Goal: Information Seeking & Learning: Learn about a topic

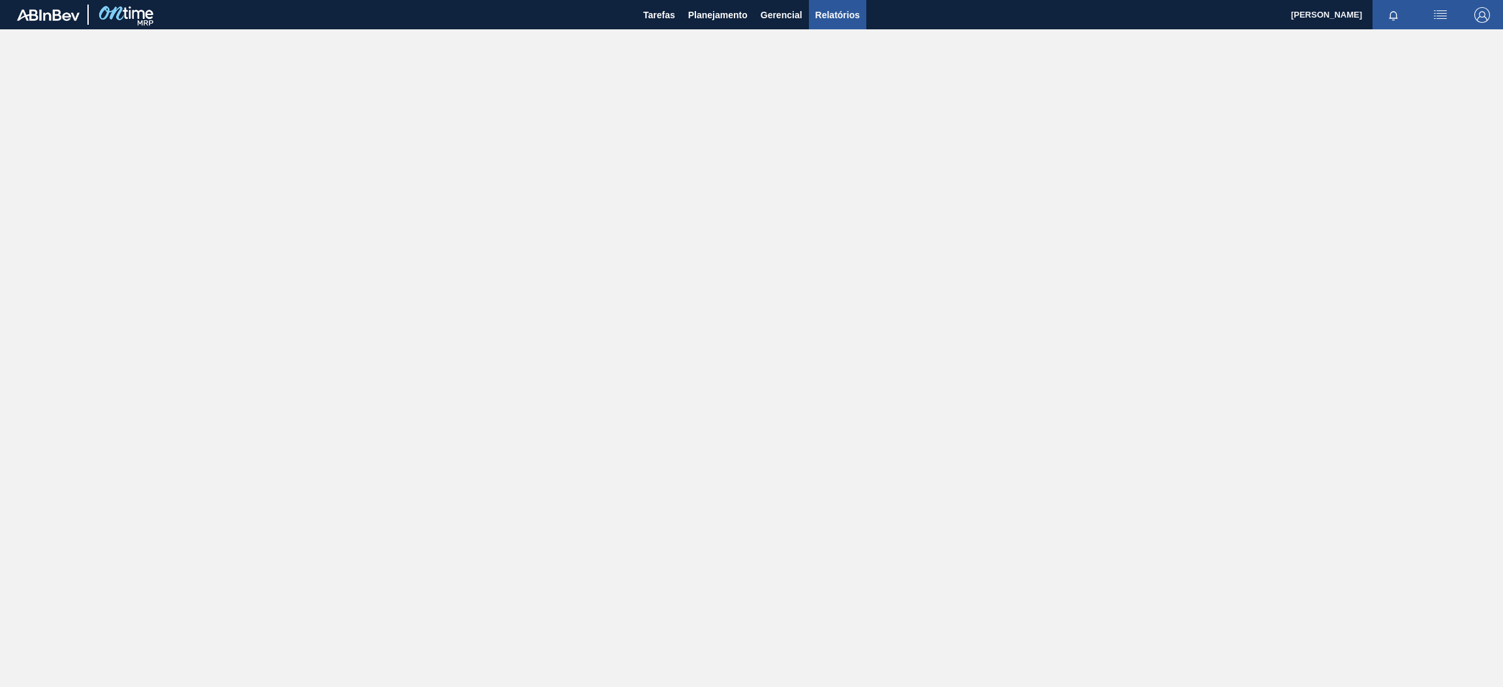
click at [838, 13] on span "Relatórios" at bounding box center [837, 15] width 44 height 16
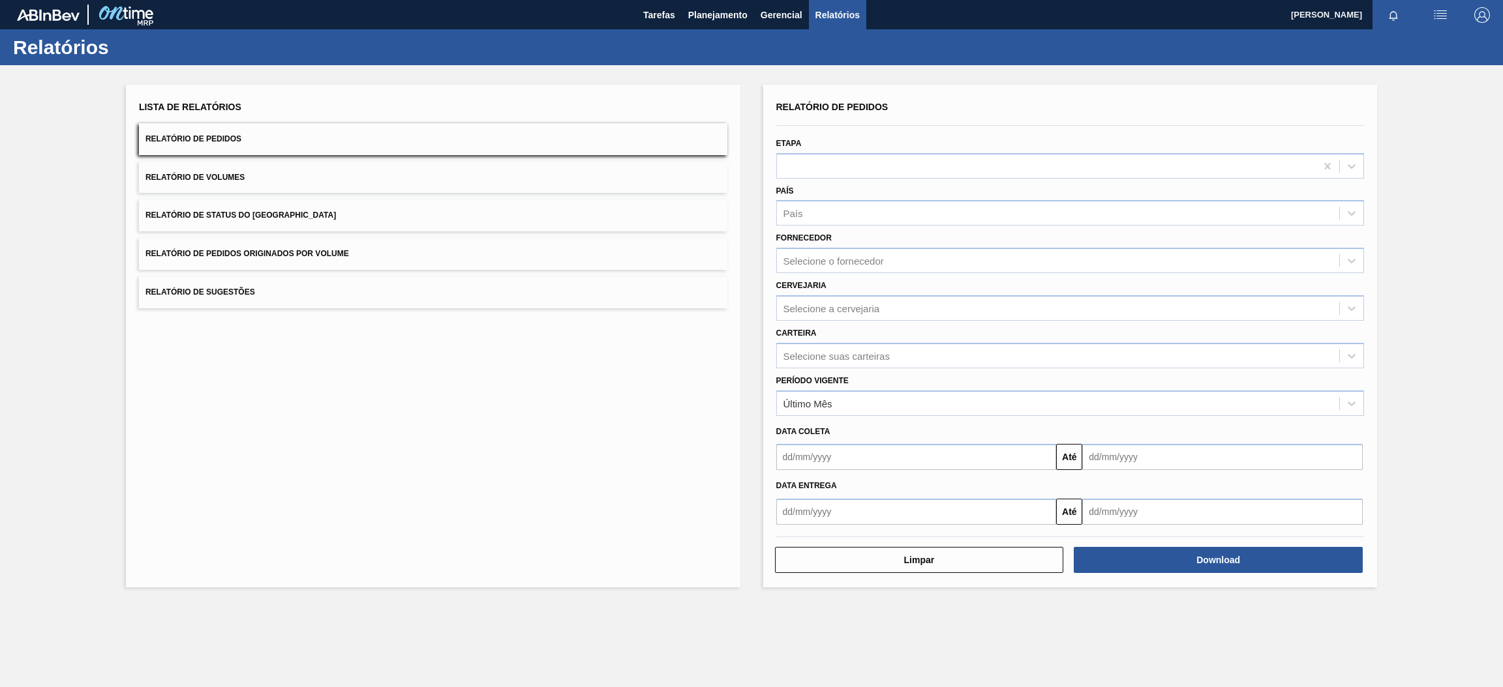
click at [491, 140] on button "Relatório de Pedidos" at bounding box center [433, 139] width 588 height 32
click at [852, 303] on div "Selecione a cervejaria" at bounding box center [831, 308] width 97 height 11
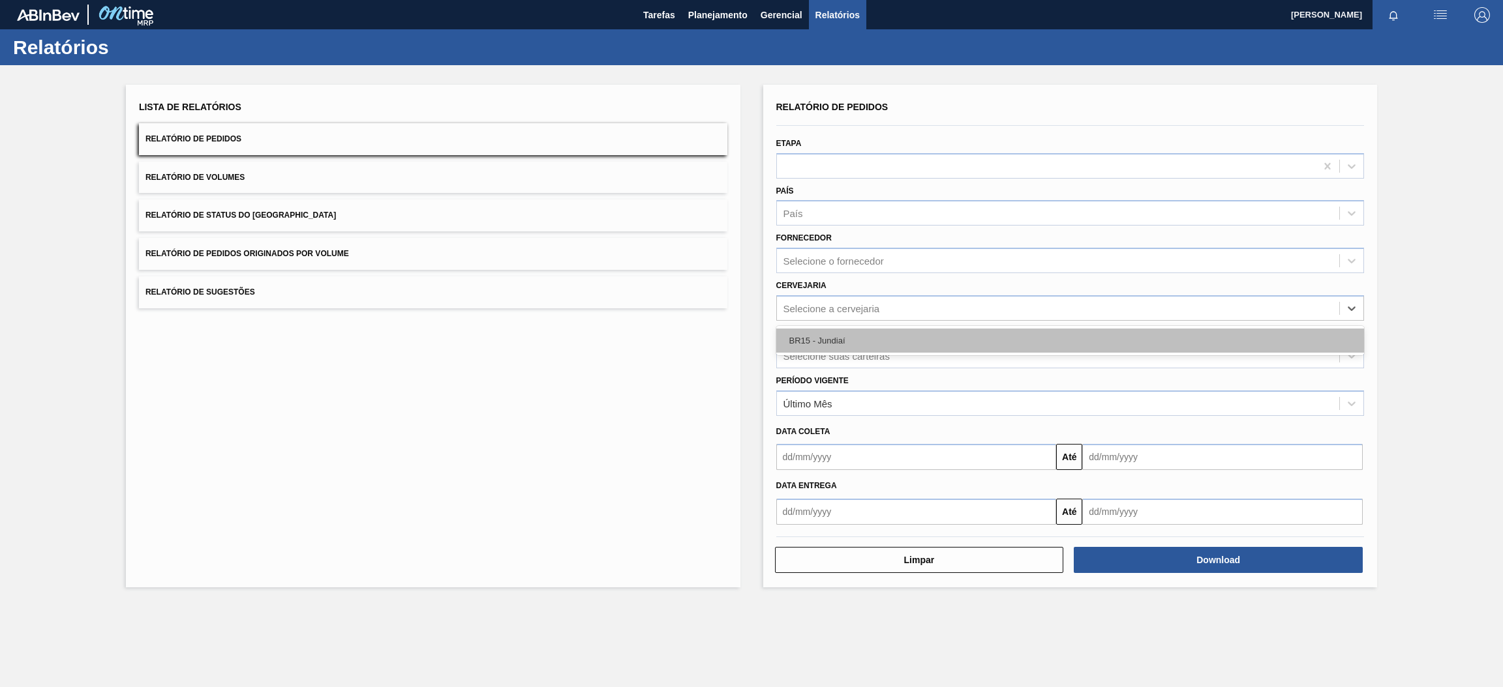
click at [854, 334] on div "BR15 - Jundiaí" at bounding box center [1070, 341] width 588 height 24
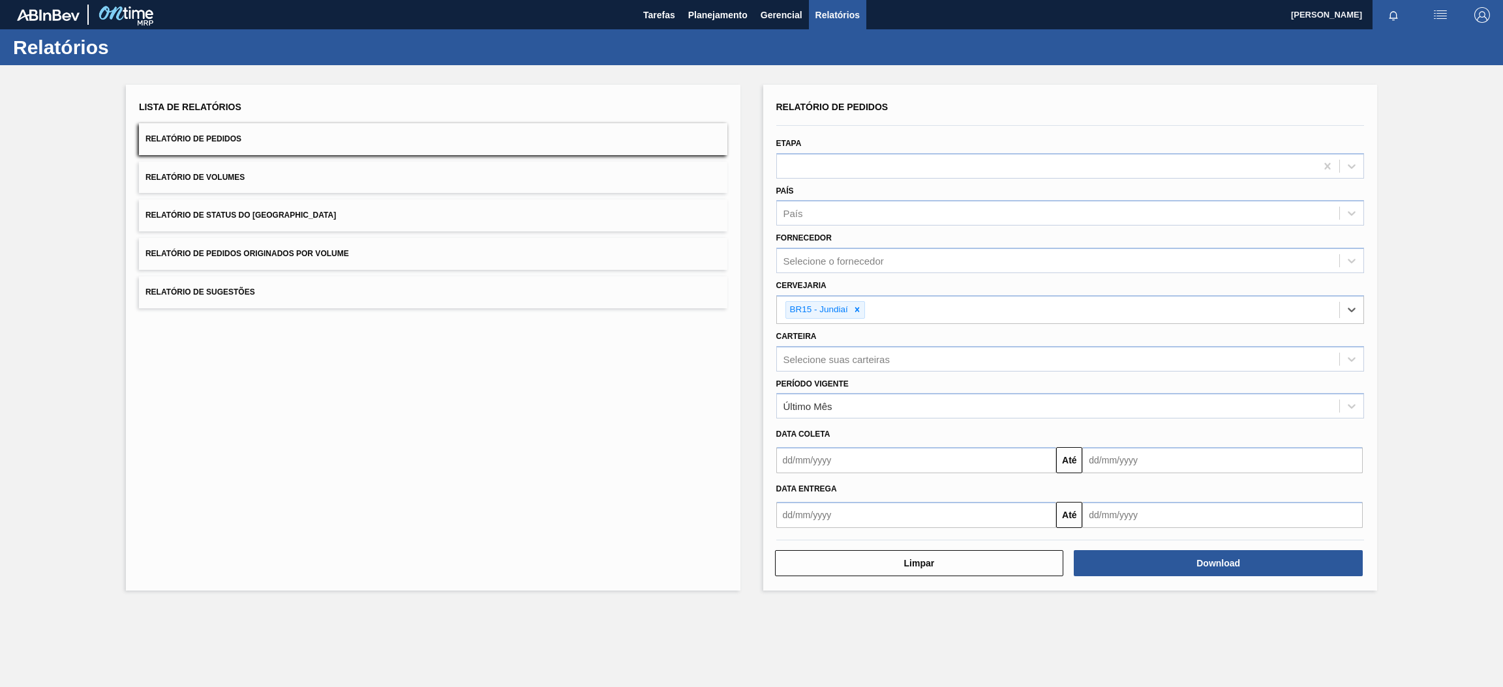
click at [915, 465] on input "text" at bounding box center [916, 460] width 280 height 26
click at [875, 557] on div "9" at bounding box center [876, 555] width 18 height 18
type input "[DATE]"
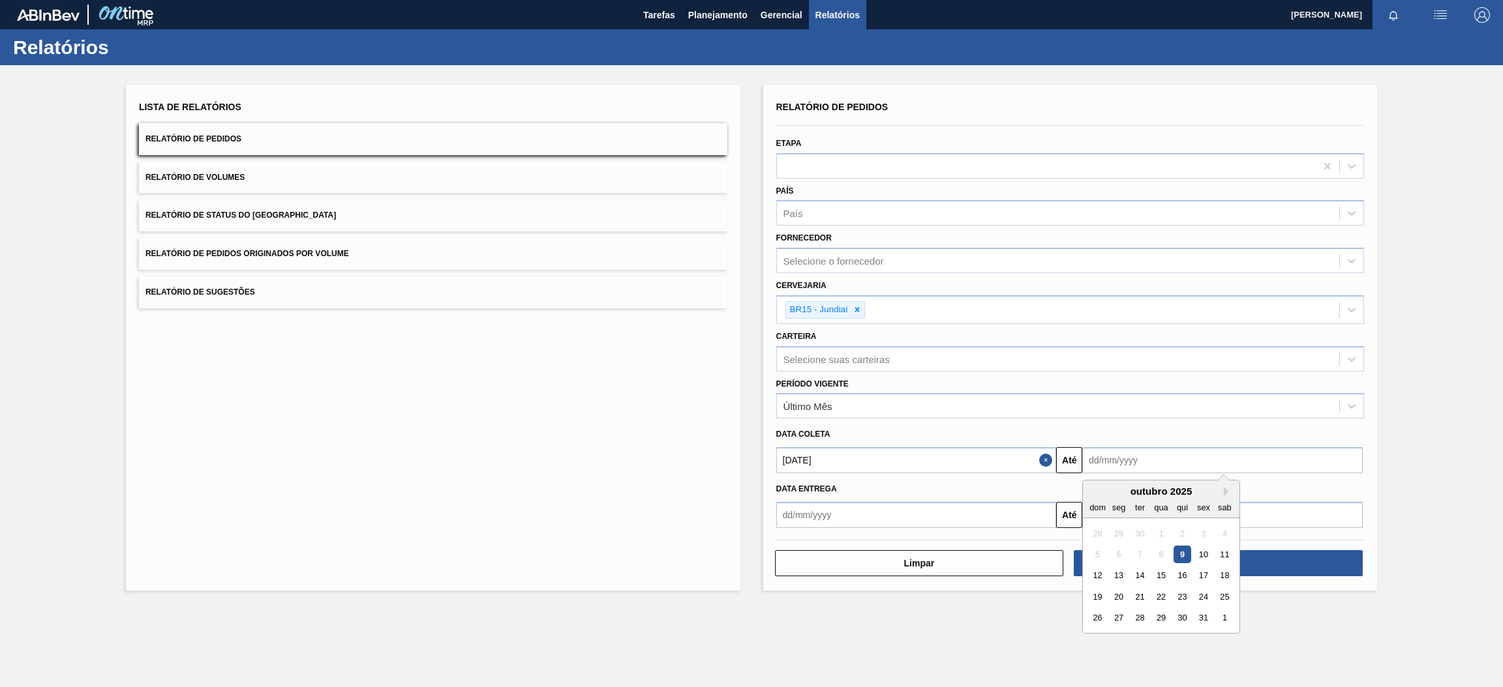
click at [1132, 455] on input "text" at bounding box center [1222, 460] width 280 height 26
click at [1132, 491] on div "outubro 2025" at bounding box center [1161, 491] width 157 height 11
click at [1230, 490] on button "Next Month" at bounding box center [1227, 491] width 9 height 9
click at [1098, 640] on div "30" at bounding box center [1097, 640] width 18 height 18
type input "[DATE]"
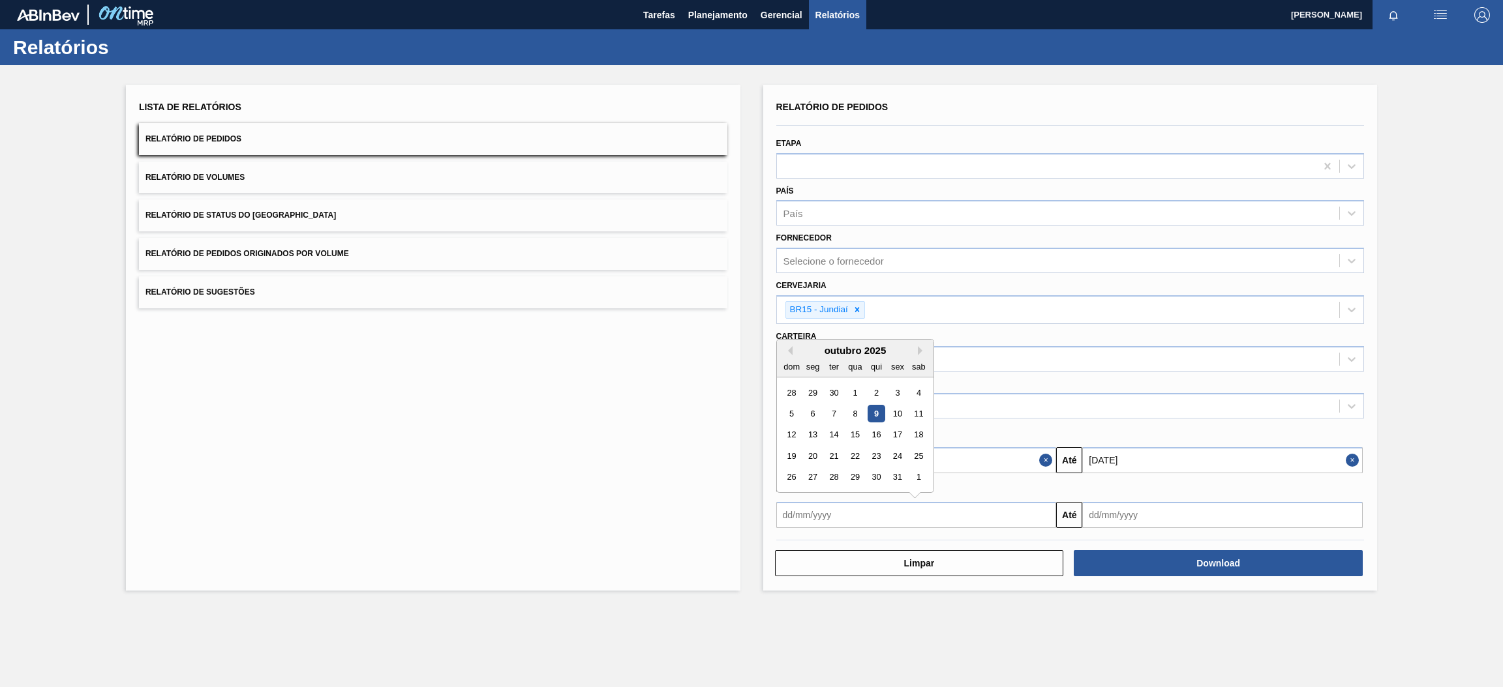
click at [1013, 515] on input "text" at bounding box center [916, 515] width 280 height 26
click at [877, 412] on div "9" at bounding box center [876, 414] width 18 height 18
type input "[DATE]"
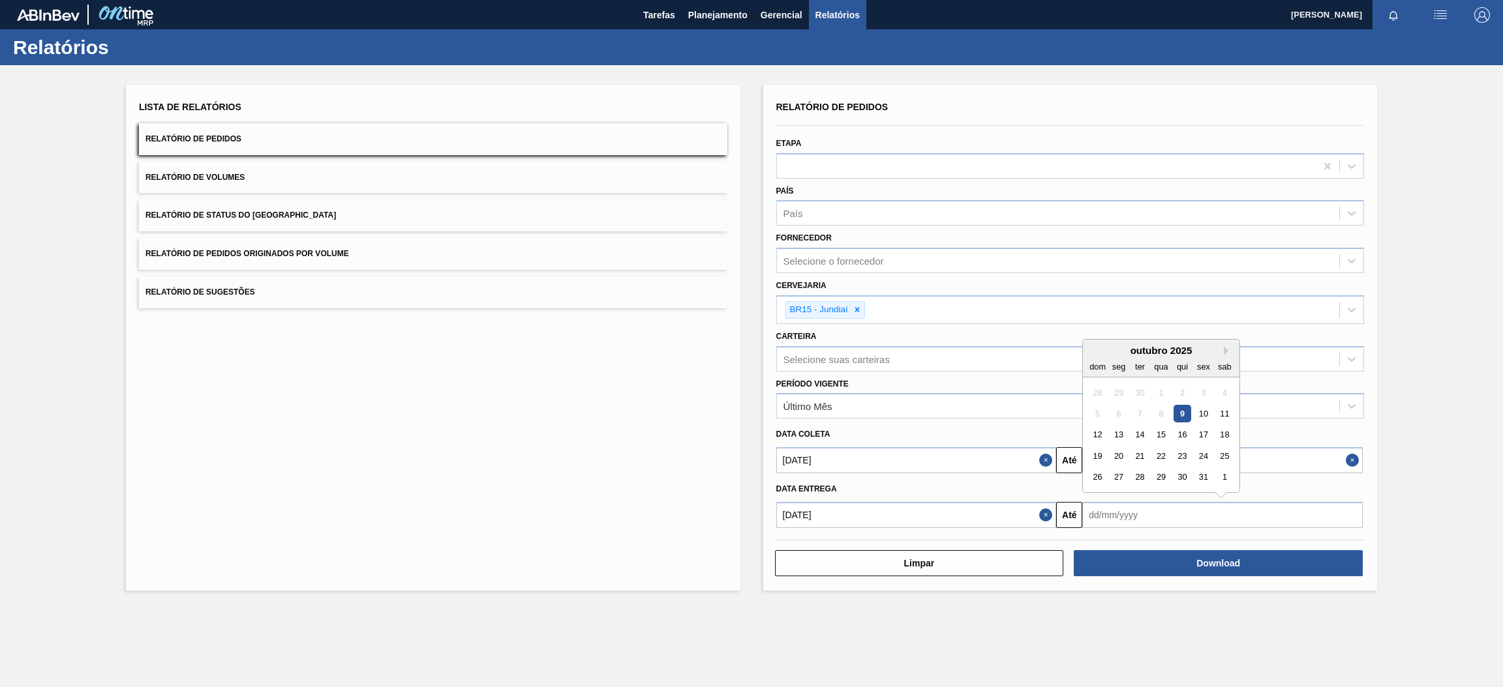
click at [1186, 510] on input "text" at bounding box center [1222, 515] width 280 height 26
click at [1224, 348] on button "Next Month" at bounding box center [1227, 350] width 9 height 9
click at [1098, 496] on div "30" at bounding box center [1097, 499] width 18 height 18
type input "[DATE]"
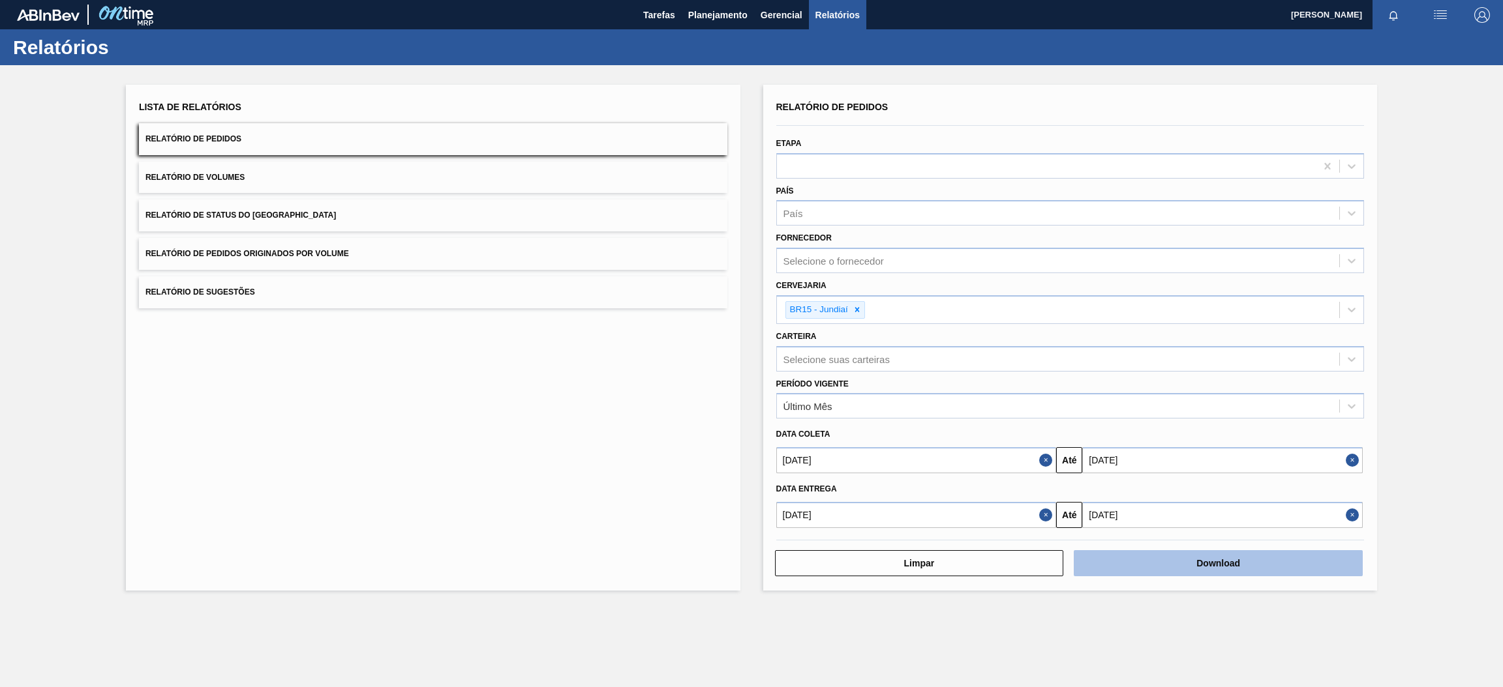
click at [1195, 563] on button "Download" at bounding box center [1217, 563] width 289 height 26
click at [320, 254] on span "Relatório de Pedidos Originados por Volume" at bounding box center [246, 253] width 203 height 9
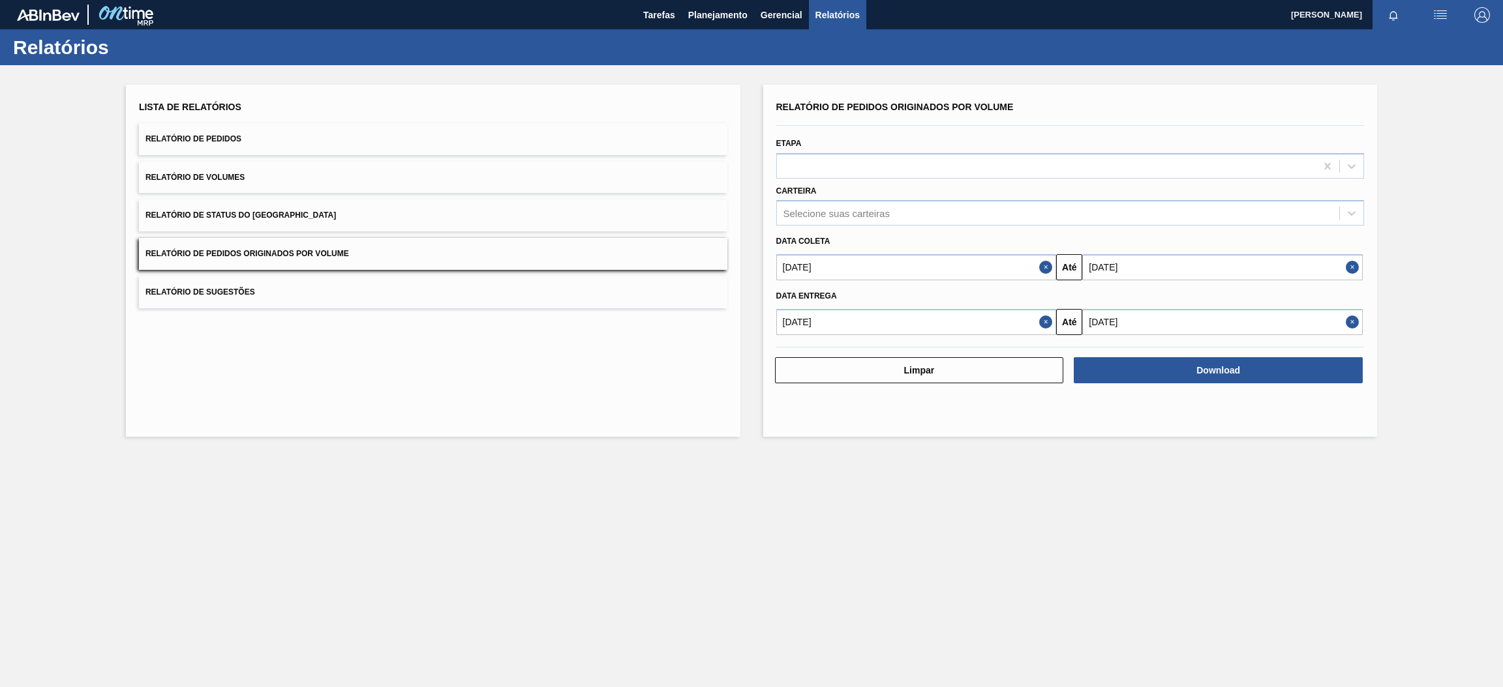
click at [1043, 263] on button "Close" at bounding box center [1047, 267] width 17 height 26
click at [1042, 315] on button "Close" at bounding box center [1047, 322] width 17 height 26
click at [1020, 269] on input "text" at bounding box center [916, 267] width 280 height 26
click at [785, 295] on button "Previous Month" at bounding box center [787, 298] width 9 height 9
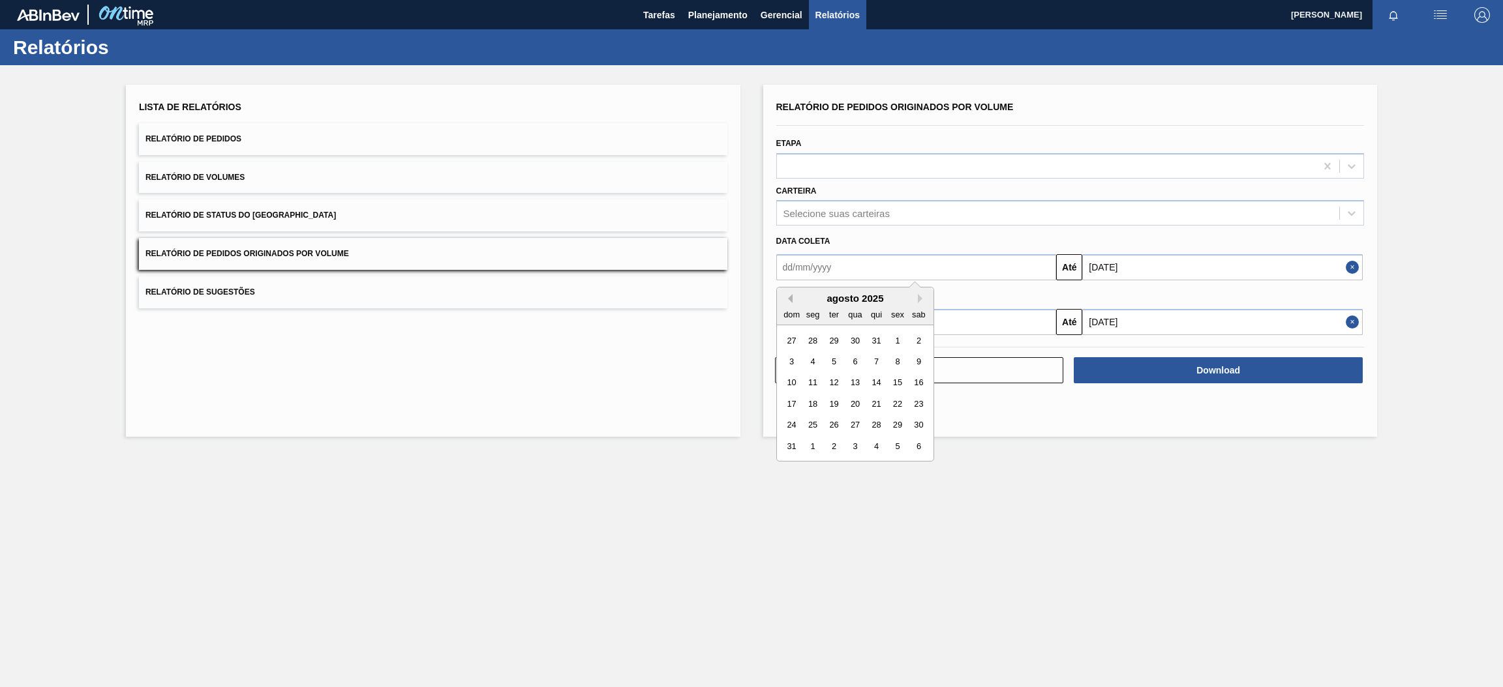
click at [785, 295] on button "Previous Month" at bounding box center [787, 298] width 9 height 9
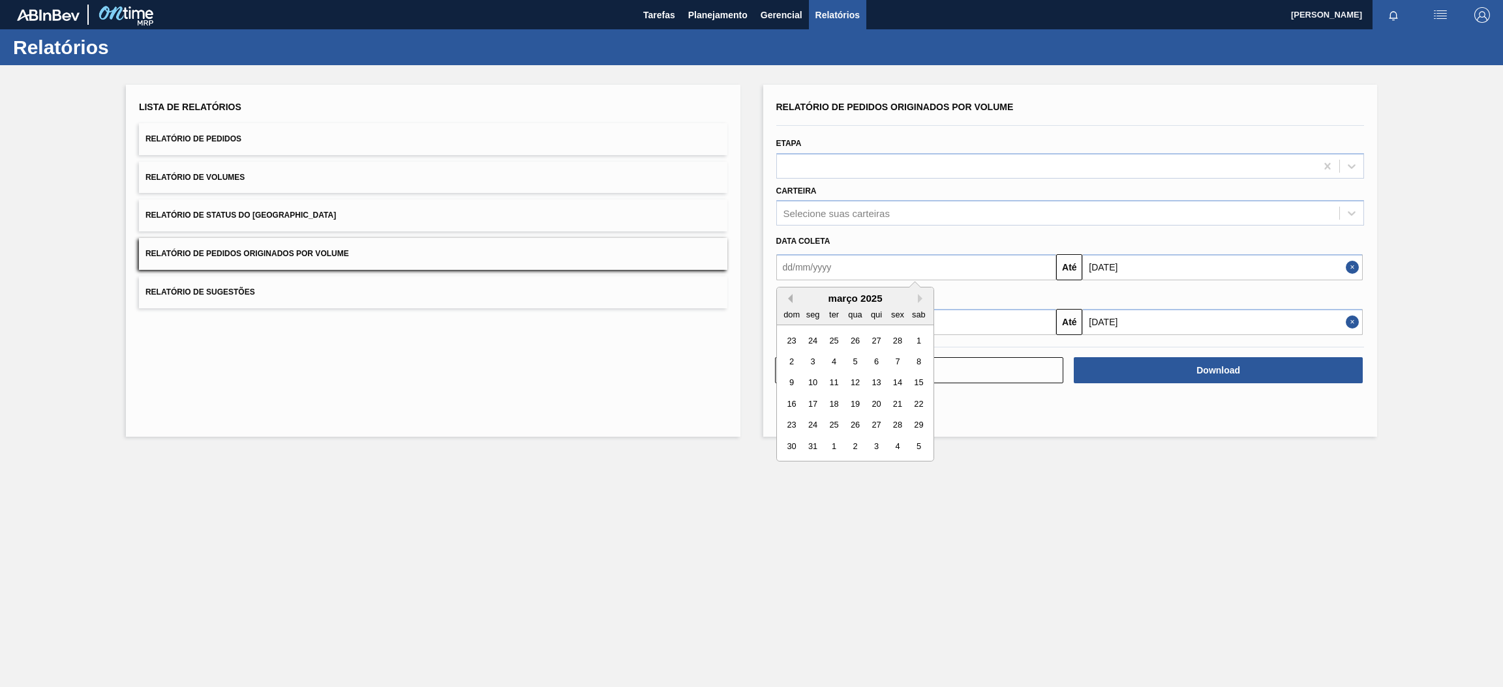
click at [785, 295] on button "Previous Month" at bounding box center [787, 298] width 9 height 9
click at [858, 338] on div "1" at bounding box center [855, 341] width 18 height 18
type input "[DATE]"
click at [860, 324] on input "text" at bounding box center [916, 322] width 280 height 26
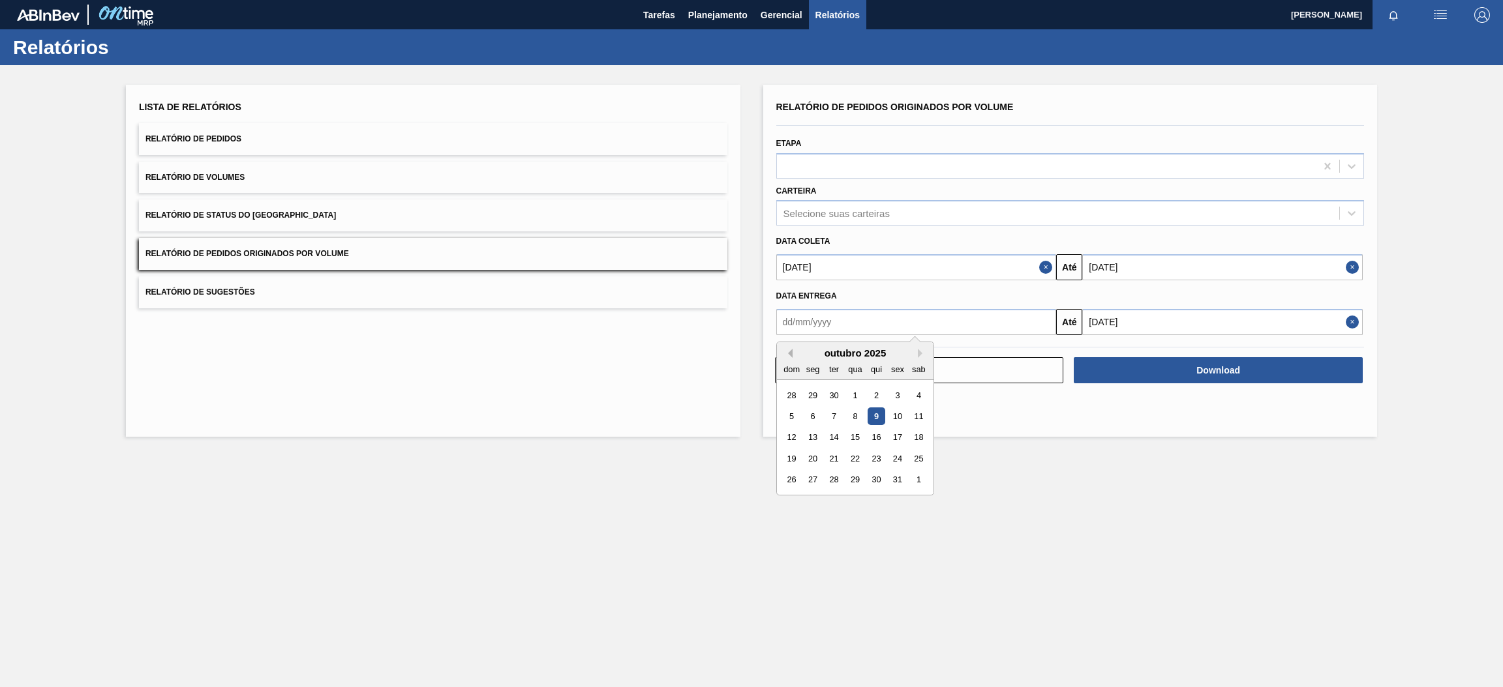
click at [791, 351] on button "Previous Month" at bounding box center [787, 353] width 9 height 9
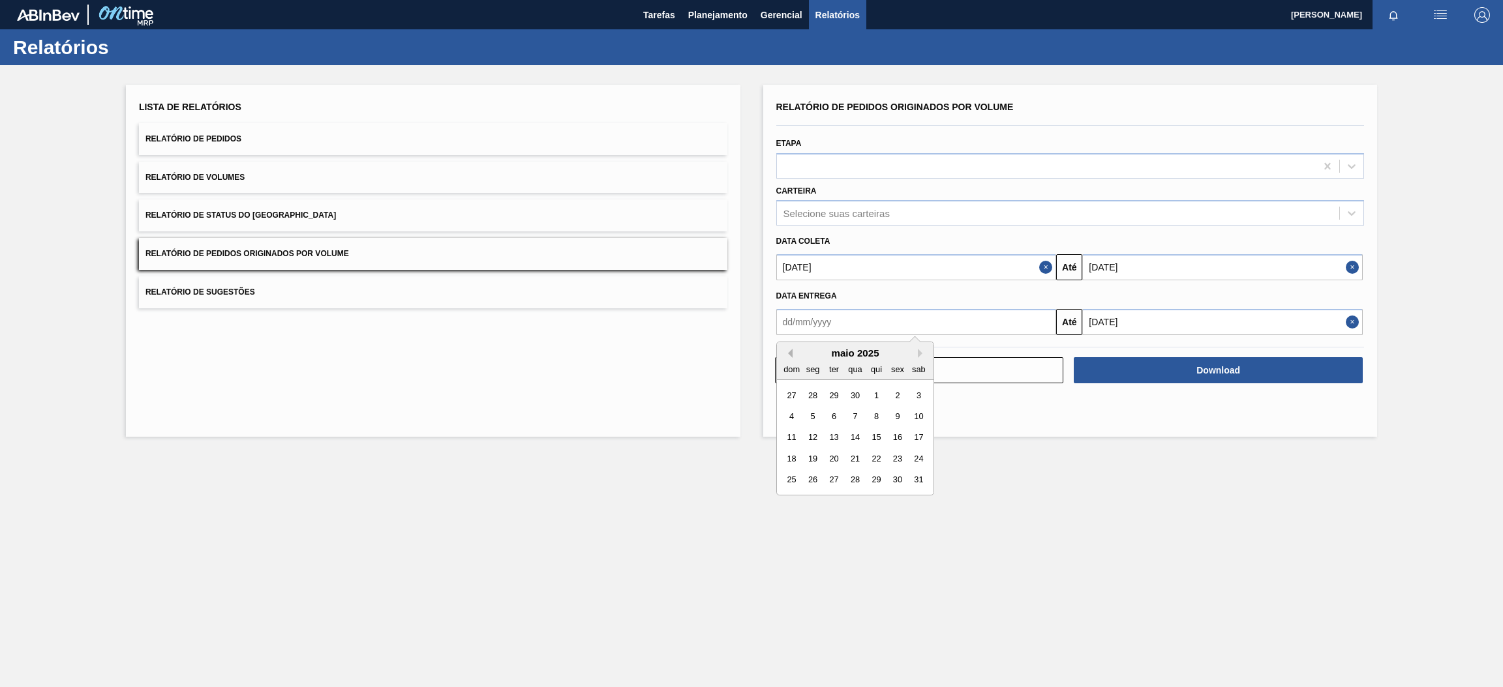
click at [791, 351] on button "Previous Month" at bounding box center [787, 353] width 9 height 9
click at [854, 391] on div "1" at bounding box center [855, 396] width 18 height 18
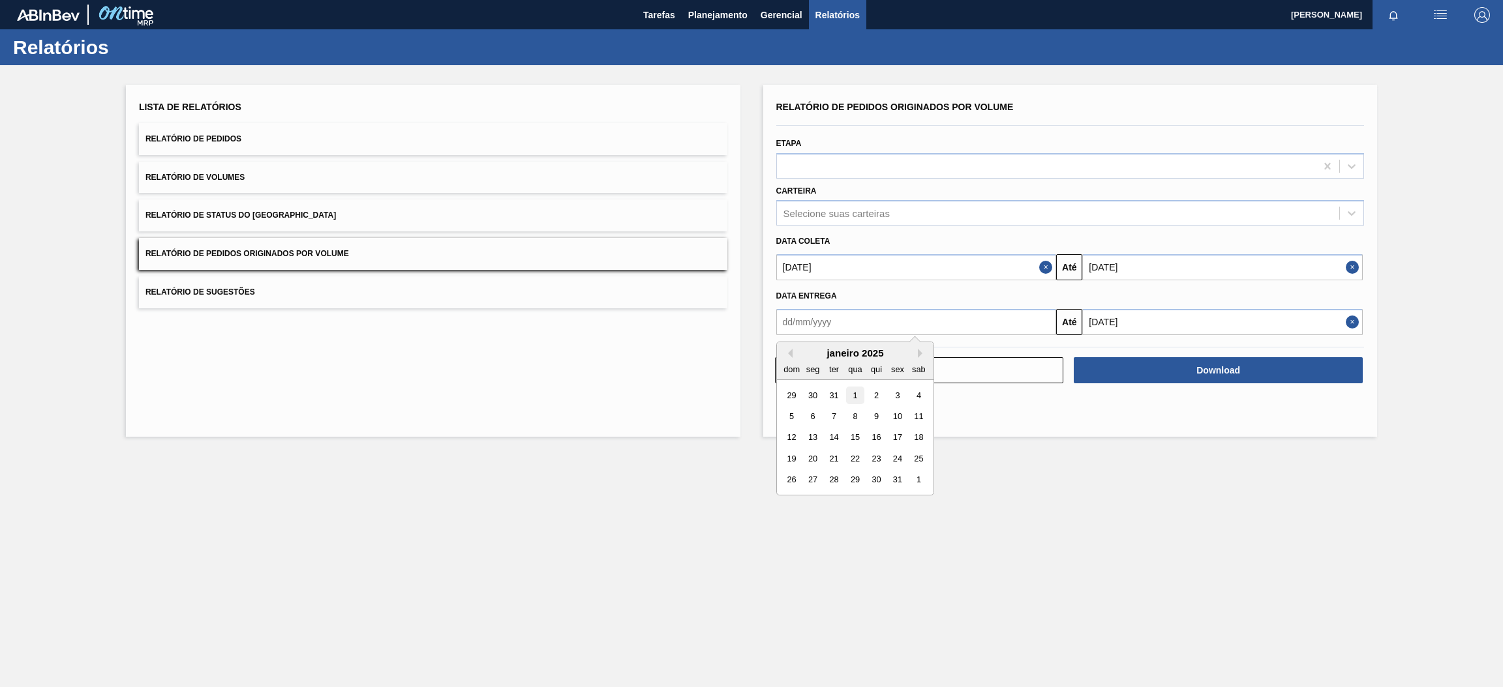
type input "[DATE]"
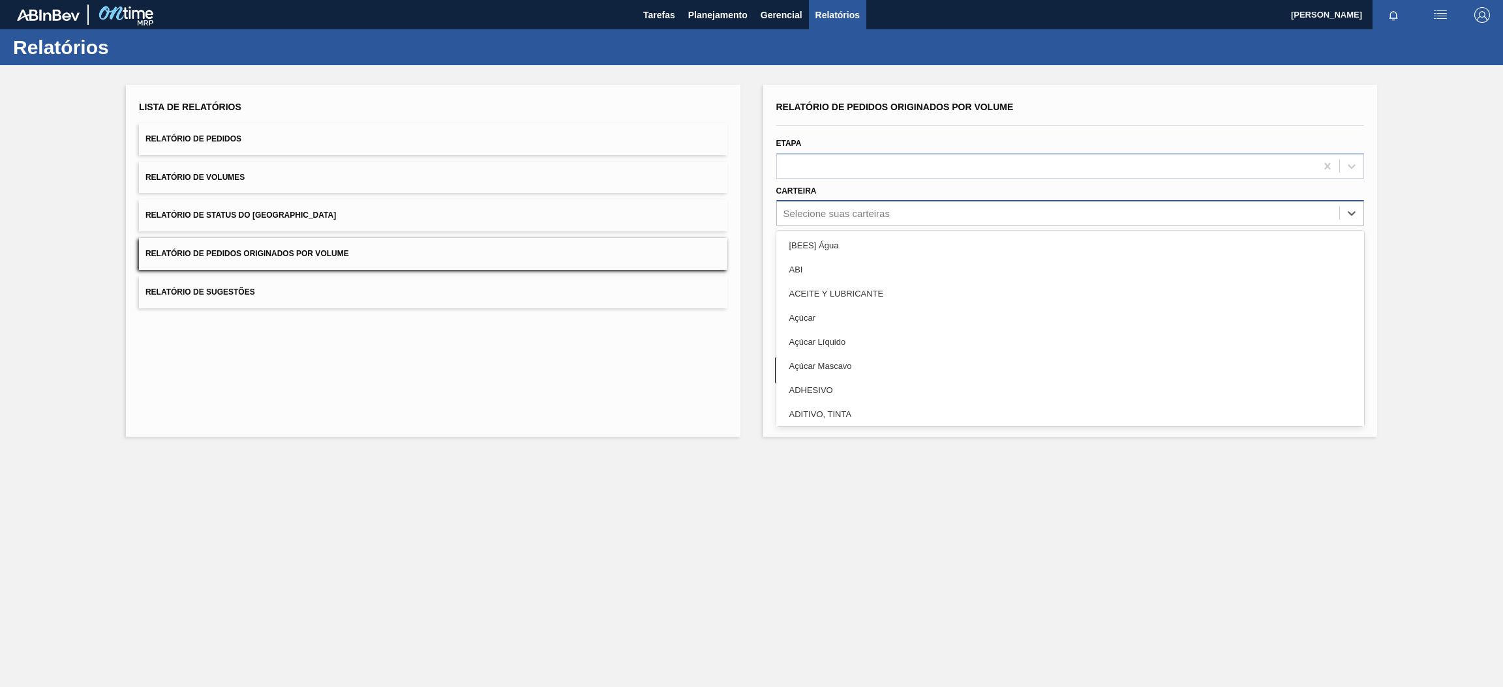
click at [918, 217] on div "Selecione suas carteiras" at bounding box center [1058, 213] width 563 height 19
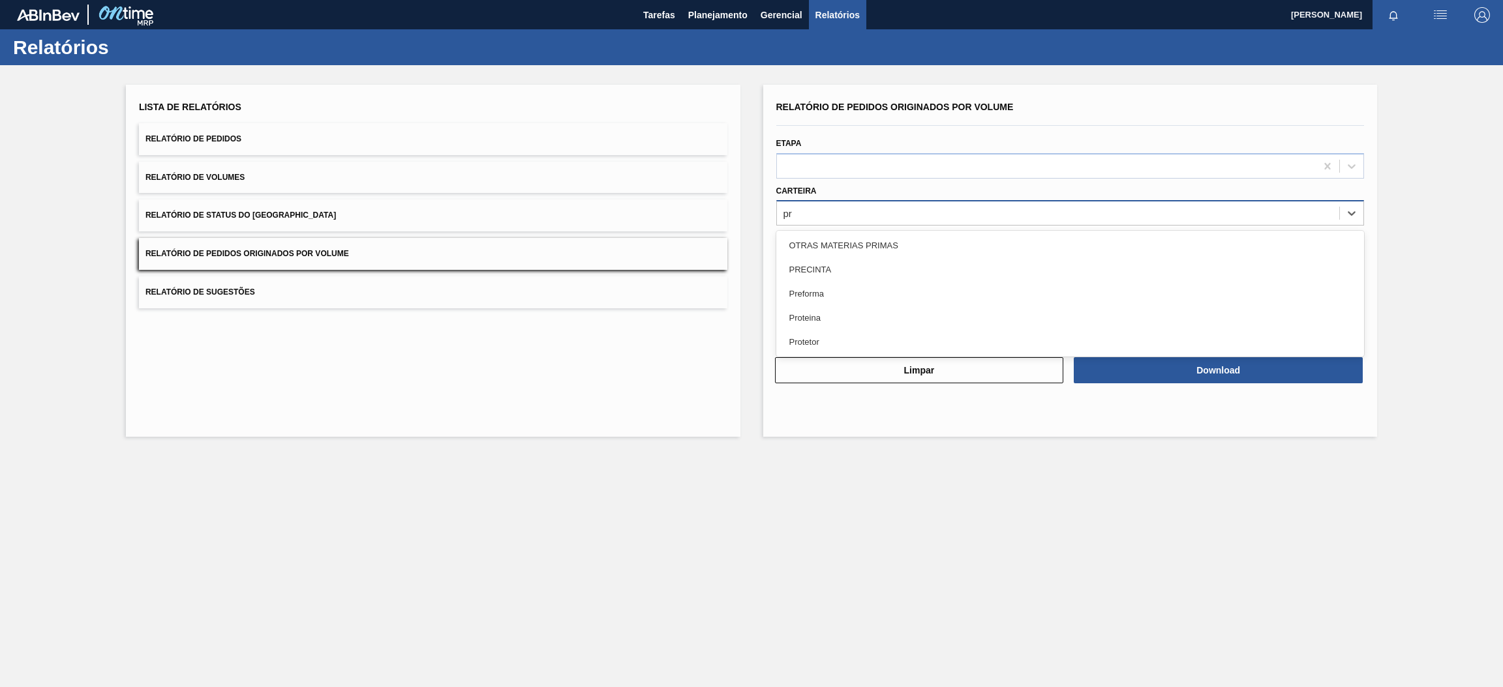
type input "pre"
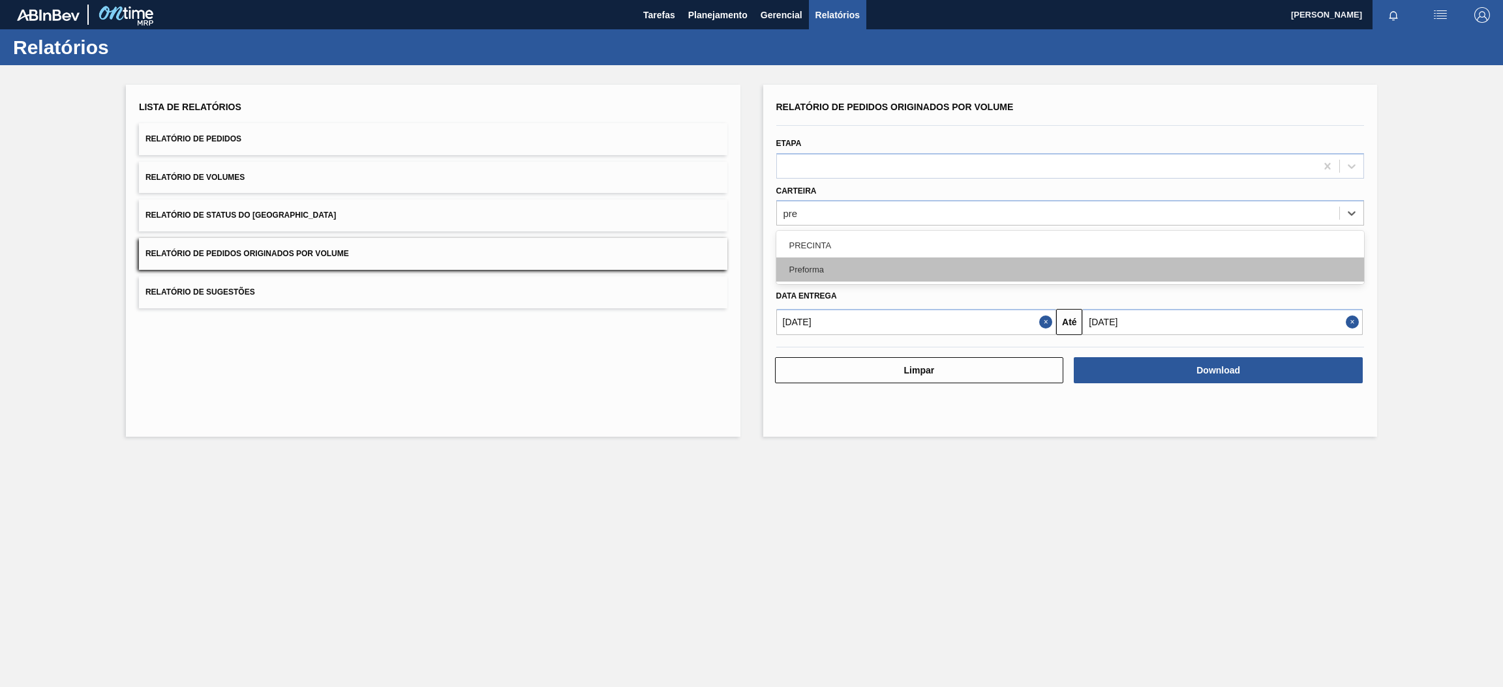
click at [911, 260] on div "Preforma" at bounding box center [1070, 270] width 588 height 24
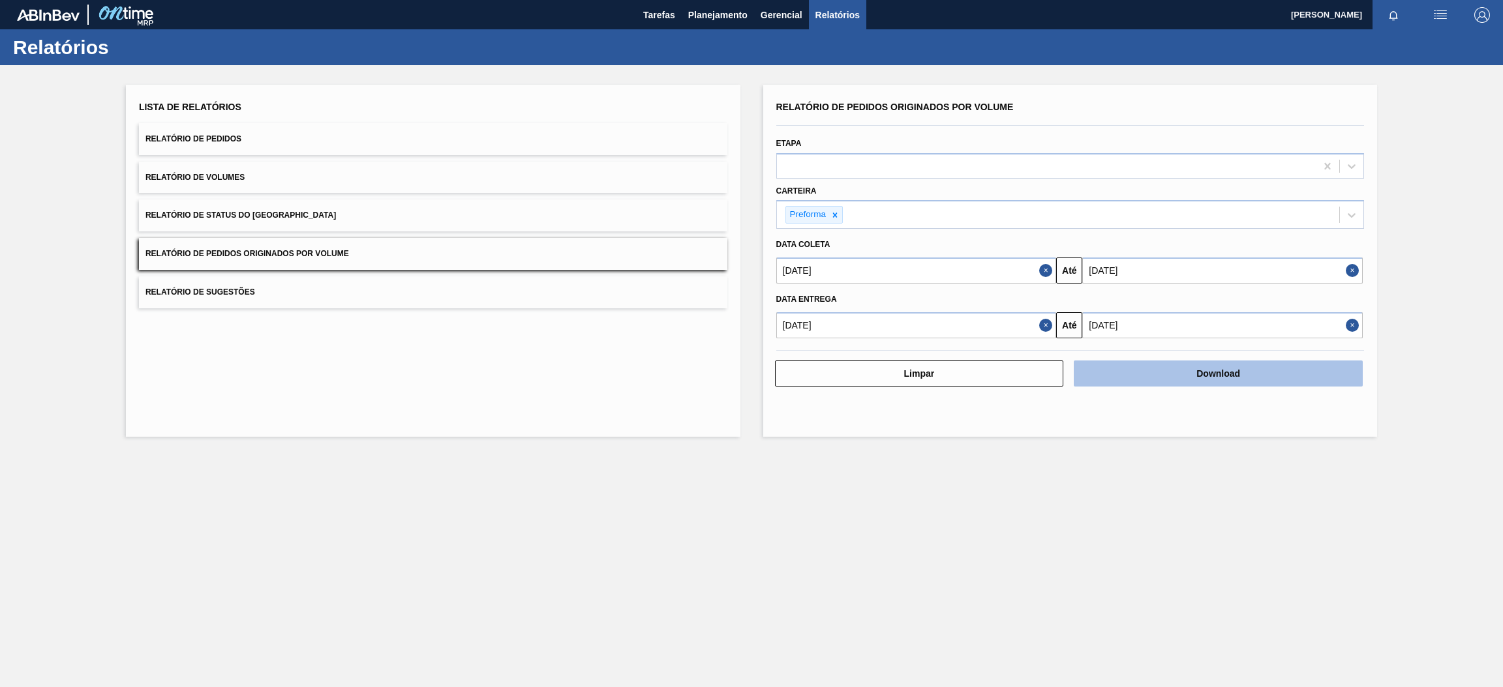
click at [1151, 378] on button "Download" at bounding box center [1217, 374] width 289 height 26
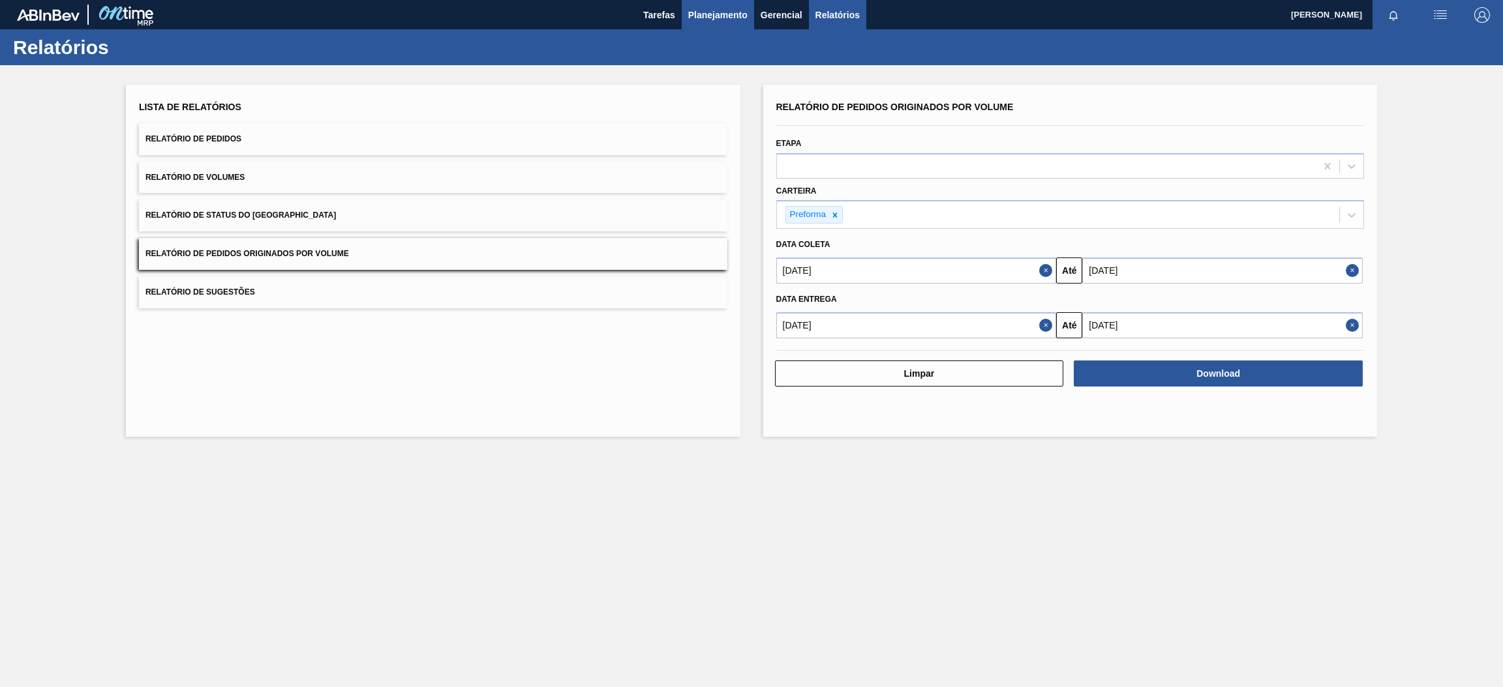
click at [723, 14] on span "Planejamento" at bounding box center [717, 15] width 59 height 16
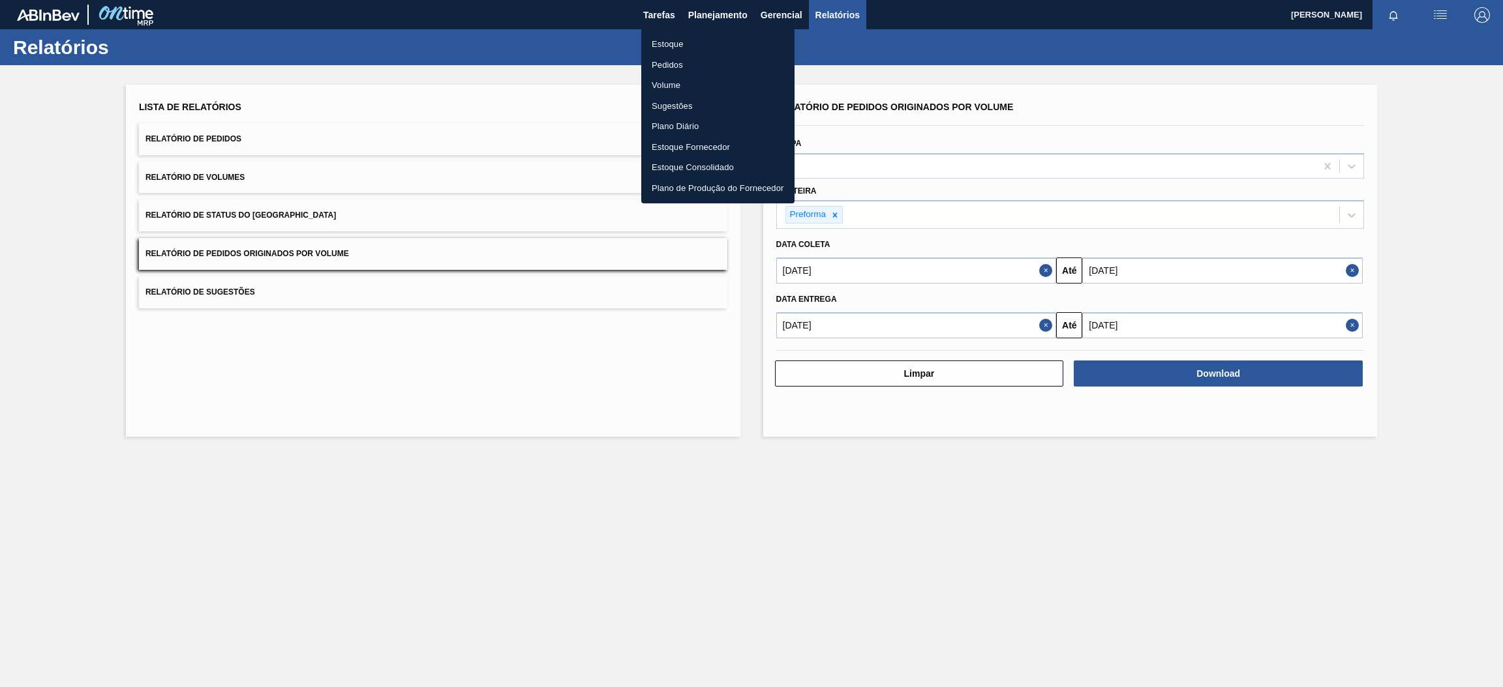
click at [692, 46] on li "Estoque" at bounding box center [717, 44] width 153 height 21
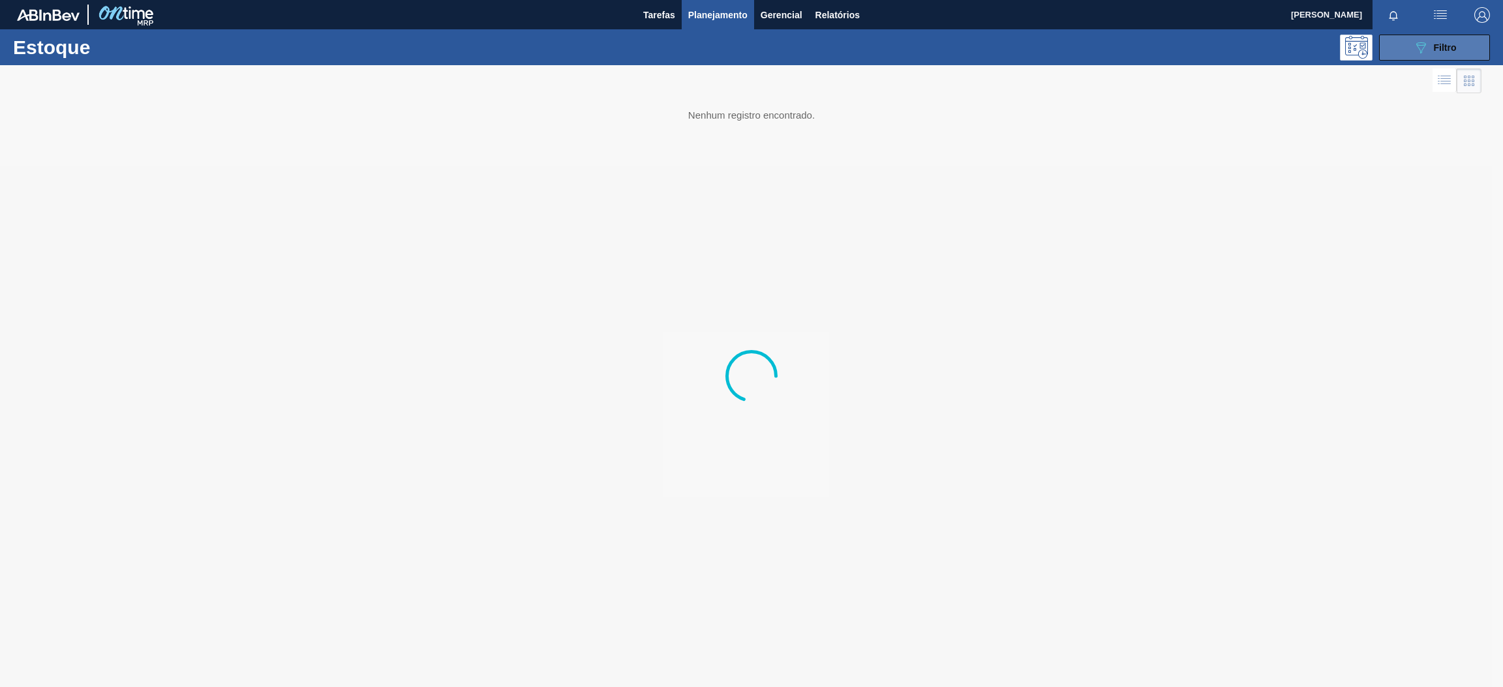
click at [1429, 54] on div "089F7B8B-B2A5-4AFE-B5C0-19BA573D28AC Filtro" at bounding box center [1435, 48] width 44 height 16
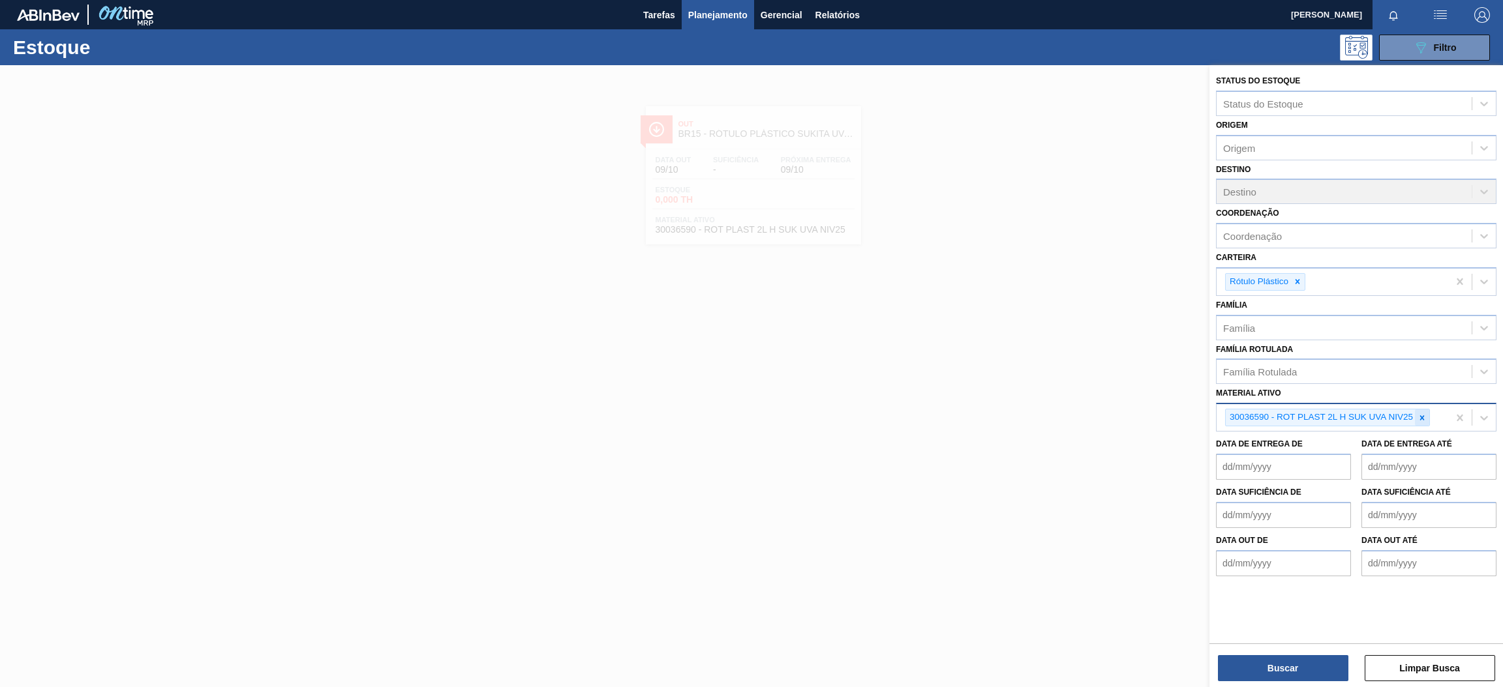
click at [1418, 417] on icon at bounding box center [1421, 417] width 9 height 9
click at [1347, 410] on div "Material ativo" at bounding box center [1343, 416] width 255 height 19
click at [1298, 280] on icon at bounding box center [1297, 282] width 5 height 5
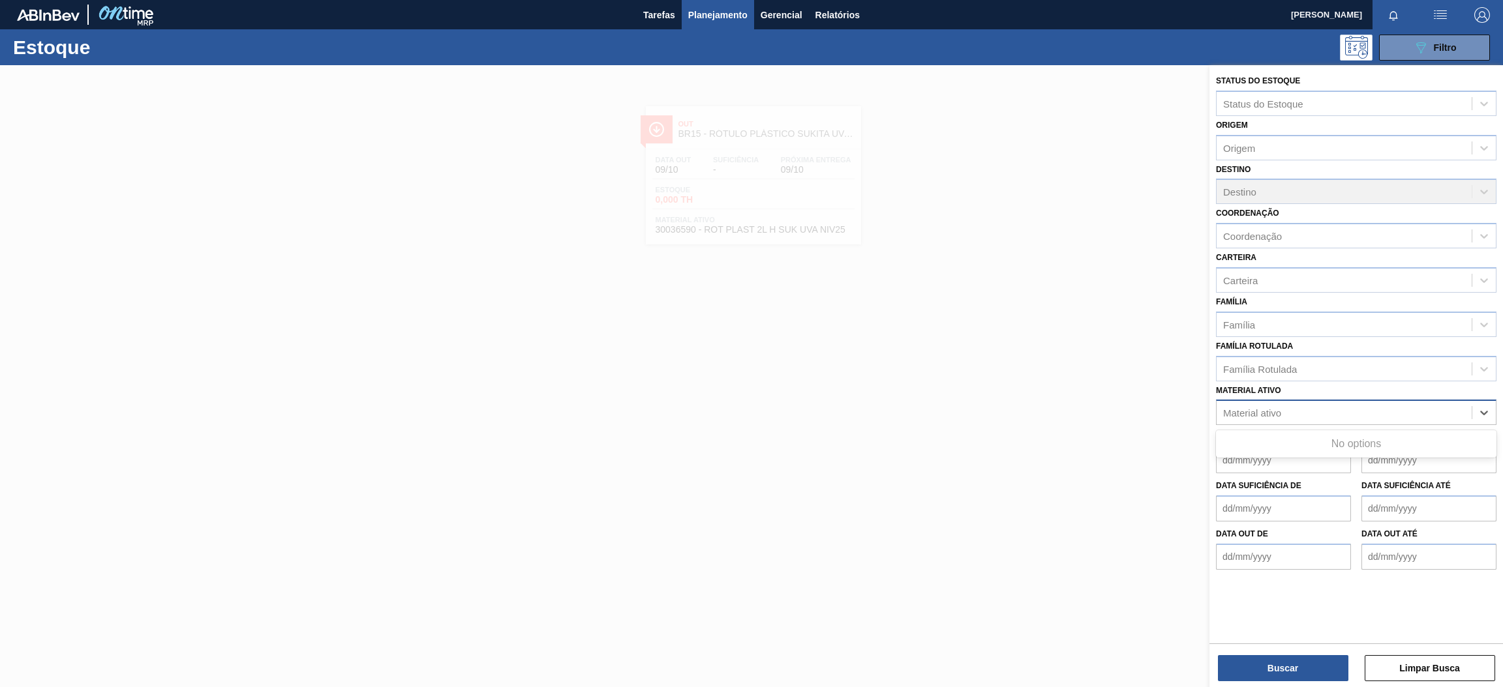
click at [1285, 413] on div "Material ativo" at bounding box center [1343, 413] width 255 height 19
type ativo "p"
click at [1266, 319] on div "Família" at bounding box center [1343, 324] width 255 height 19
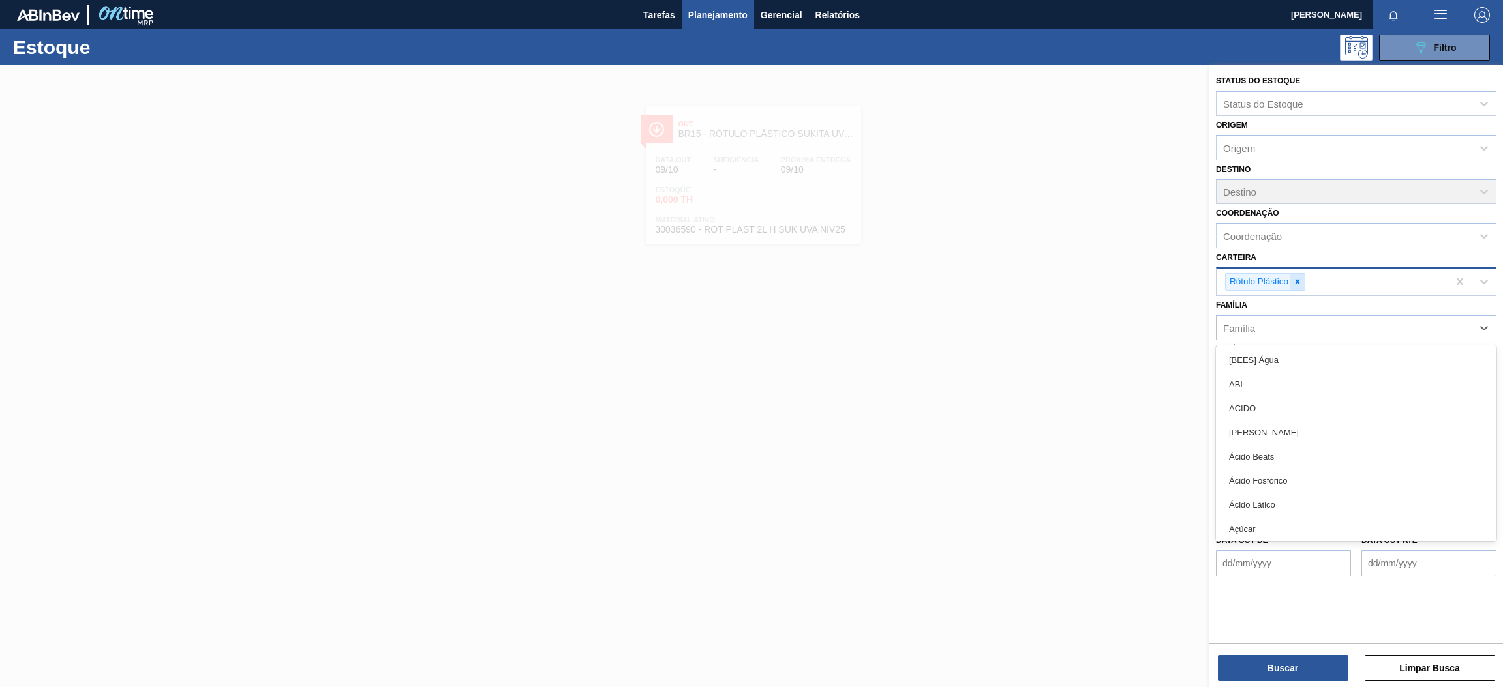
click at [1298, 282] on icon at bounding box center [1297, 281] width 9 height 9
click at [1293, 283] on div "Carteira" at bounding box center [1343, 280] width 255 height 19
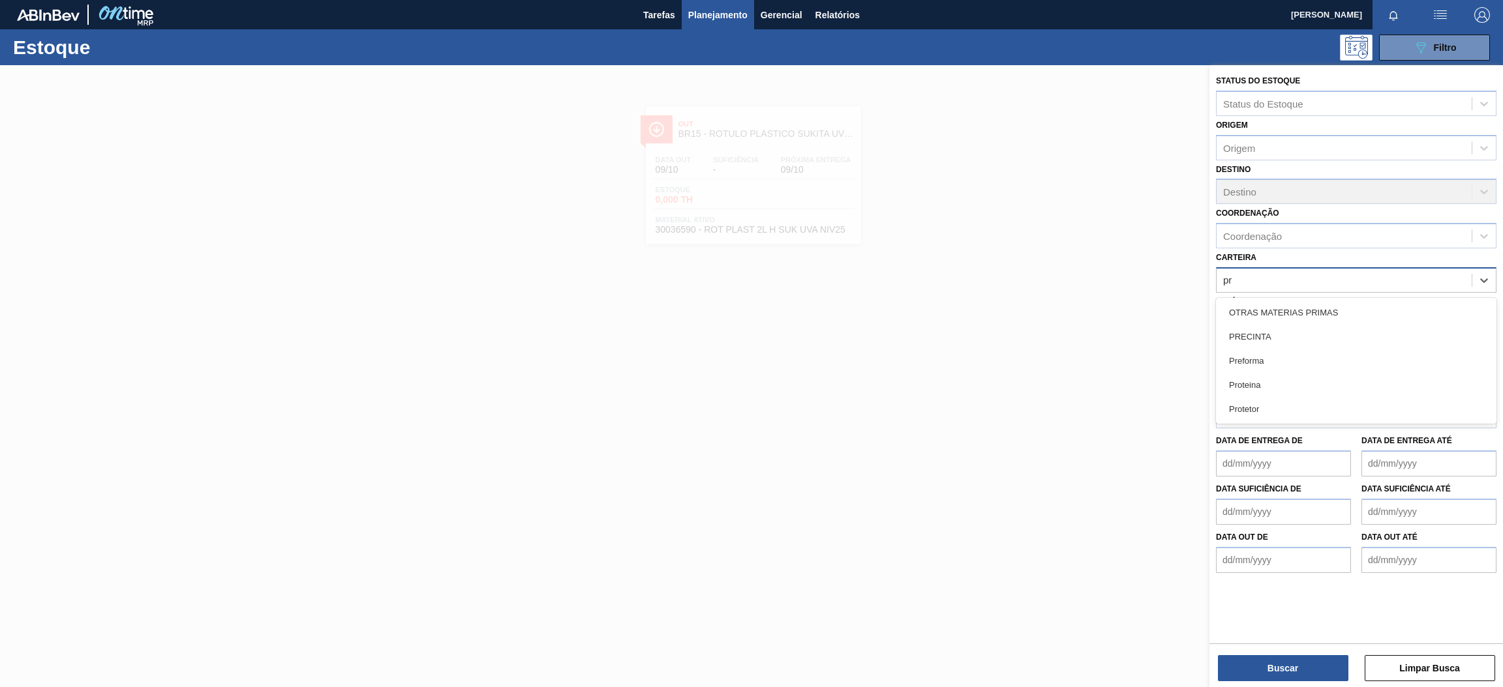
type input "pre"
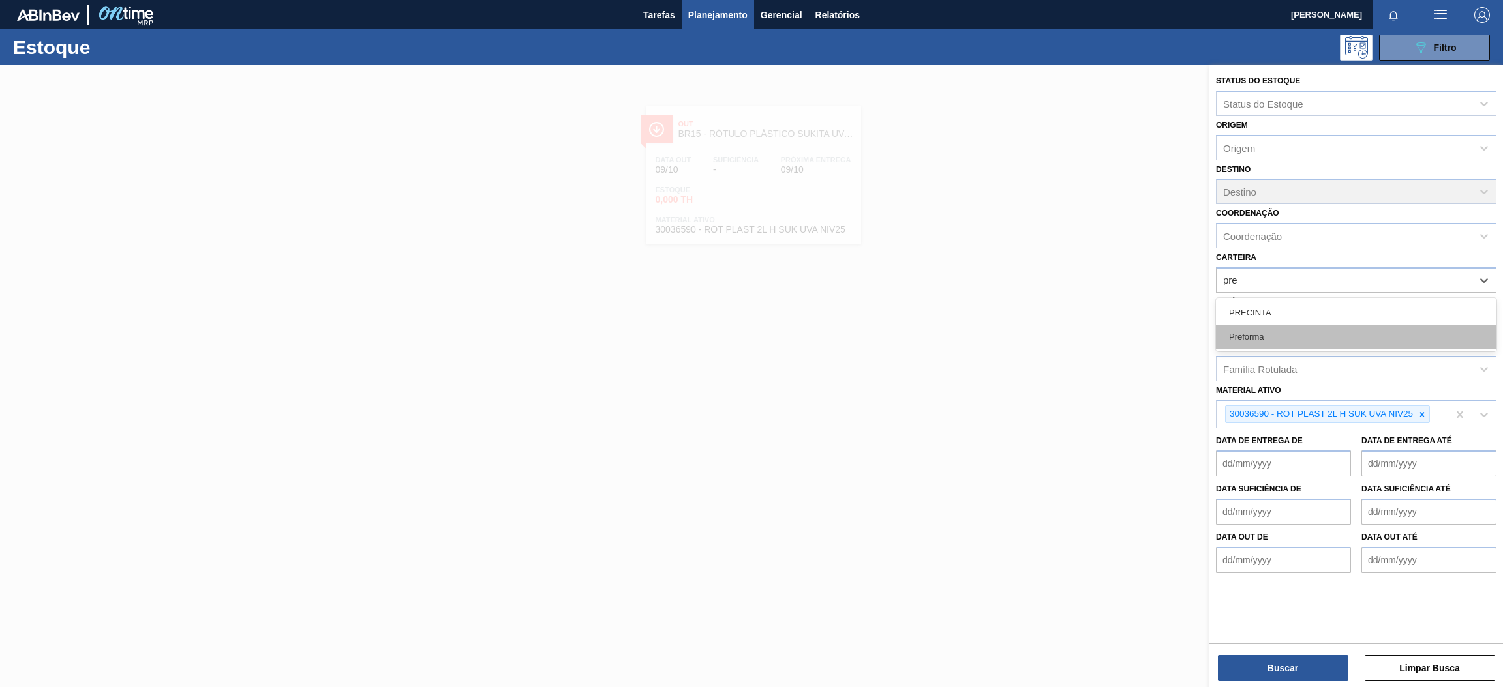
click at [1297, 338] on div "Preforma" at bounding box center [1356, 337] width 280 height 24
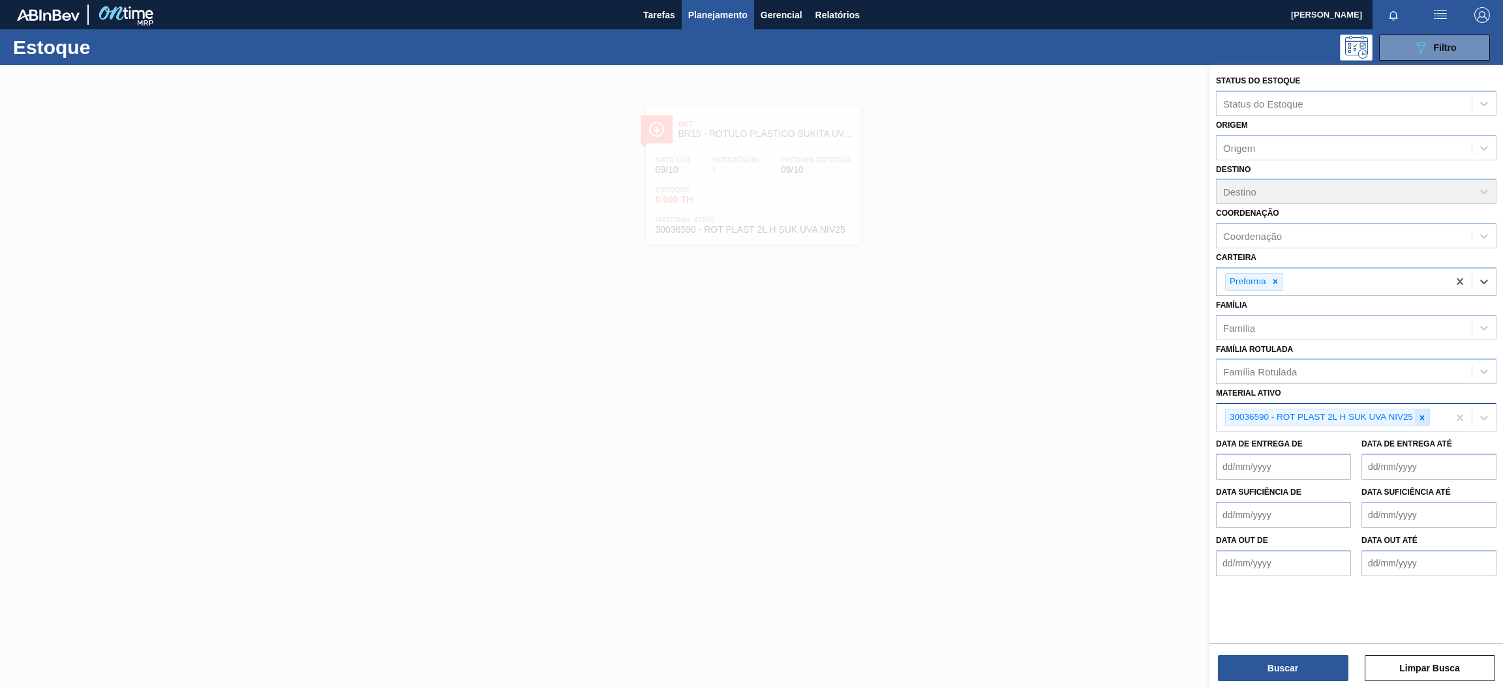
click at [1424, 417] on icon at bounding box center [1421, 417] width 9 height 9
click at [1313, 672] on button "Buscar" at bounding box center [1283, 668] width 130 height 26
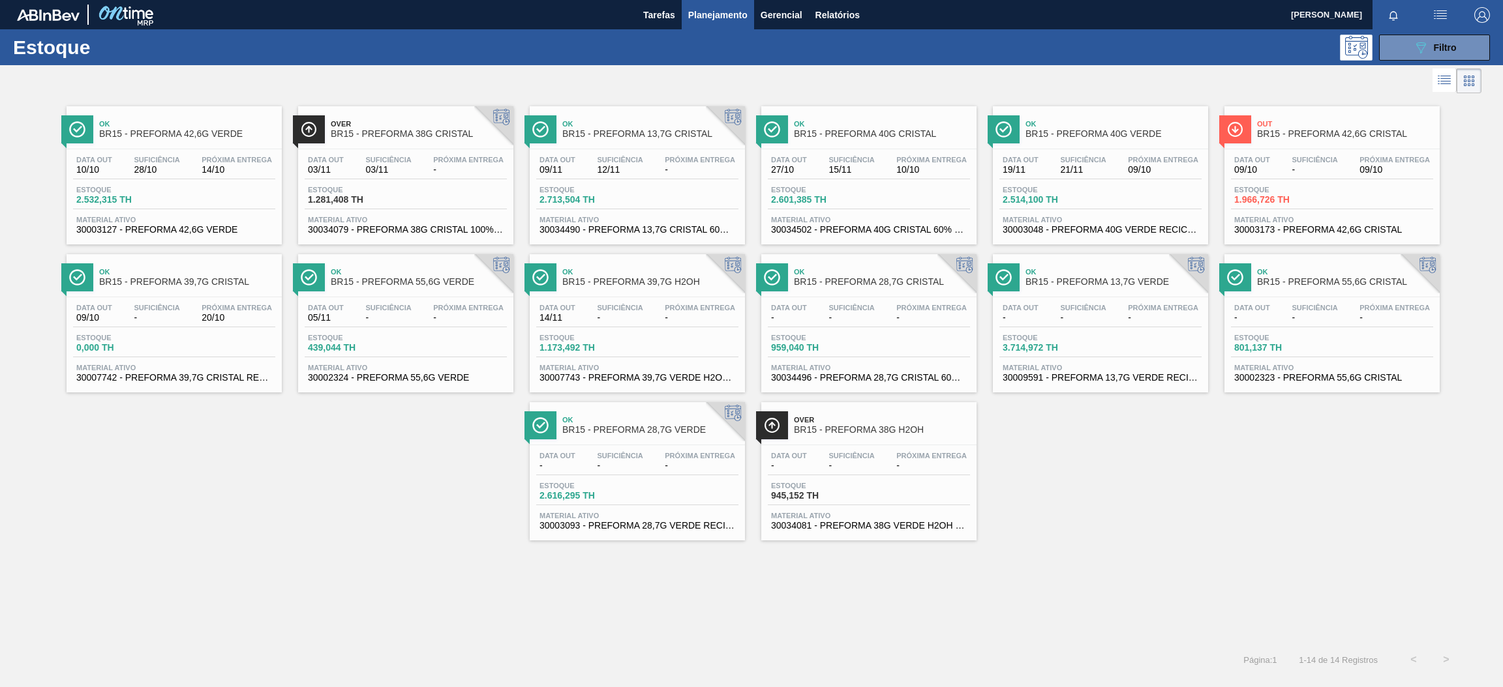
click at [1133, 383] on span "30009591 - PREFORMA 13,7G VERDE RECICLADA" at bounding box center [1100, 378] width 196 height 10
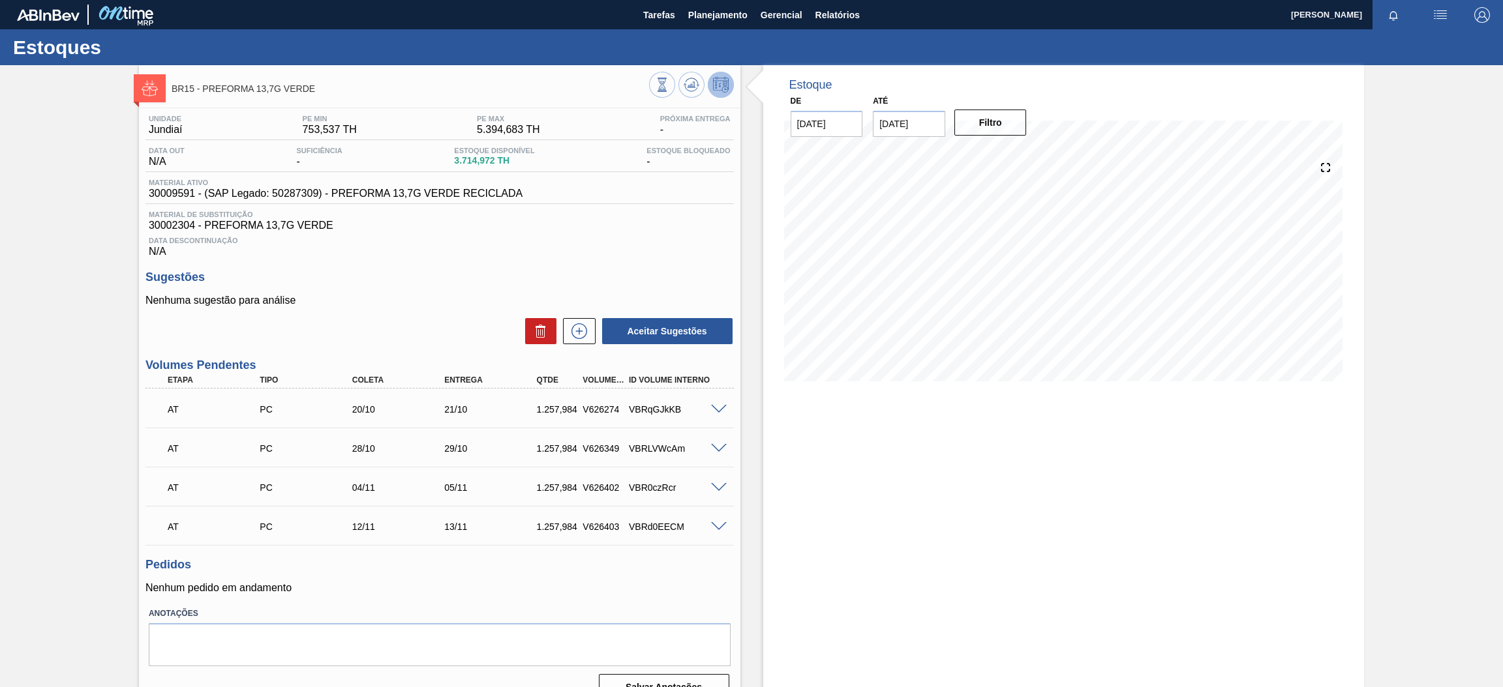
scroll to position [22, 0]
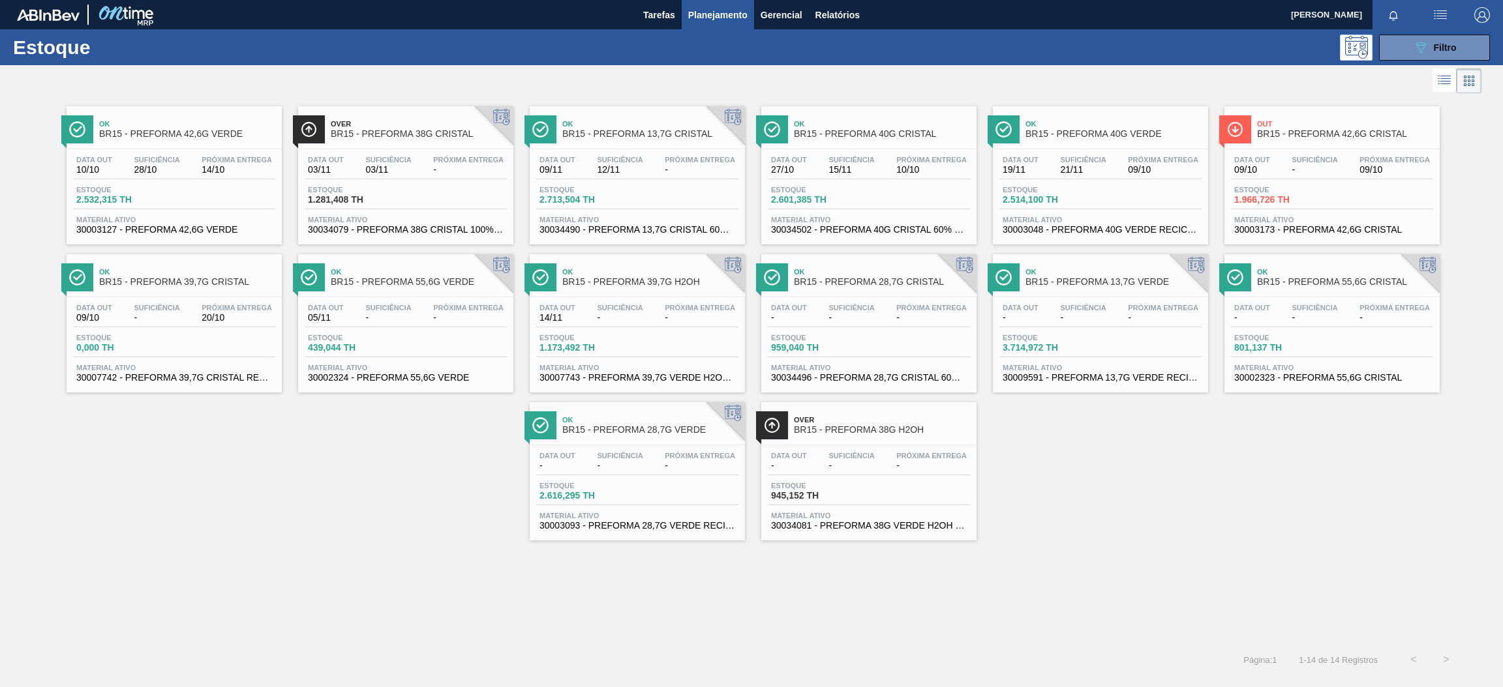
click at [1149, 329] on div "Data out - Suficiência - Próxima Entrega - Estoque 3.714,972 TH Material ativo …" at bounding box center [1100, 341] width 215 height 89
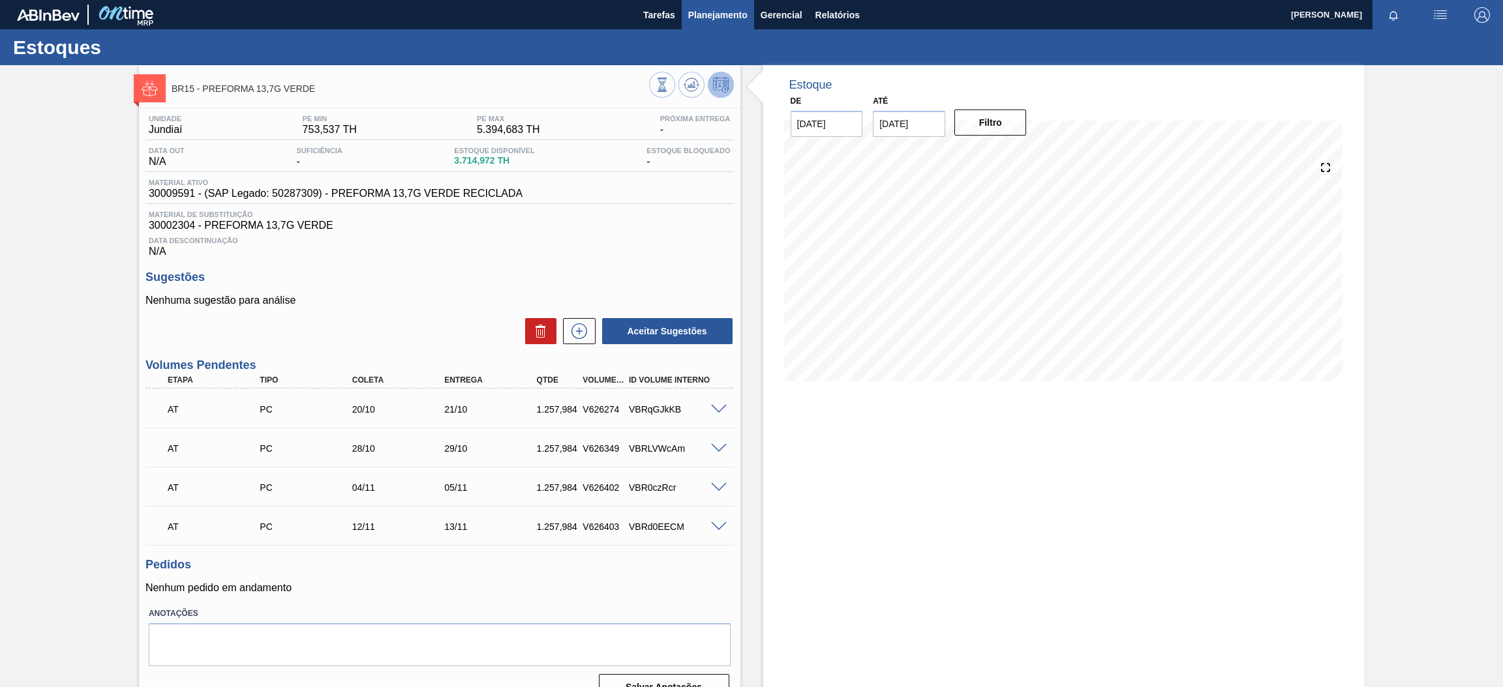
click at [719, 14] on span "Planejamento" at bounding box center [717, 15] width 59 height 16
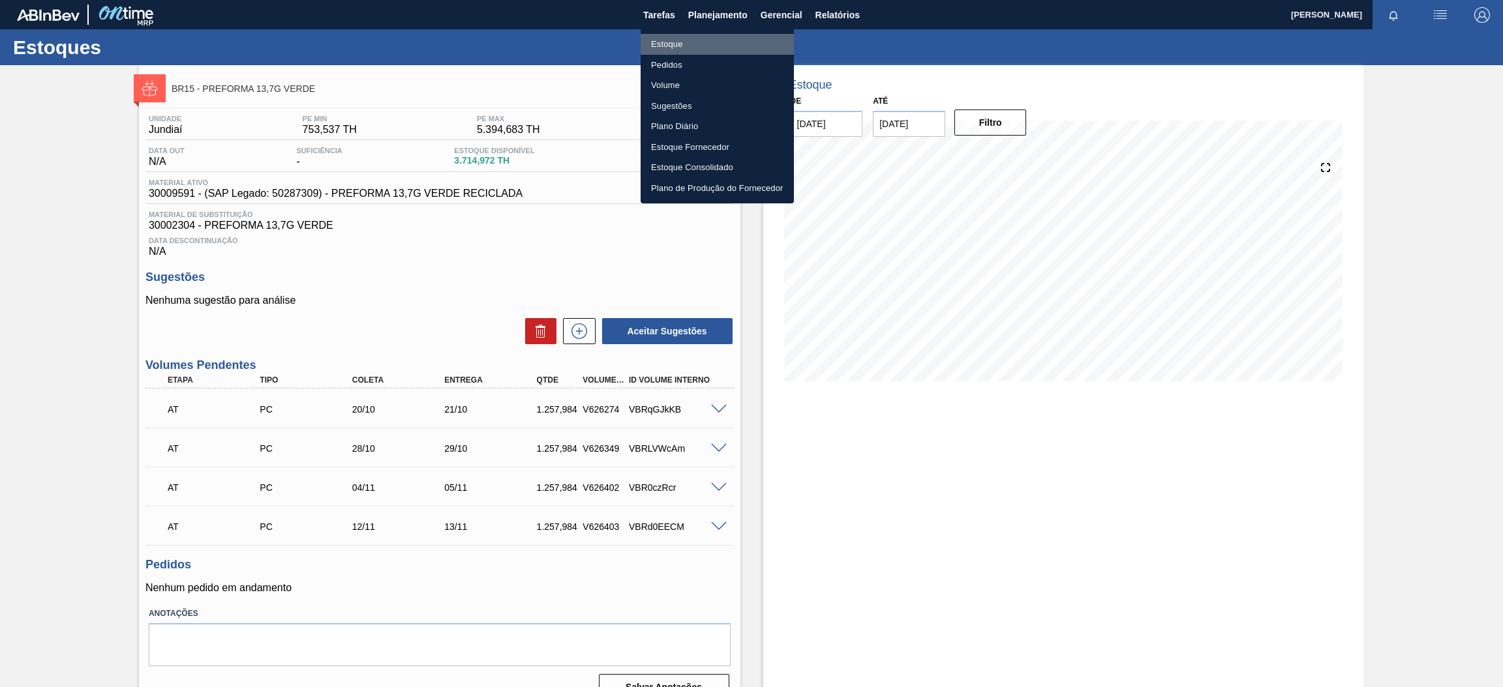
click at [690, 50] on li "Estoque" at bounding box center [716, 44] width 153 height 21
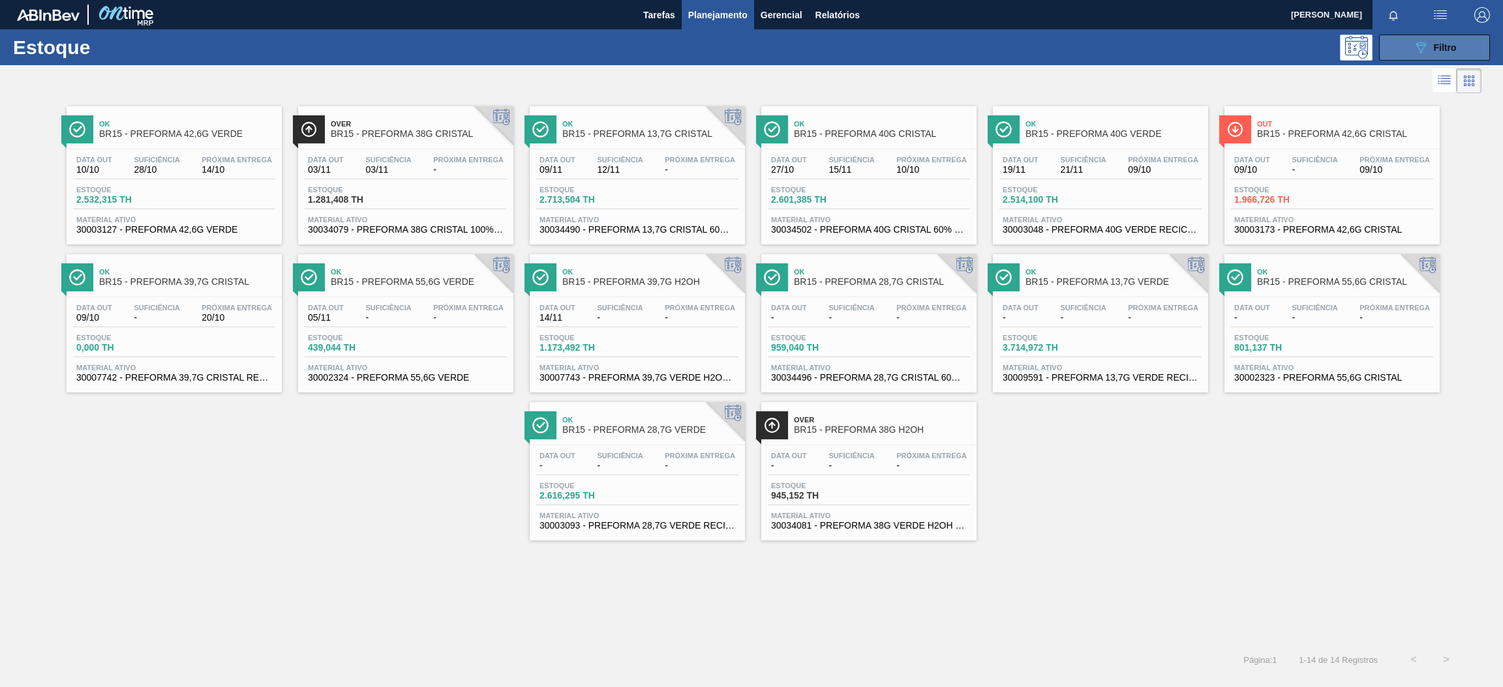
click at [1392, 50] on button "089F7B8B-B2A5-4AFE-B5C0-19BA573D28AC Filtro" at bounding box center [1434, 48] width 111 height 26
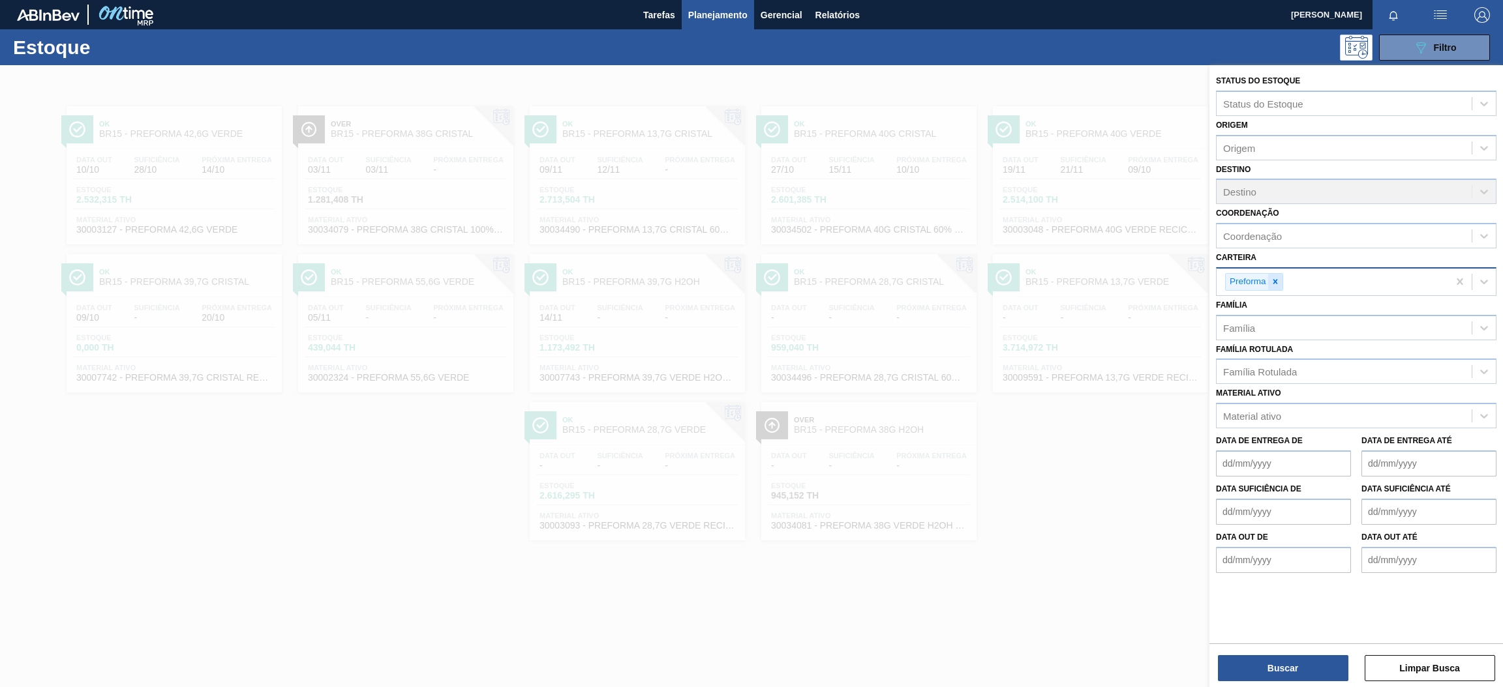
click at [1275, 277] on icon at bounding box center [1274, 281] width 9 height 9
click at [1285, 414] on div "Material ativo" at bounding box center [1343, 413] width 255 height 19
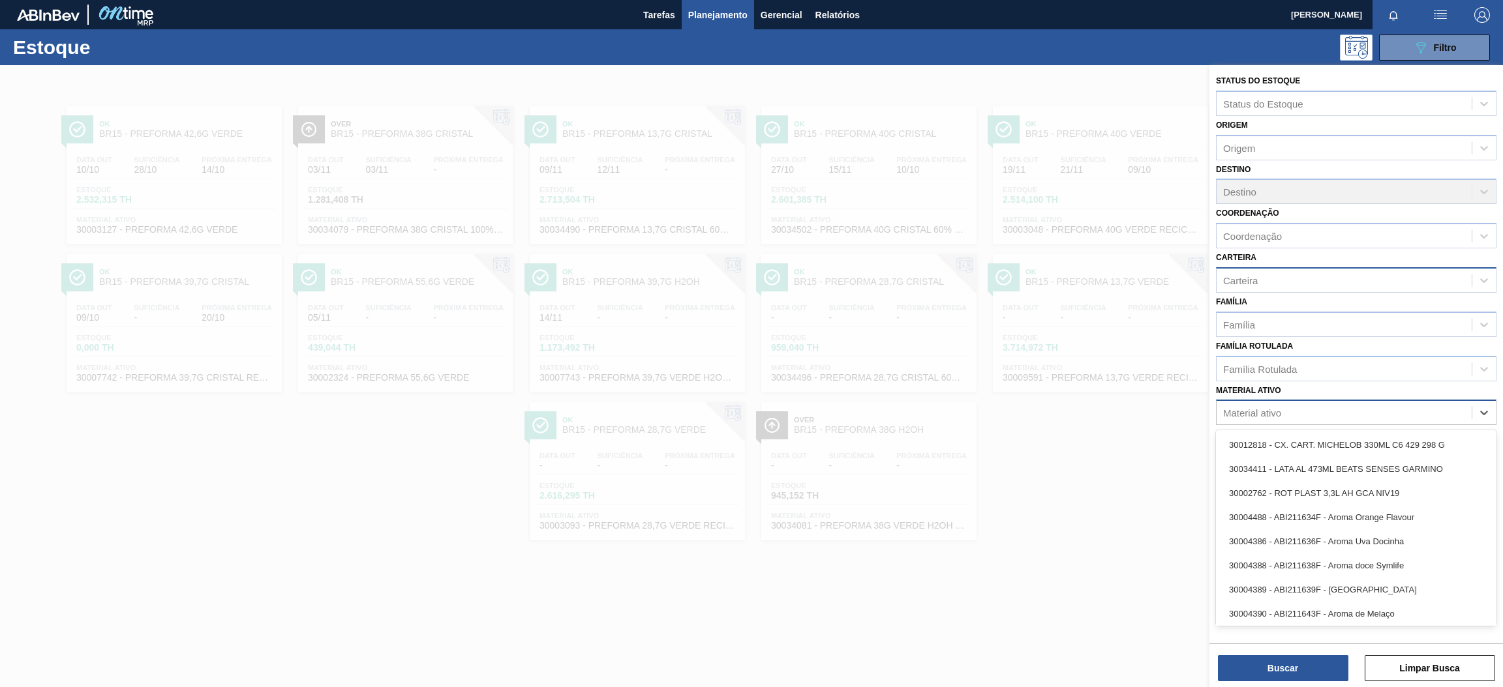
paste ativo "30034613"
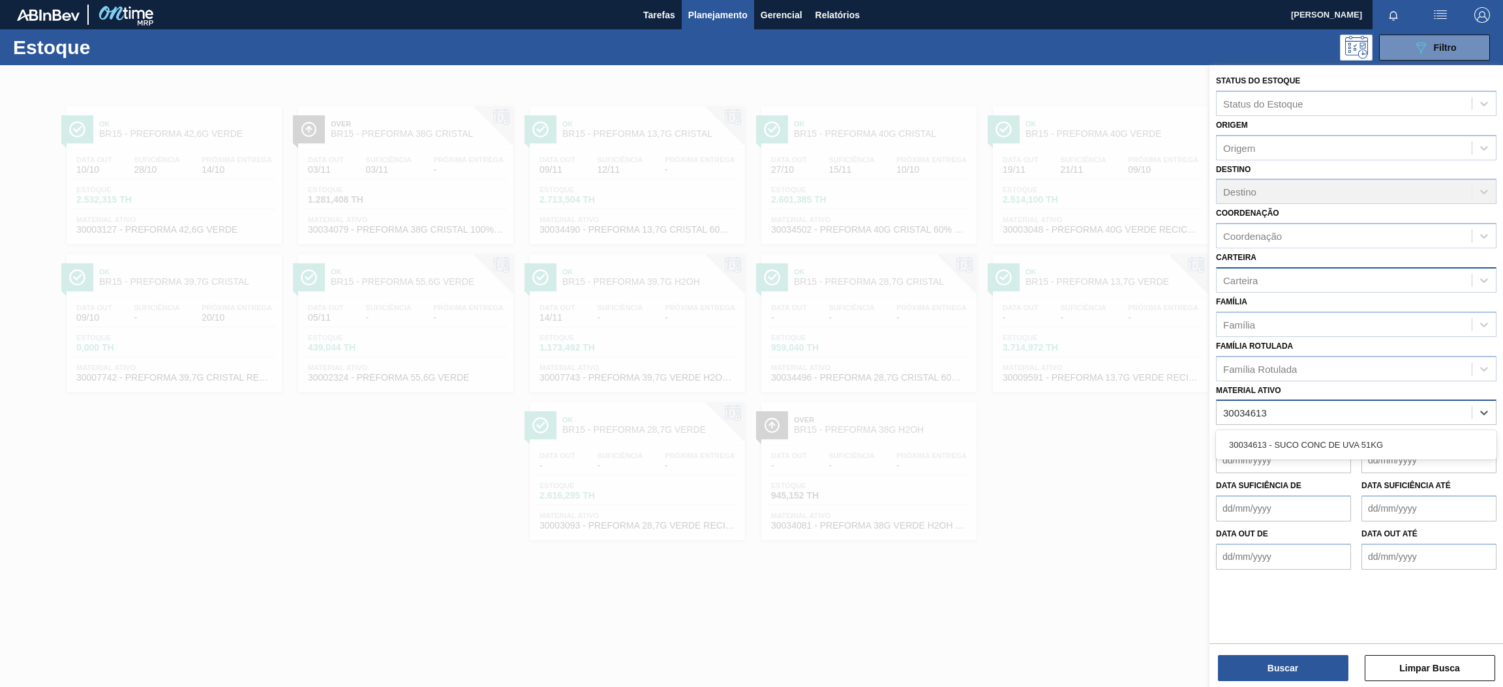
type ativo "30034613"
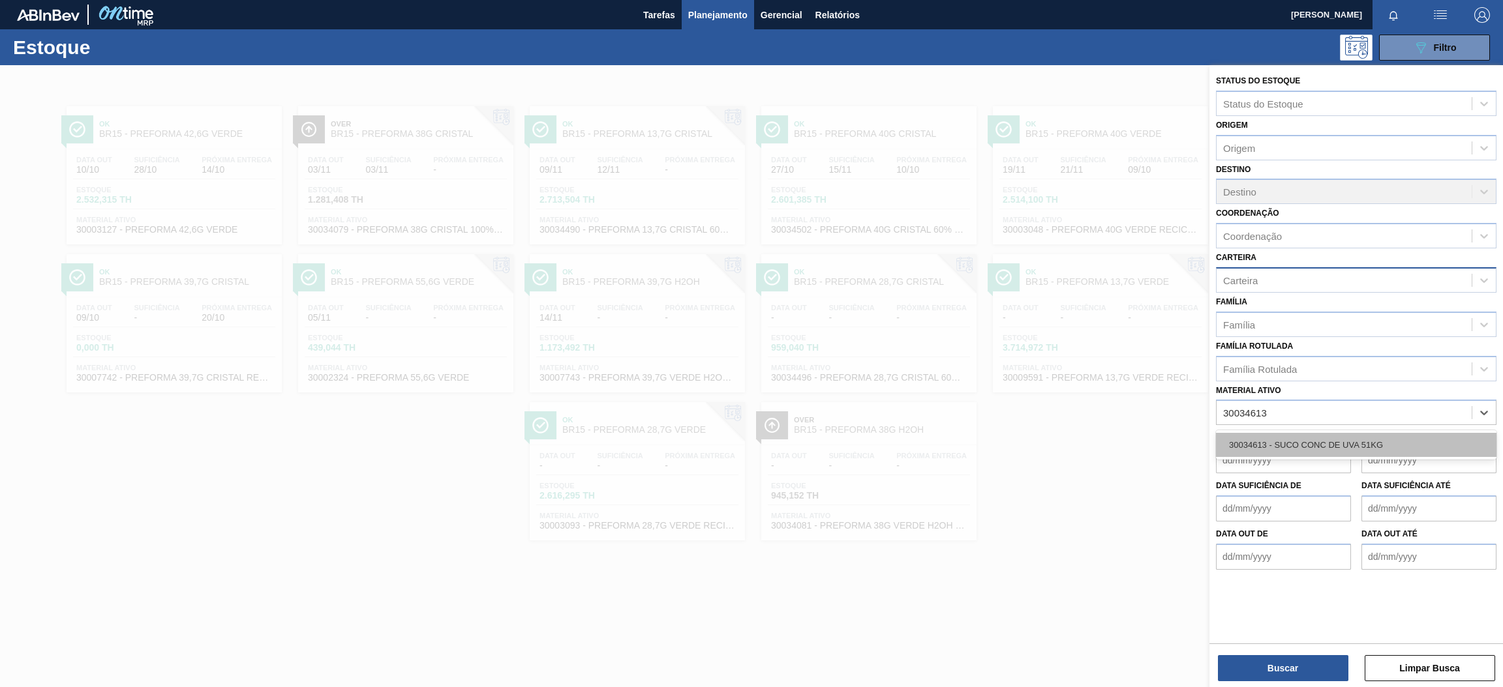
click at [1306, 448] on div "30034613 - SUCO CONC DE UVA 51KG" at bounding box center [1356, 445] width 280 height 24
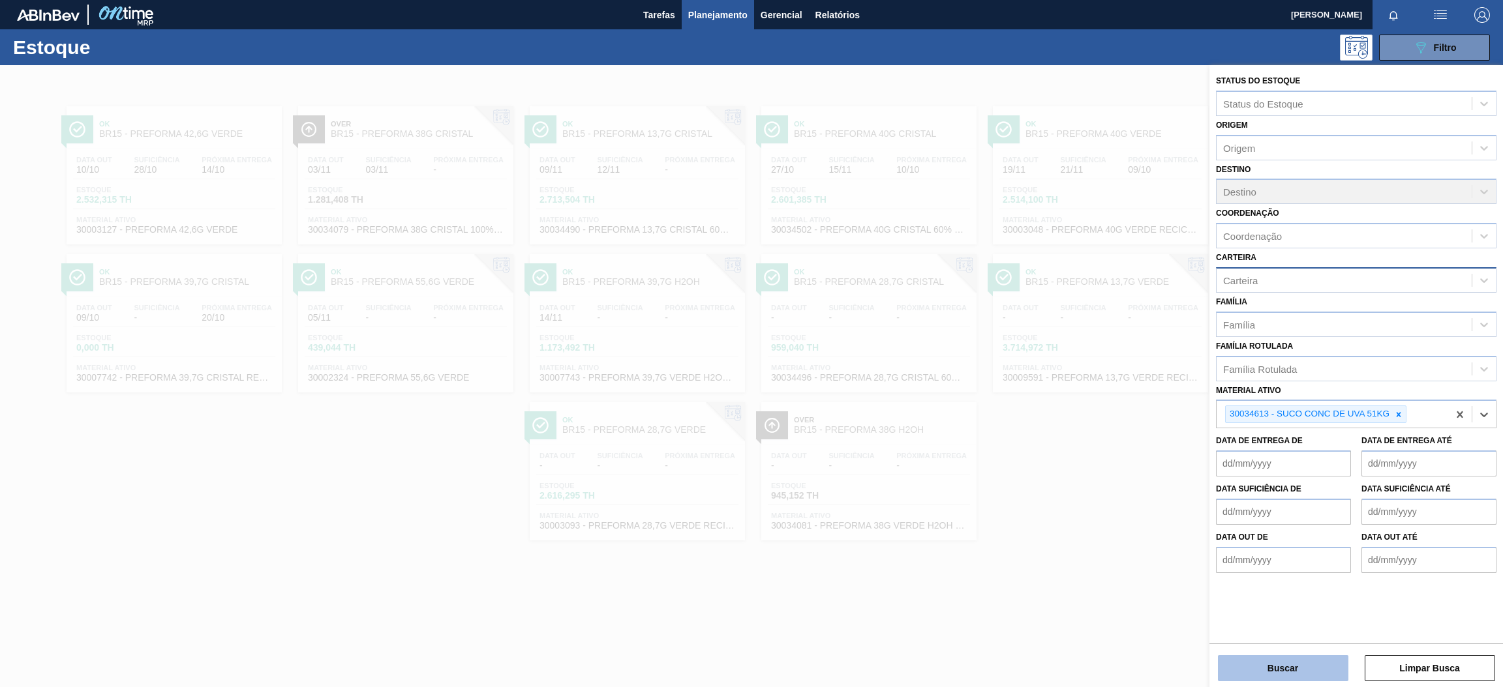
click at [1313, 663] on button "Buscar" at bounding box center [1283, 668] width 130 height 26
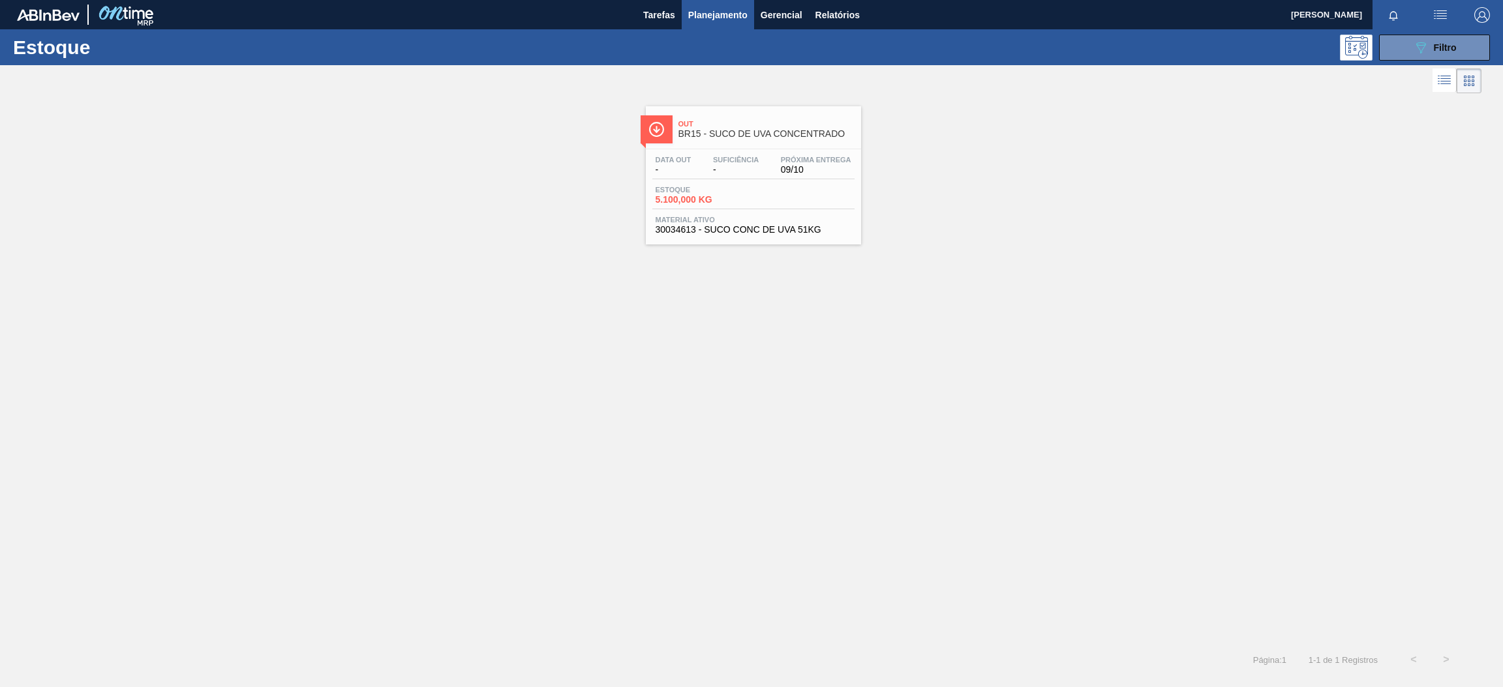
click at [828, 183] on div "Data out - Suficiência - Próxima Entrega 09/10 Estoque 5.100,000 KG Material at…" at bounding box center [753, 193] width 215 height 89
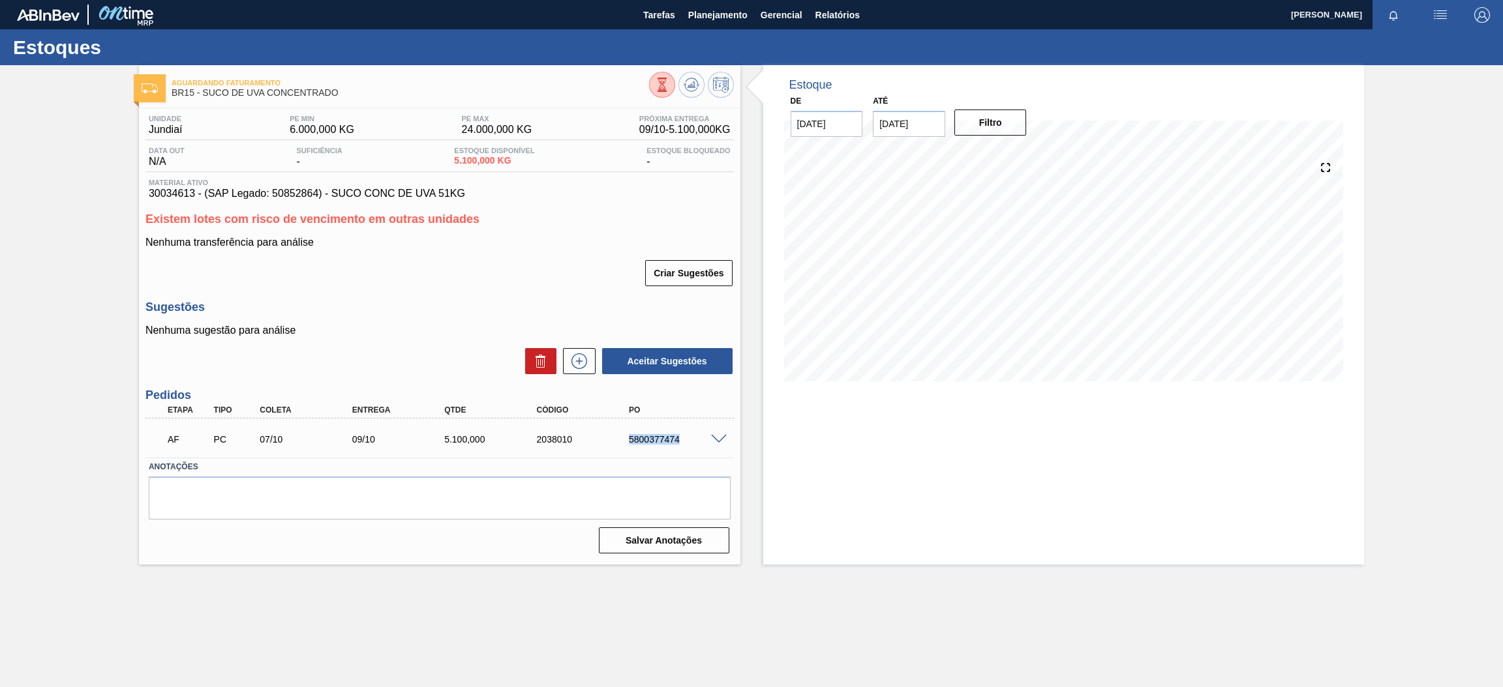
drag, startPoint x: 620, startPoint y: 442, endPoint x: 685, endPoint y: 445, distance: 66.0
click at [685, 445] on div "AF PC 07/10 09/10 5.100,000 2038010 5800377474" at bounding box center [436, 438] width 554 height 26
copy div "5800377474"
click at [706, 14] on span "Planejamento" at bounding box center [717, 15] width 59 height 16
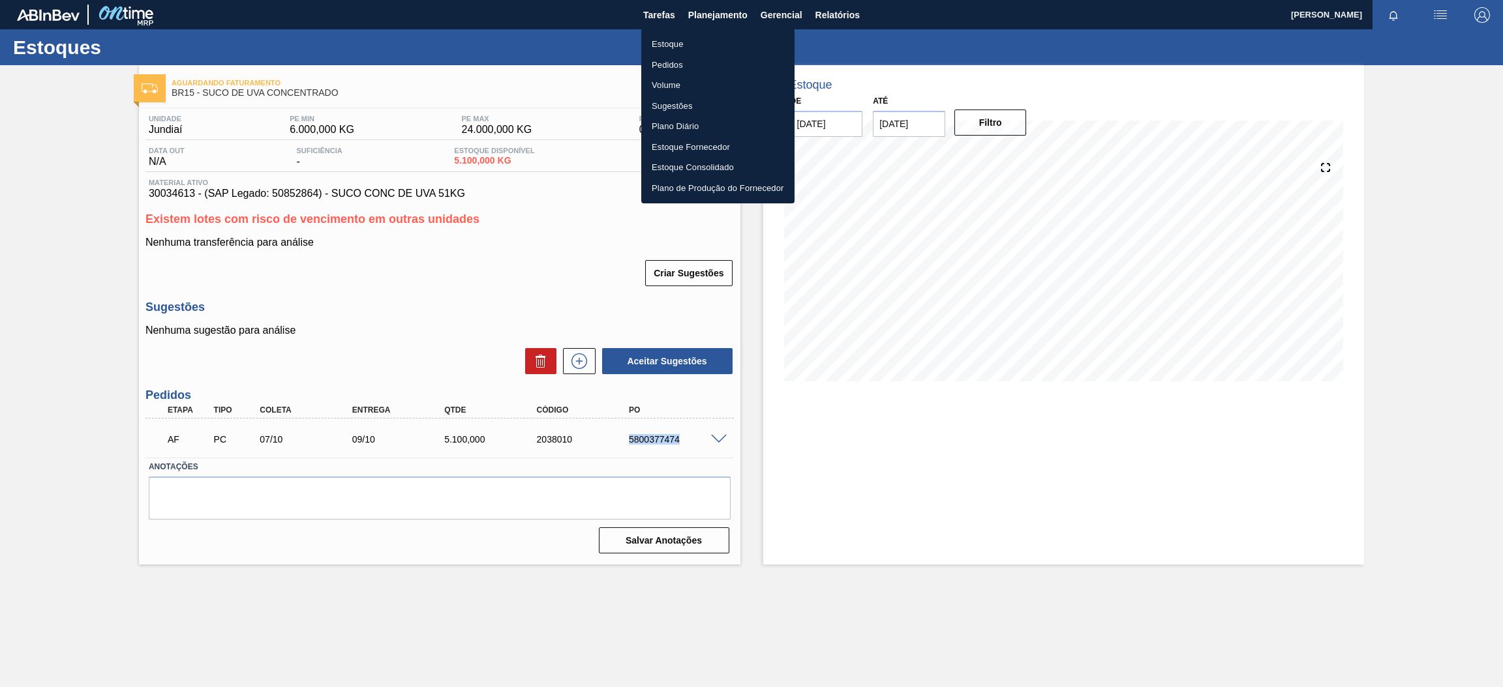
click at [700, 46] on li "Estoque" at bounding box center [717, 44] width 153 height 21
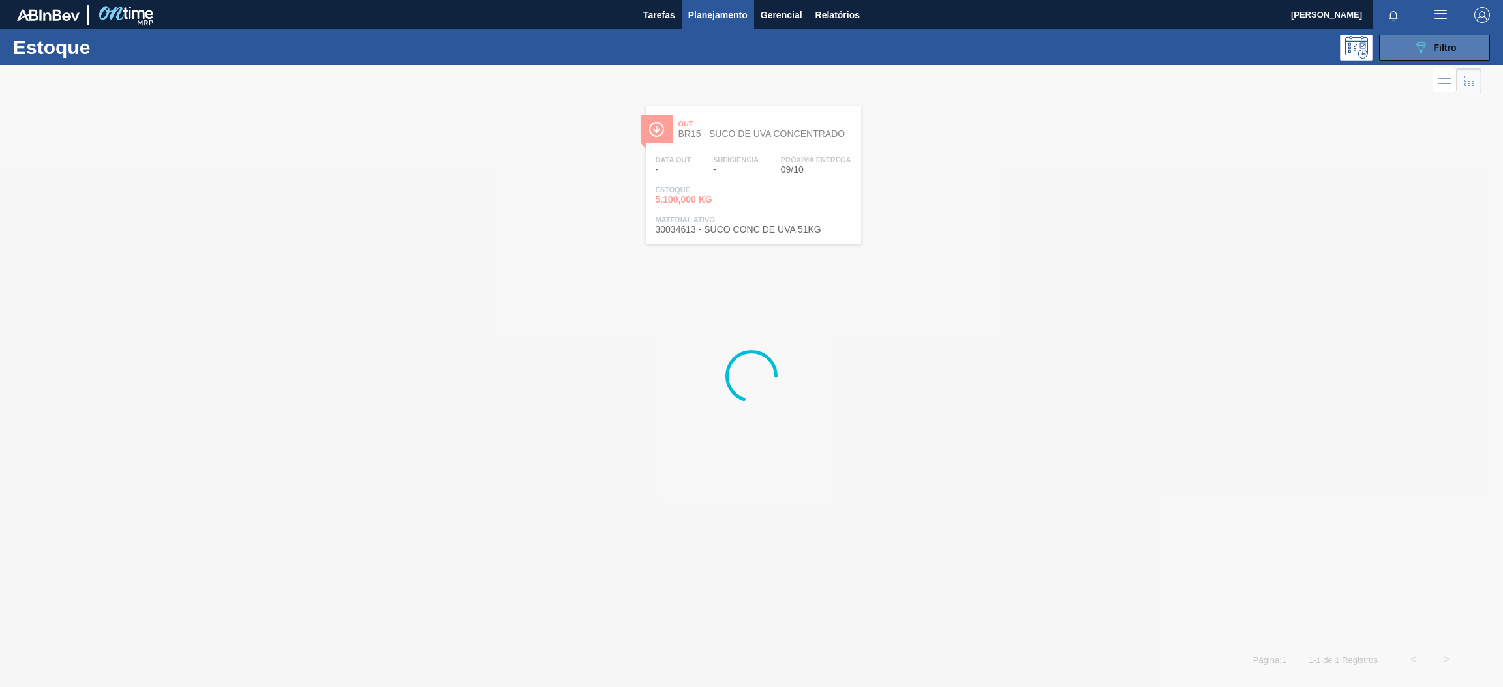
click at [1423, 49] on icon "089F7B8B-B2A5-4AFE-B5C0-19BA573D28AC" at bounding box center [1421, 48] width 16 height 16
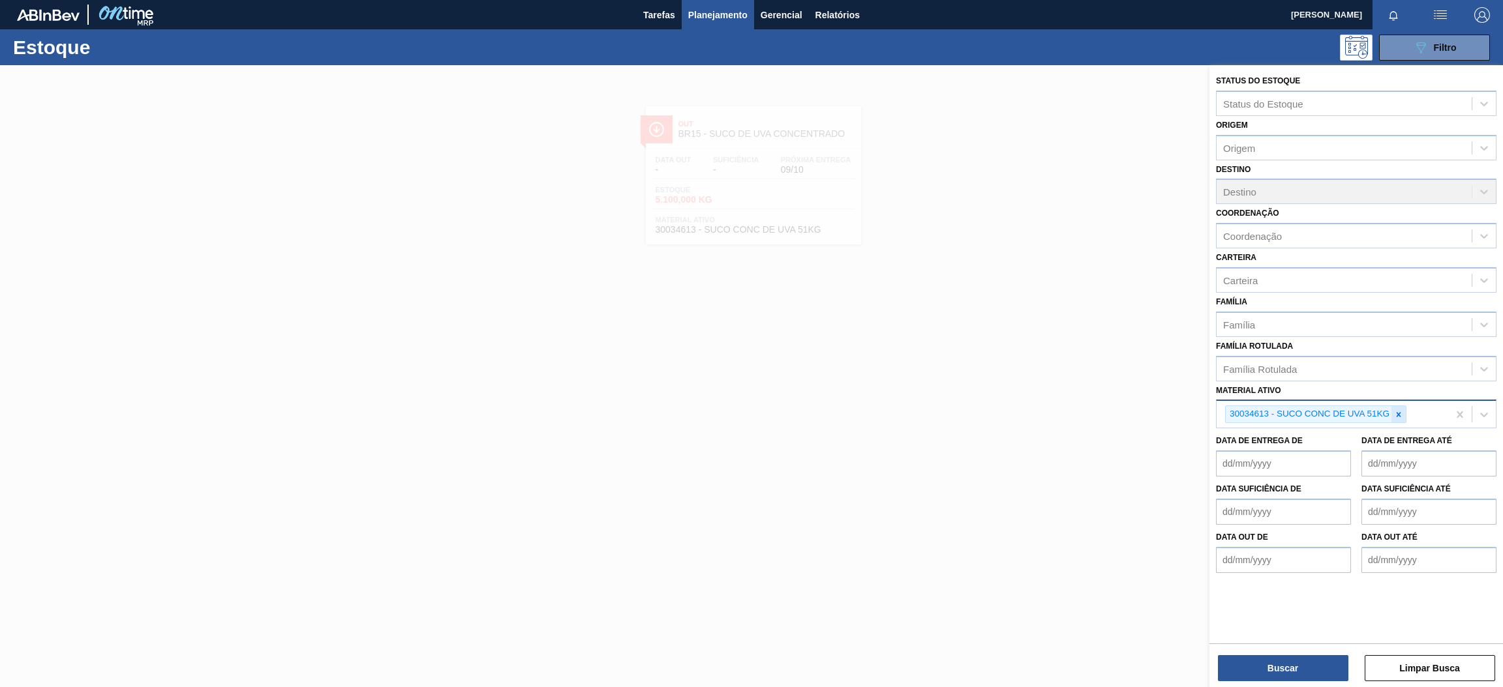
click at [1402, 410] on icon at bounding box center [1398, 414] width 9 height 9
paste ativo "30003606"
type ativo "30003606"
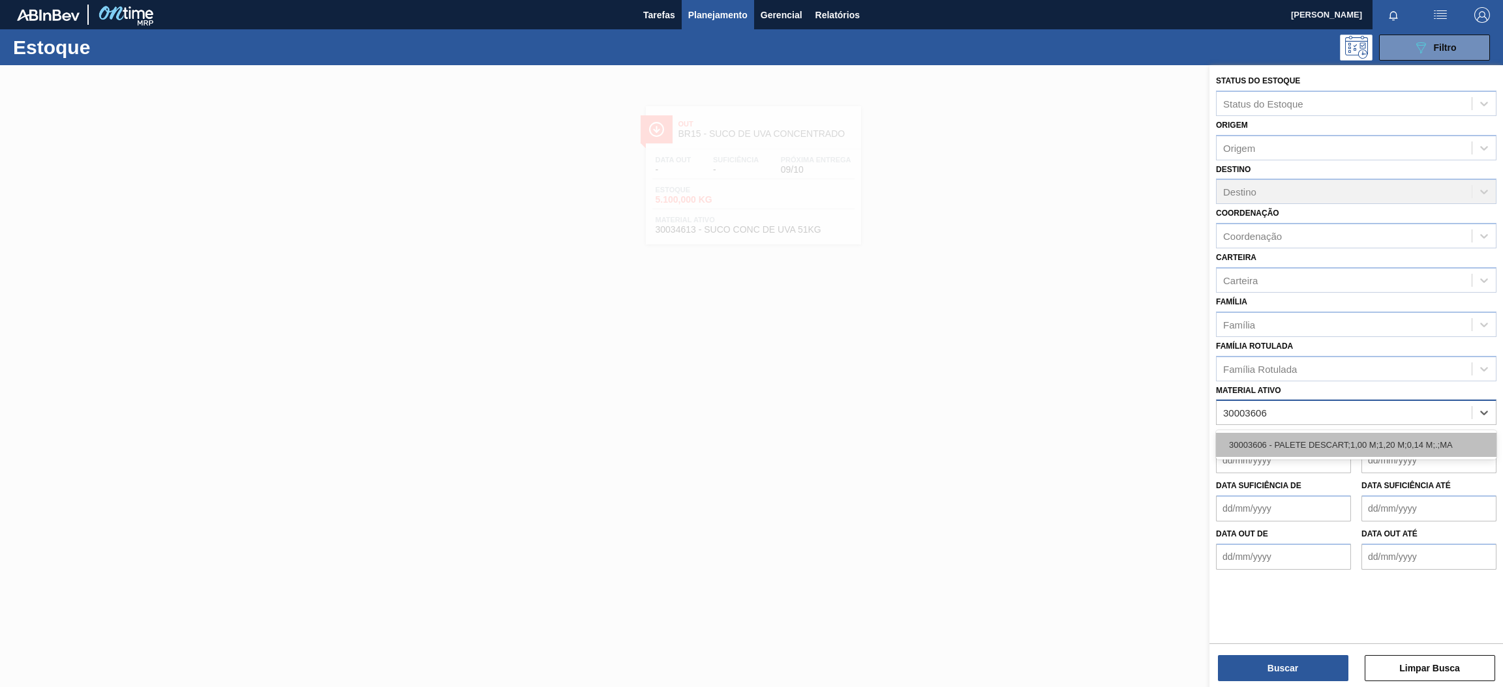
click at [1361, 436] on div "30003606 - PALETE DESCART;1,00 M;1,20 M;0,14 M;.;MA" at bounding box center [1356, 445] width 280 height 24
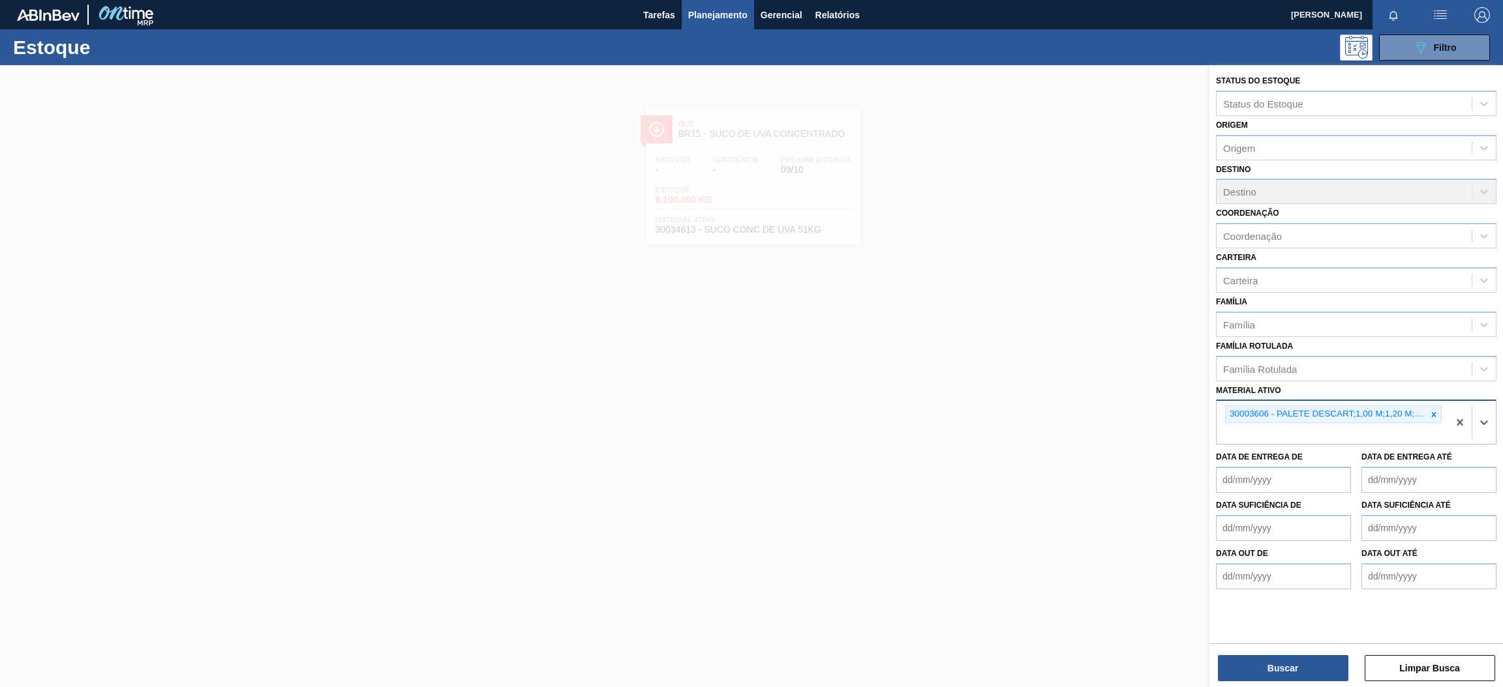
paste ativo "30003582"
type ativo "30003582"
click at [1278, 461] on div "30003582 - ANTI-ESPUMANTE;FE 05.17;;" at bounding box center [1356, 465] width 280 height 24
paste ativo "30033793"
type ativo "30033793"
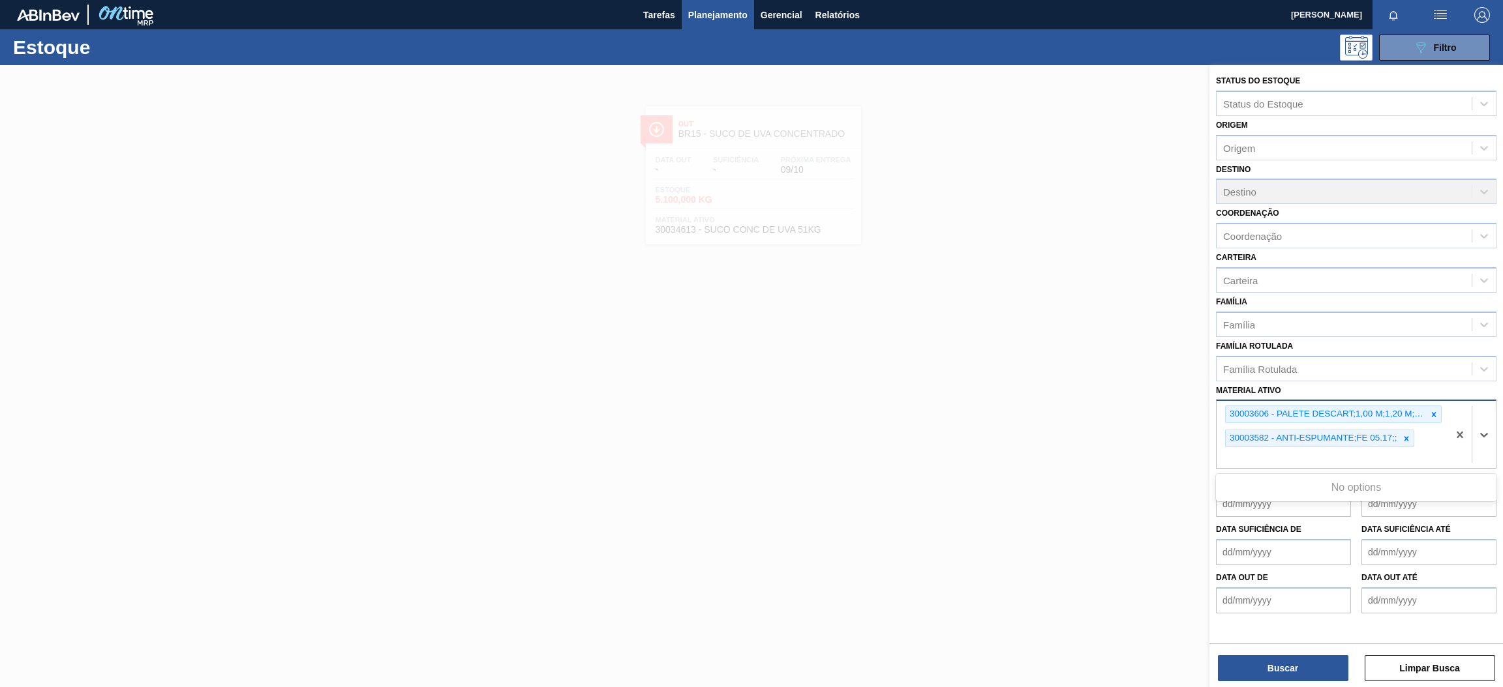
click at [1310, 457] on div "Status do Estoque Status do Estoque Origem Origem Destino Destino Coordenação C…" at bounding box center [1355, 342] width 293 height 555
paste ativo "30033793"
type ativo "30033793"
paste ativo "30003355"
type ativo "30003355"
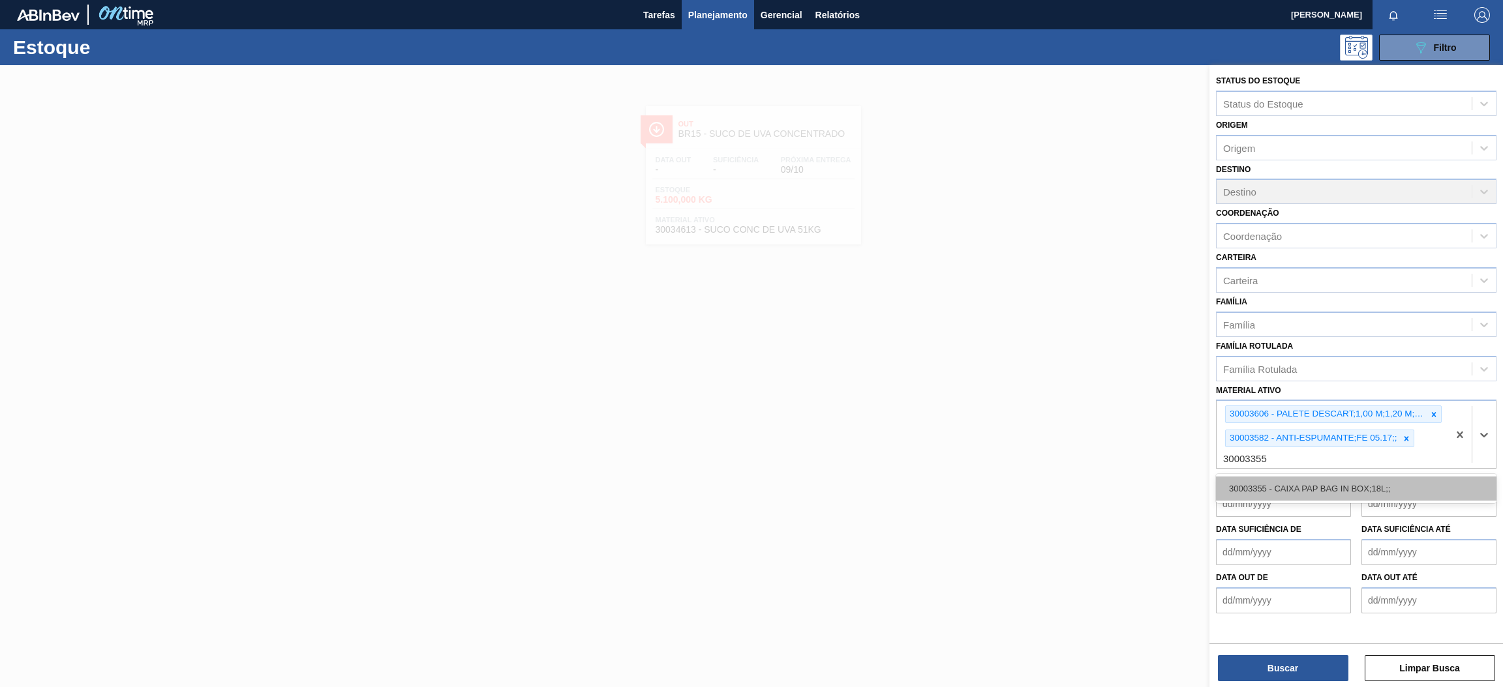
click at [1360, 479] on div "30003355 - CAIXA PAP BAG IN BOX;18L;;" at bounding box center [1356, 489] width 280 height 24
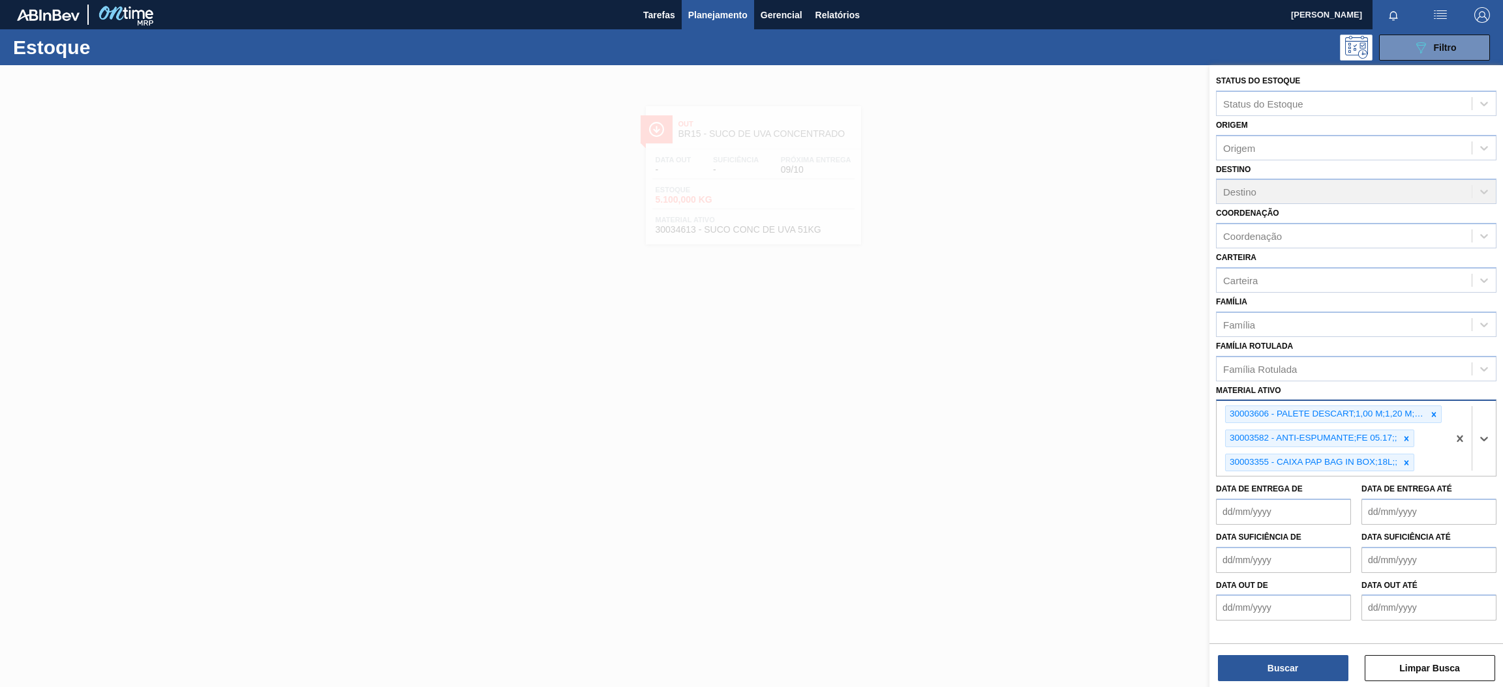
paste ativo "30010207"
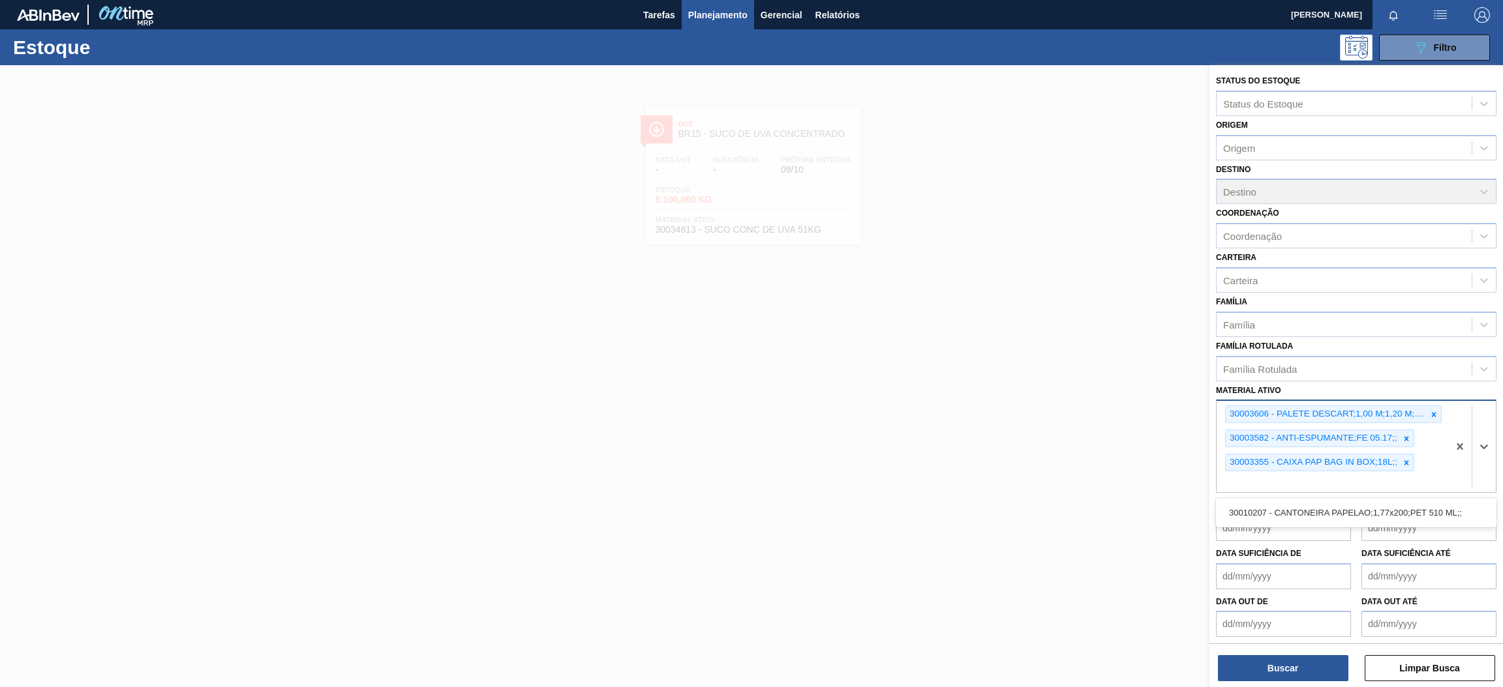
type ativo "30010207"
click at [1375, 515] on div "30010207 - CANTONEIRA PAPELAO;1,77x200;PET 510 ML;;" at bounding box center [1356, 513] width 280 height 24
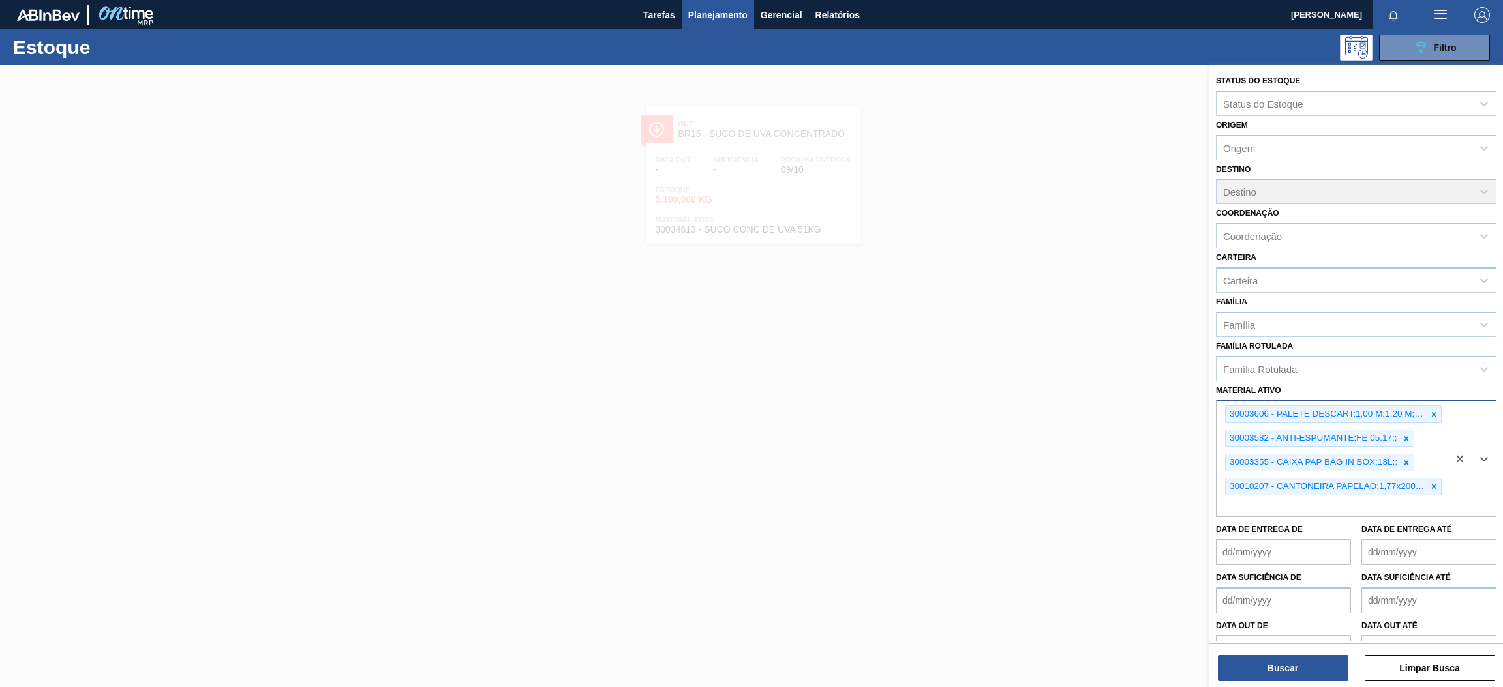
paste ativo "30030680"
type ativo "30030680"
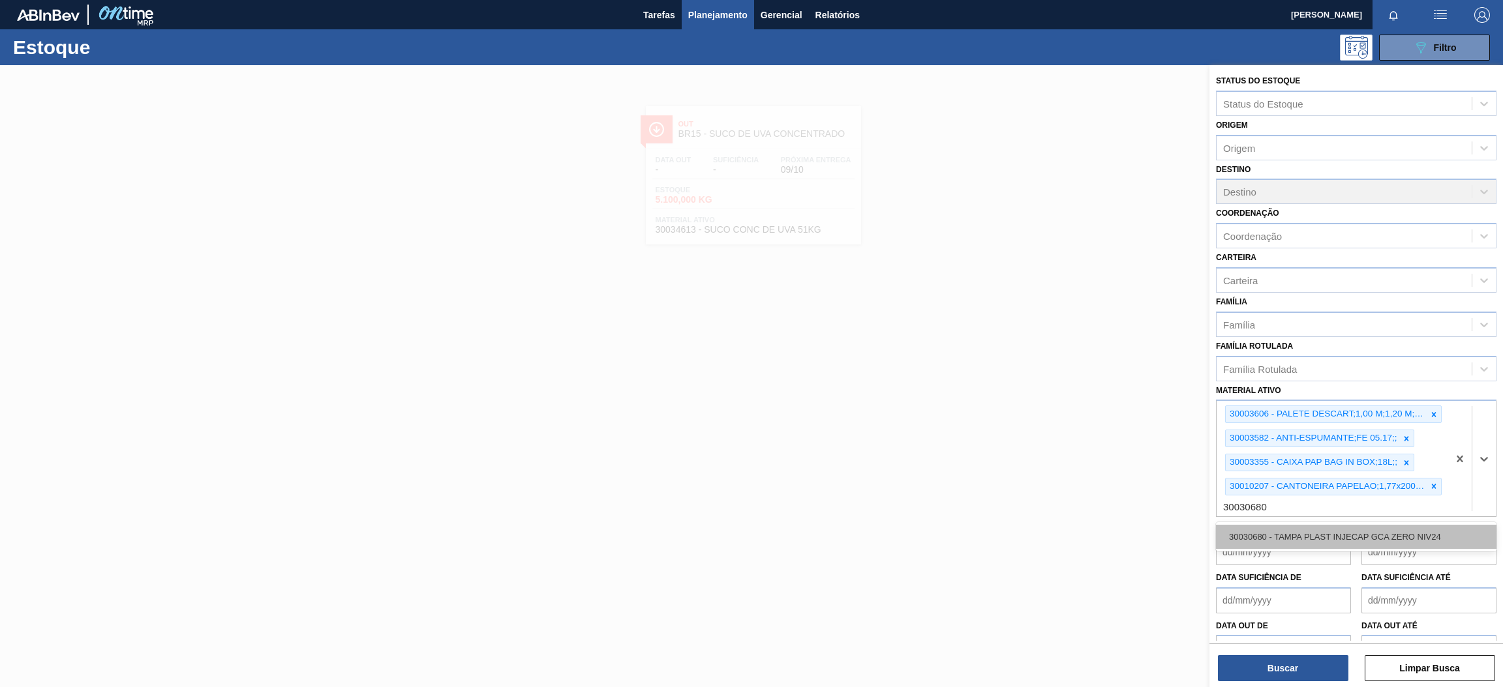
click at [1308, 528] on div "30030680 - TAMPA PLAST INJECAP GCA ZERO NIV24" at bounding box center [1356, 537] width 280 height 24
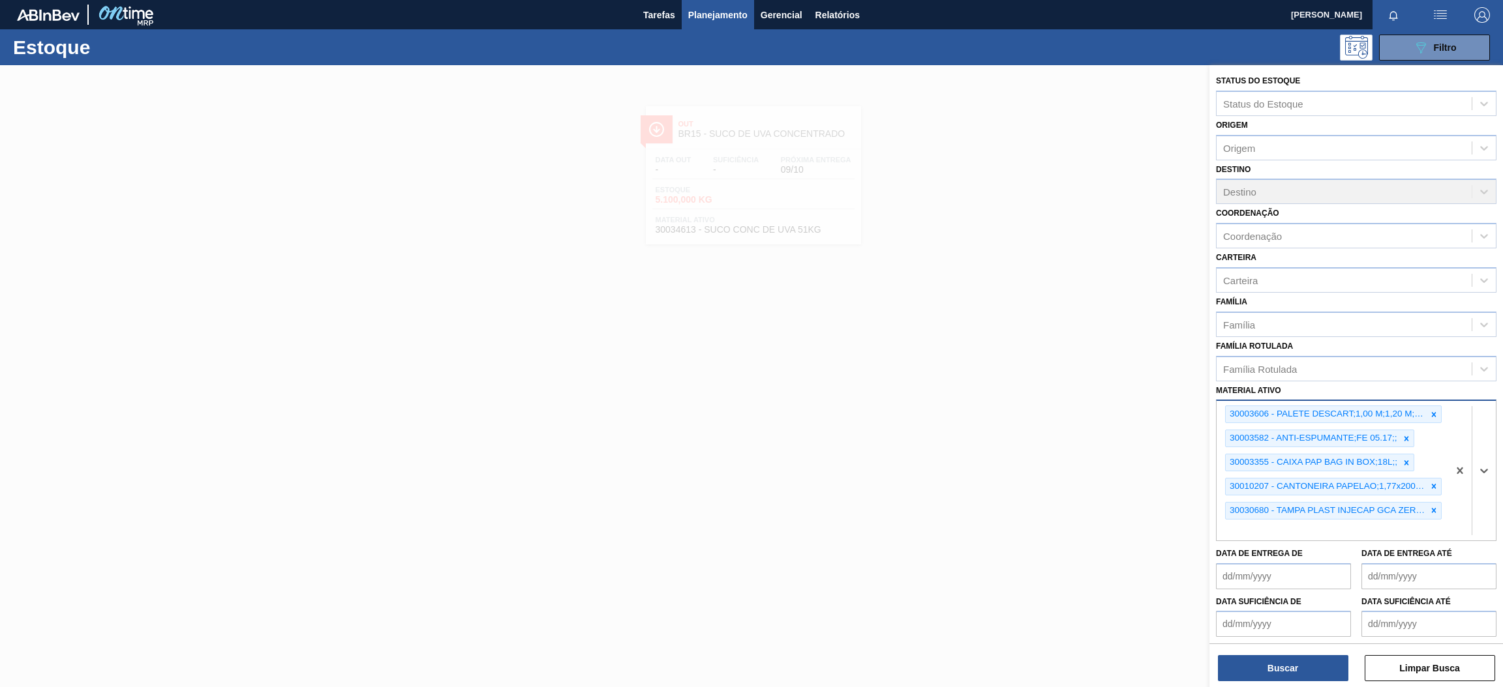
paste ativo "30030646"
type ativo "30030646"
click at [1332, 551] on div "30030646 - TAMPA PLAST INJECAP PEPSI ZERO NIV24" at bounding box center [1356, 561] width 280 height 24
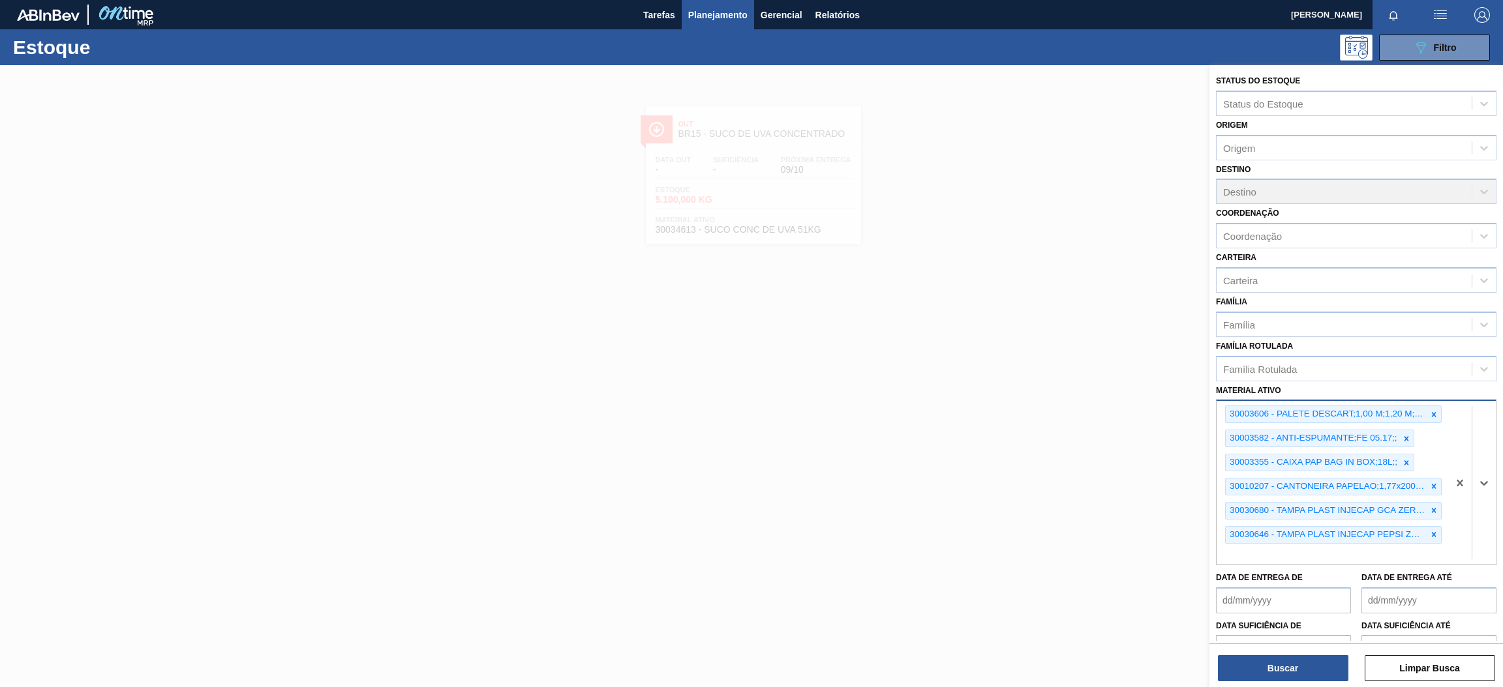
paste ativo "30031878"
type ativo "30031878"
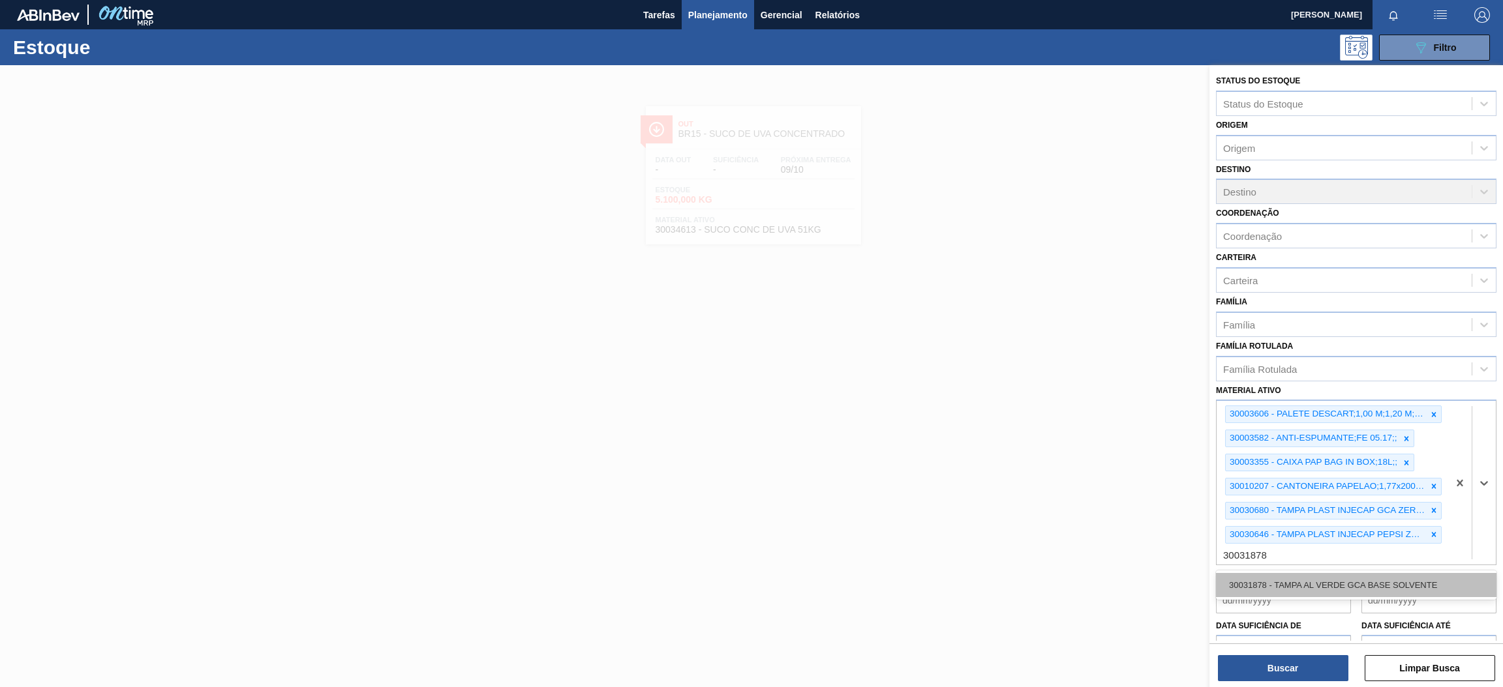
click at [1297, 580] on div "30031878 - TAMPA AL VERDE GCA BASE SOLVENTE" at bounding box center [1356, 585] width 280 height 24
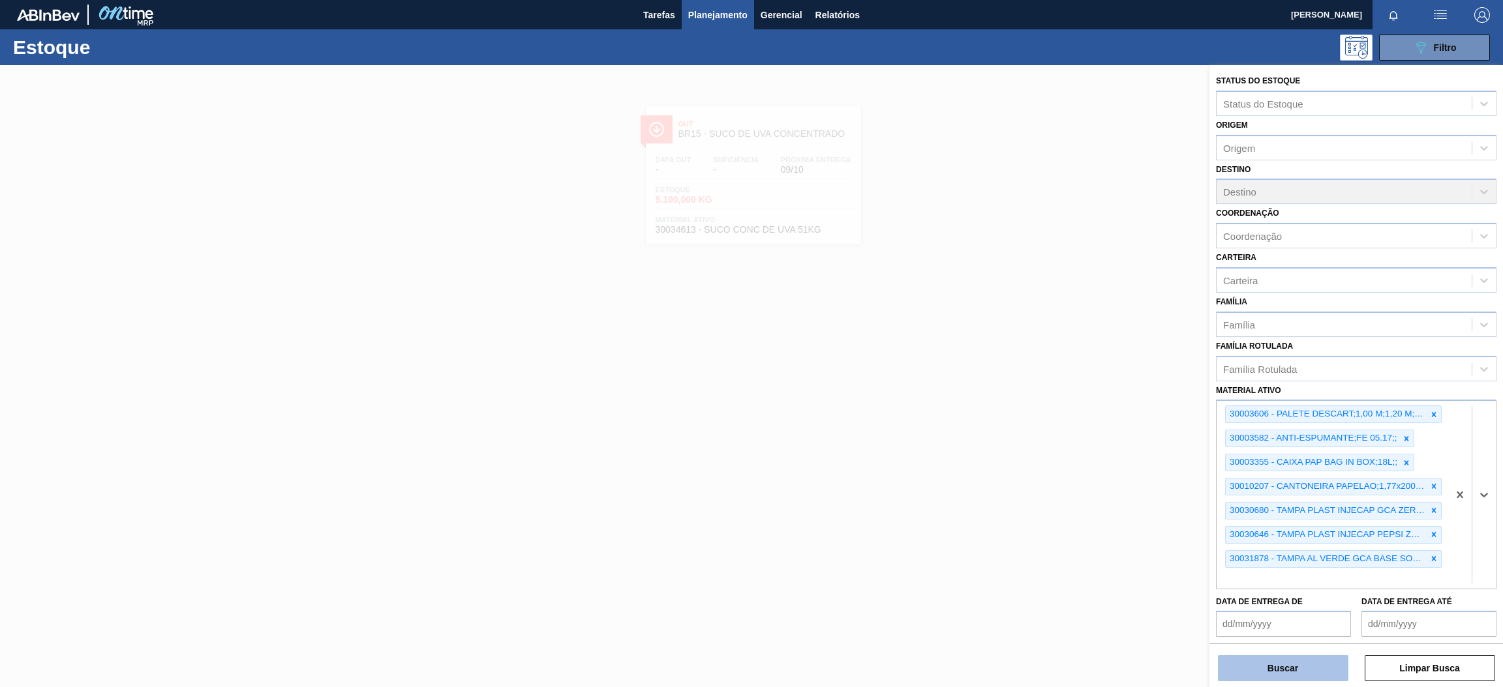
click at [1267, 665] on button "Buscar" at bounding box center [1283, 668] width 130 height 26
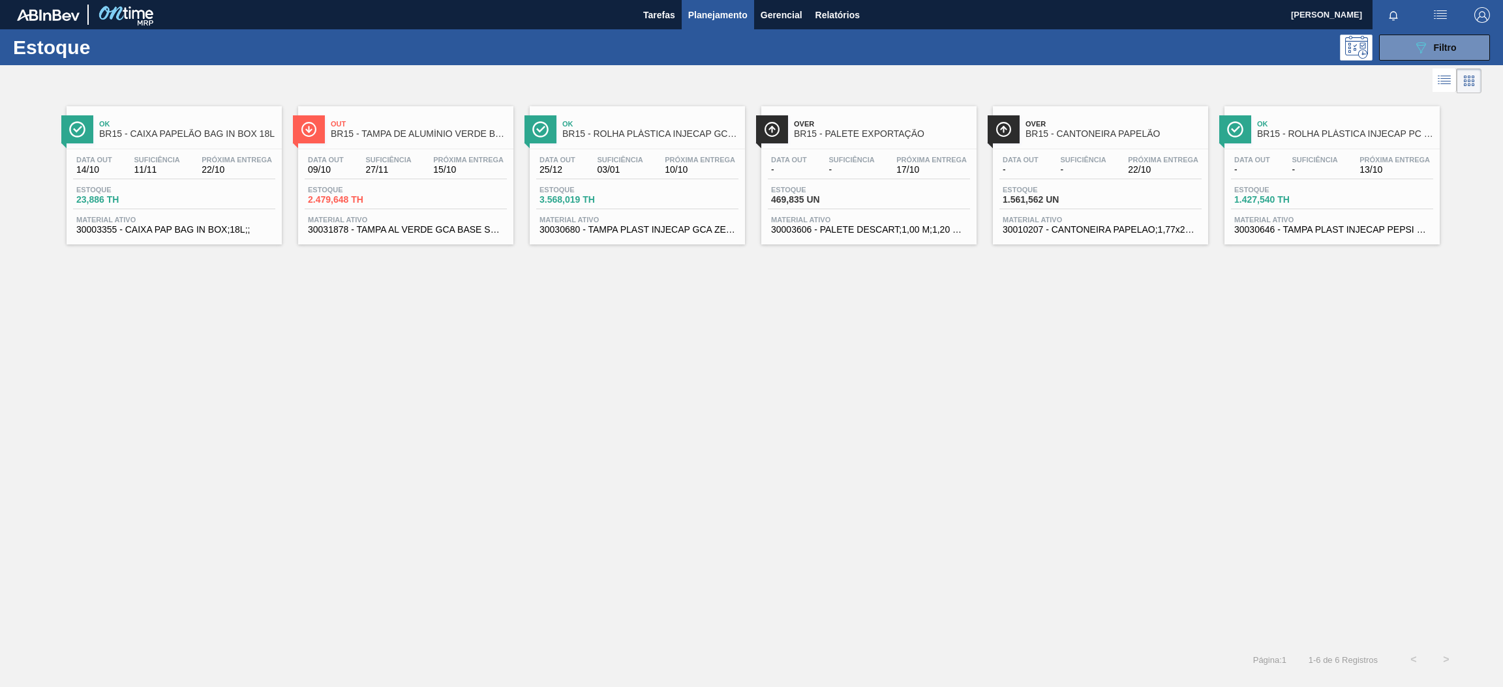
click at [173, 136] on span "BR15 - CAIXA PAPELÃO BAG IN BOX 18L" at bounding box center [187, 134] width 176 height 10
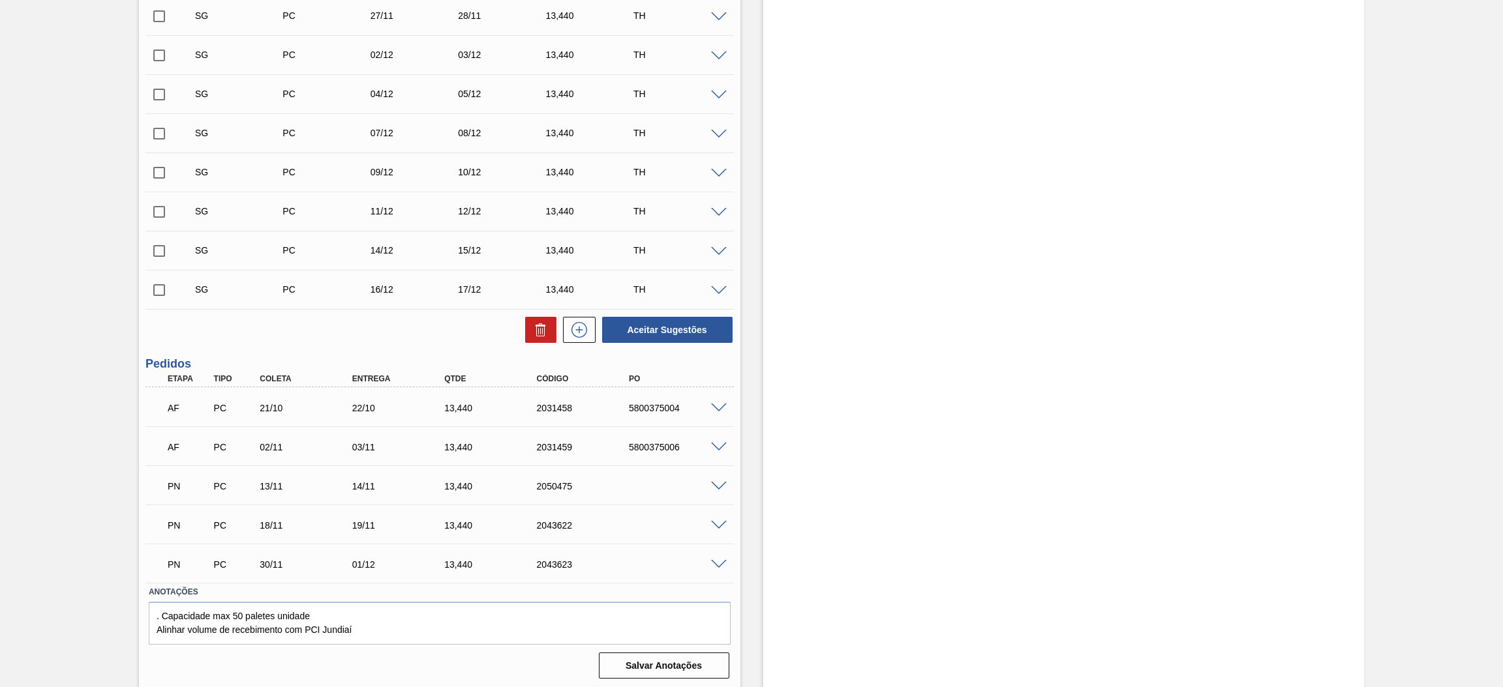
scroll to position [17, 0]
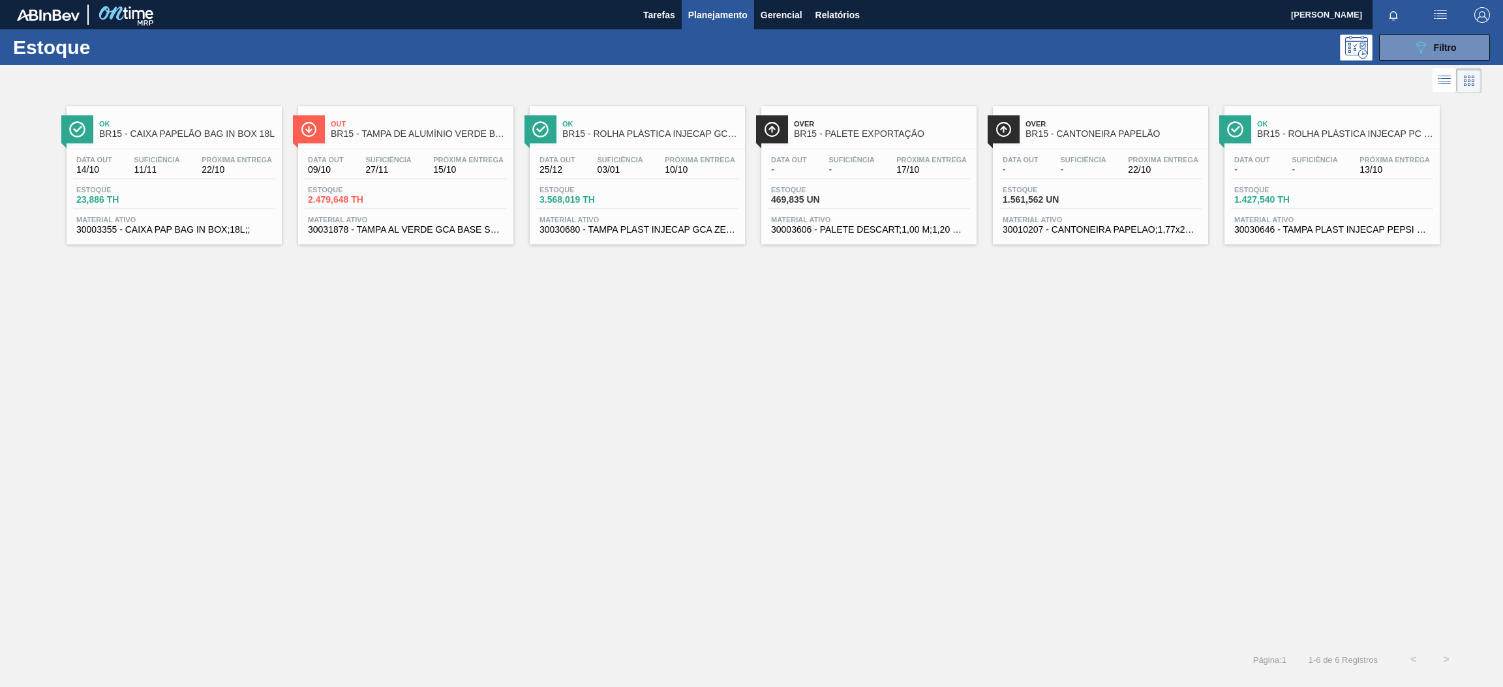
click at [453, 172] on span "15/10" at bounding box center [468, 170] width 70 height 10
click at [624, 162] on span "Suficiência" at bounding box center [620, 160] width 46 height 8
click at [867, 154] on div "Data out - Suficiência - Próxima Entrega 17/10 Estoque 469,835 UN Material ativ…" at bounding box center [868, 193] width 215 height 89
click at [1090, 167] on span "-" at bounding box center [1083, 170] width 46 height 10
click at [1290, 172] on div "Suficiência -" at bounding box center [1314, 165] width 52 height 19
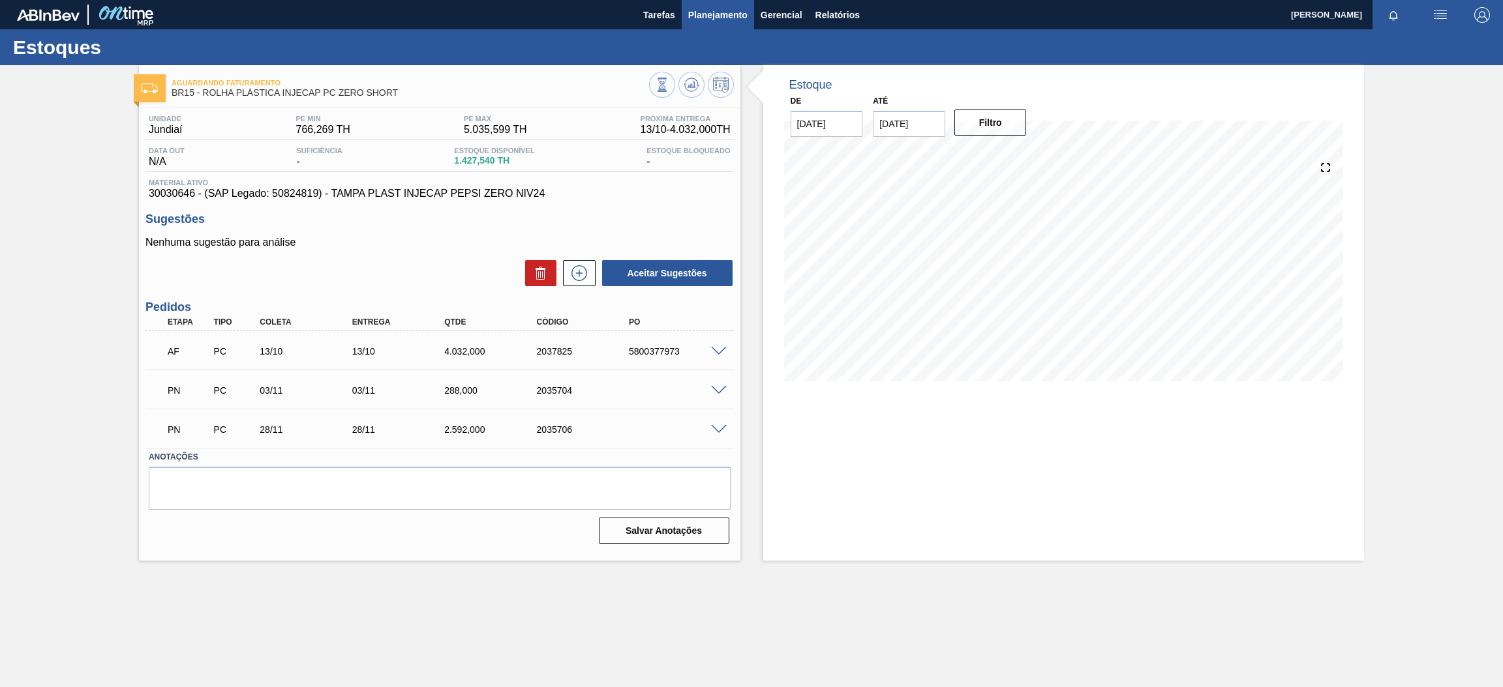
click at [730, 21] on span "Planejamento" at bounding box center [717, 15] width 59 height 16
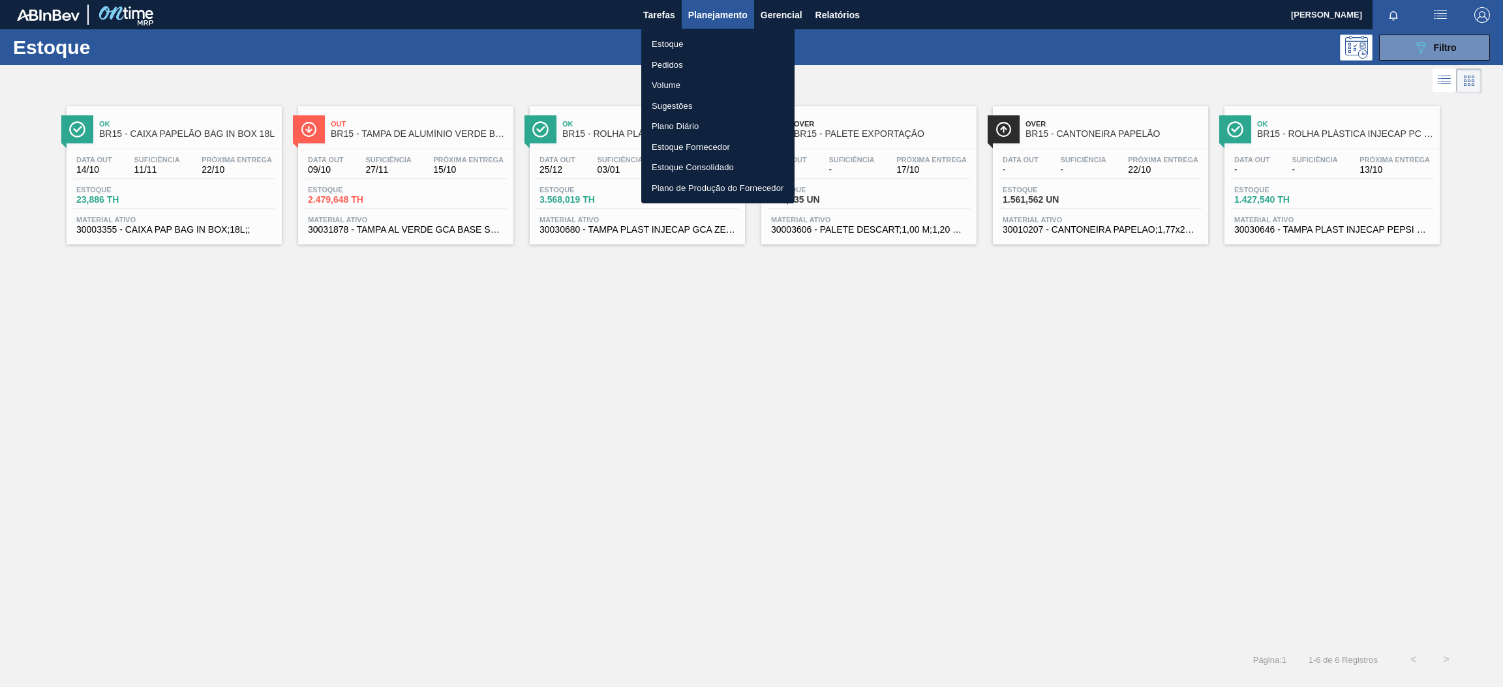
click at [1441, 53] on div at bounding box center [751, 343] width 1503 height 687
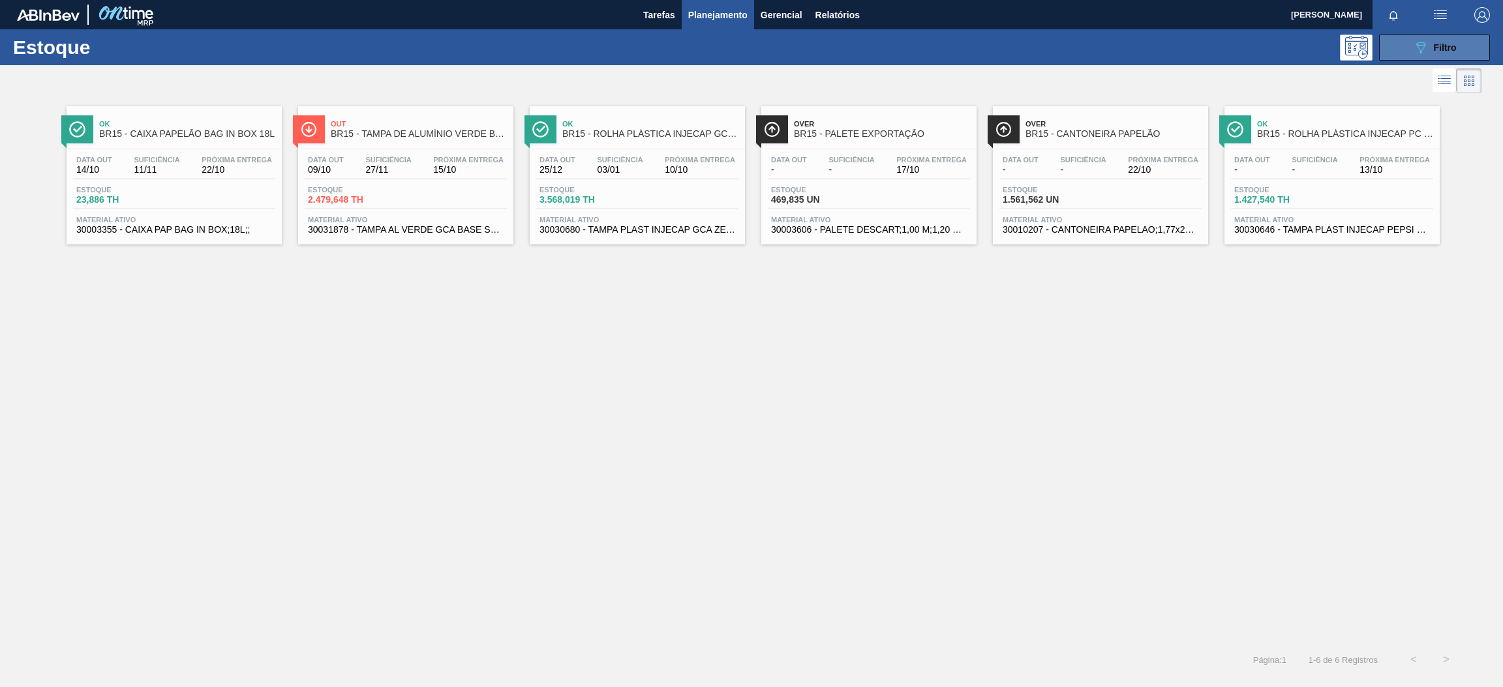
click at [1415, 48] on icon "089F7B8B-B2A5-4AFE-B5C0-19BA573D28AC" at bounding box center [1421, 48] width 16 height 16
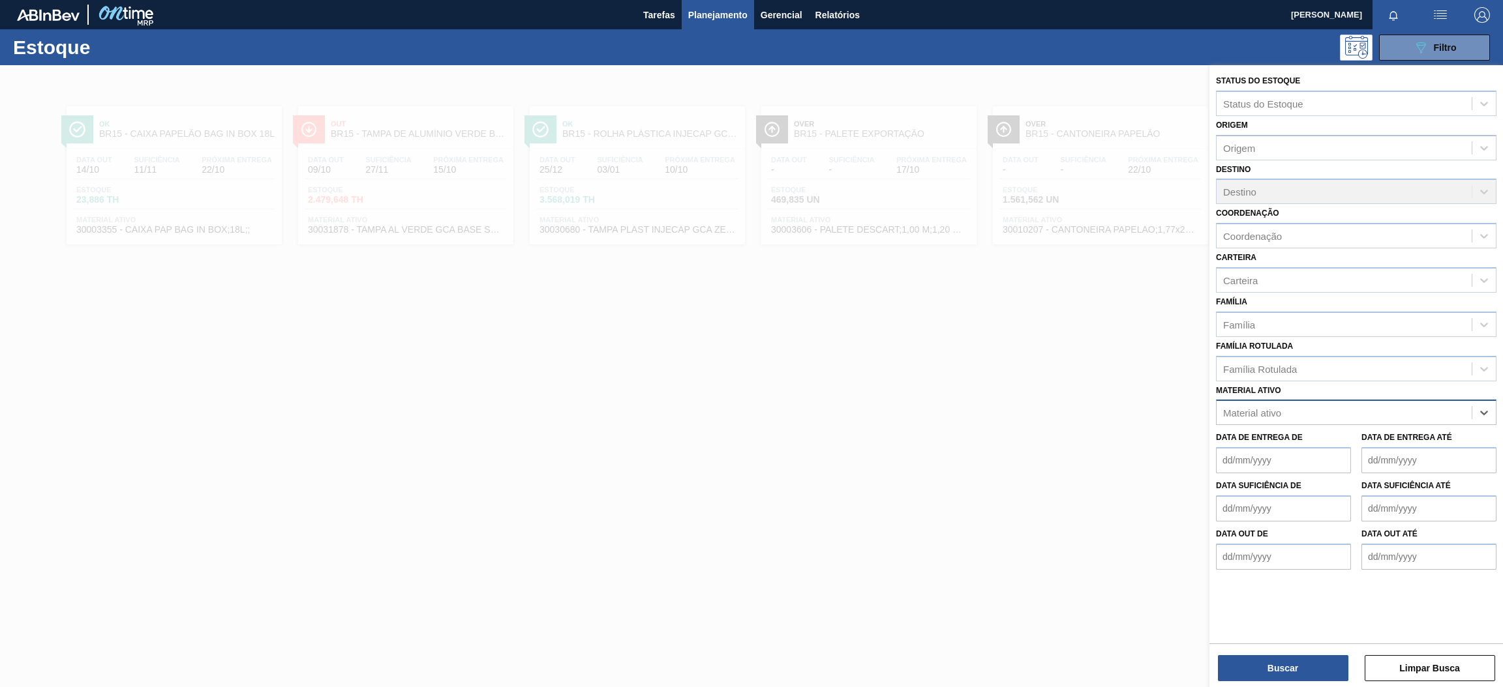
paste ativo "30003014"
type ativo "30003014"
click at [1351, 436] on div "30003014 - FILME CONT. LISO 420X45 MICRAS" at bounding box center [1356, 445] width 280 height 24
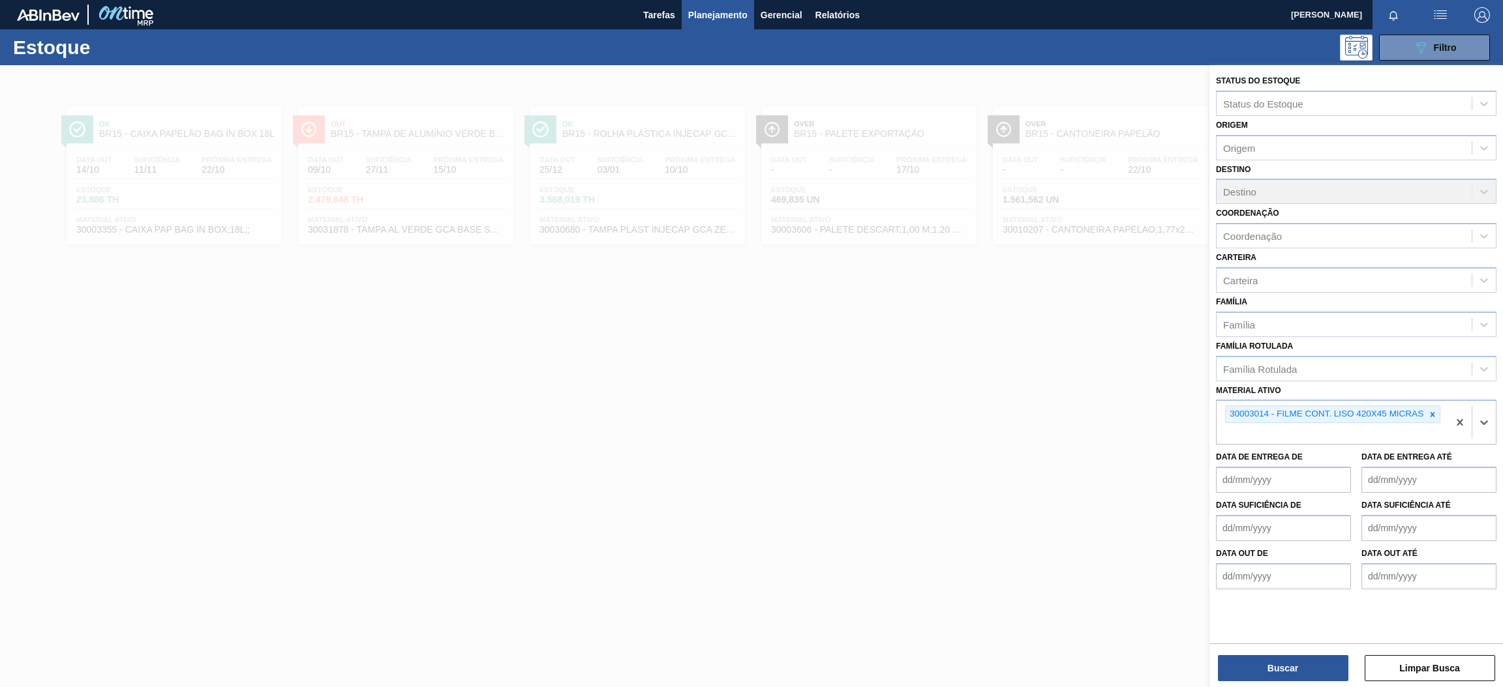
paste ativo "30029302"
type ativo "30029302"
click at [1297, 468] on div "30029302 - FILME CONTR 780X60 GCA Z EXP ESP NIV23" at bounding box center [1356, 465] width 280 height 24
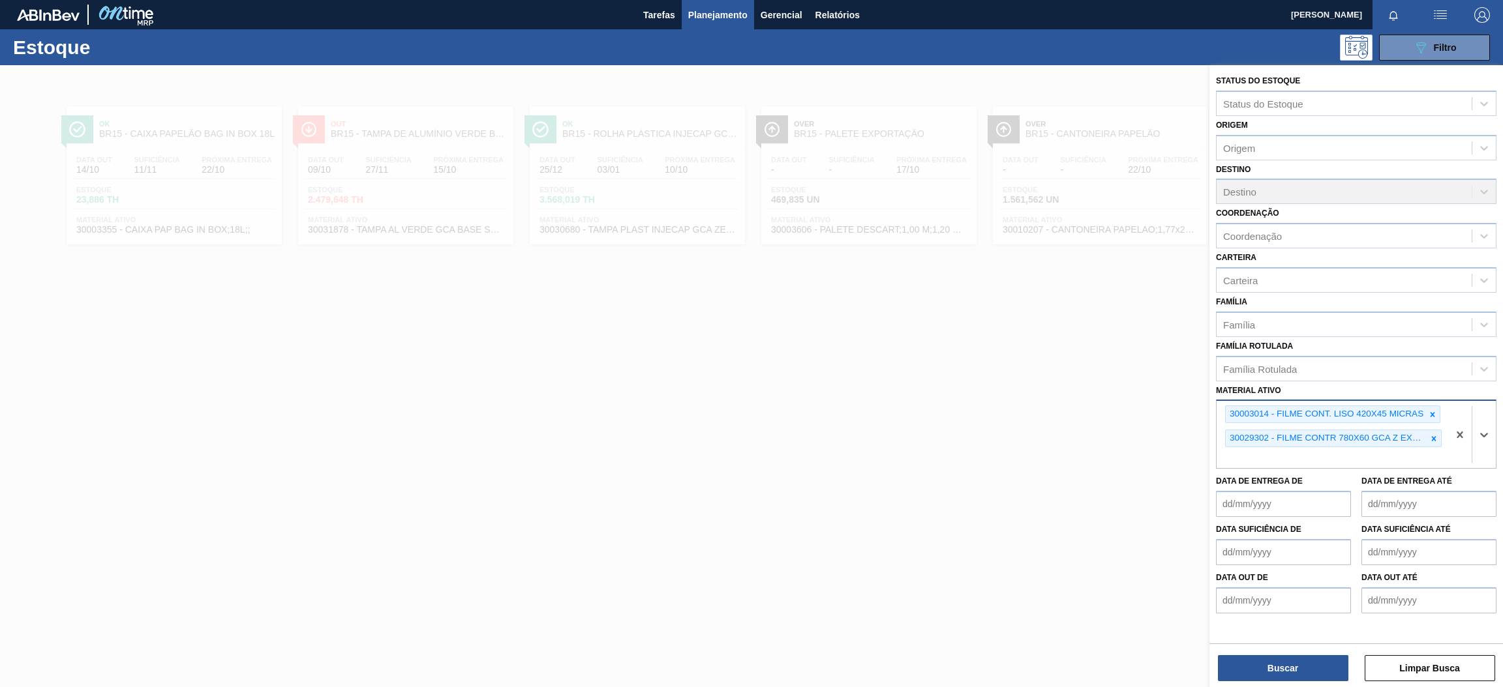
paste ativo "30017382"
type ativo "30017382"
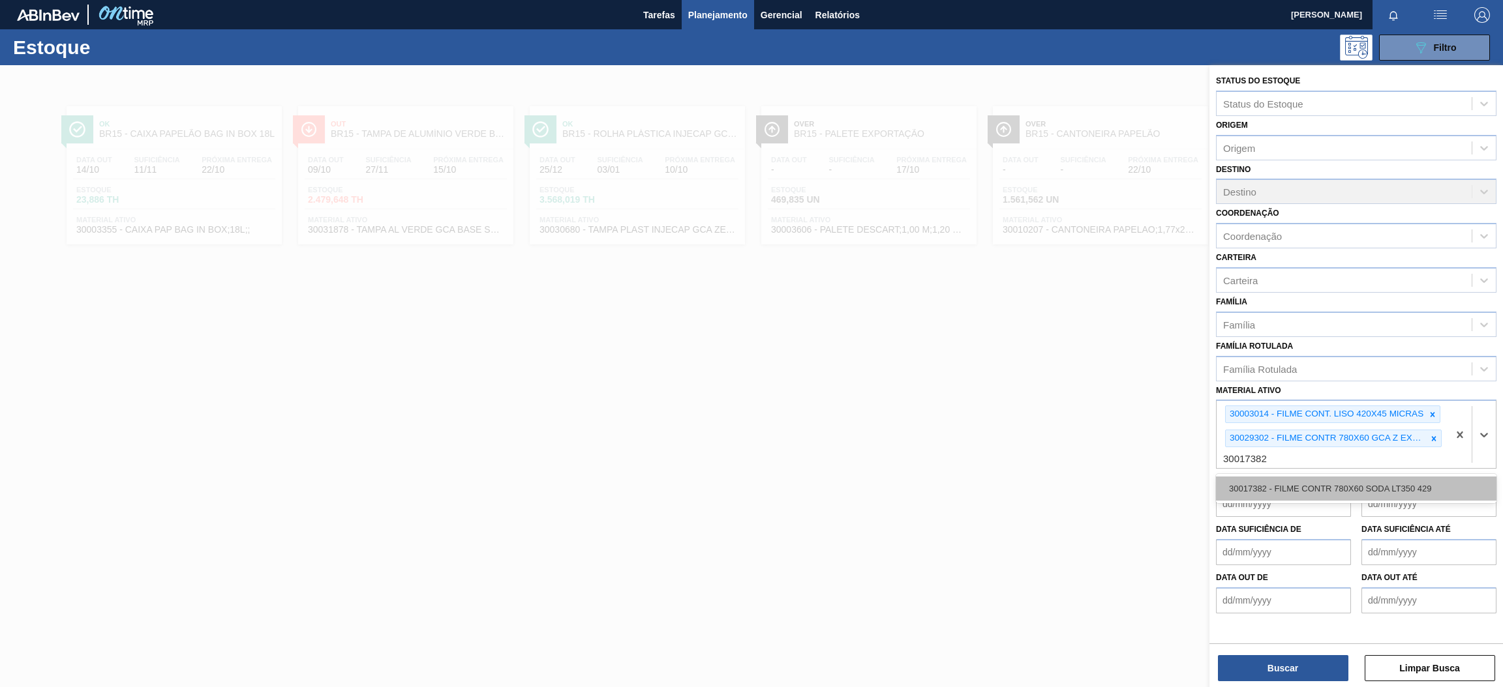
click at [1292, 488] on div "30017382 - FILME CONTR 780X60 SODA LT350 429" at bounding box center [1356, 489] width 280 height 24
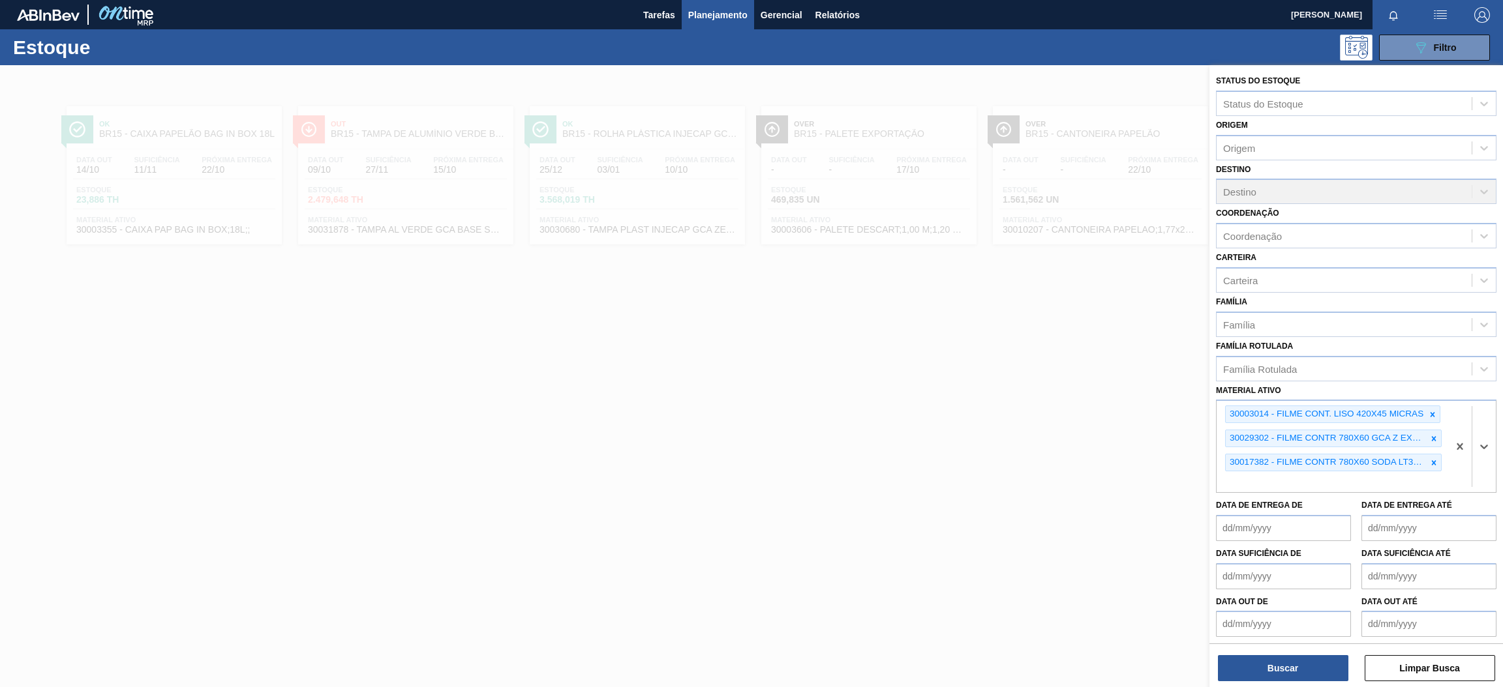
paste ativo "30034066"
type ativo "30034066"
click at [1262, 514] on div "30034066 - FILME CONTR 780X60 GCA LT350 MP NIV24" at bounding box center [1356, 513] width 280 height 24
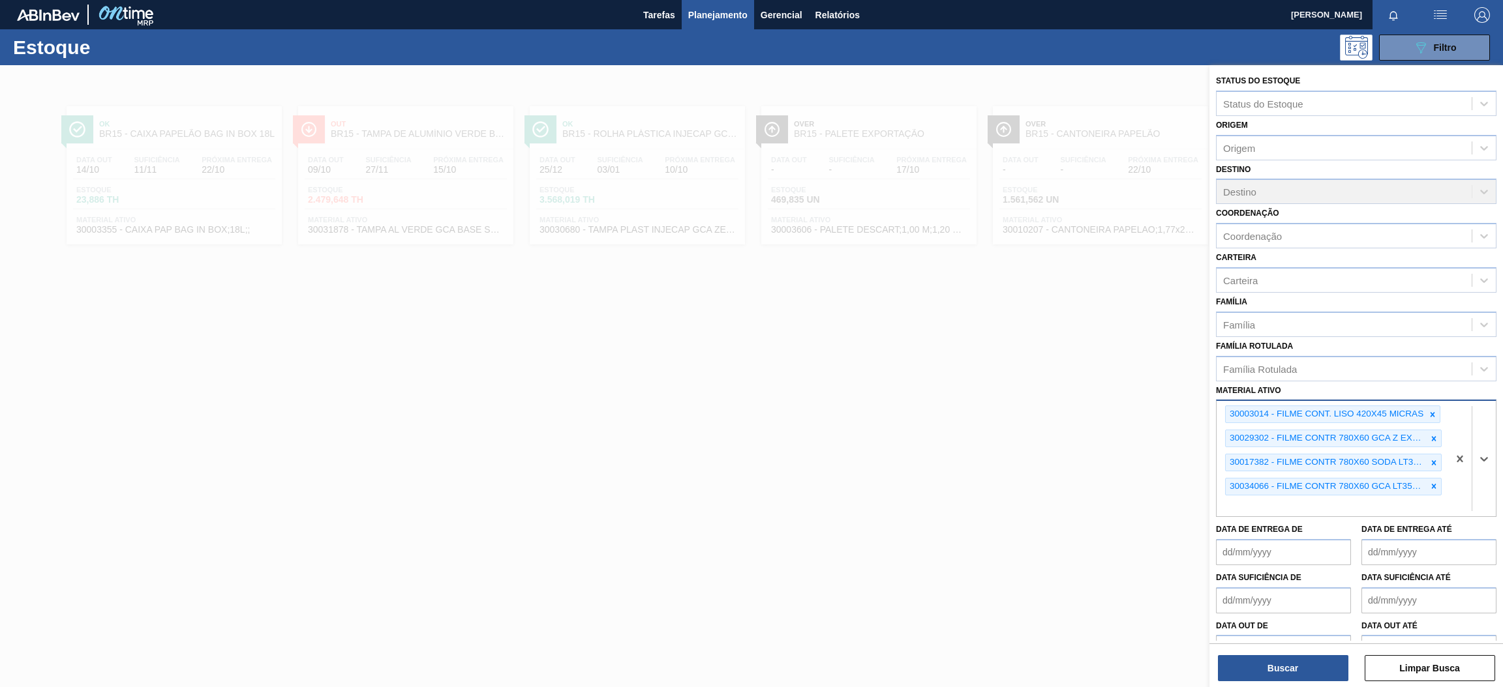
paste ativo "30034067"
type ativo "30034067"
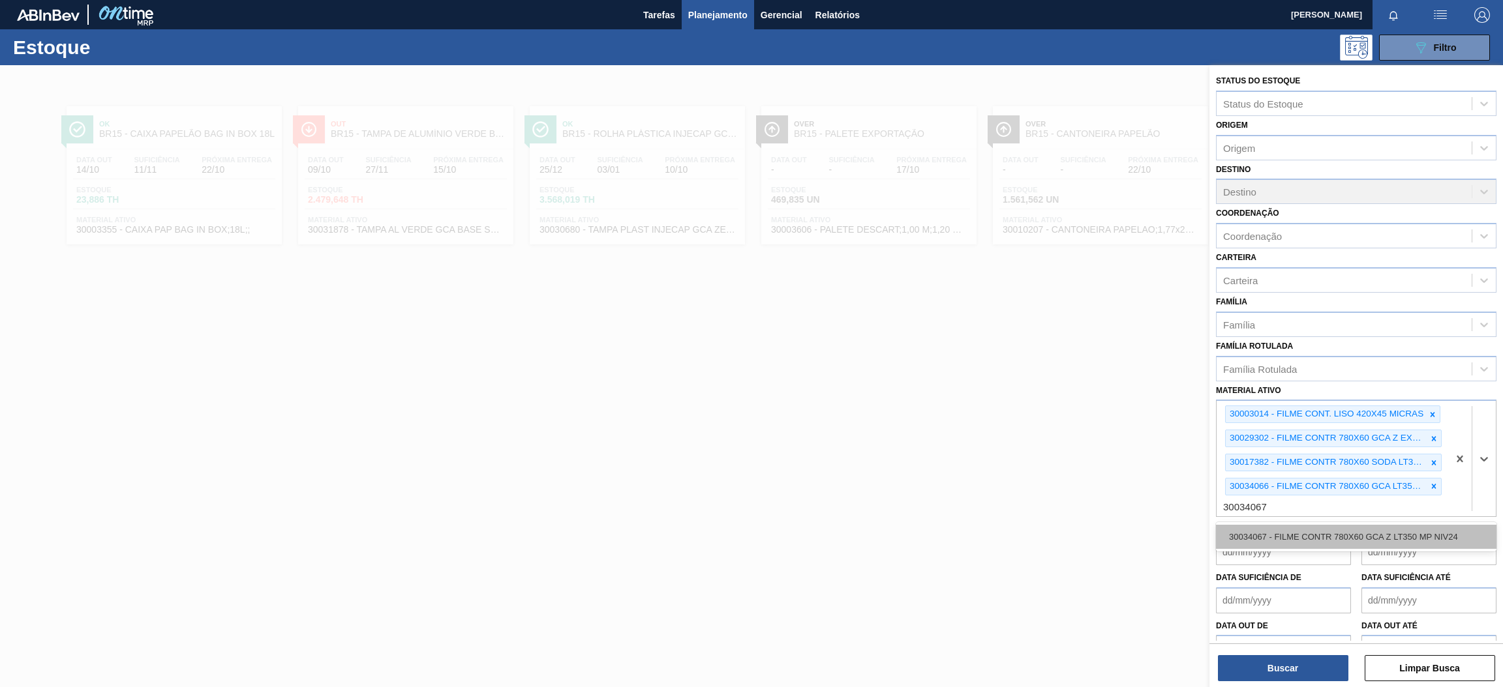
click at [1270, 526] on div "30034067 - FILME CONTR 780X60 GCA Z LT350 MP NIV24" at bounding box center [1356, 537] width 280 height 24
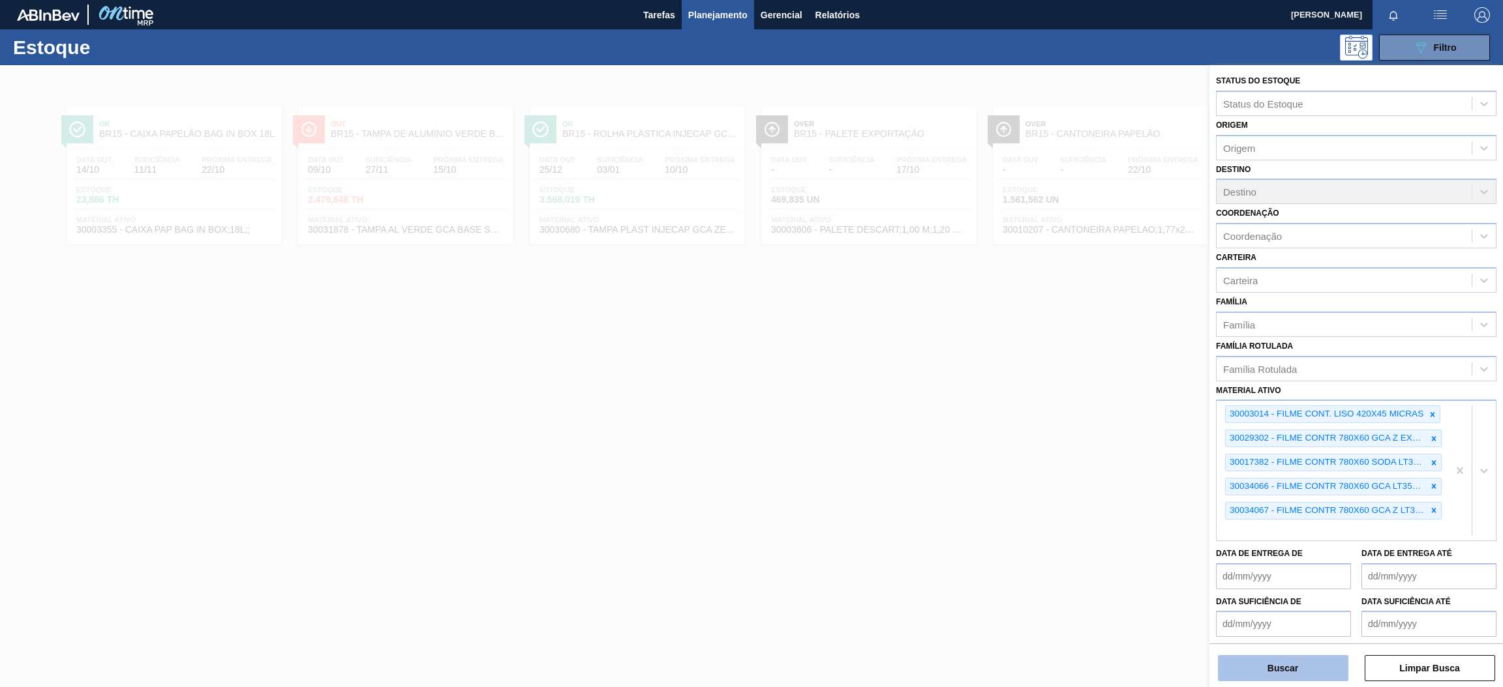
click at [1302, 668] on button "Buscar" at bounding box center [1283, 668] width 130 height 26
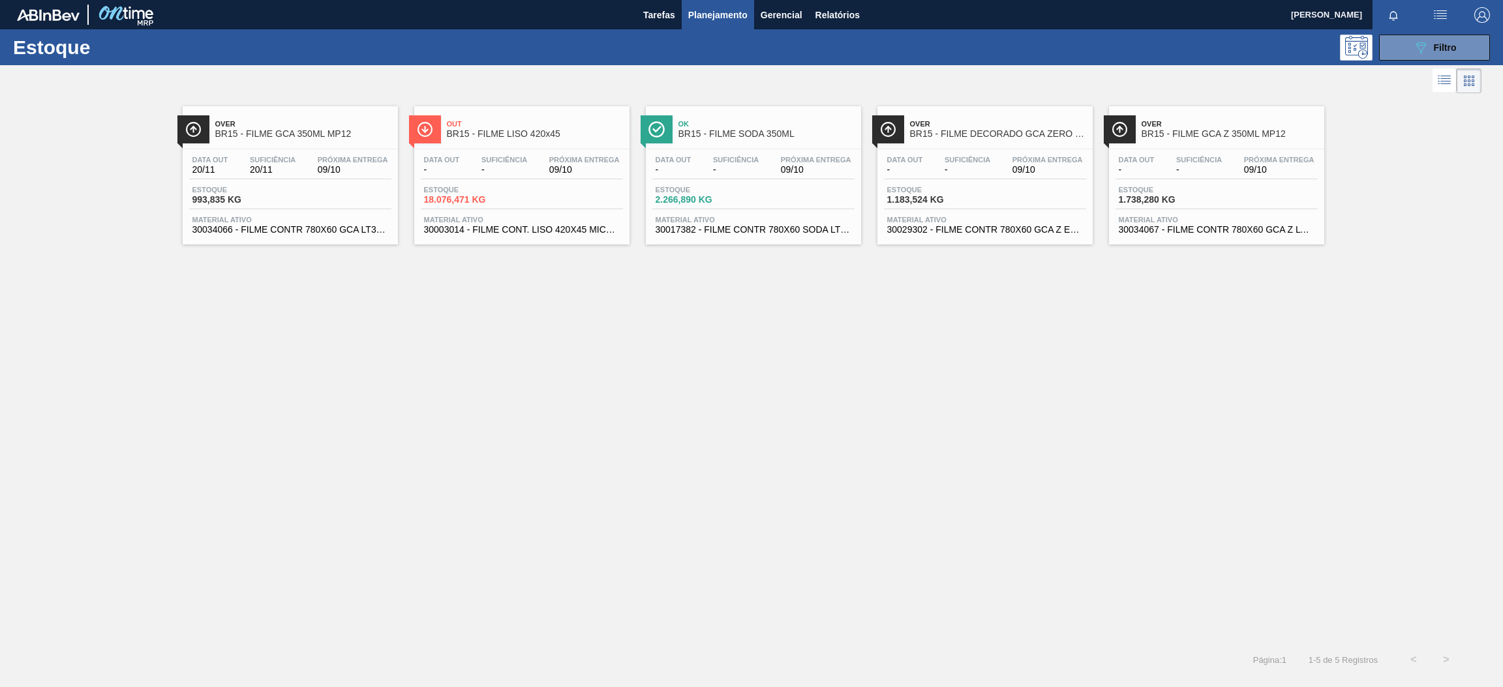
click at [643, 324] on div "Over BR15 - FILME GCA 350ML MP12 Data [DATE] Suficiência 20/11 Próxima Entrega …" at bounding box center [751, 370] width 1503 height 547
click at [340, 186] on div "Estoque 993,835 KG" at bounding box center [290, 197] width 202 height 23
click at [580, 175] on div "Data out - Suficiência - Próxima Entrega 09/10" at bounding box center [522, 167] width 202 height 23
click at [812, 179] on div "Data out - Suficiência - Próxima Entrega 09/10" at bounding box center [753, 167] width 202 height 23
click at [809, 172] on span "09/10" at bounding box center [816, 170] width 70 height 10
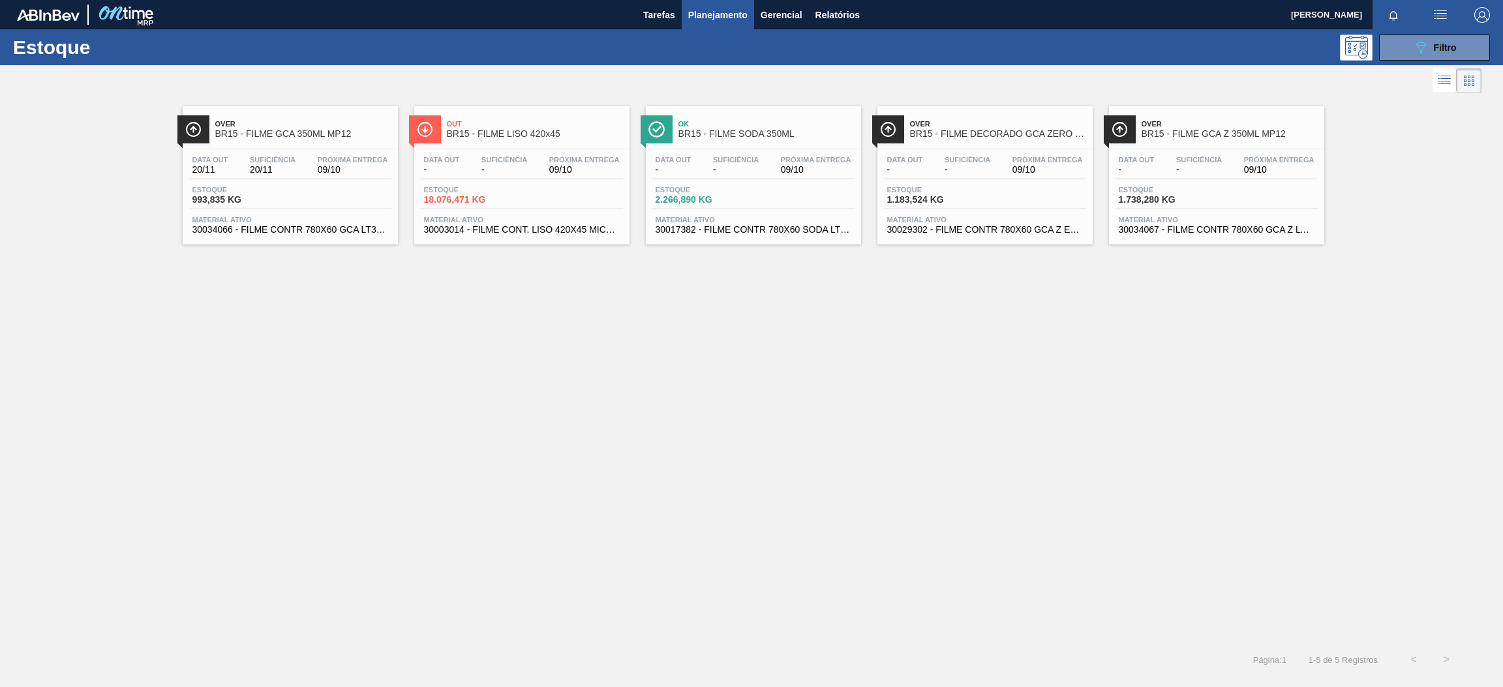
click at [1186, 183] on div "Data out - Suficiência - Próxima Entrega 09/10 Estoque 1.738,280 KG Material at…" at bounding box center [1216, 193] width 215 height 89
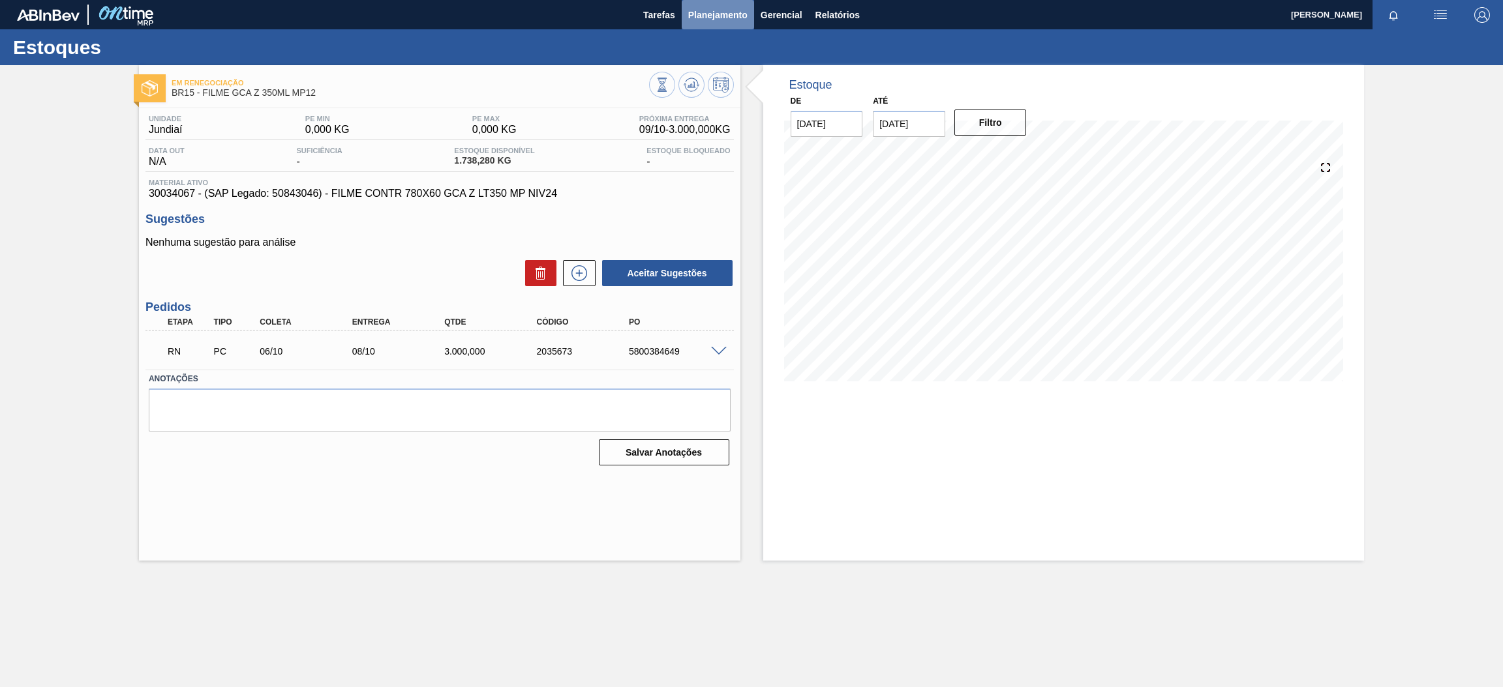
click at [705, 23] on button "Planejamento" at bounding box center [718, 14] width 72 height 29
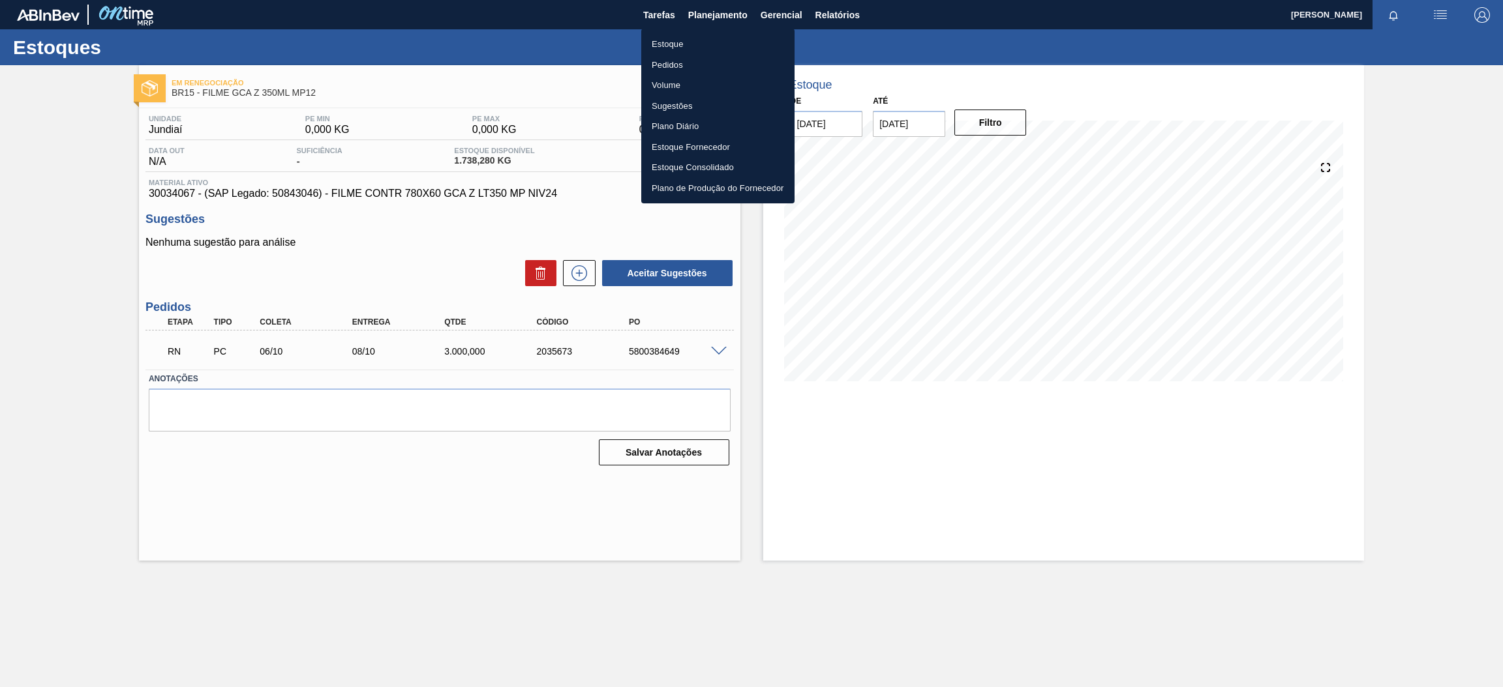
click at [712, 10] on div at bounding box center [751, 343] width 1503 height 687
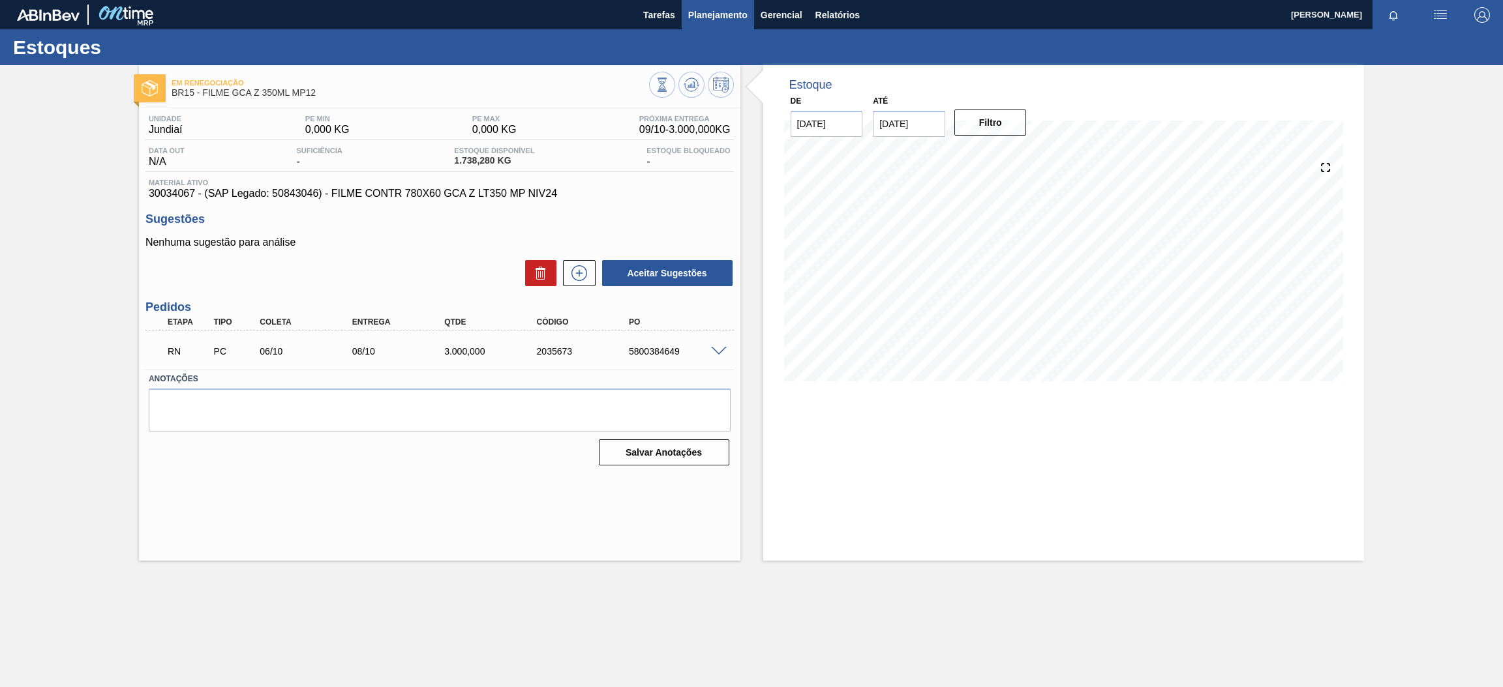
click at [717, 18] on span "Planejamento" at bounding box center [717, 15] width 59 height 16
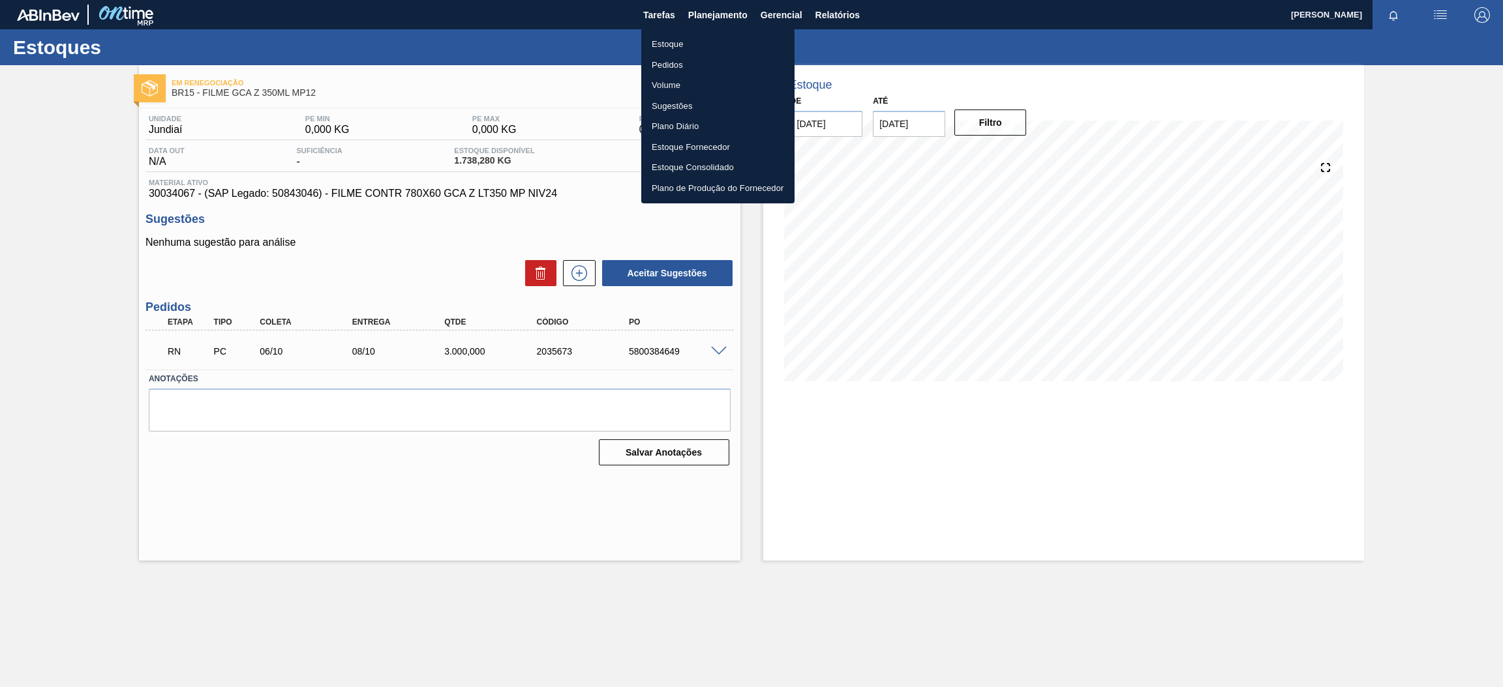
click at [732, 18] on div at bounding box center [751, 343] width 1503 height 687
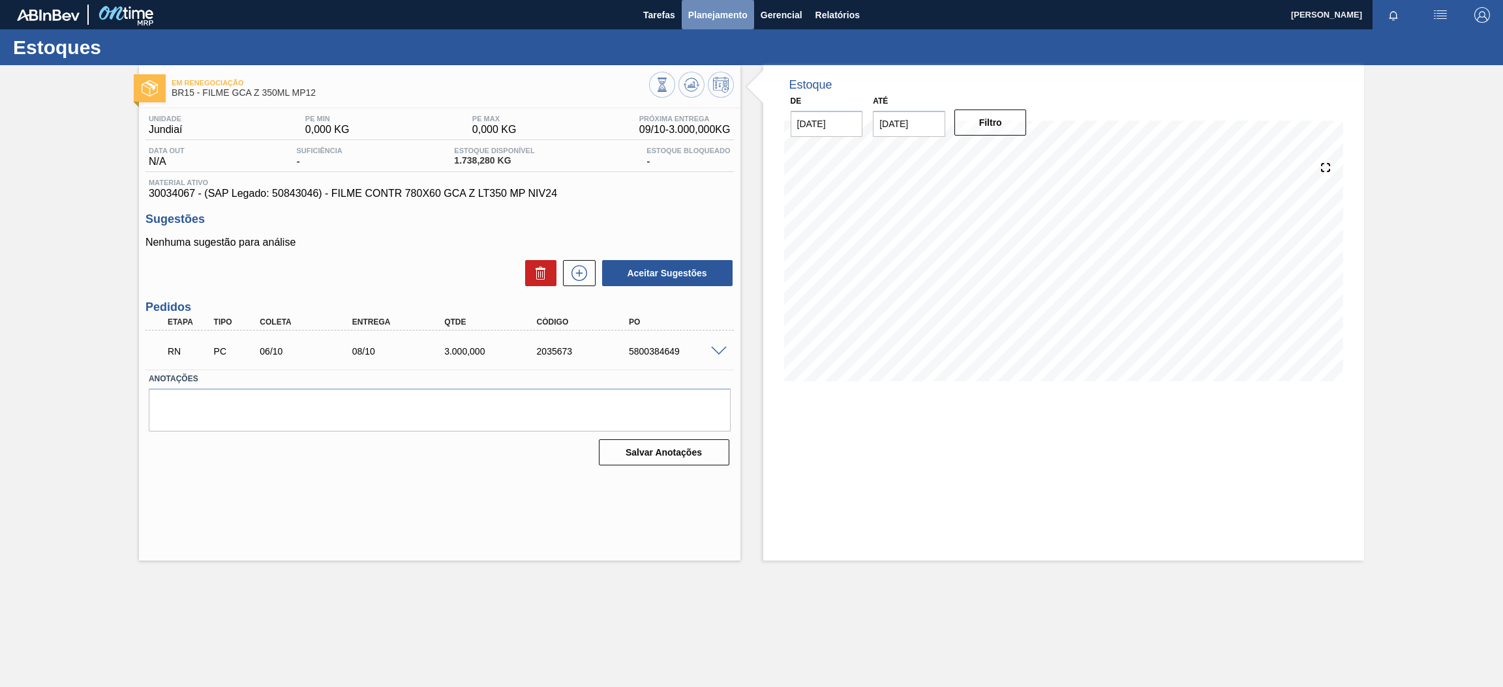
click at [727, 14] on span "Planejamento" at bounding box center [717, 15] width 59 height 16
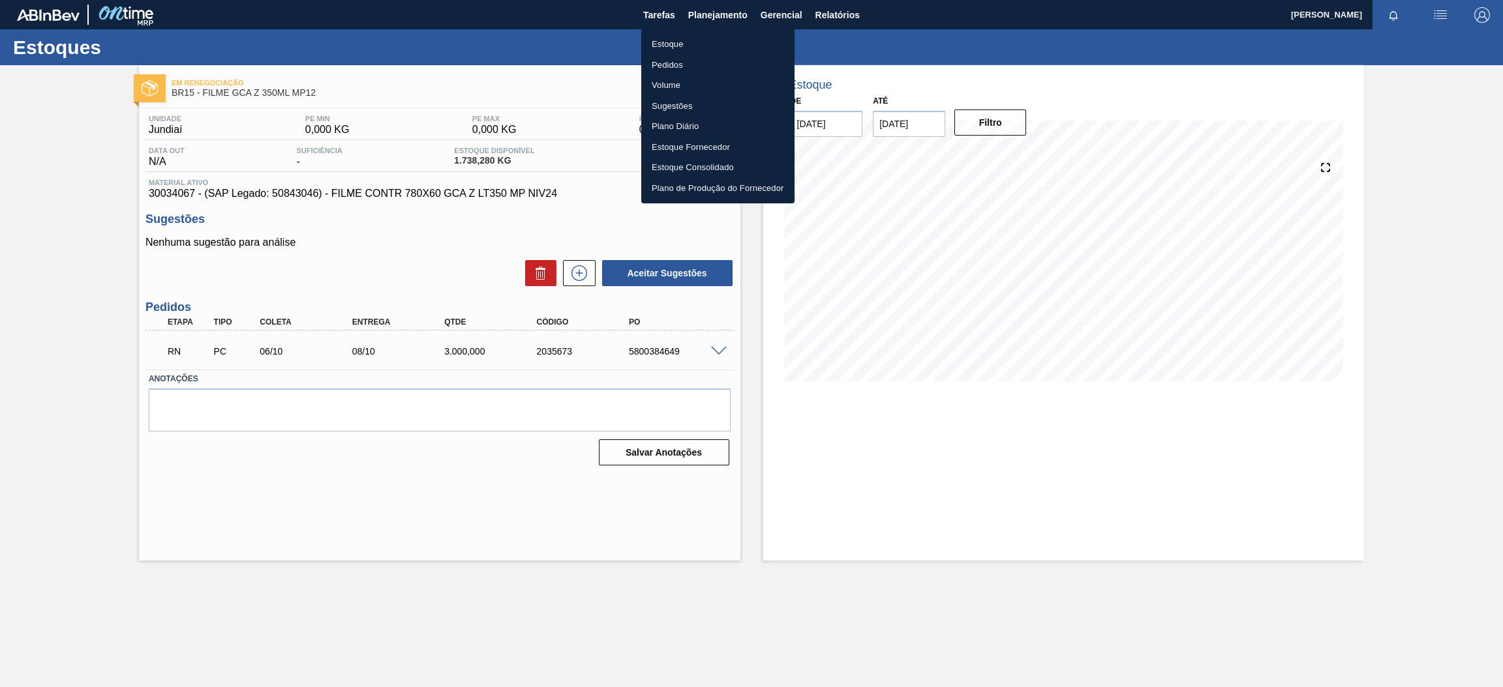
click at [701, 42] on li "Estoque" at bounding box center [717, 44] width 153 height 21
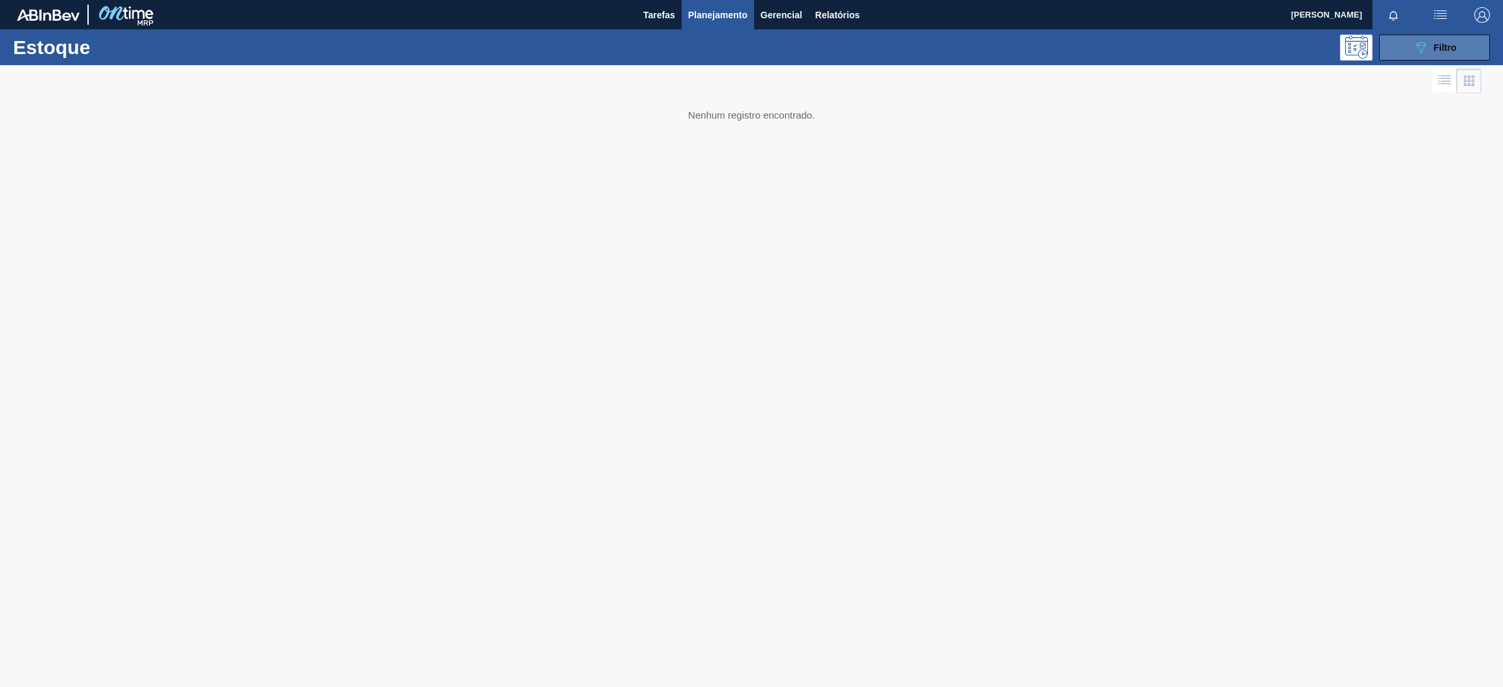
click at [1439, 56] on button "089F7B8B-B2A5-4AFE-B5C0-19BA573D28AC Filtro" at bounding box center [1434, 48] width 111 height 26
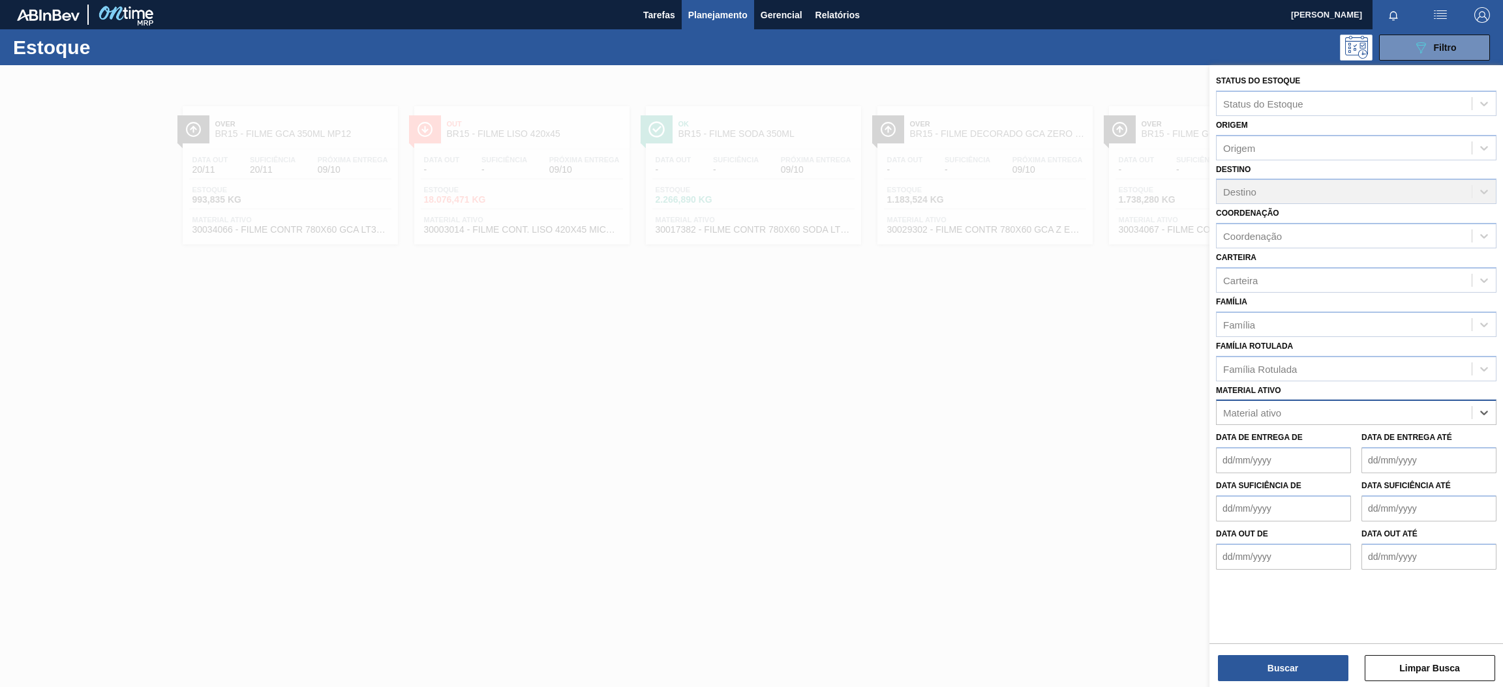
paste ativo "30030365"
type ativo "30030365"
click at [1282, 445] on div "30030365 - ROT PLAST 15L AH PC BLACK NIV24" at bounding box center [1356, 445] width 280 height 24
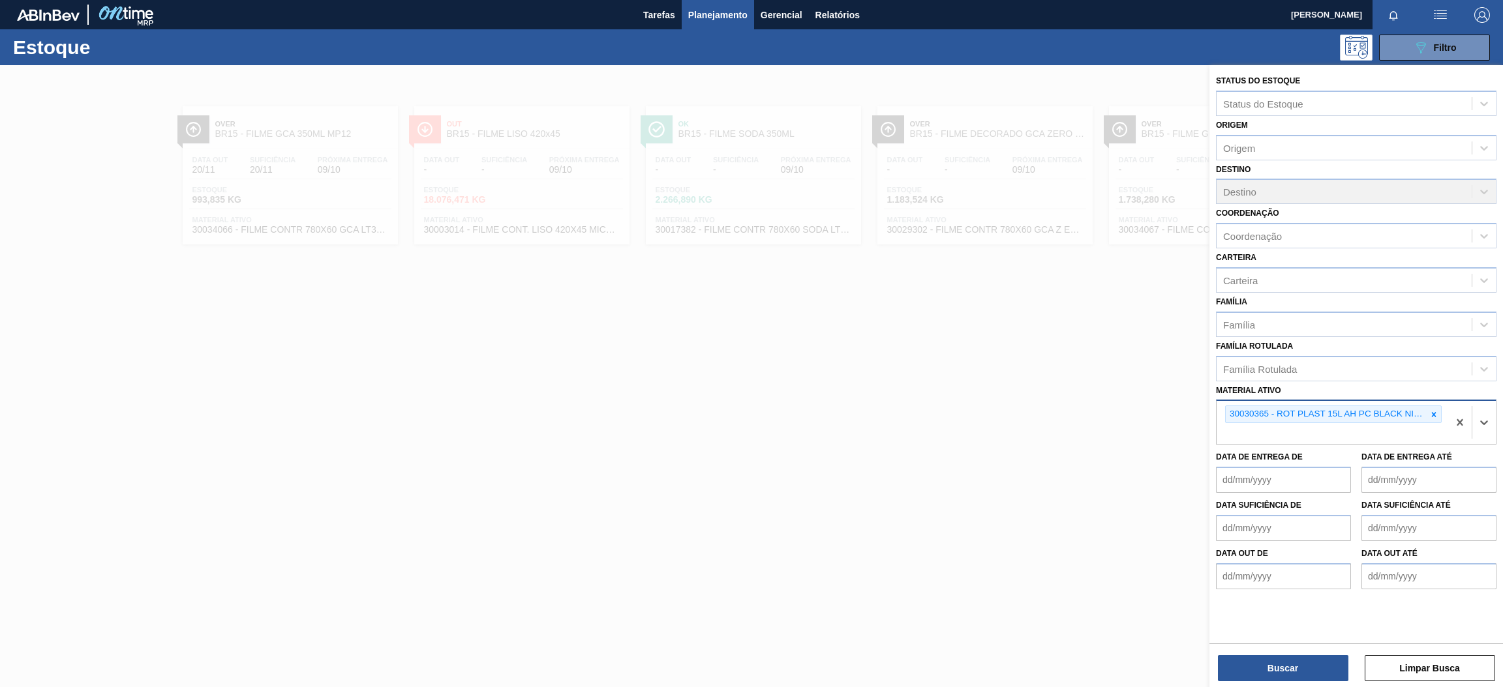
paste ativo "30034299"
type ativo "30034299"
click at [1364, 459] on div "30034299 - ROT PLAST 1 5L AH GCA S CLAIM NIV25" at bounding box center [1356, 465] width 280 height 24
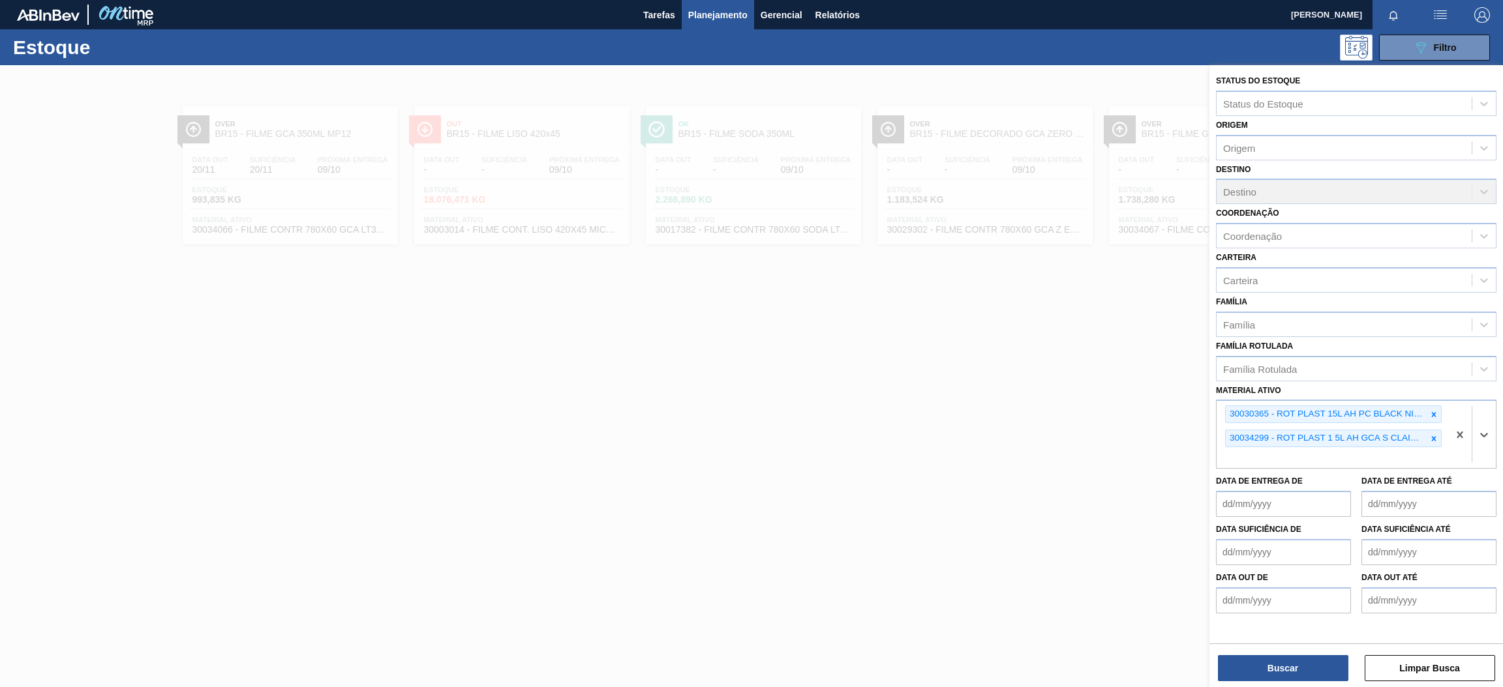
paste ativo "30030777"
type ativo "30030777"
click at [1338, 492] on div "30030777 - ROT PLAST 200ML H SUKITA NIV24" at bounding box center [1356, 489] width 280 height 24
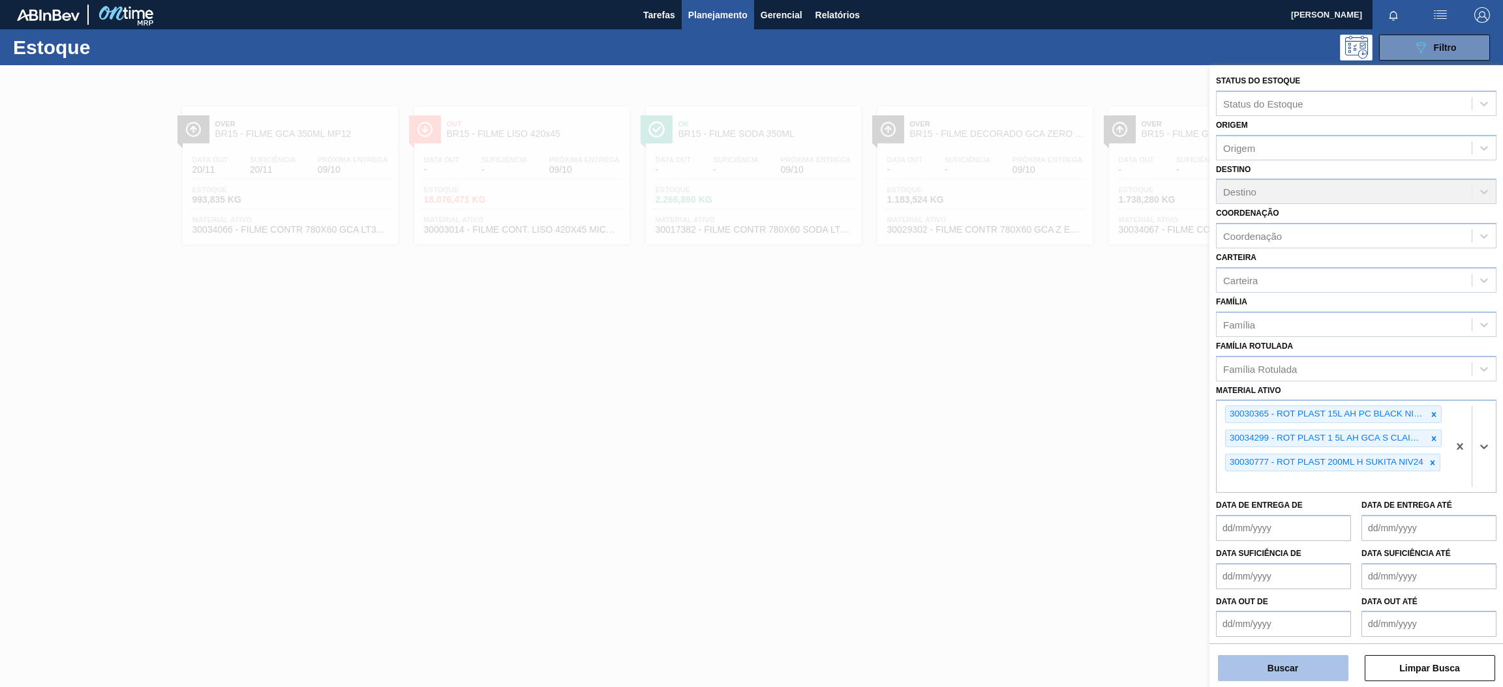
click at [1278, 664] on button "Buscar" at bounding box center [1283, 668] width 130 height 26
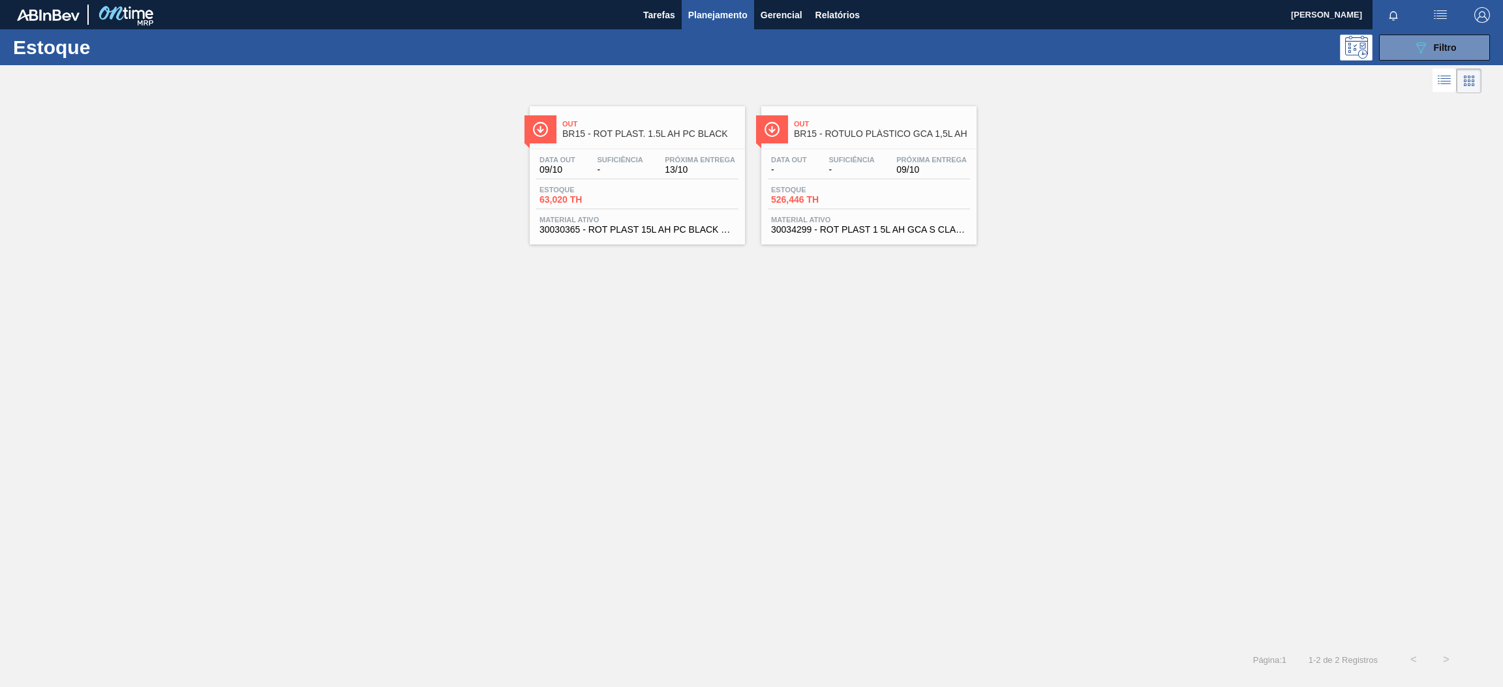
click at [695, 175] on div "Data [DATE] Suficiência - Próxima Entrega 13/10" at bounding box center [637, 167] width 202 height 23
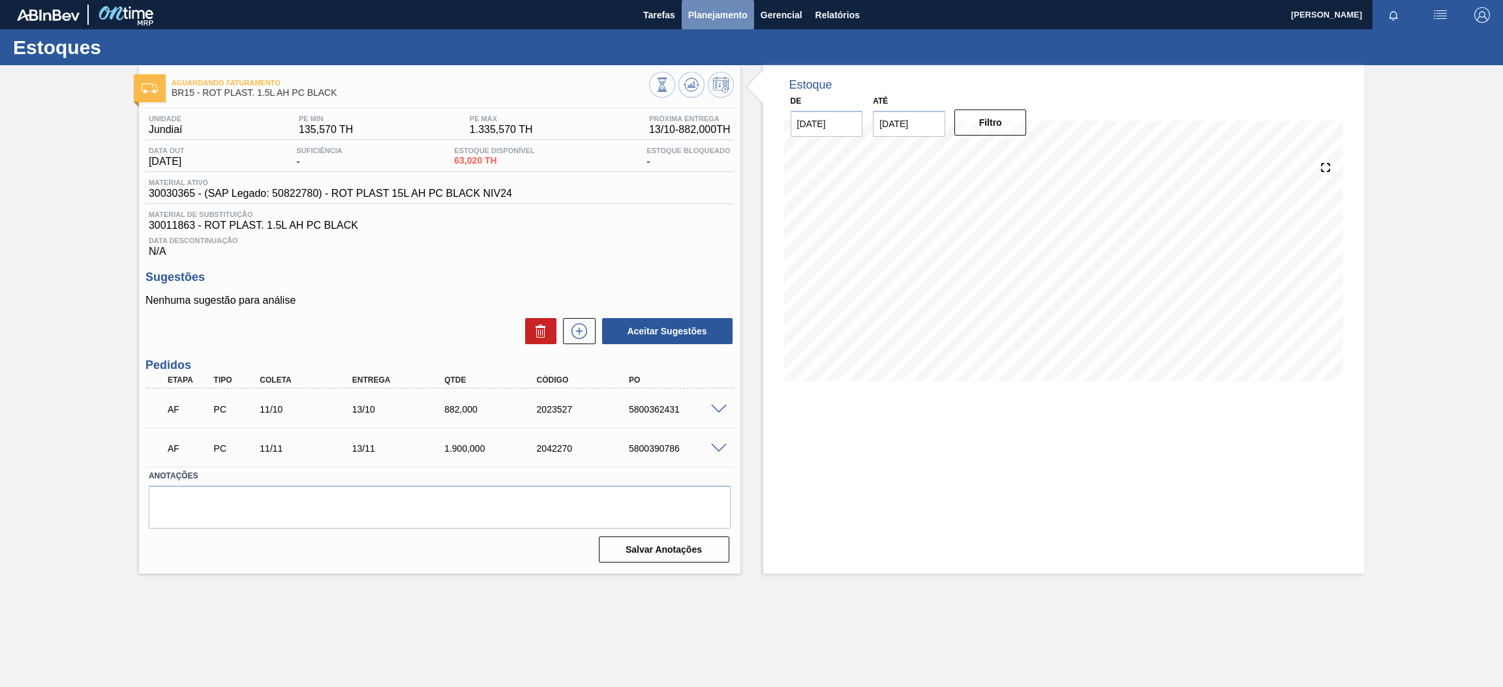
click at [722, 14] on span "Planejamento" at bounding box center [717, 15] width 59 height 16
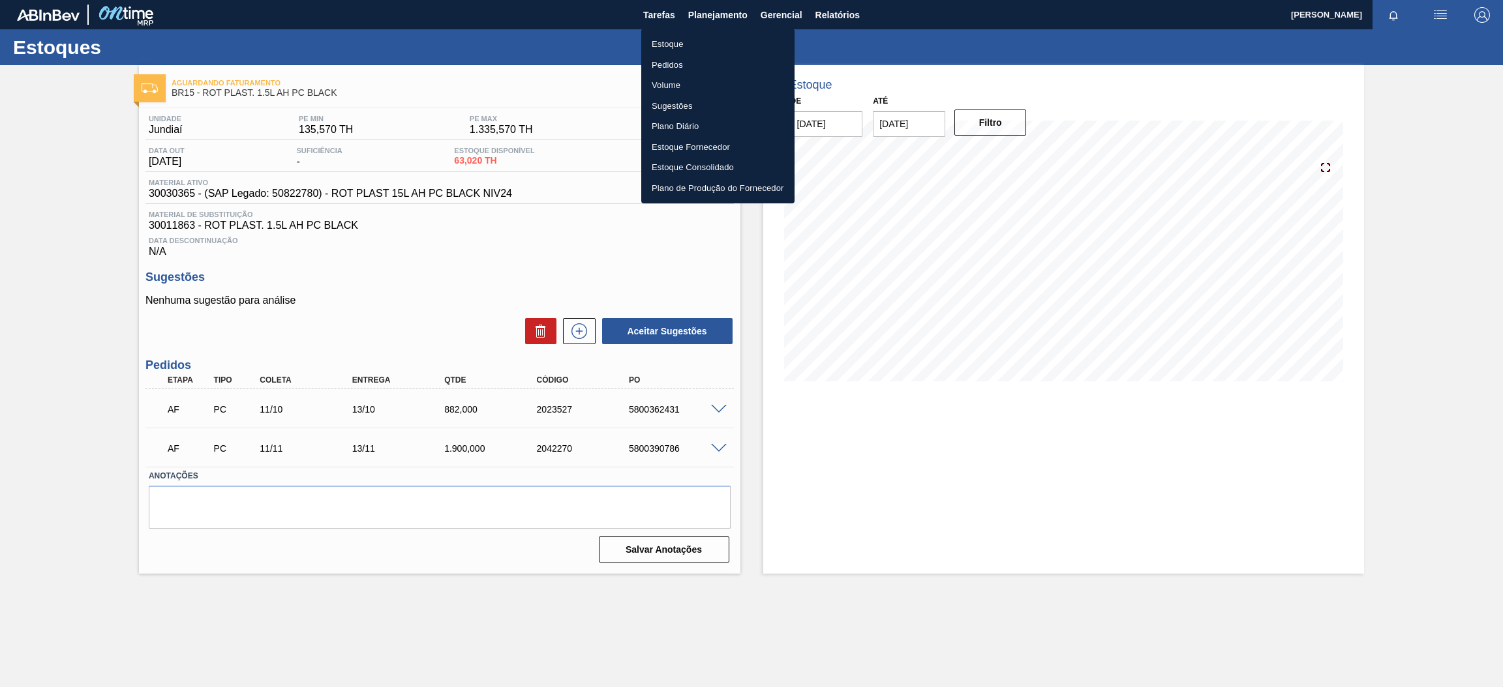
click at [688, 41] on li "Estoque" at bounding box center [717, 44] width 153 height 21
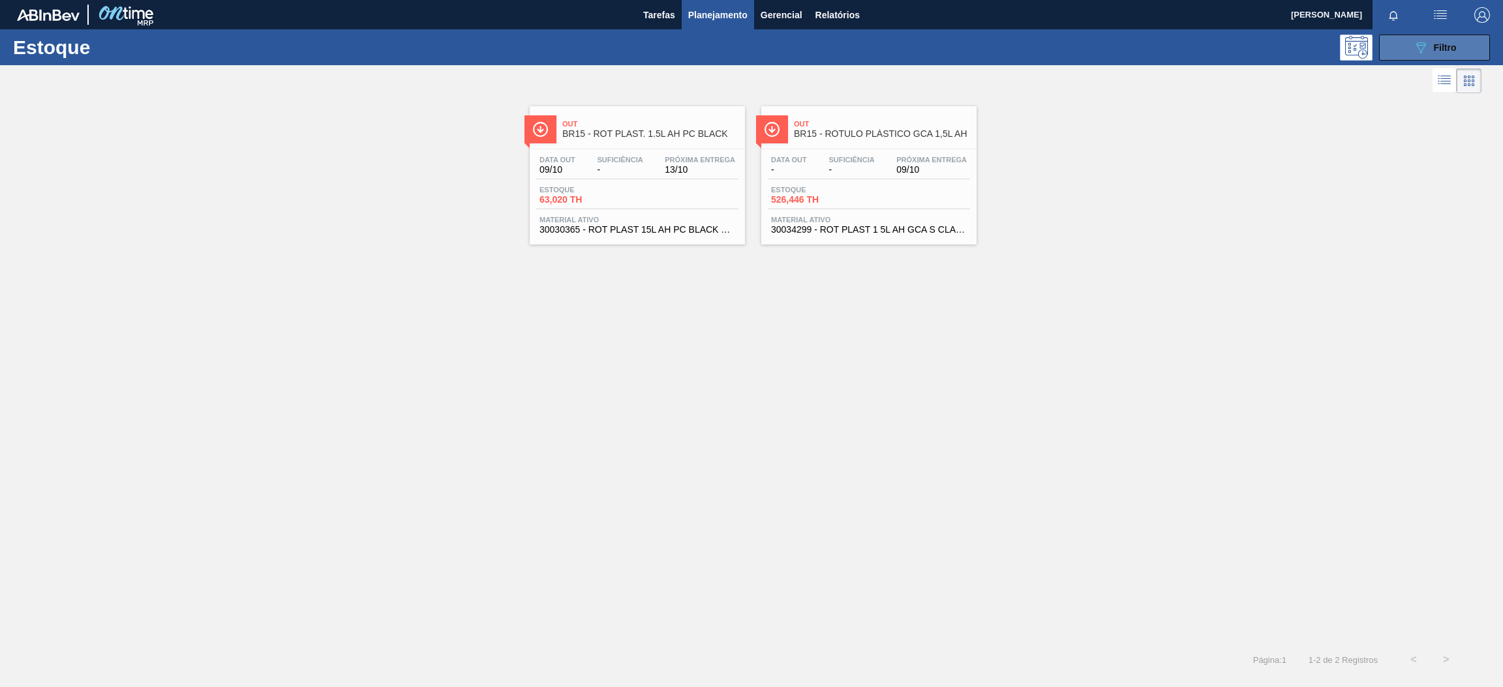
click at [1433, 46] on span "Filtro" at bounding box center [1444, 47] width 23 height 10
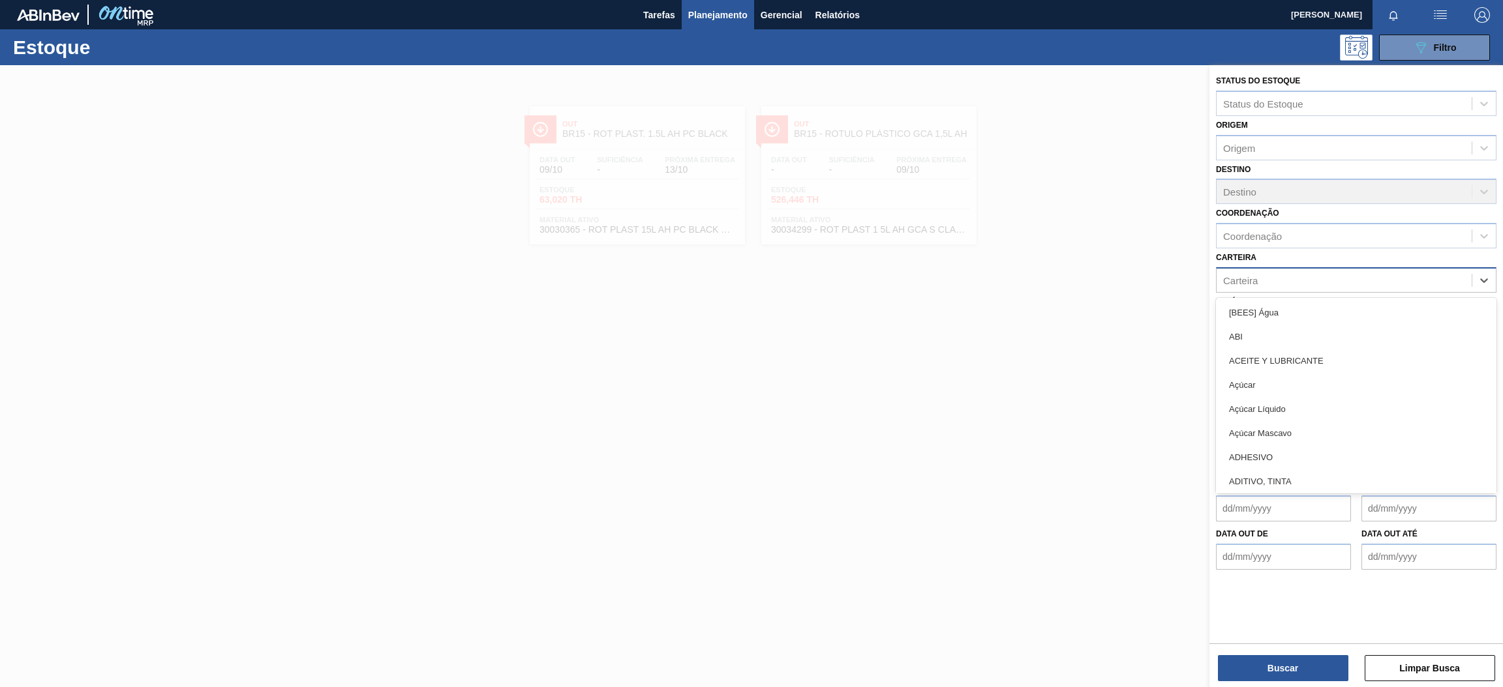
click at [1261, 271] on div "Carteira" at bounding box center [1343, 280] width 255 height 19
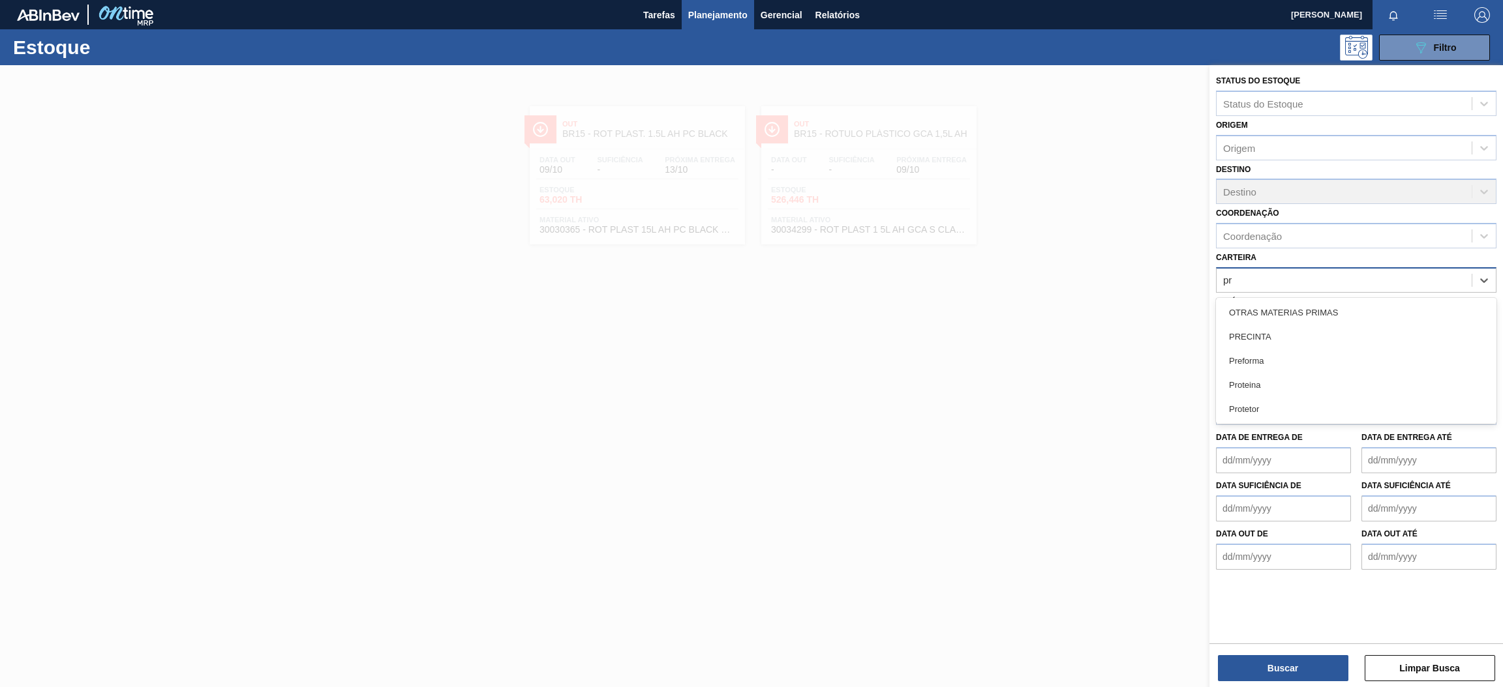
type input "pre"
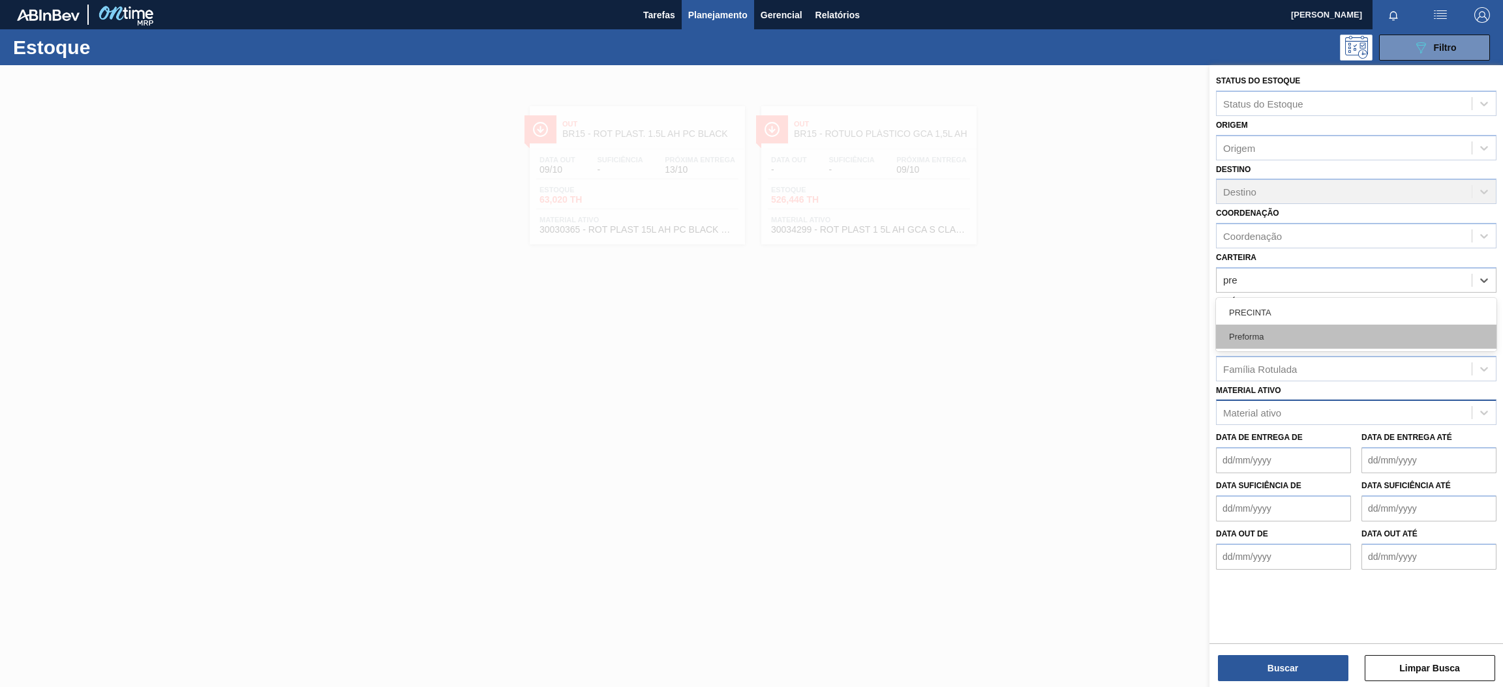
click at [1268, 338] on div "Preforma" at bounding box center [1356, 337] width 280 height 24
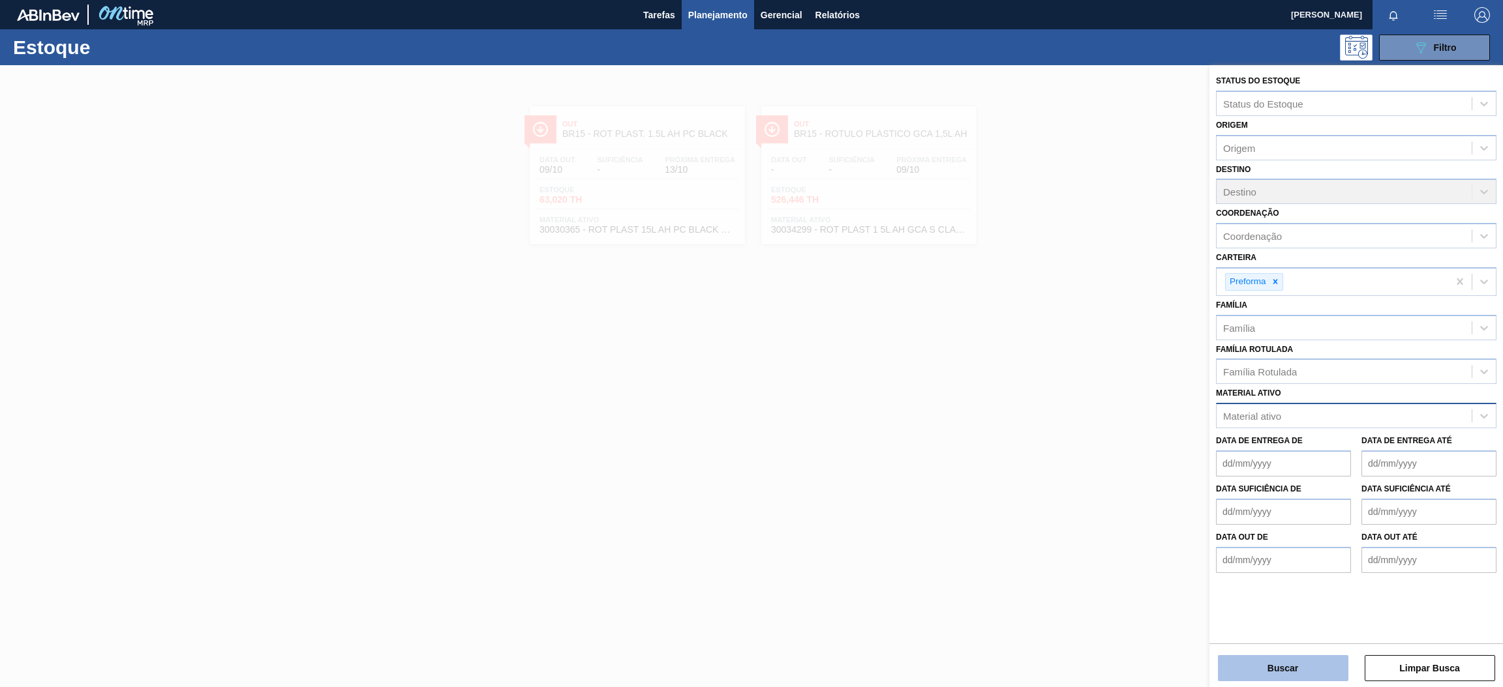
click at [1289, 672] on button "Buscar" at bounding box center [1283, 668] width 130 height 26
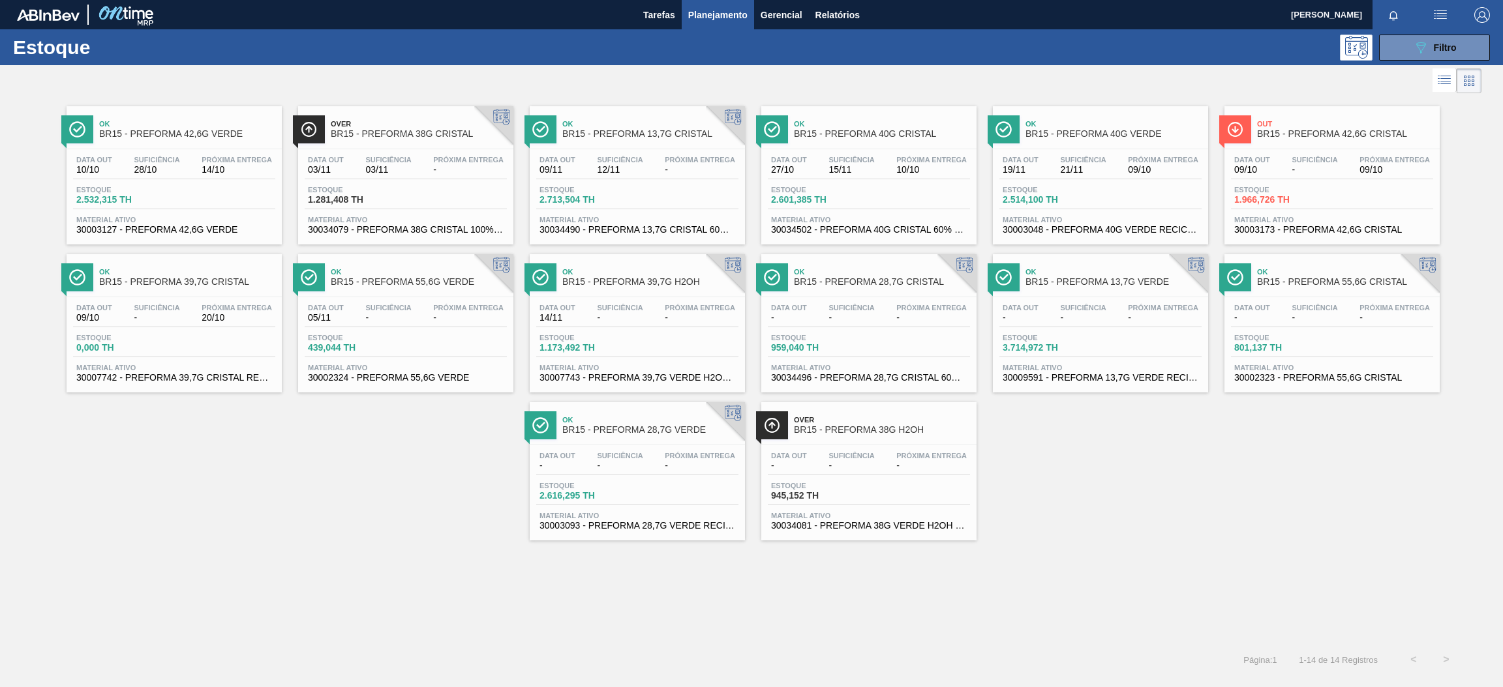
click at [220, 209] on div "Estoque 2.532,315 TH" at bounding box center [174, 197] width 202 height 23
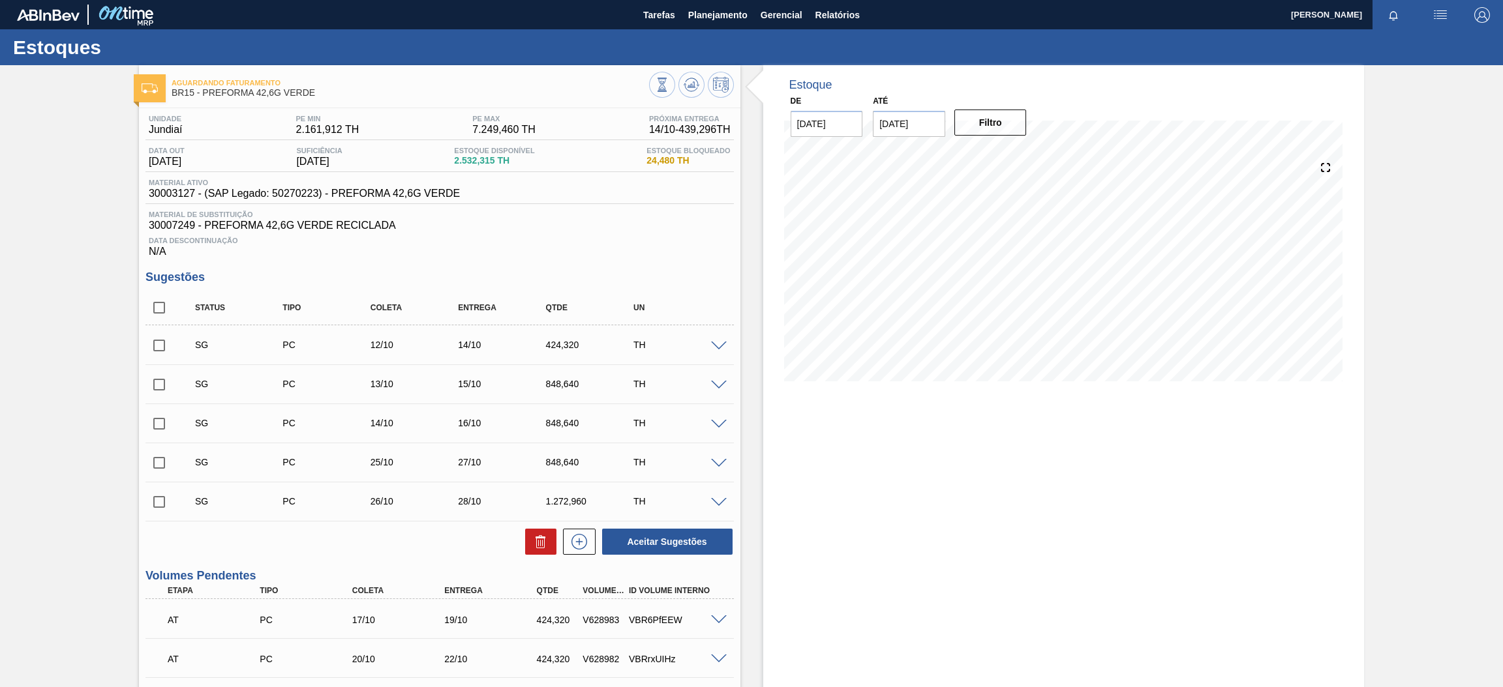
scroll to position [98, 0]
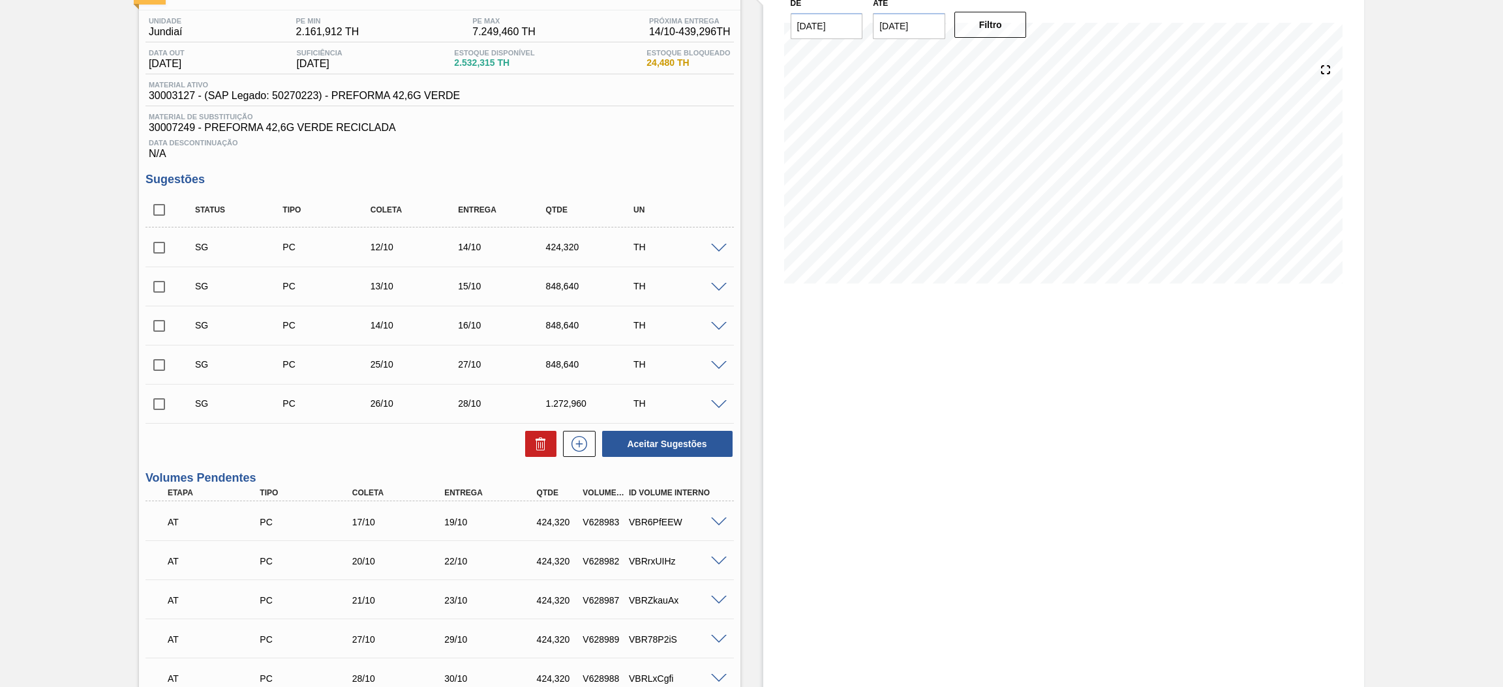
click at [717, 248] on span at bounding box center [719, 249] width 16 height 10
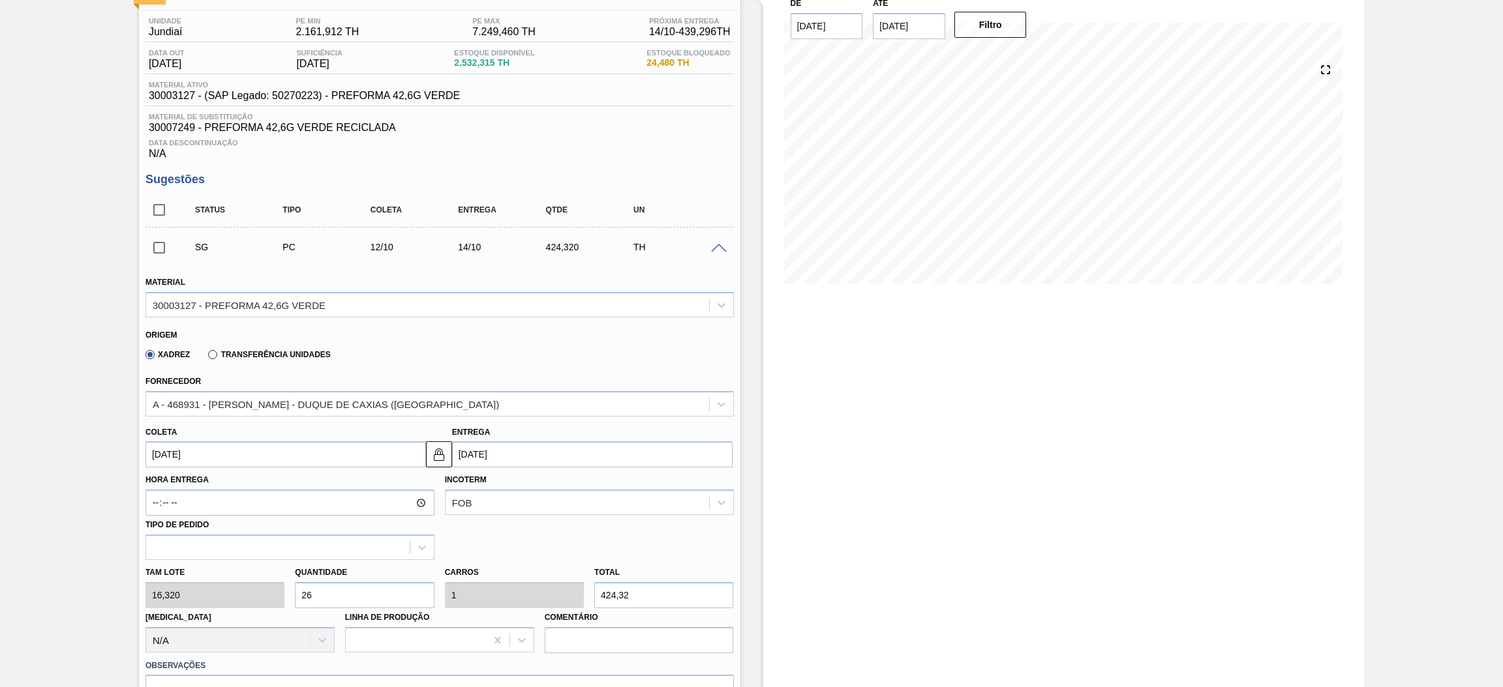
click at [715, 245] on span at bounding box center [719, 249] width 16 height 10
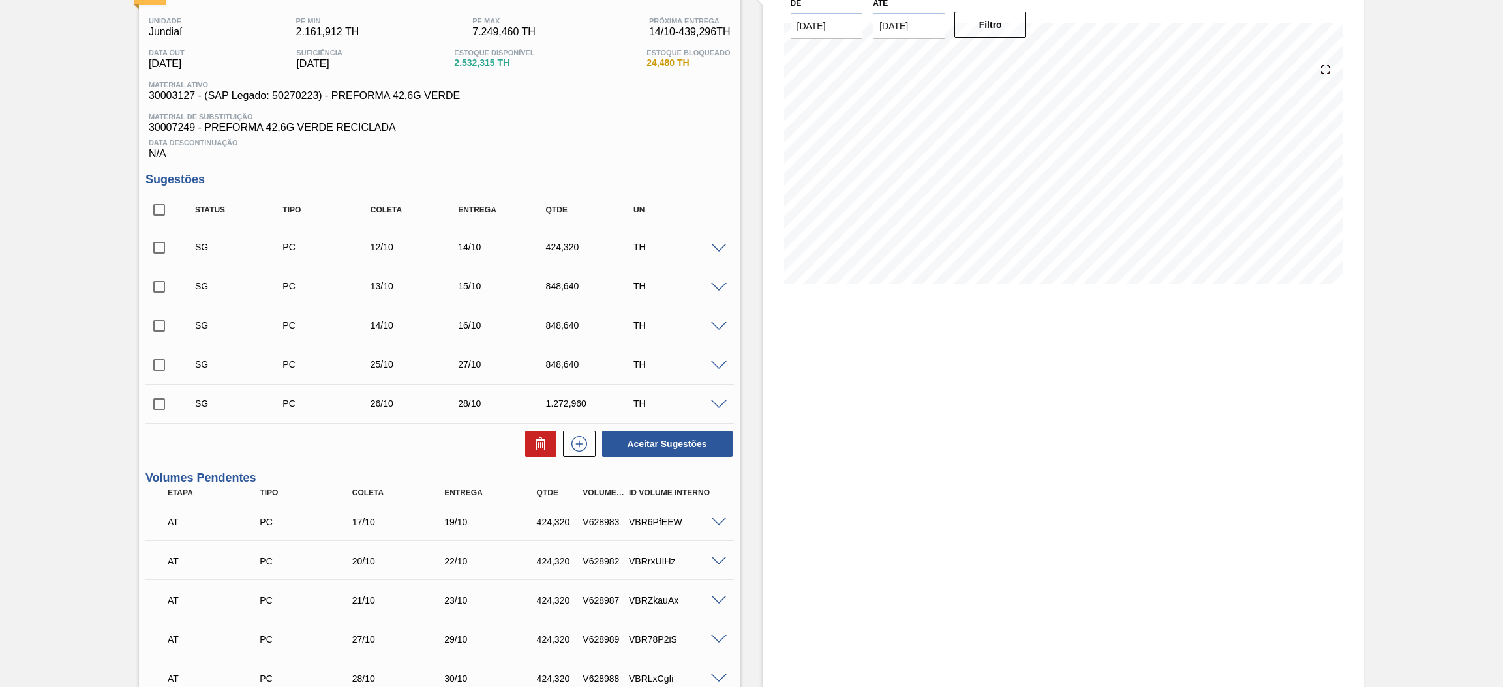
click at [719, 286] on span at bounding box center [719, 288] width 16 height 10
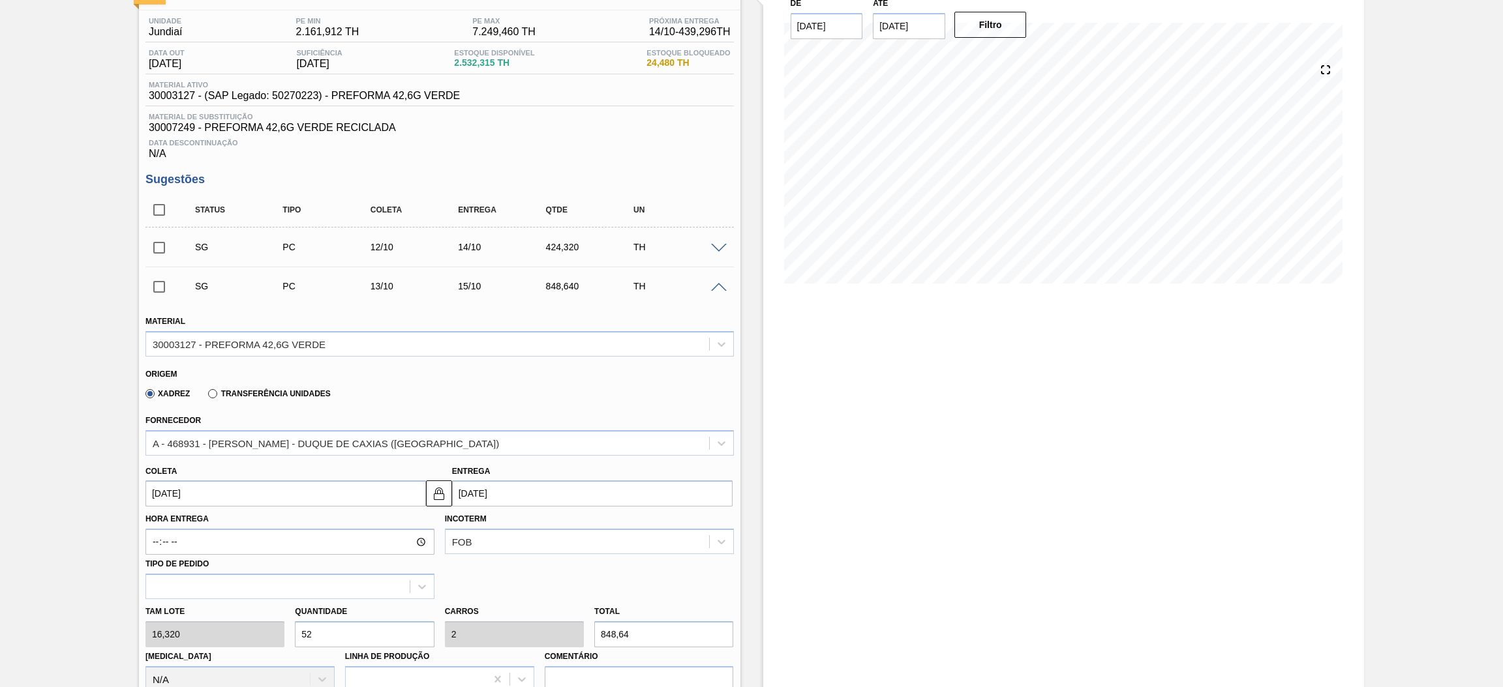
click at [719, 286] on span at bounding box center [719, 288] width 16 height 10
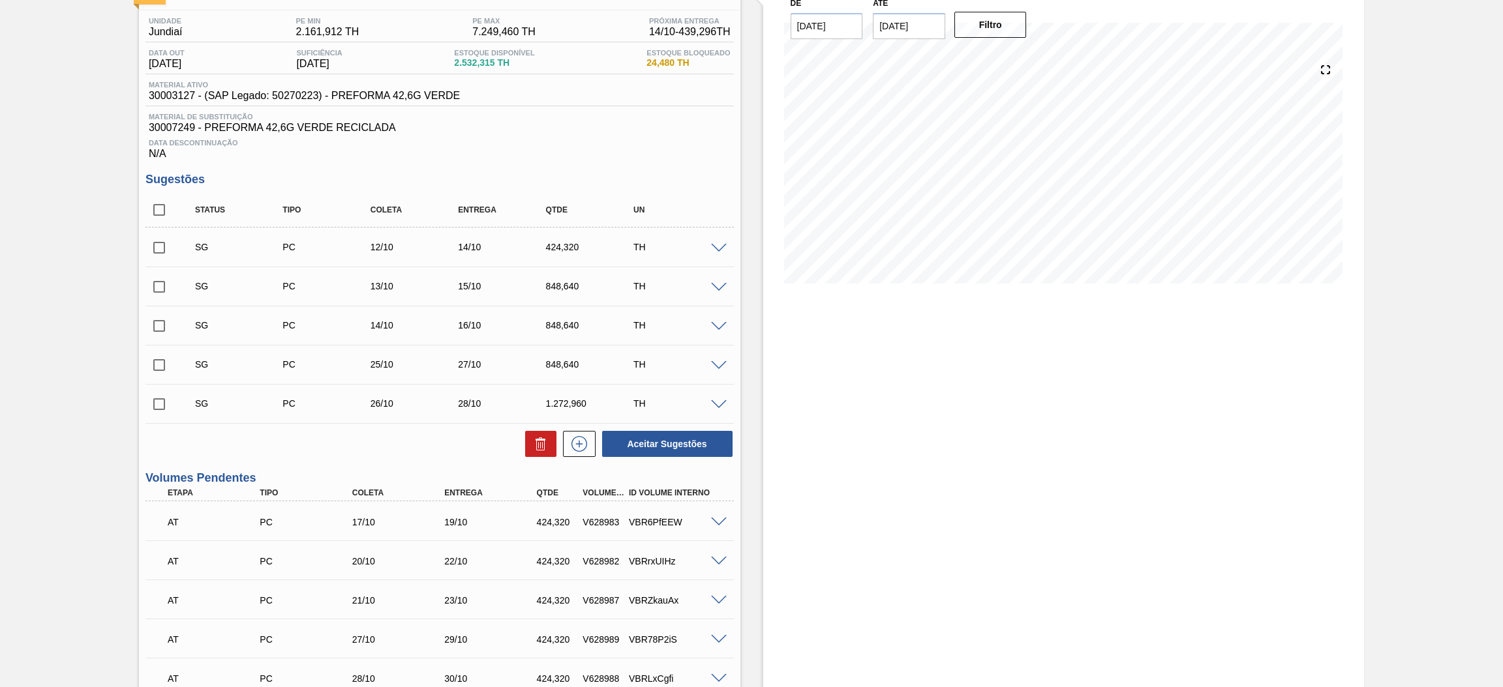
click at [713, 328] on span at bounding box center [719, 327] width 16 height 10
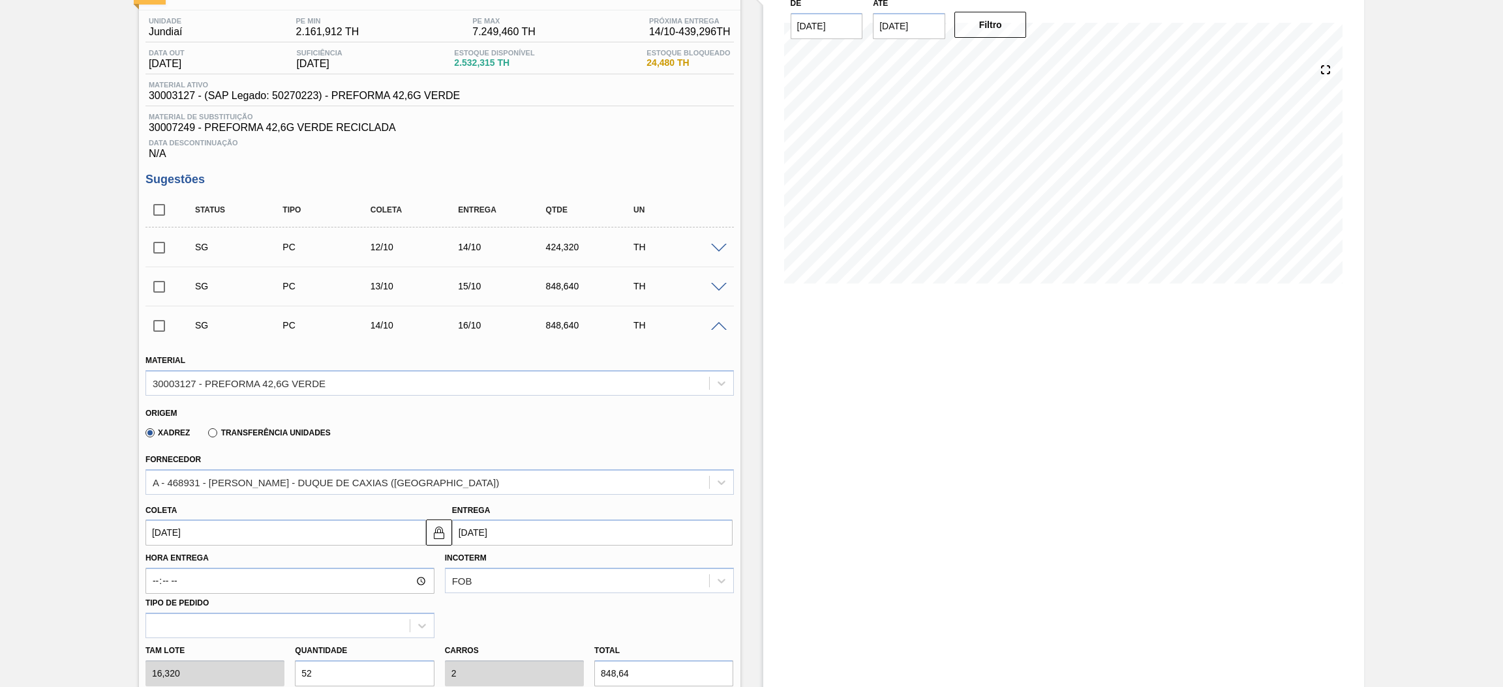
click at [713, 328] on span at bounding box center [719, 327] width 16 height 10
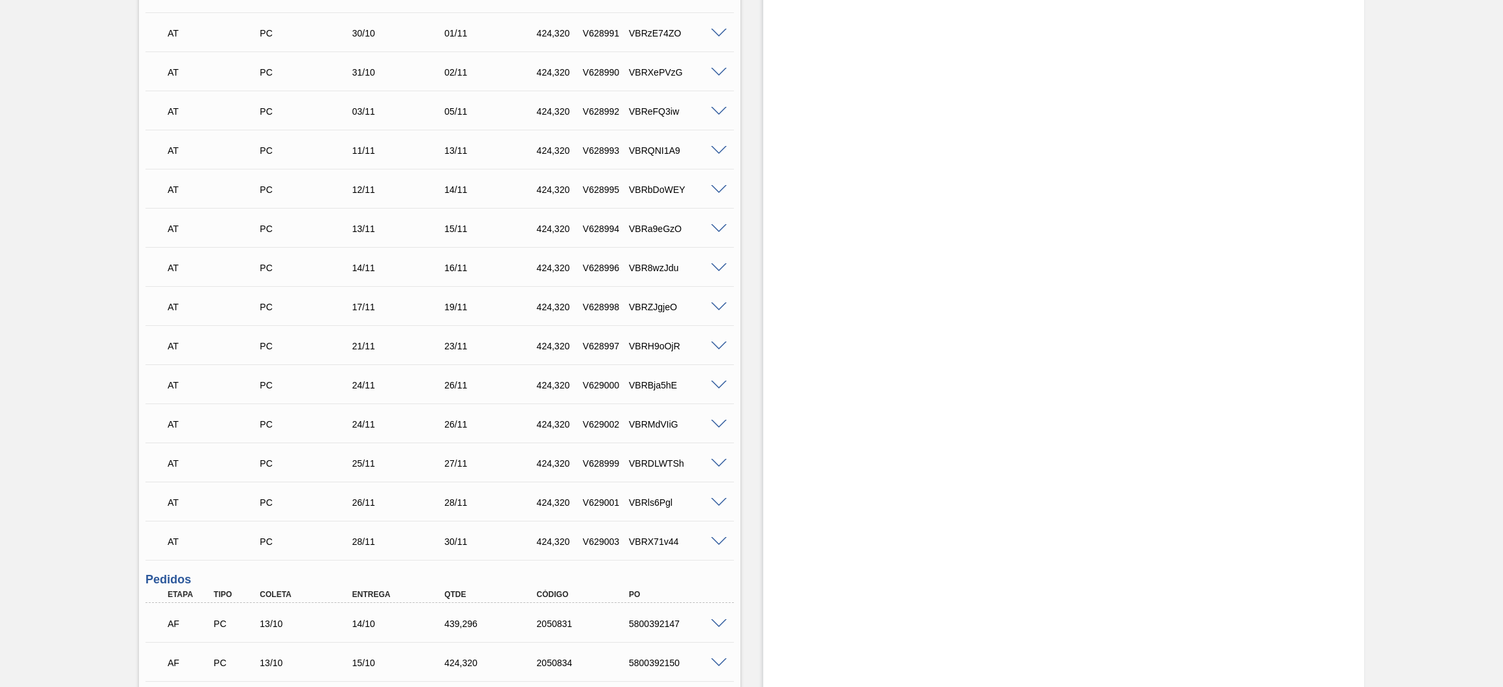
scroll to position [958, 0]
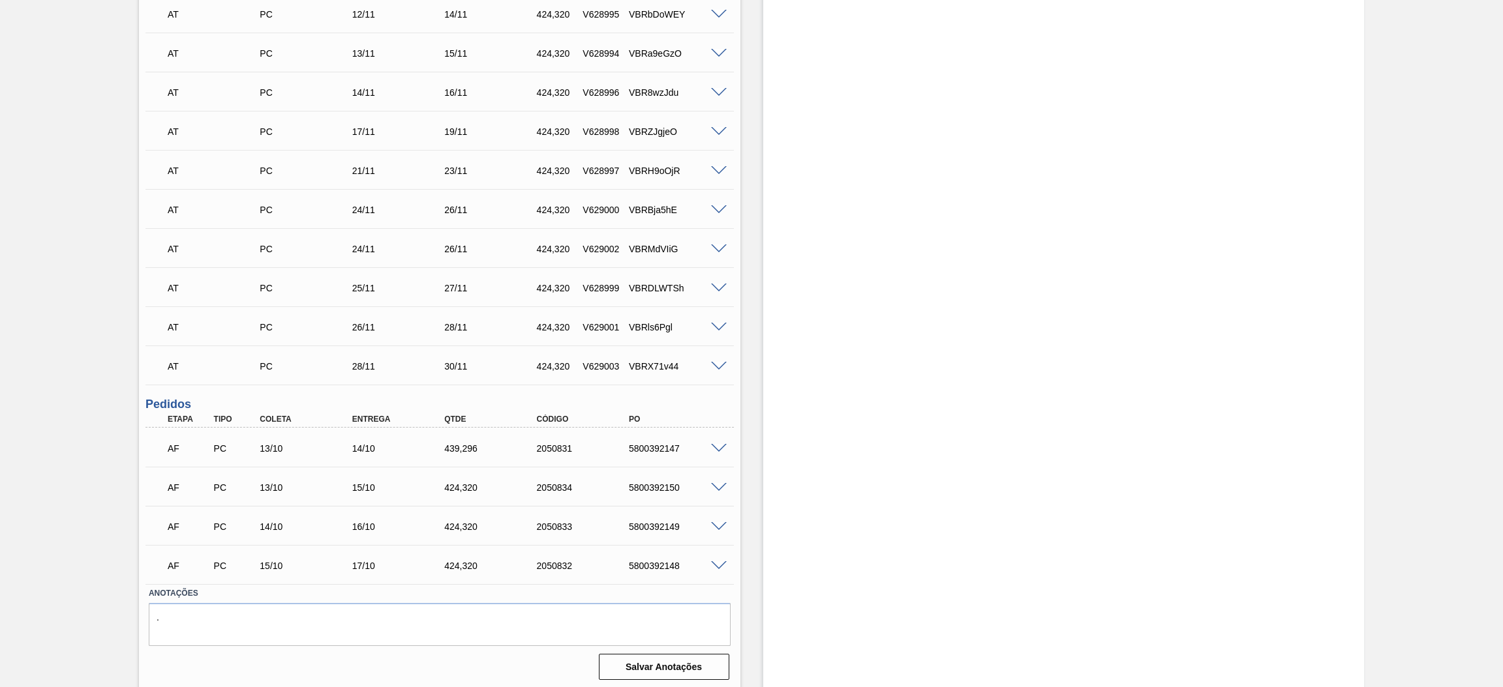
click at [712, 446] on span at bounding box center [719, 449] width 16 height 10
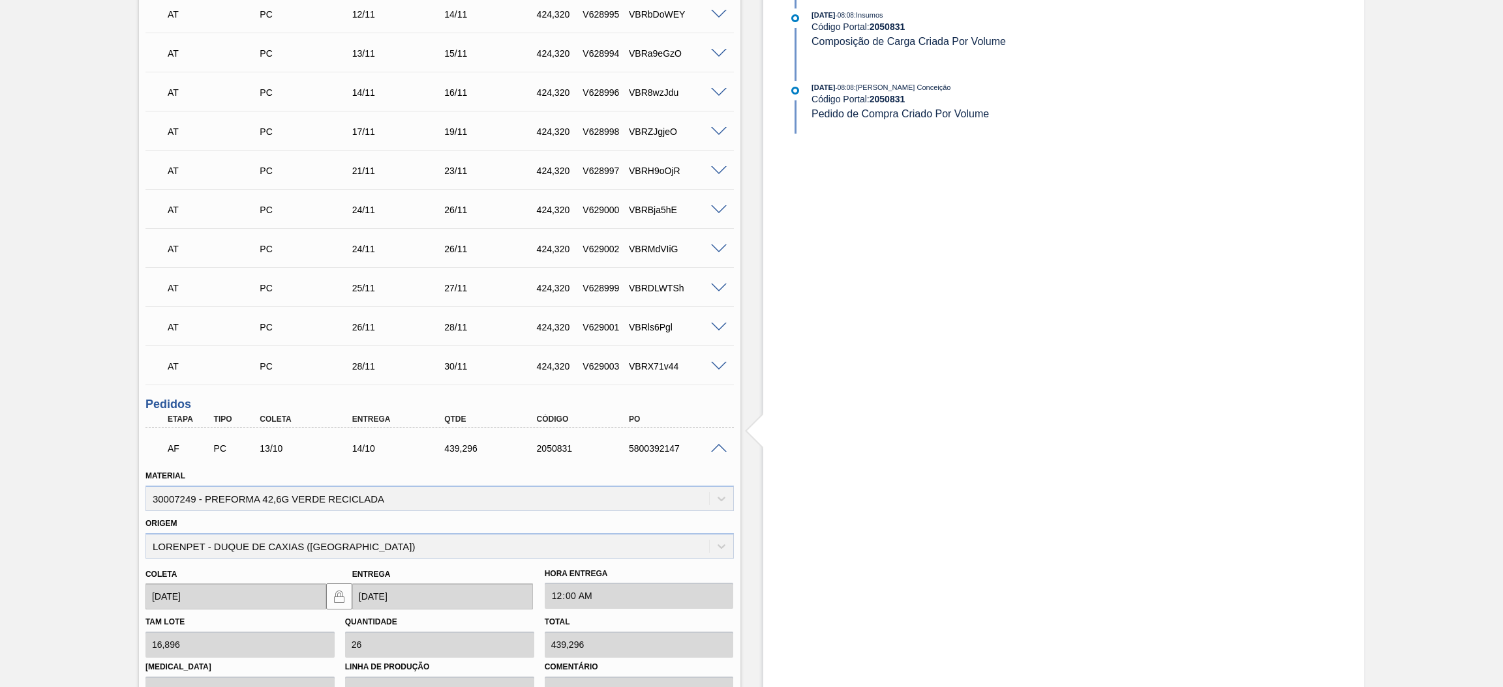
click at [717, 451] on div "AF PC 13/10 14/10 439,[PHONE_NUMBER] 5800392147" at bounding box center [439, 447] width 588 height 33
click at [719, 444] on span at bounding box center [719, 449] width 16 height 10
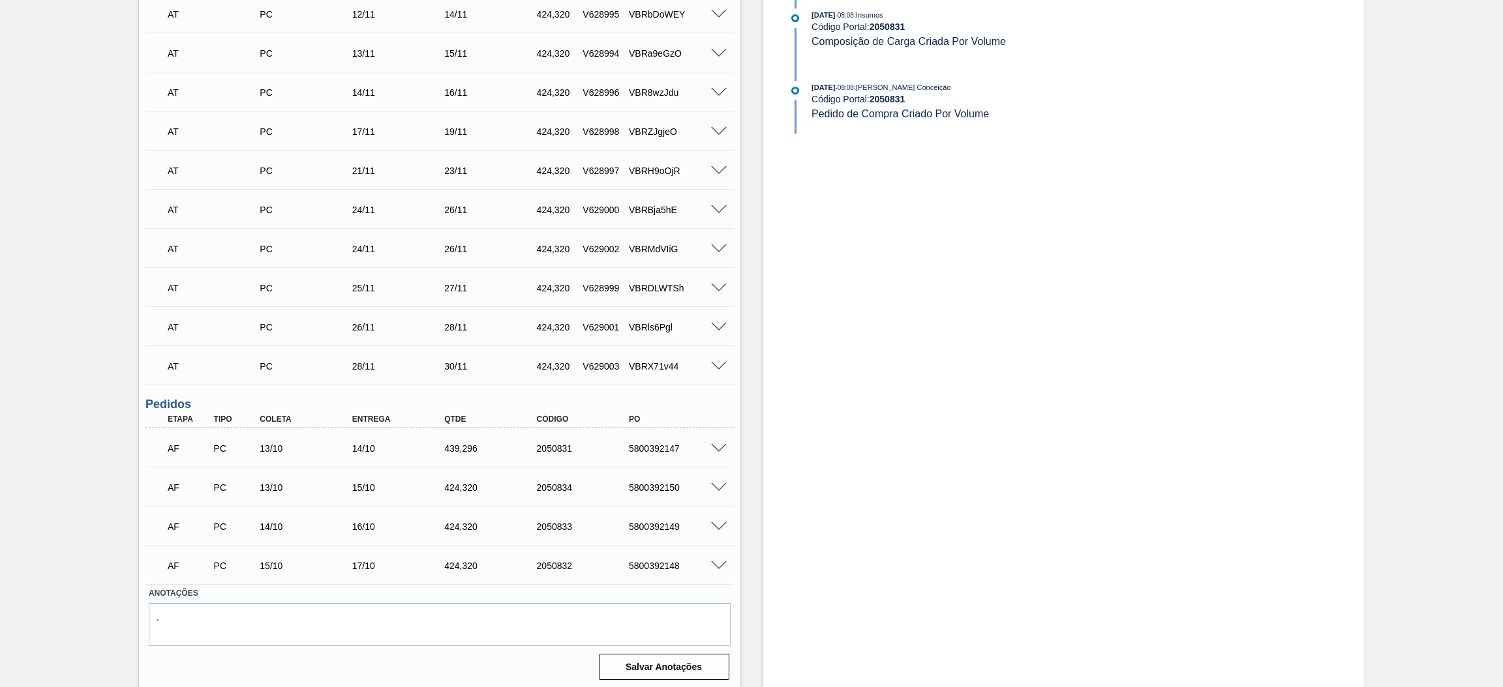
click at [717, 485] on span at bounding box center [719, 488] width 16 height 10
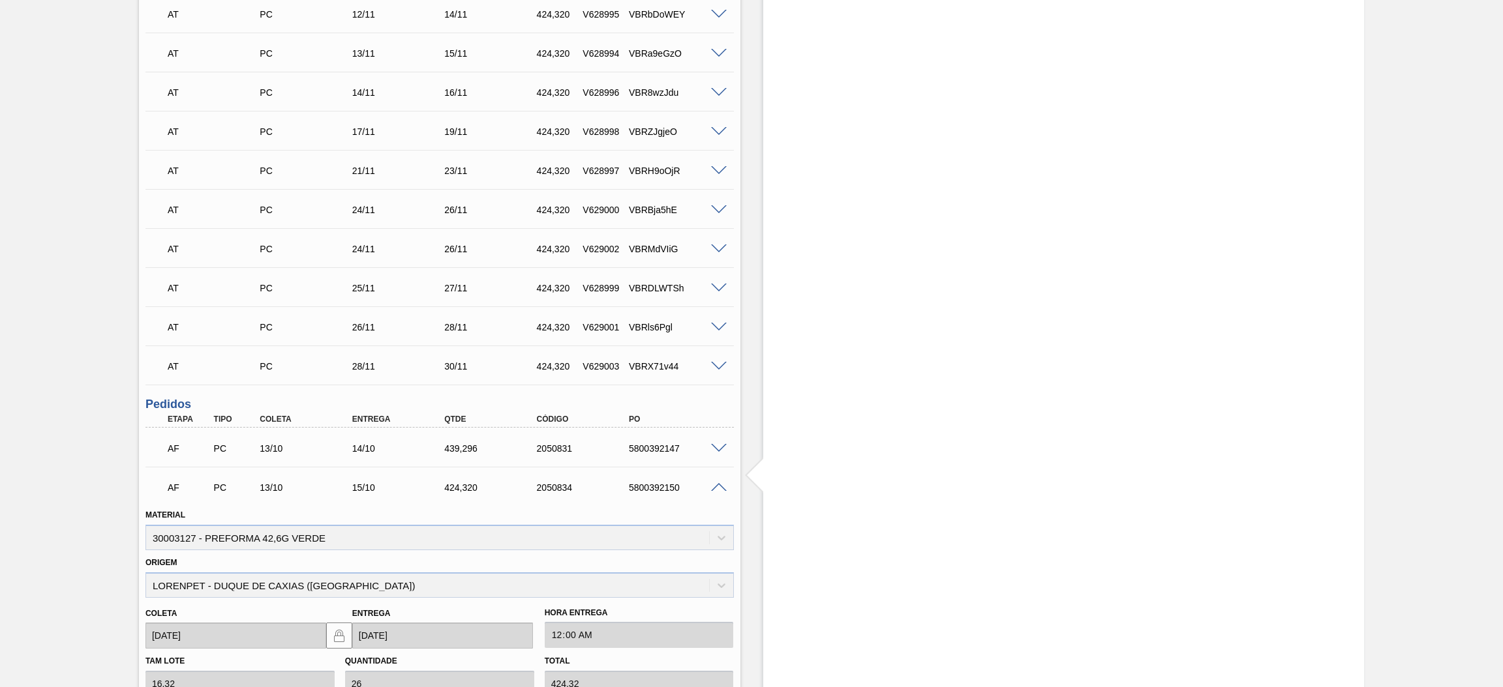
click at [717, 485] on span at bounding box center [719, 488] width 16 height 10
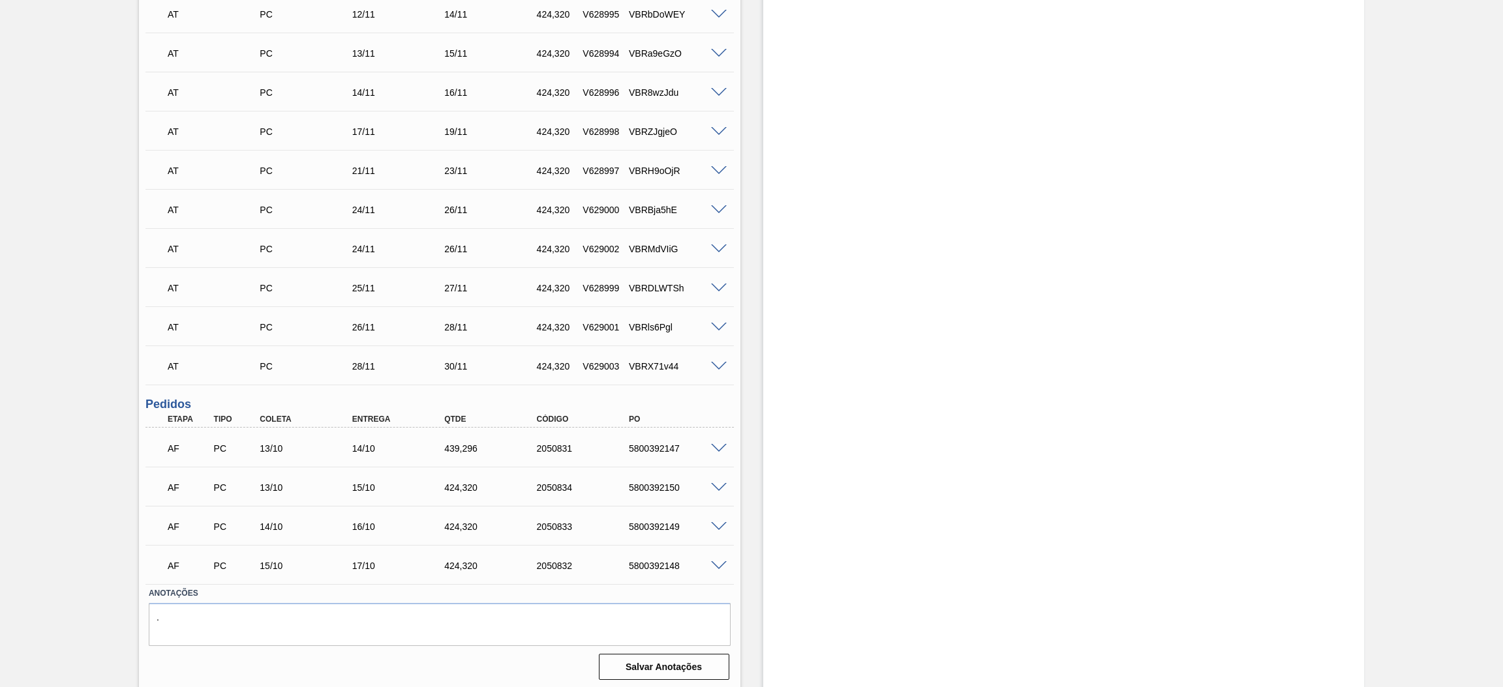
click at [713, 522] on span at bounding box center [719, 527] width 16 height 10
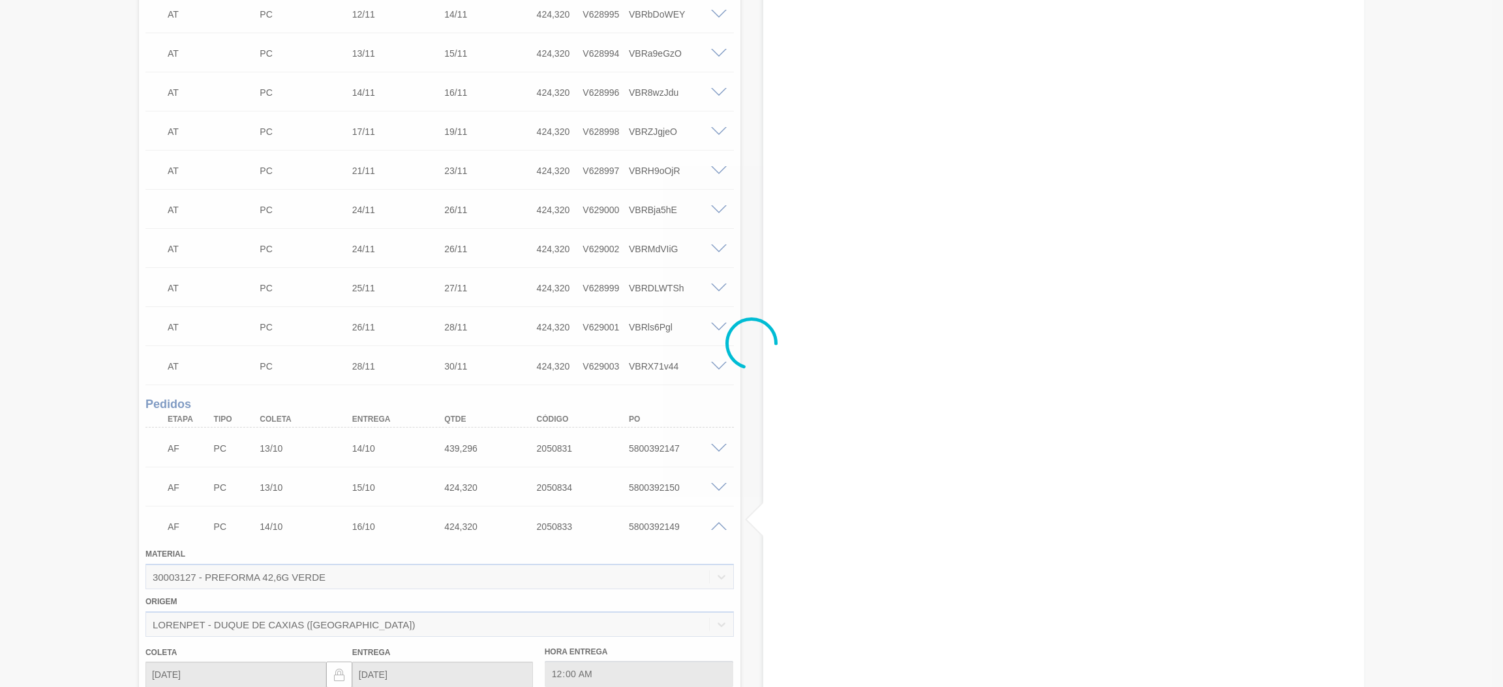
click at [713, 522] on div at bounding box center [751, 343] width 1503 height 687
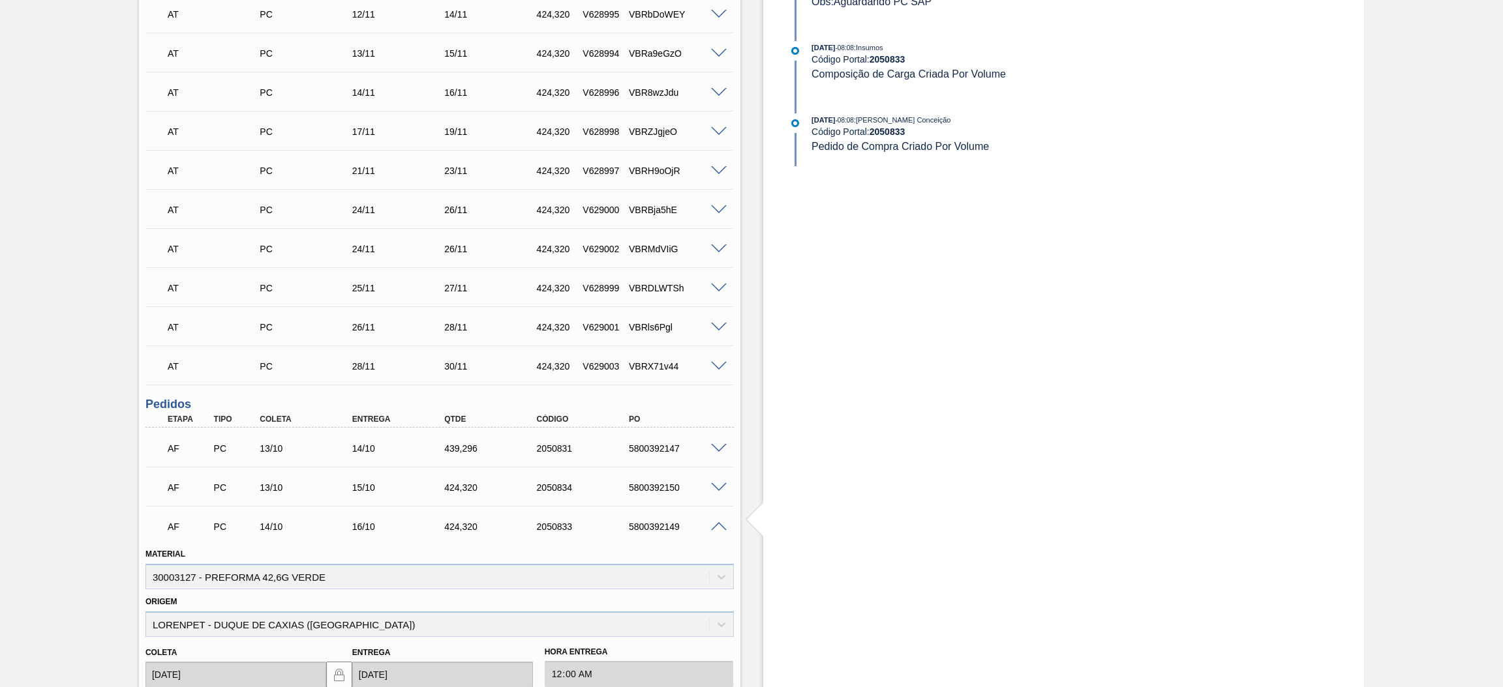
click at [717, 522] on span at bounding box center [719, 527] width 16 height 10
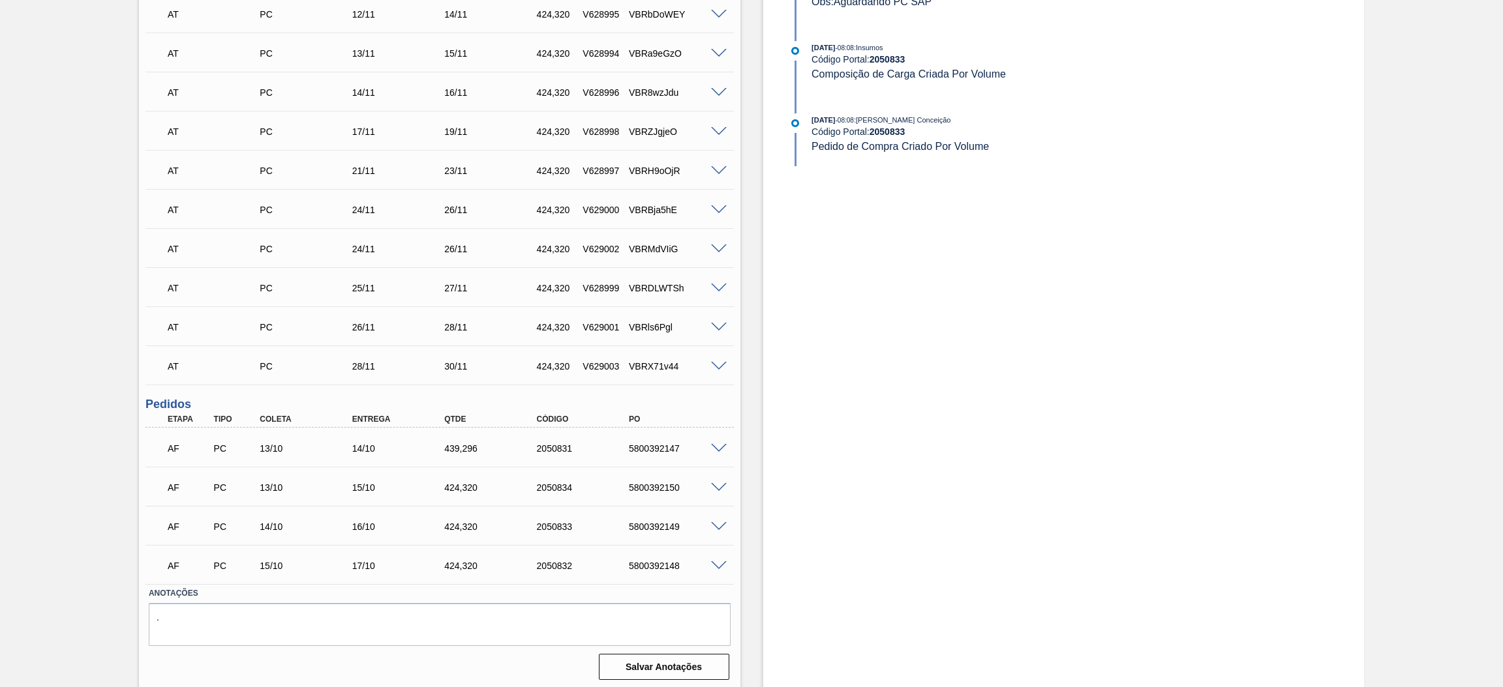
click at [719, 562] on span at bounding box center [719, 567] width 16 height 10
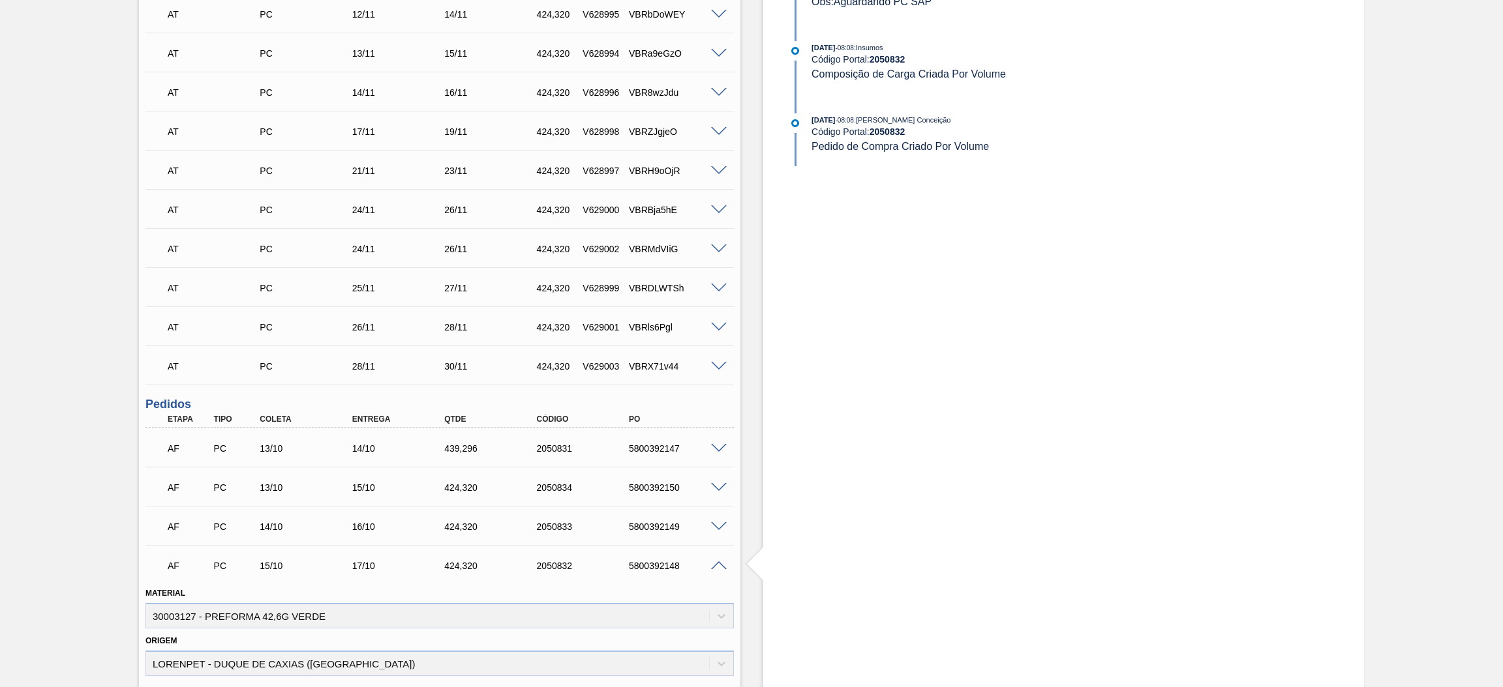
click at [719, 562] on span at bounding box center [719, 567] width 16 height 10
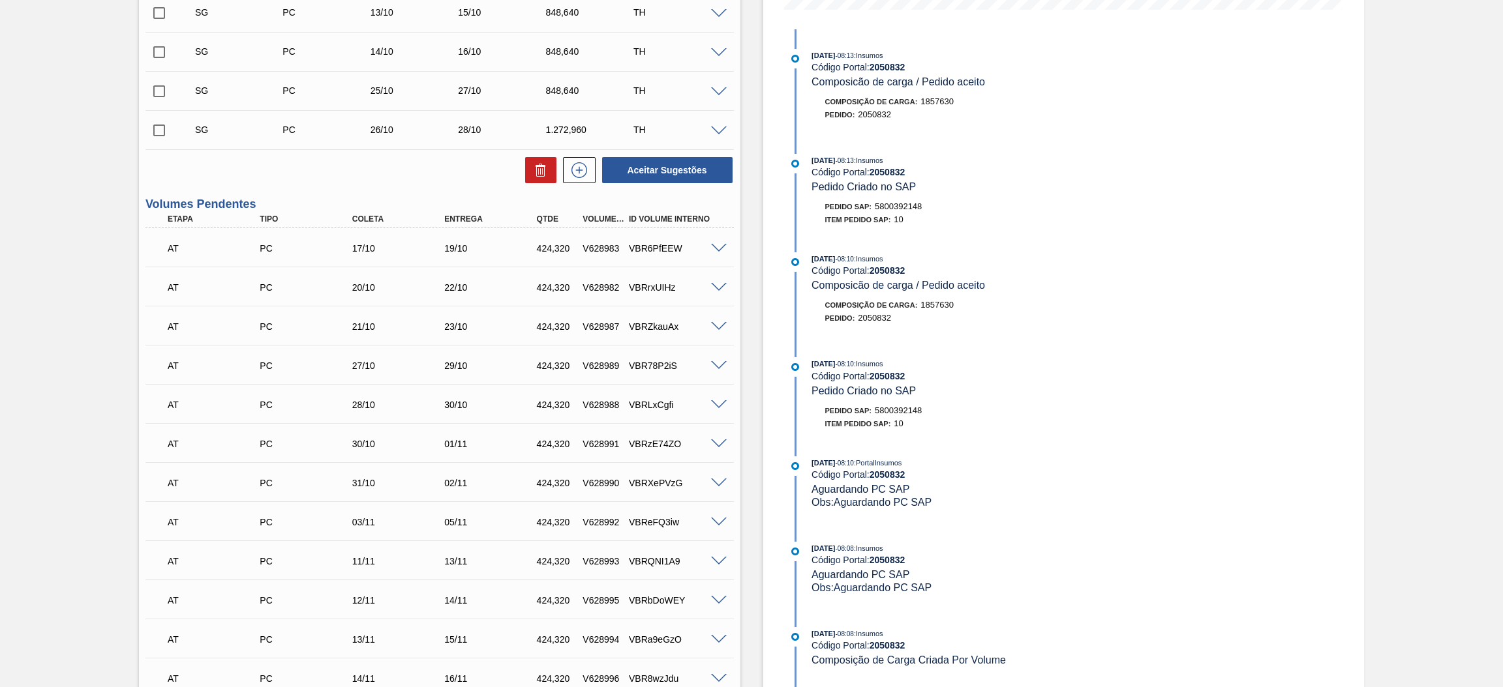
scroll to position [78, 0]
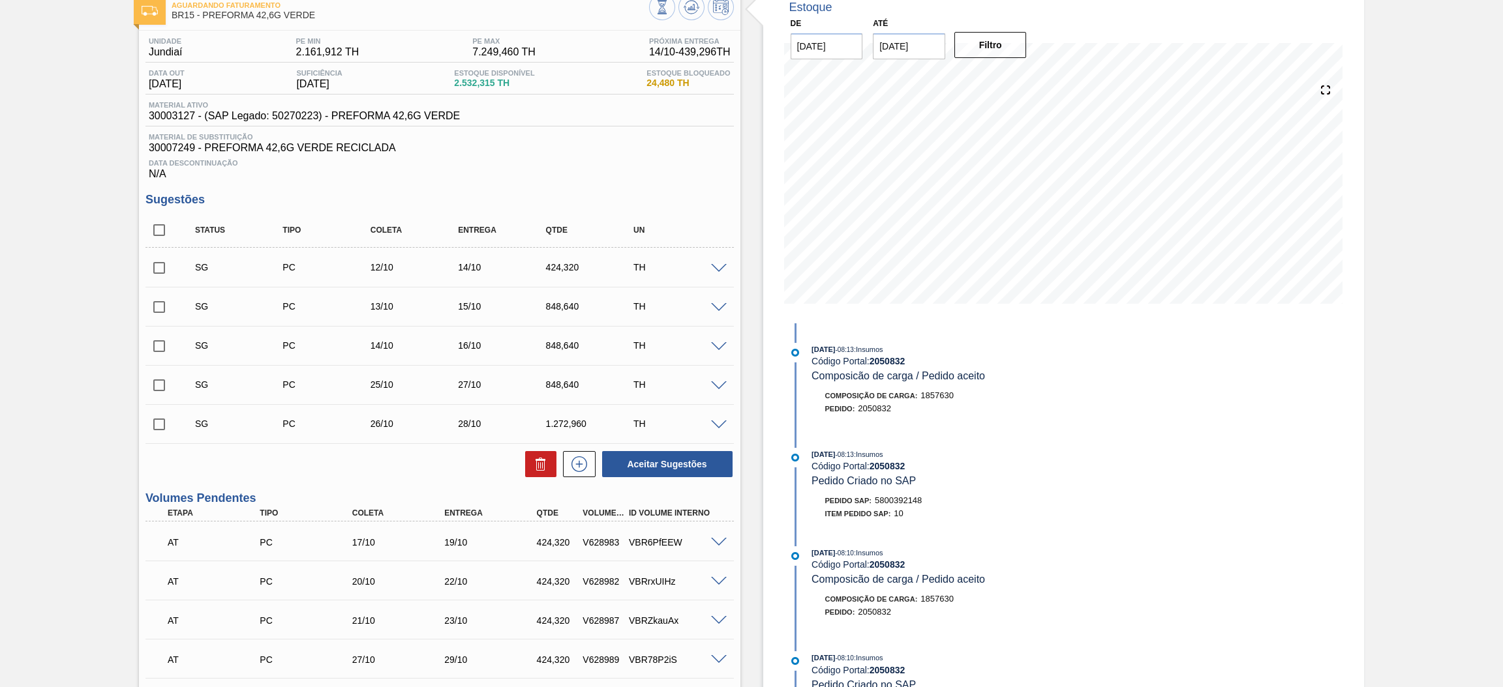
click at [715, 267] on span at bounding box center [719, 269] width 16 height 10
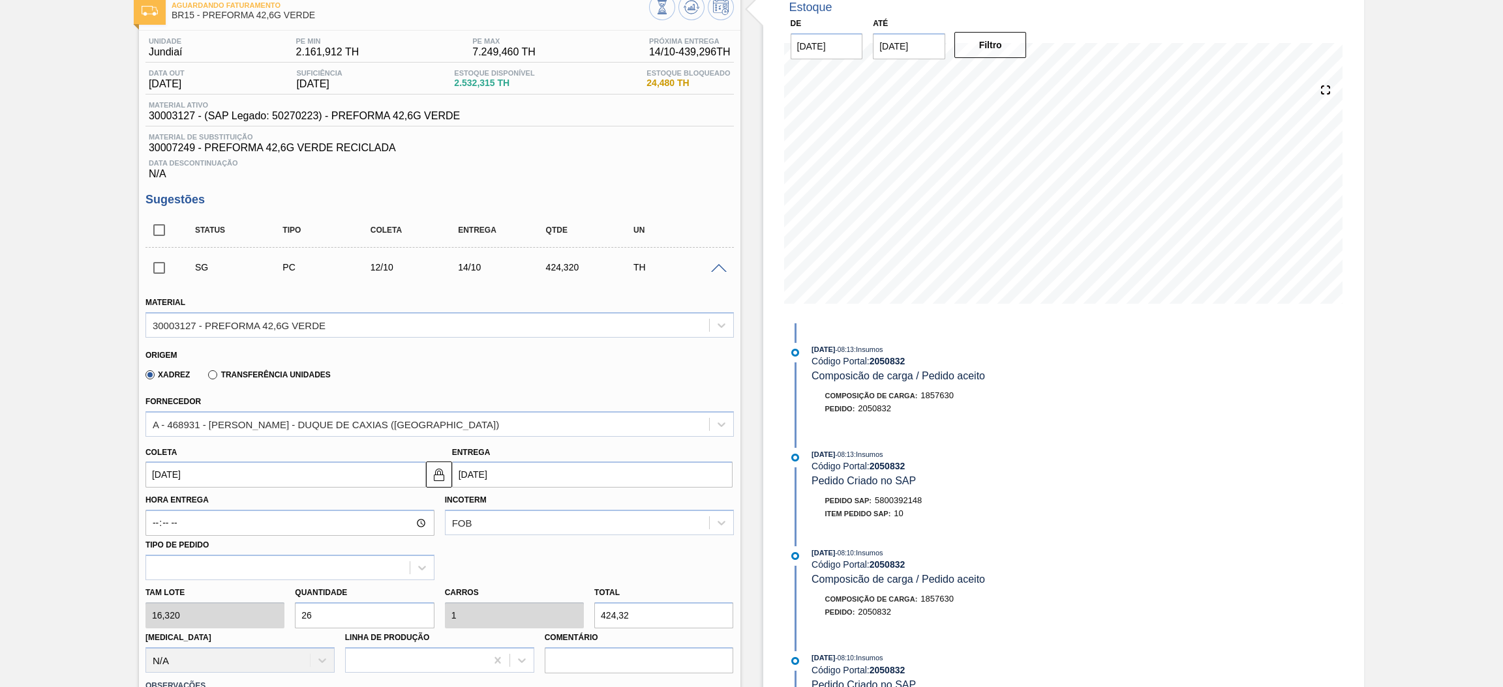
click at [715, 267] on span at bounding box center [719, 269] width 16 height 10
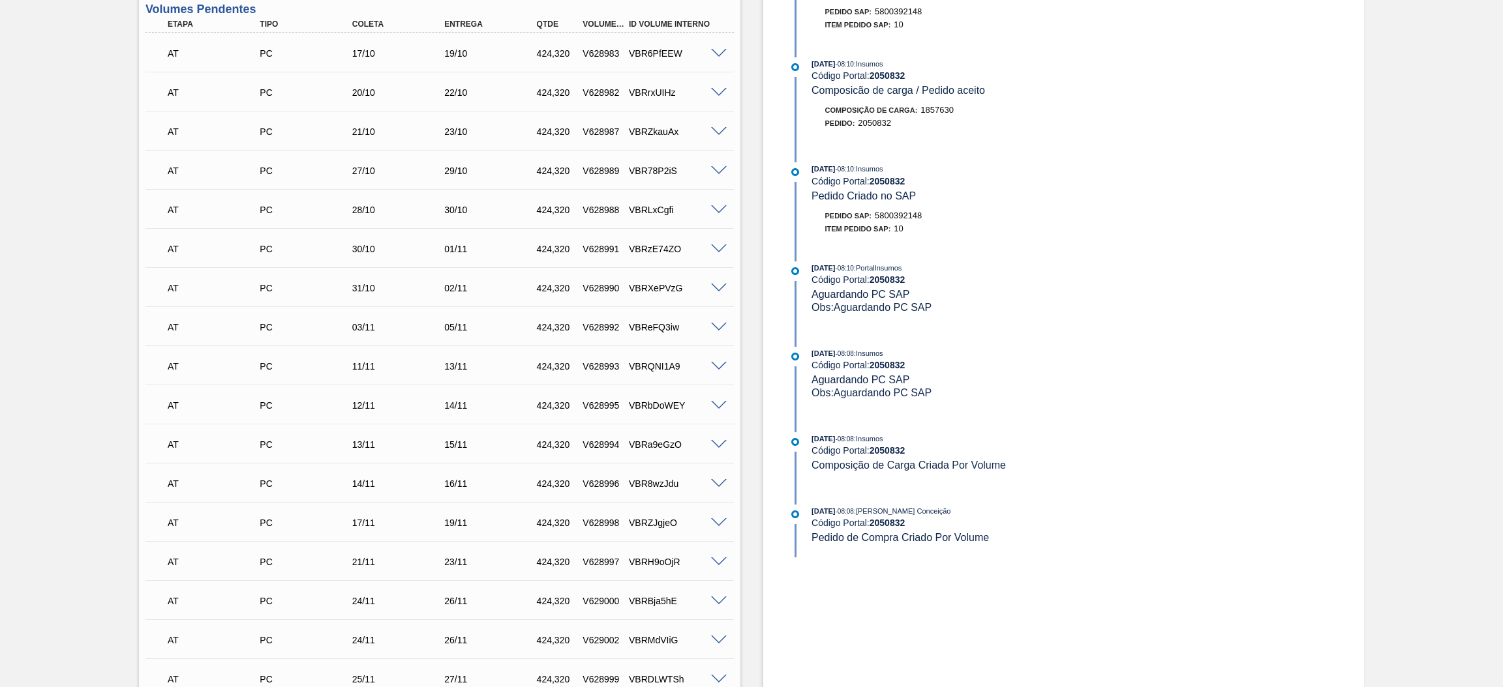
scroll to position [372, 0]
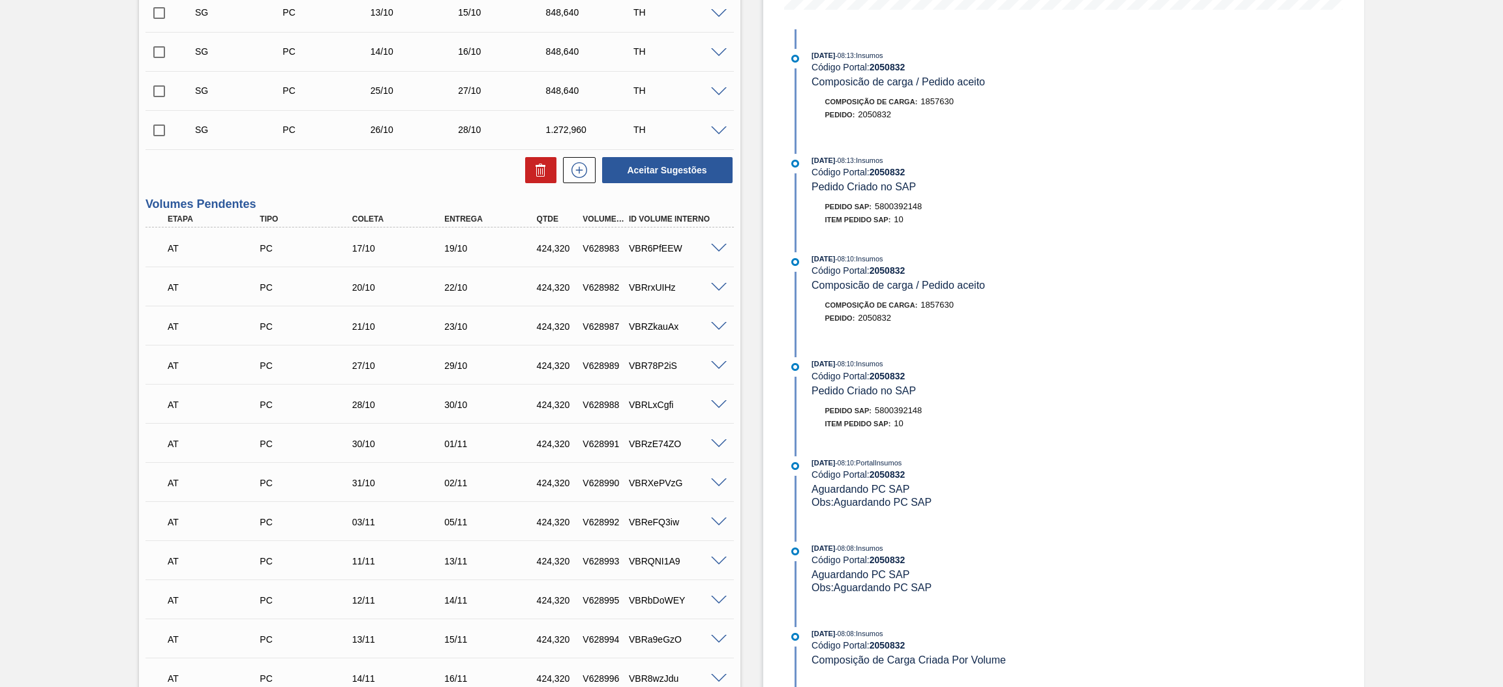
click at [719, 284] on span at bounding box center [719, 288] width 16 height 10
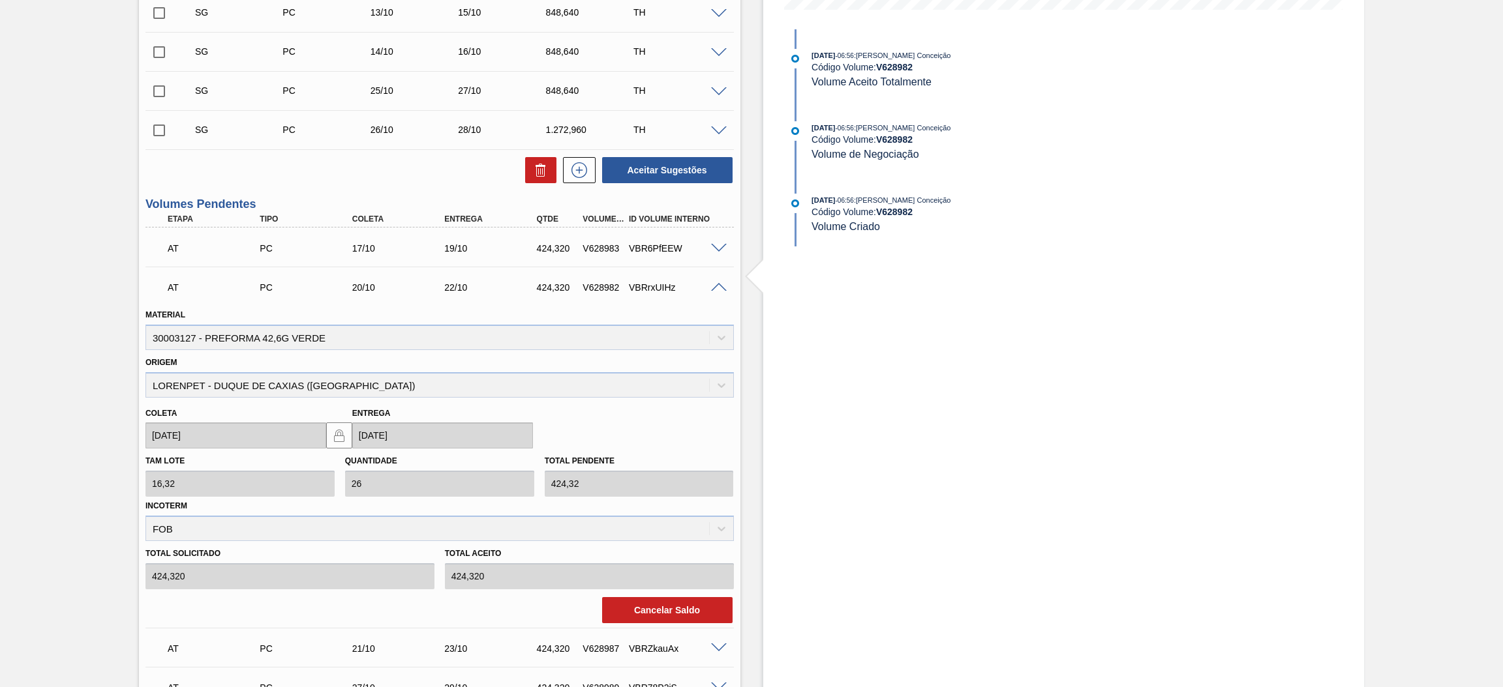
click at [713, 287] on span at bounding box center [719, 288] width 16 height 10
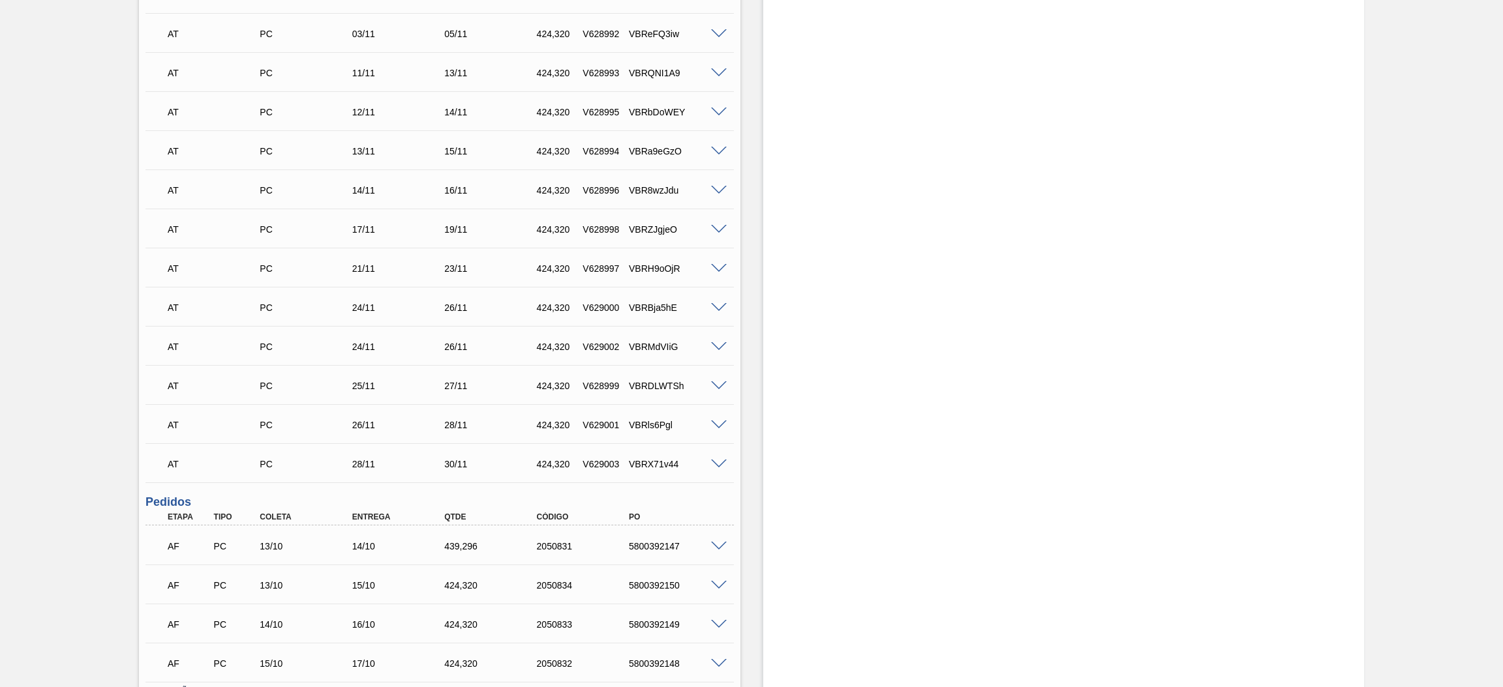
scroll to position [958, 0]
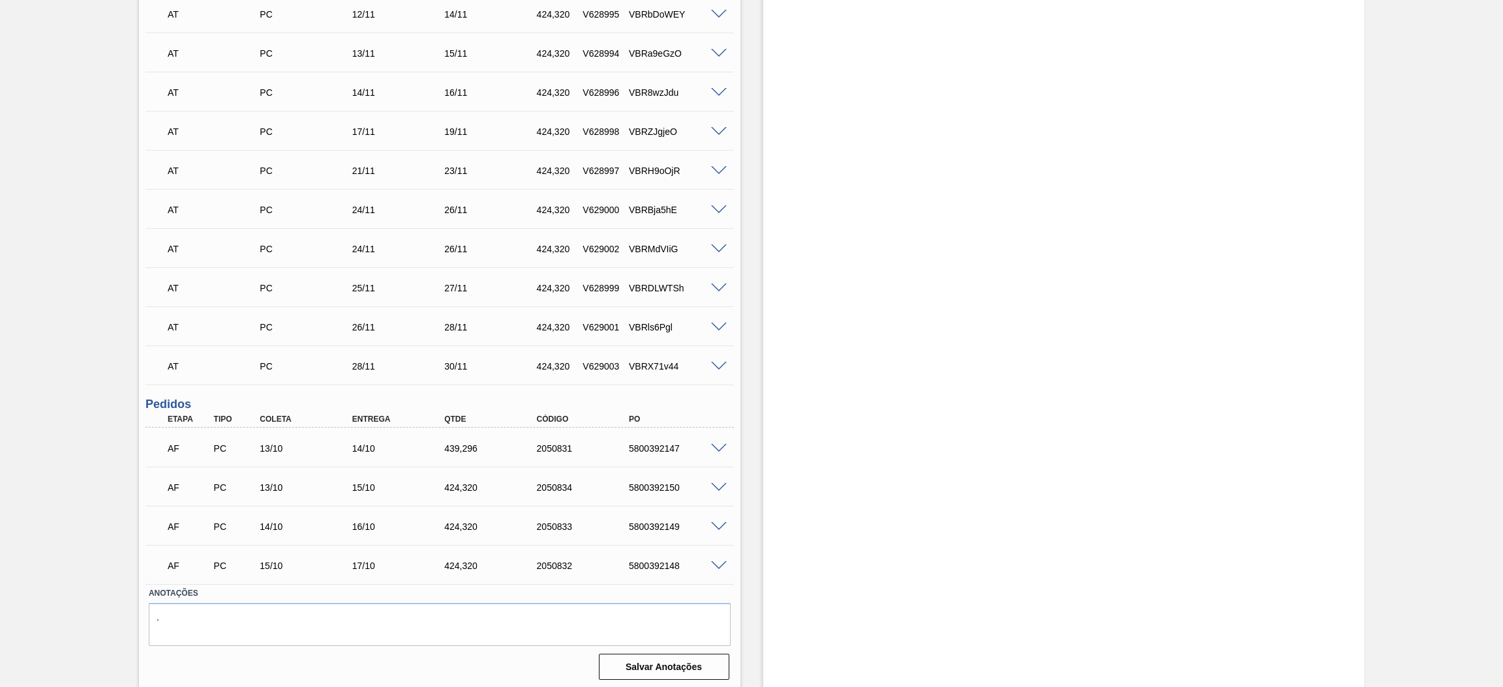
click at [715, 445] on span at bounding box center [719, 449] width 16 height 10
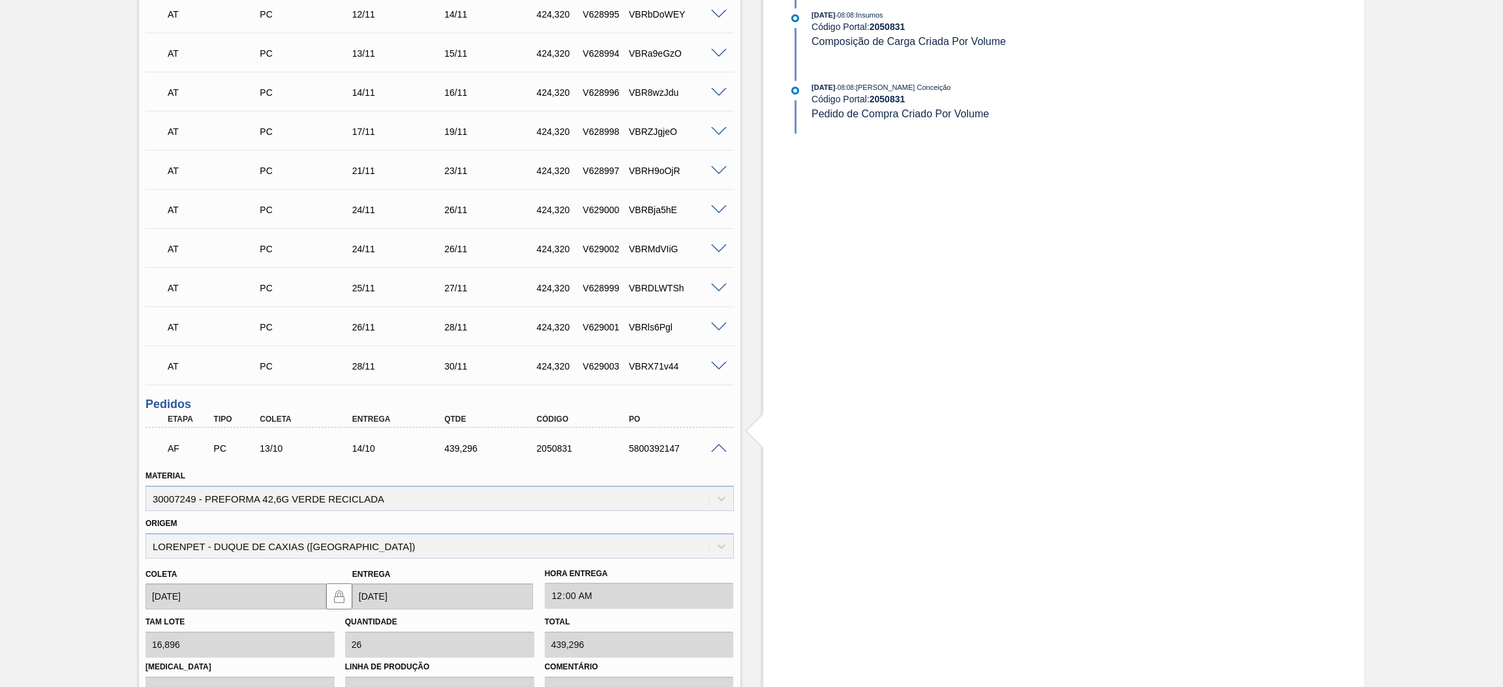
click at [715, 445] on span at bounding box center [719, 449] width 16 height 10
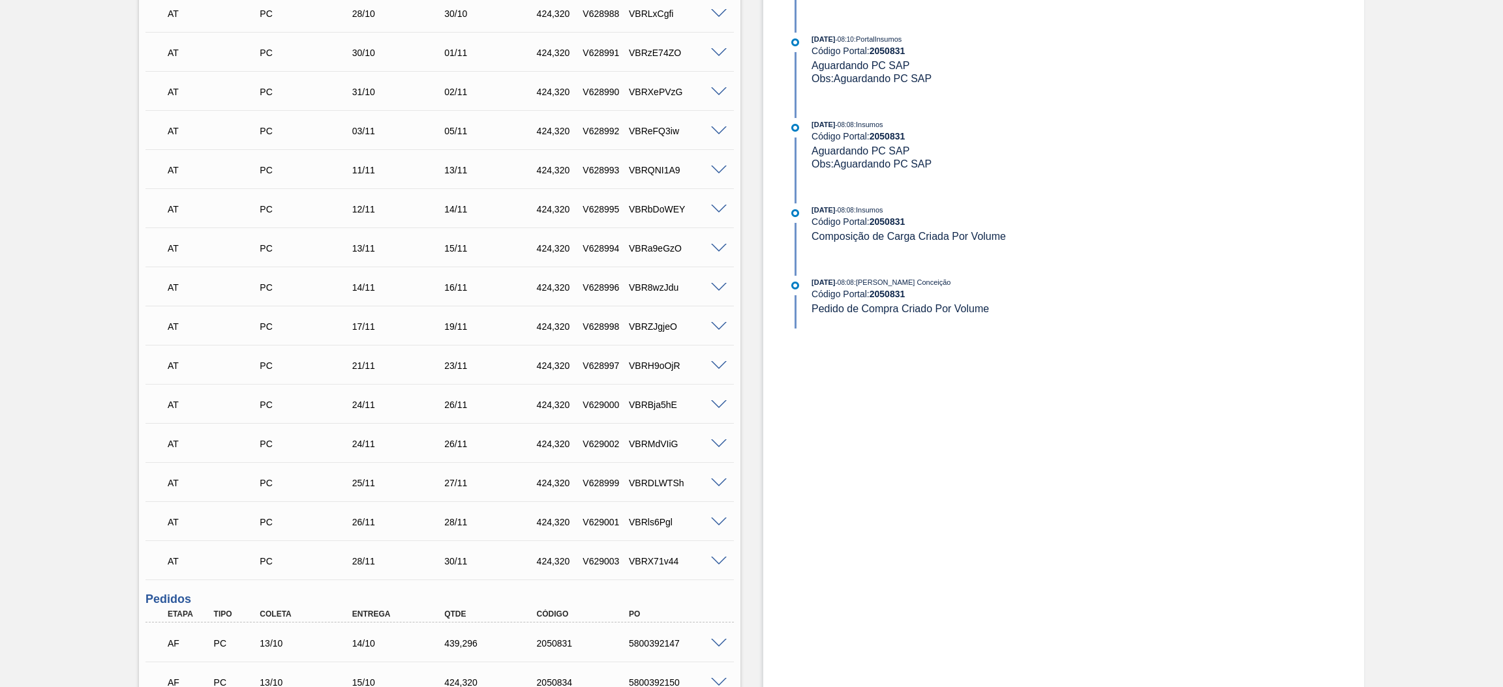
scroll to position [372, 0]
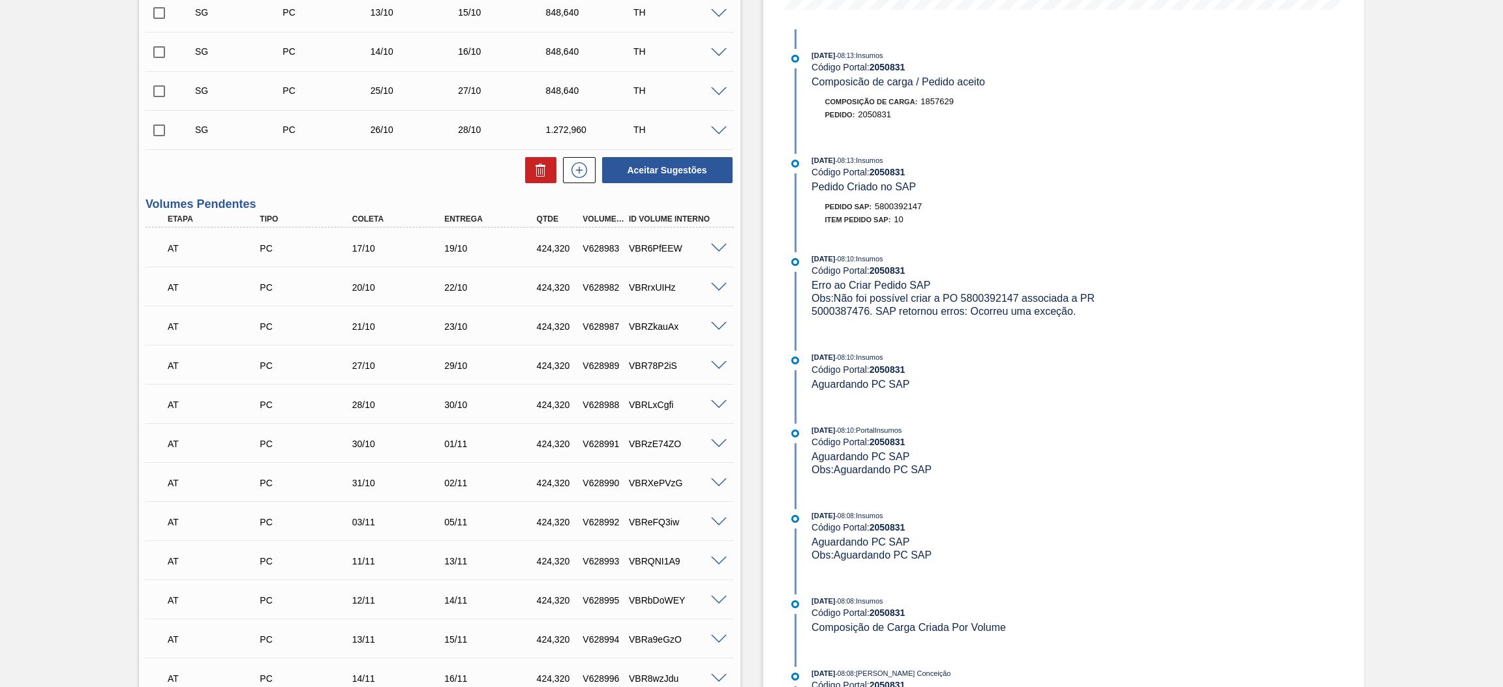
click at [717, 245] on span at bounding box center [719, 249] width 16 height 10
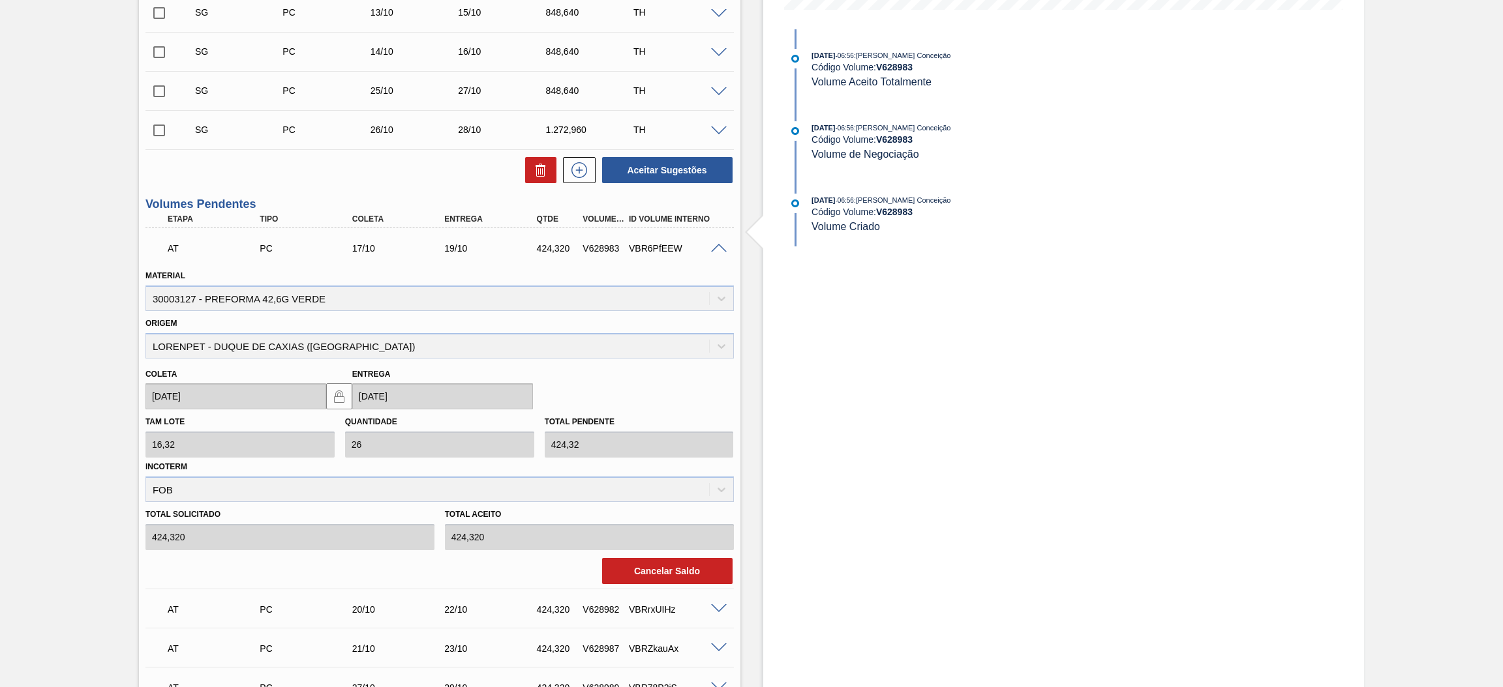
click at [717, 245] on span at bounding box center [719, 249] width 16 height 10
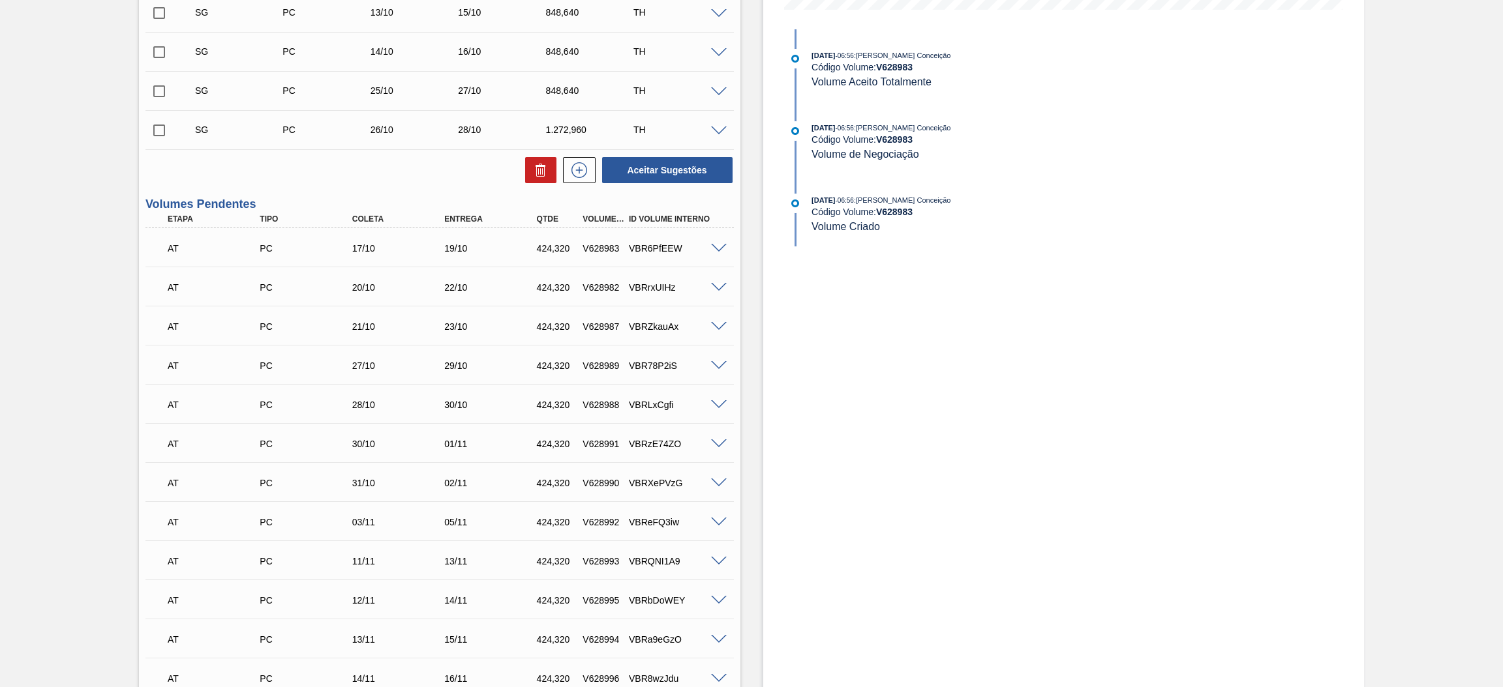
click at [714, 287] on span at bounding box center [719, 288] width 16 height 10
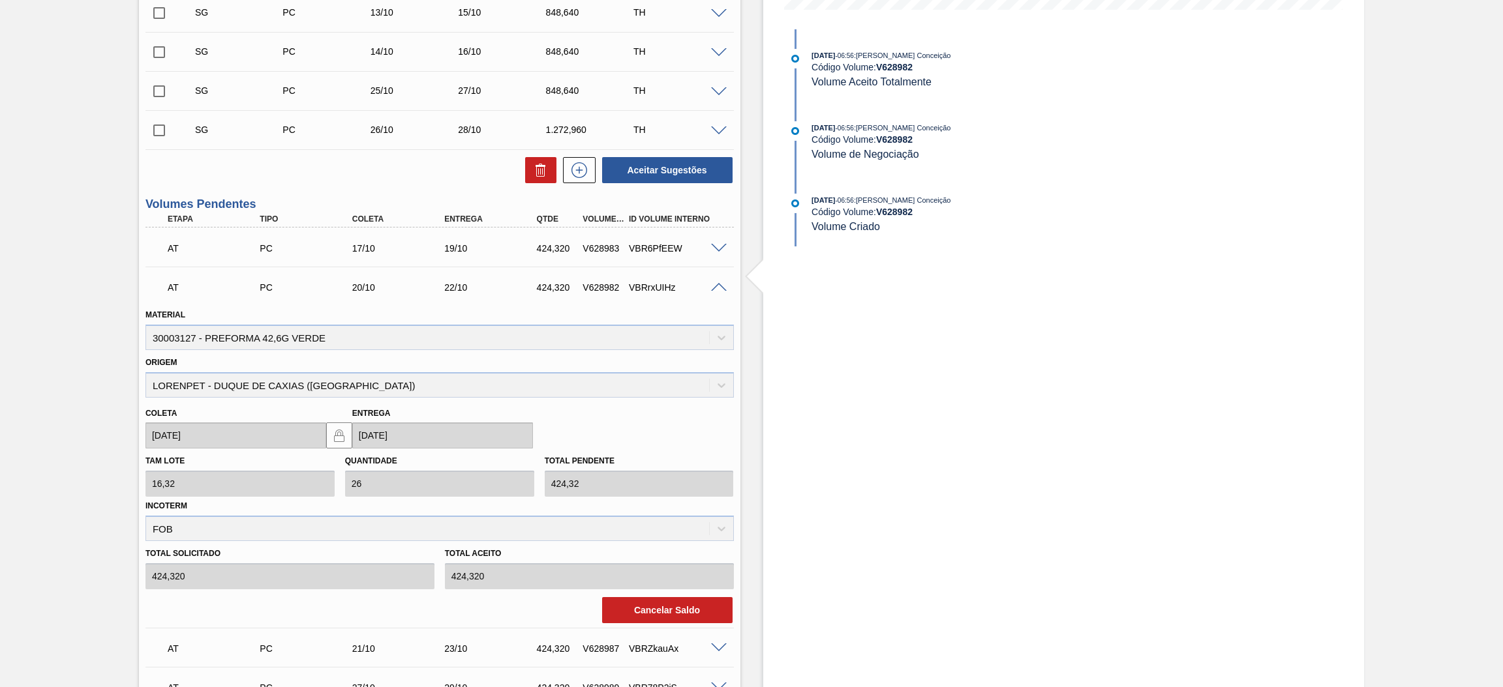
click at [714, 287] on span at bounding box center [719, 288] width 16 height 10
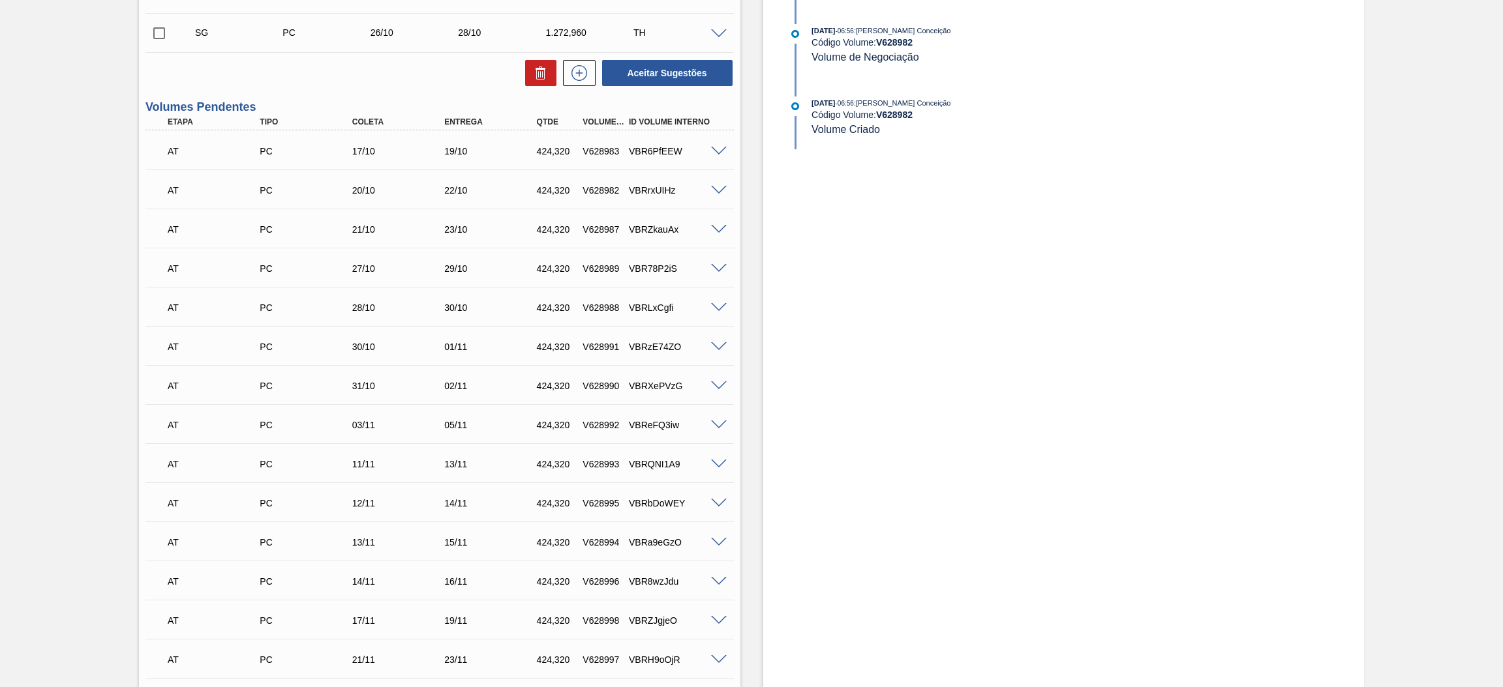
scroll to position [0, 0]
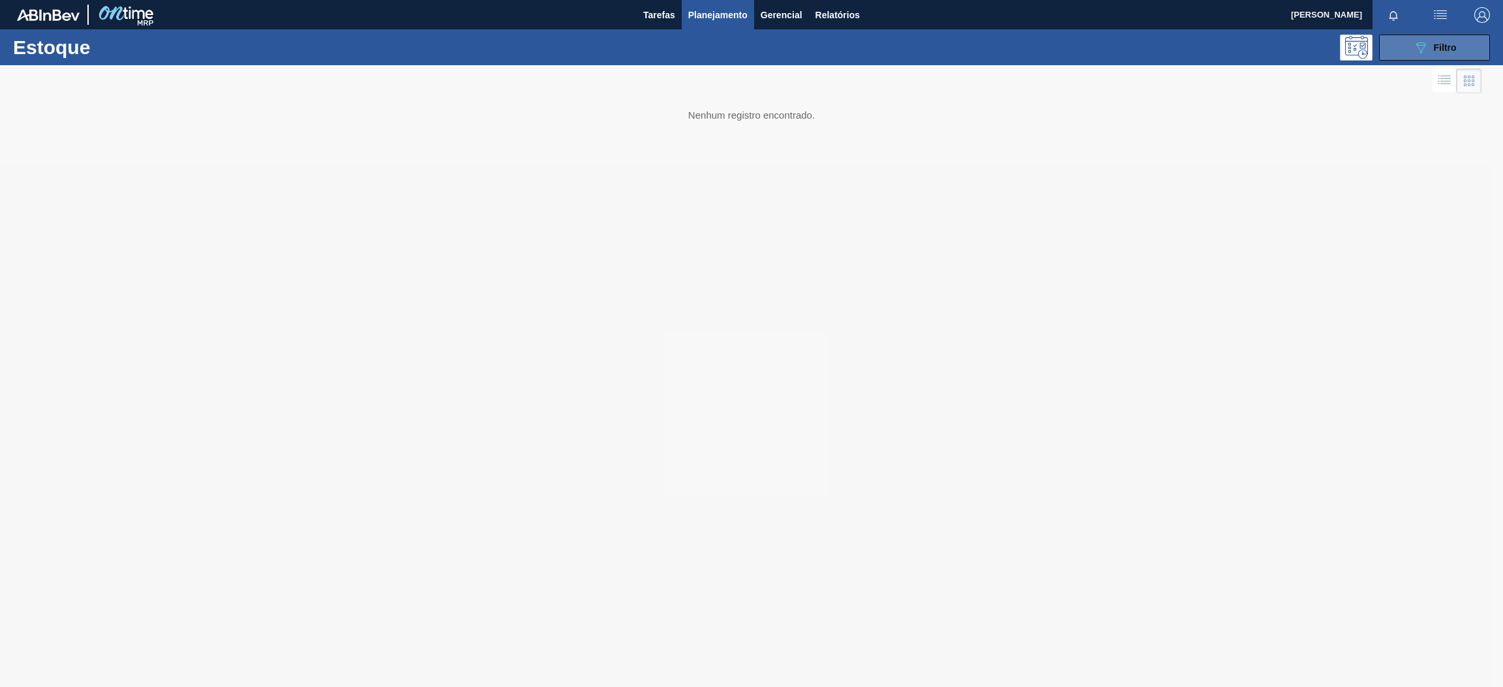
click at [1439, 37] on button "089F7B8B-B2A5-4AFE-B5C0-19BA573D28AC Filtro" at bounding box center [1434, 48] width 111 height 26
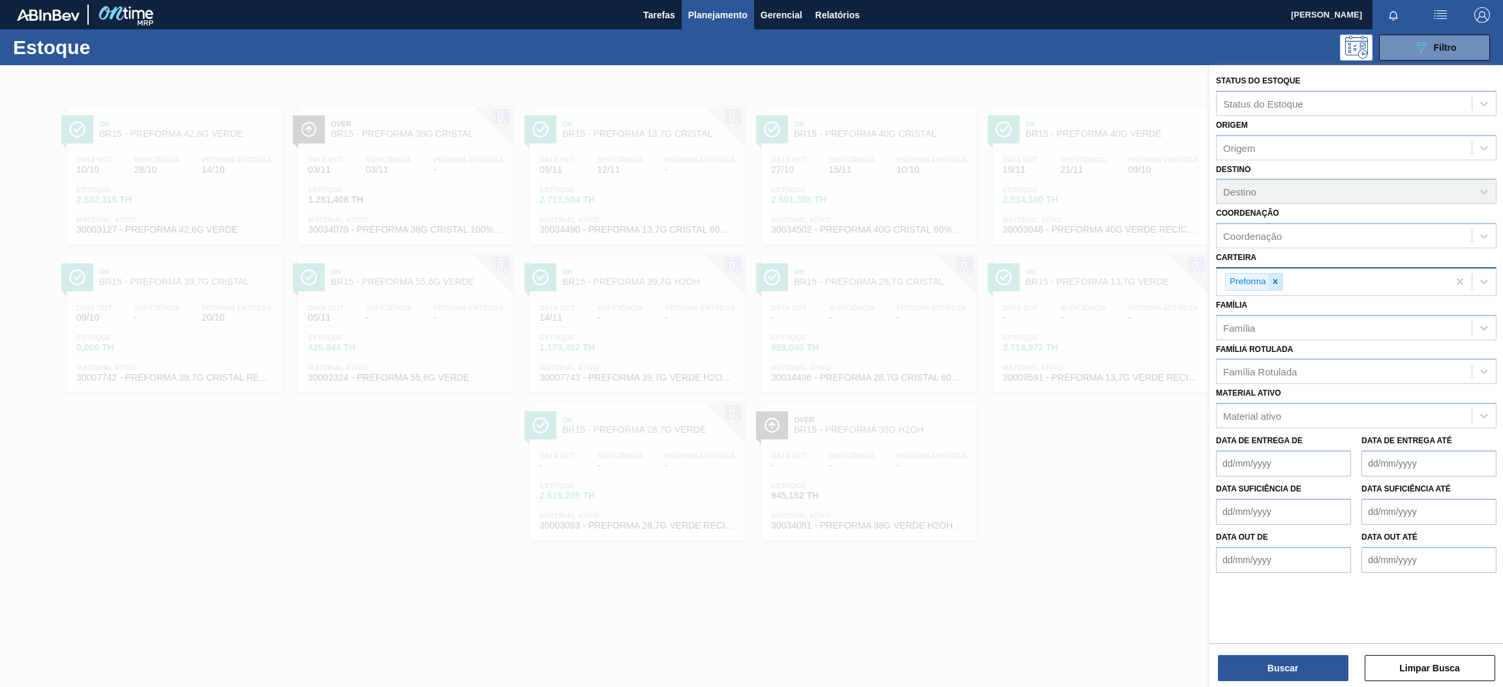
click at [1274, 282] on icon at bounding box center [1274, 281] width 9 height 9
click at [1274, 282] on div "Carteira" at bounding box center [1343, 280] width 255 height 19
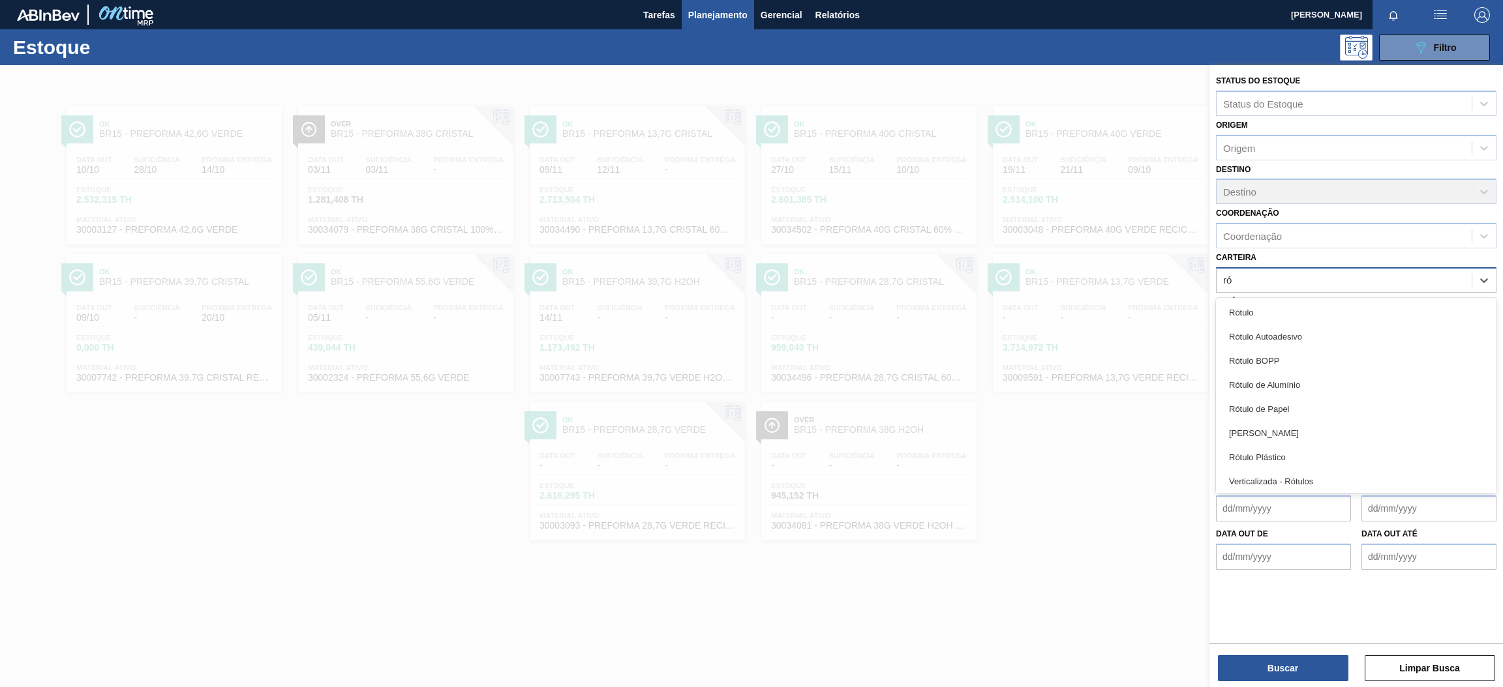
type input "rót"
click at [1317, 451] on div "Rótulo Plástico" at bounding box center [1356, 457] width 280 height 24
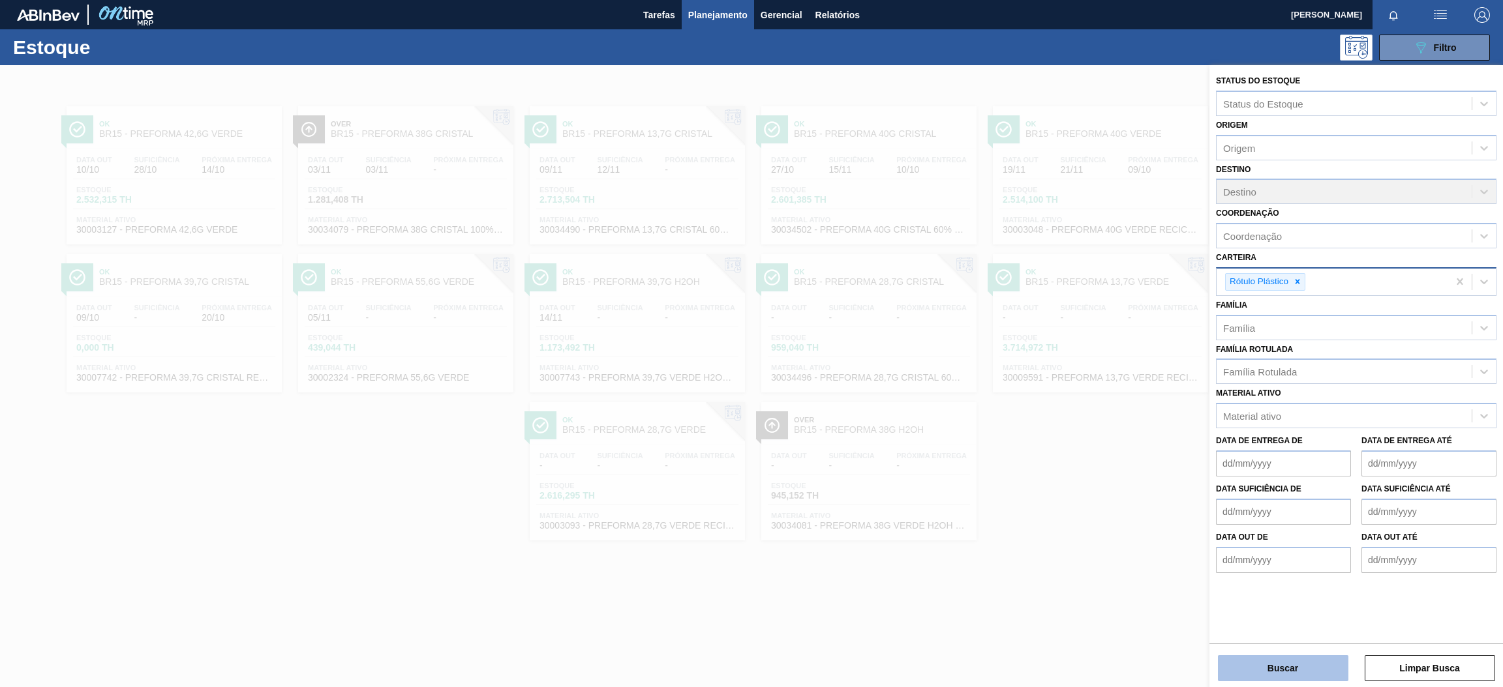
click at [1310, 676] on button "Buscar" at bounding box center [1283, 668] width 130 height 26
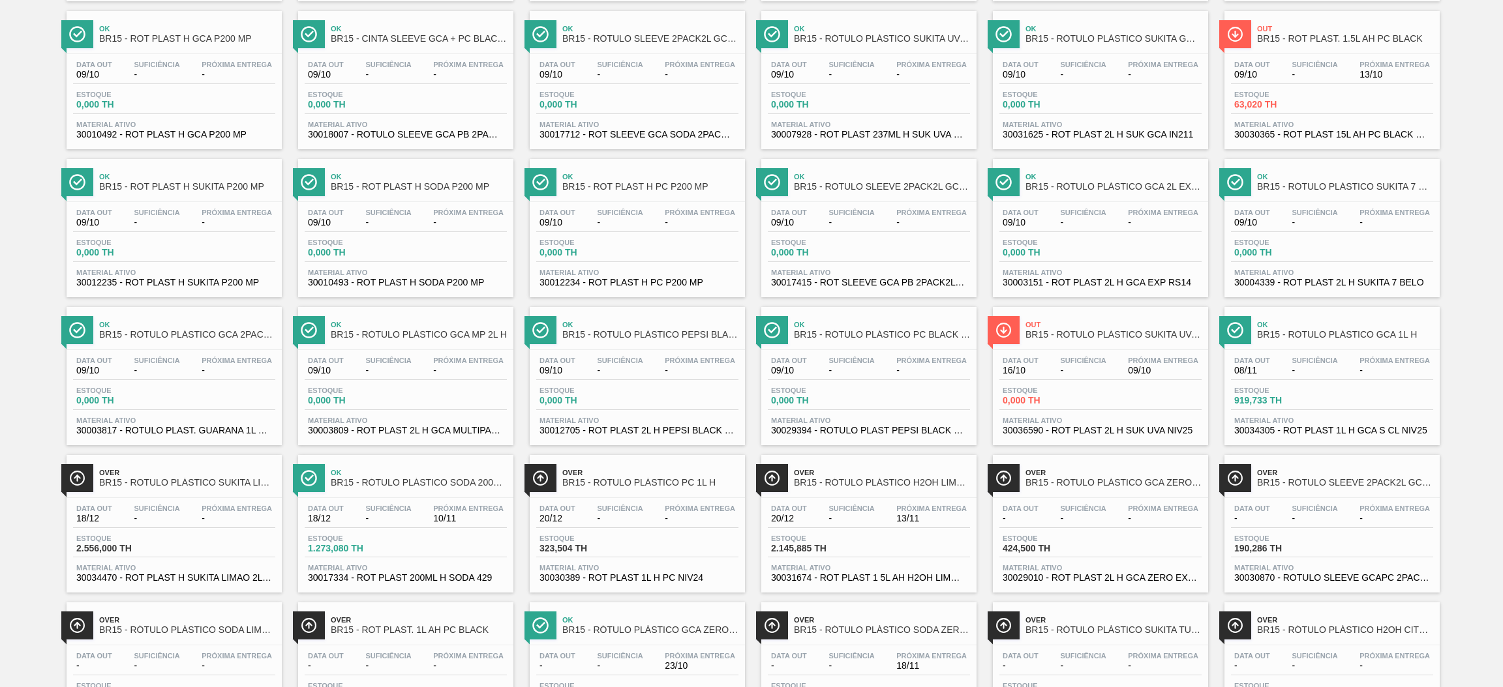
scroll to position [775, 0]
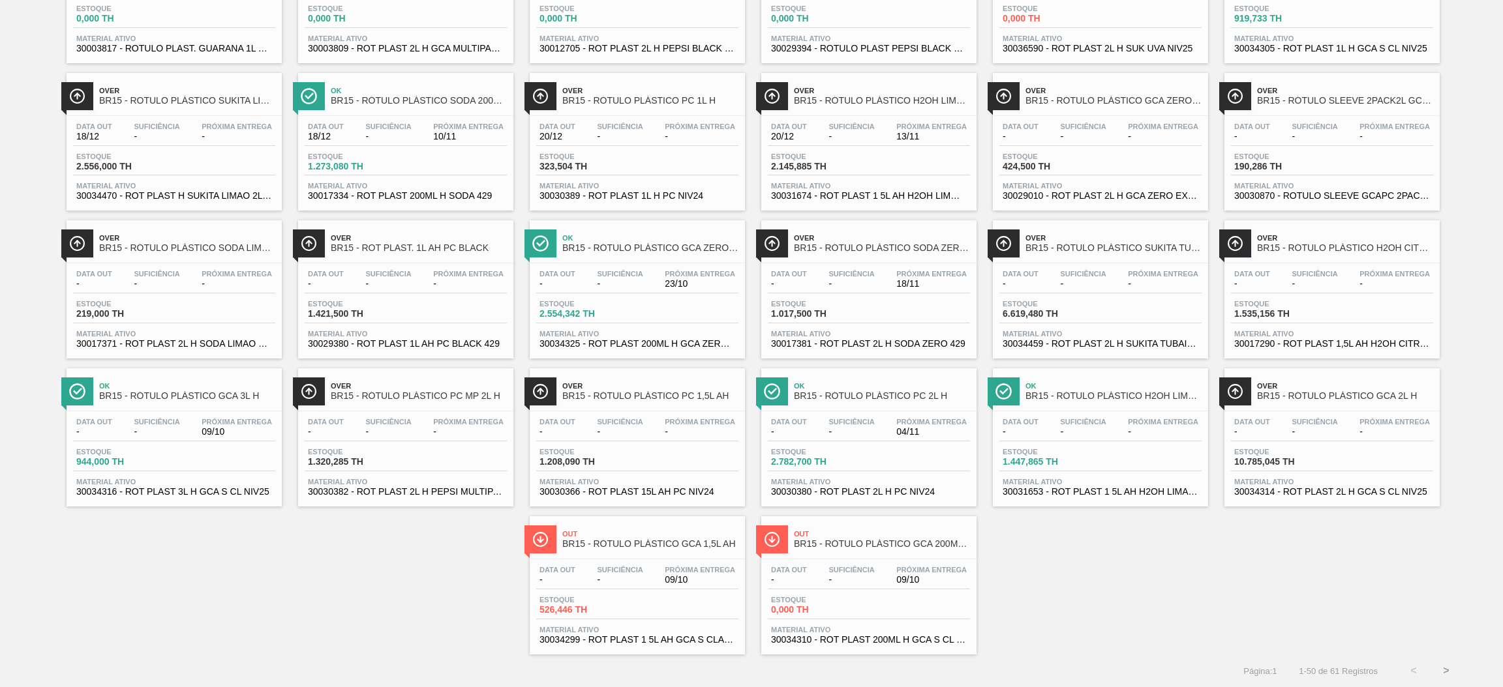
click at [1446, 672] on button ">" at bounding box center [1446, 671] width 33 height 33
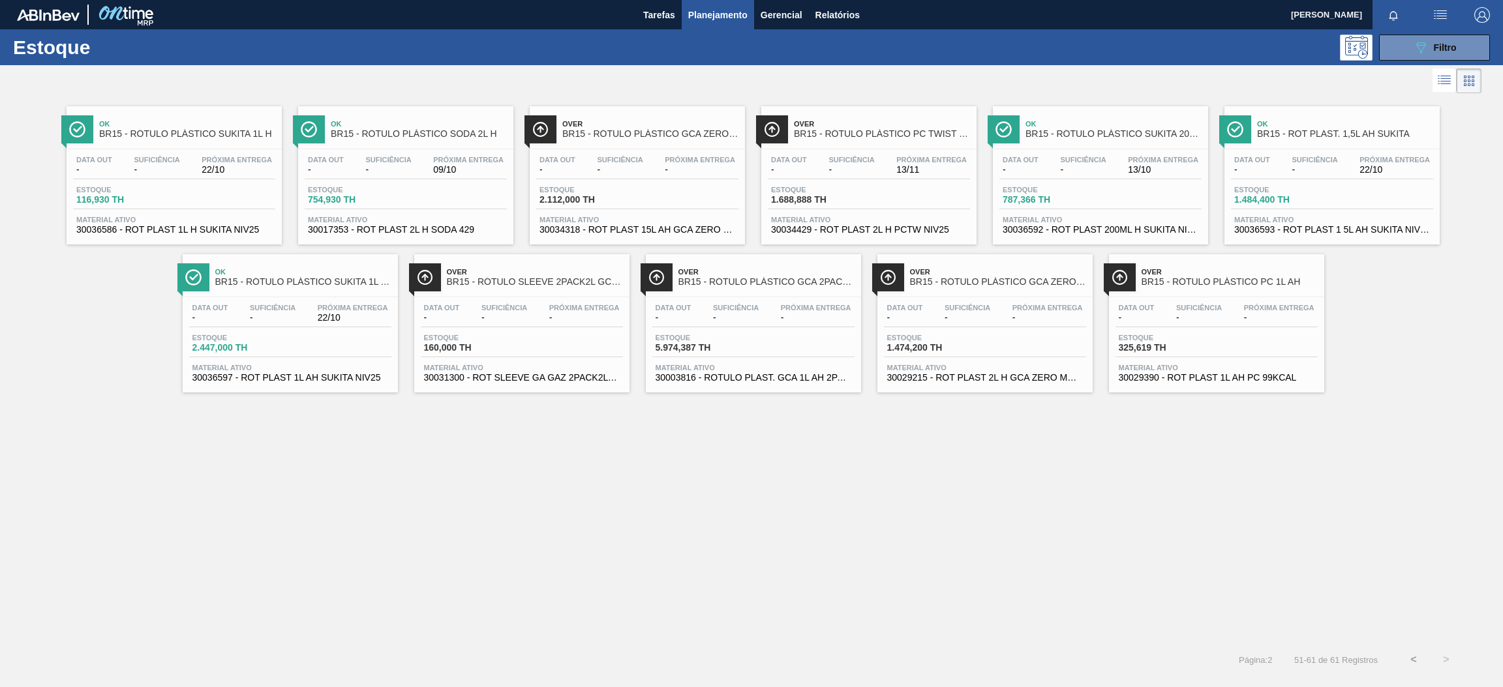
scroll to position [0, 0]
click at [1411, 660] on button "<" at bounding box center [1413, 660] width 33 height 33
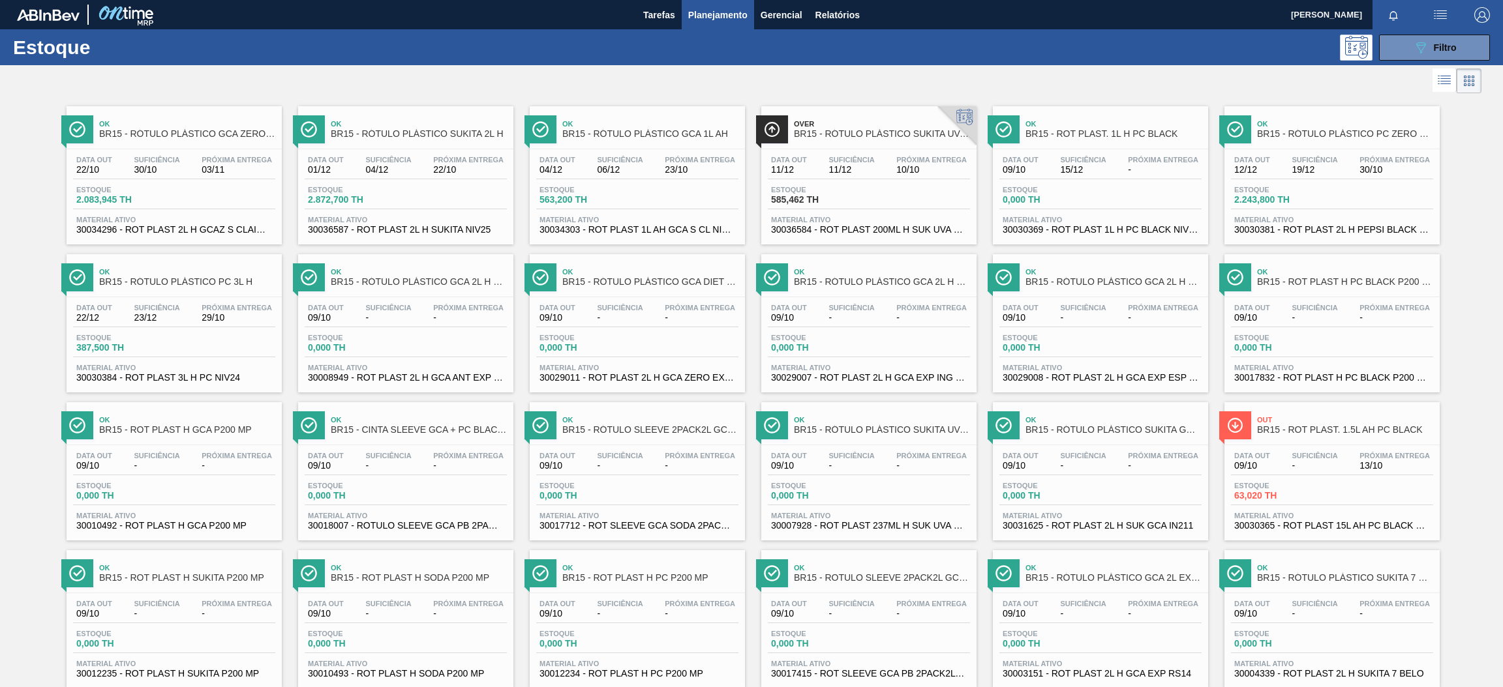
click at [901, 192] on div "Estoque 585,462 TH" at bounding box center [869, 197] width 202 height 23
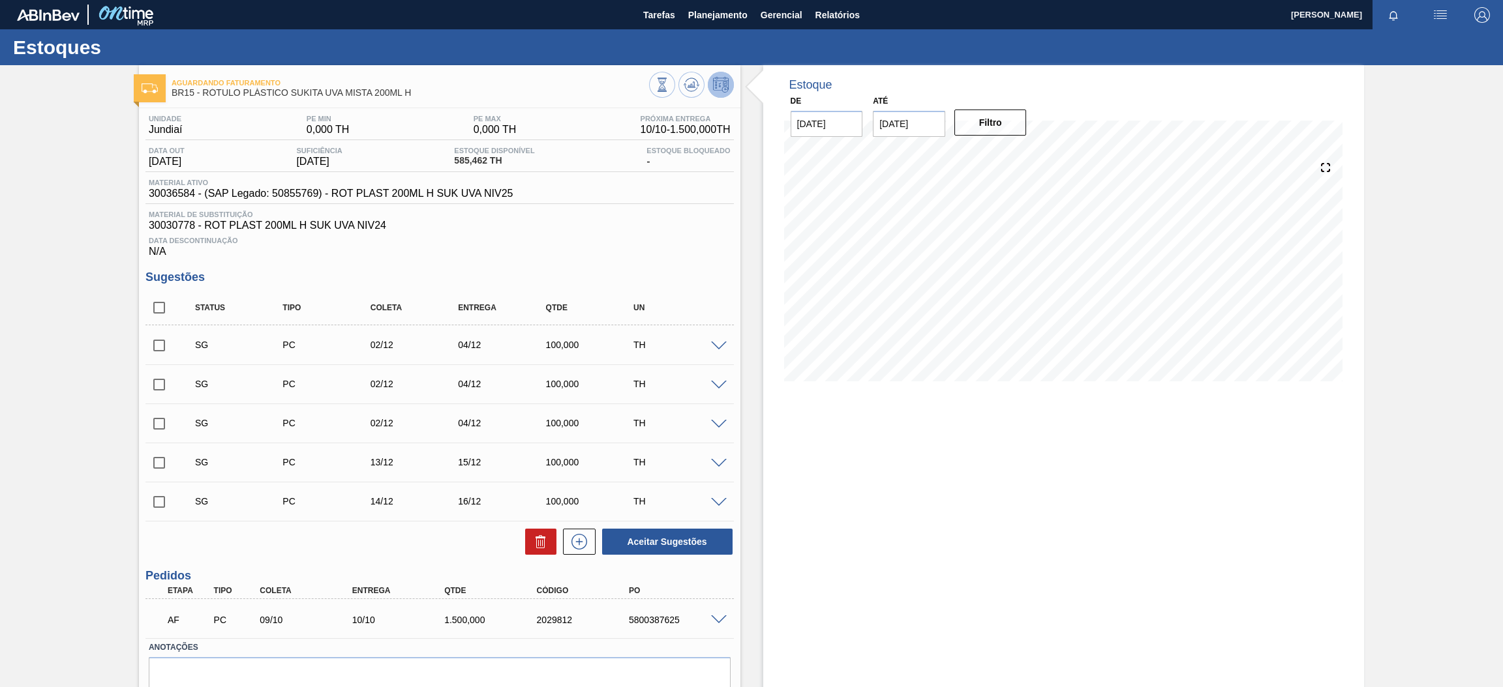
click at [713, 614] on div at bounding box center [721, 619] width 26 height 10
click at [715, 620] on span at bounding box center [719, 621] width 16 height 10
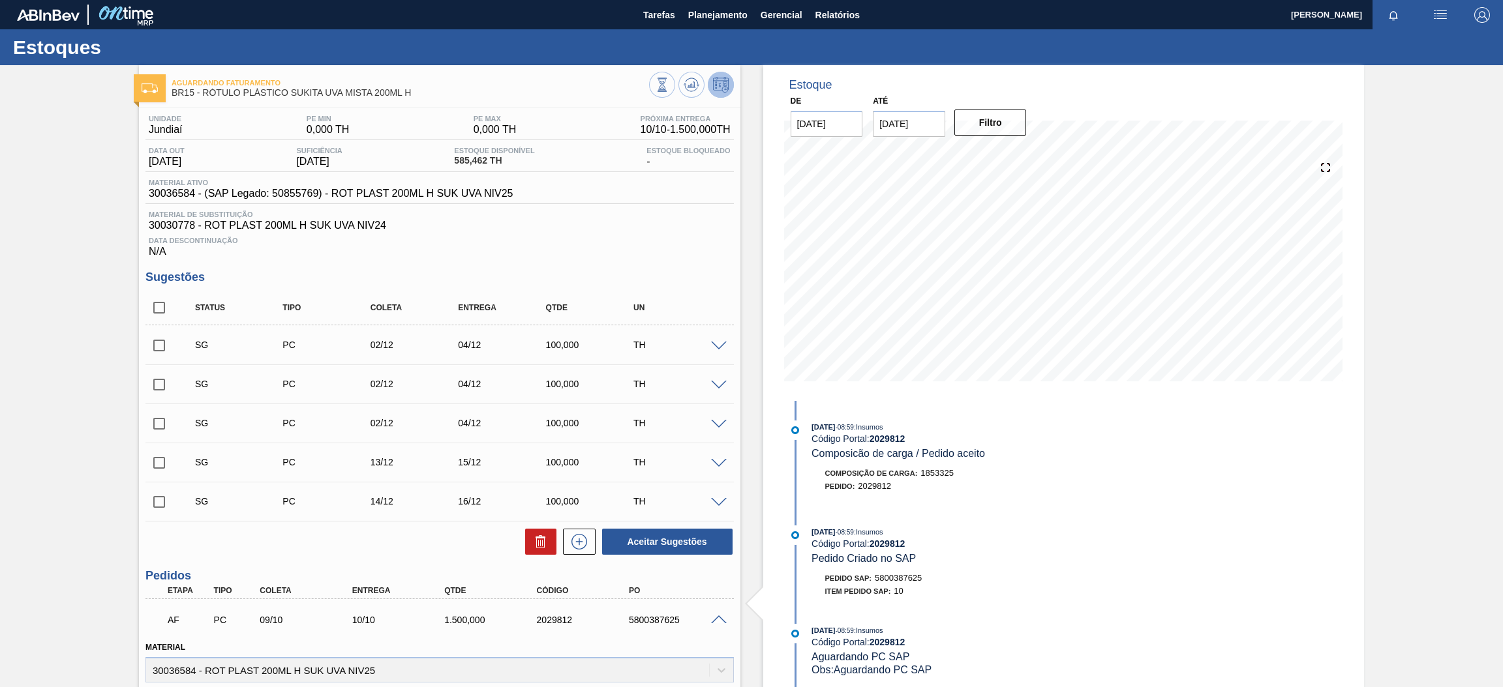
scroll to position [98, 0]
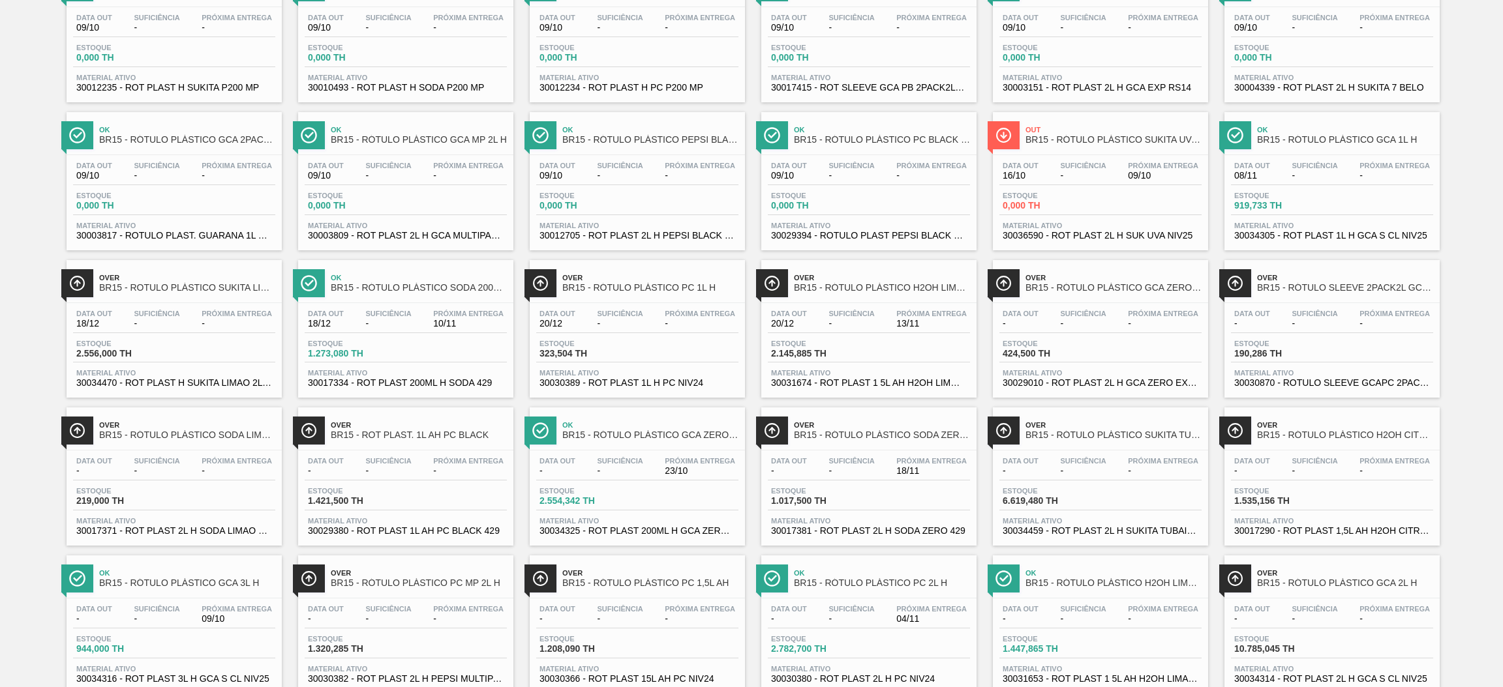
scroll to position [775, 0]
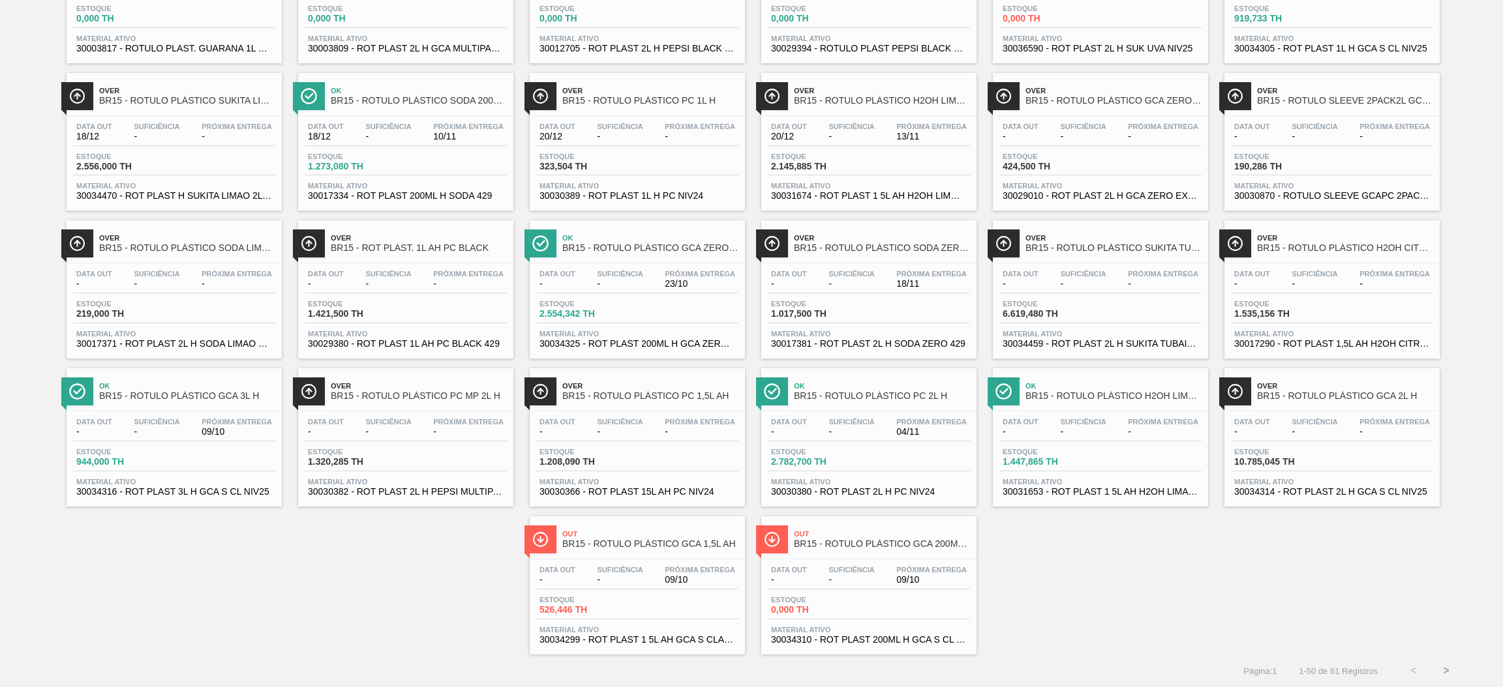
click at [1443, 668] on button ">" at bounding box center [1446, 671] width 33 height 33
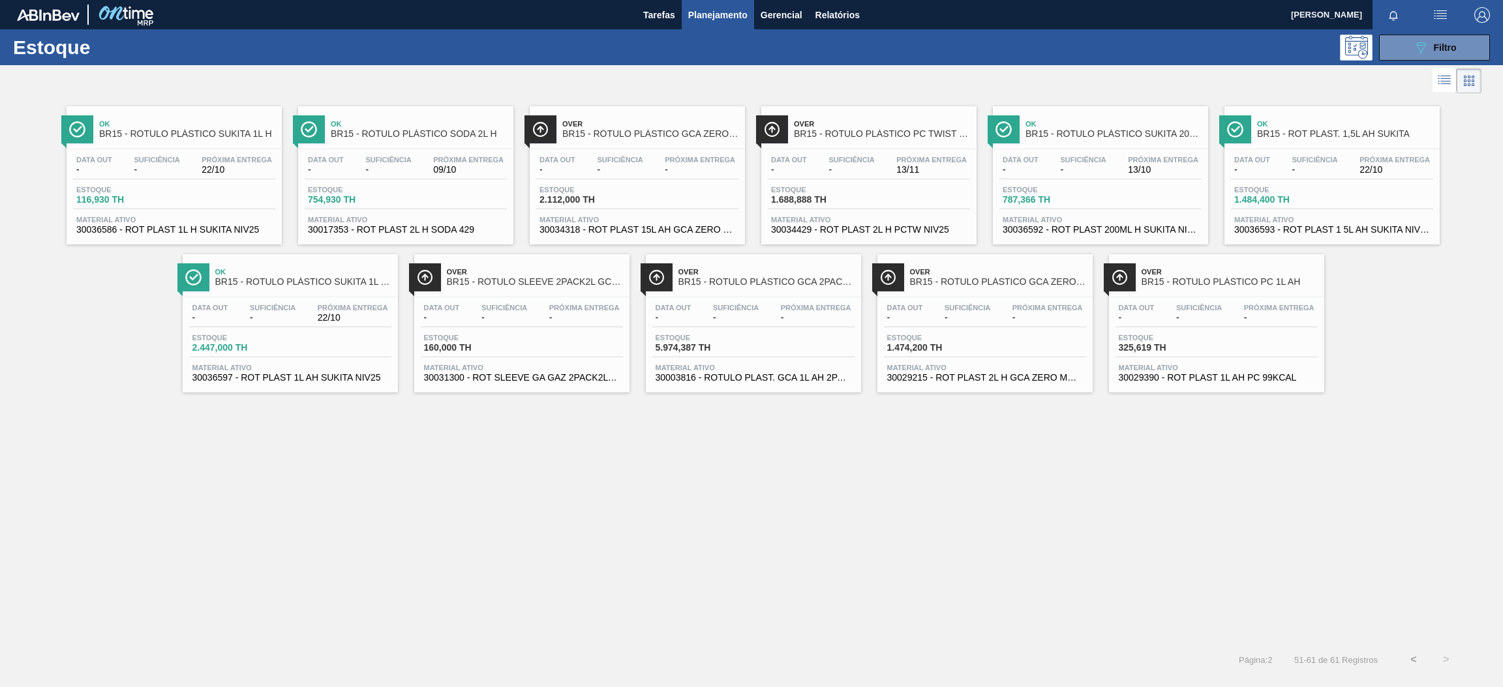
scroll to position [0, 0]
click at [1091, 198] on span "787,366 TH" at bounding box center [1047, 200] width 91 height 10
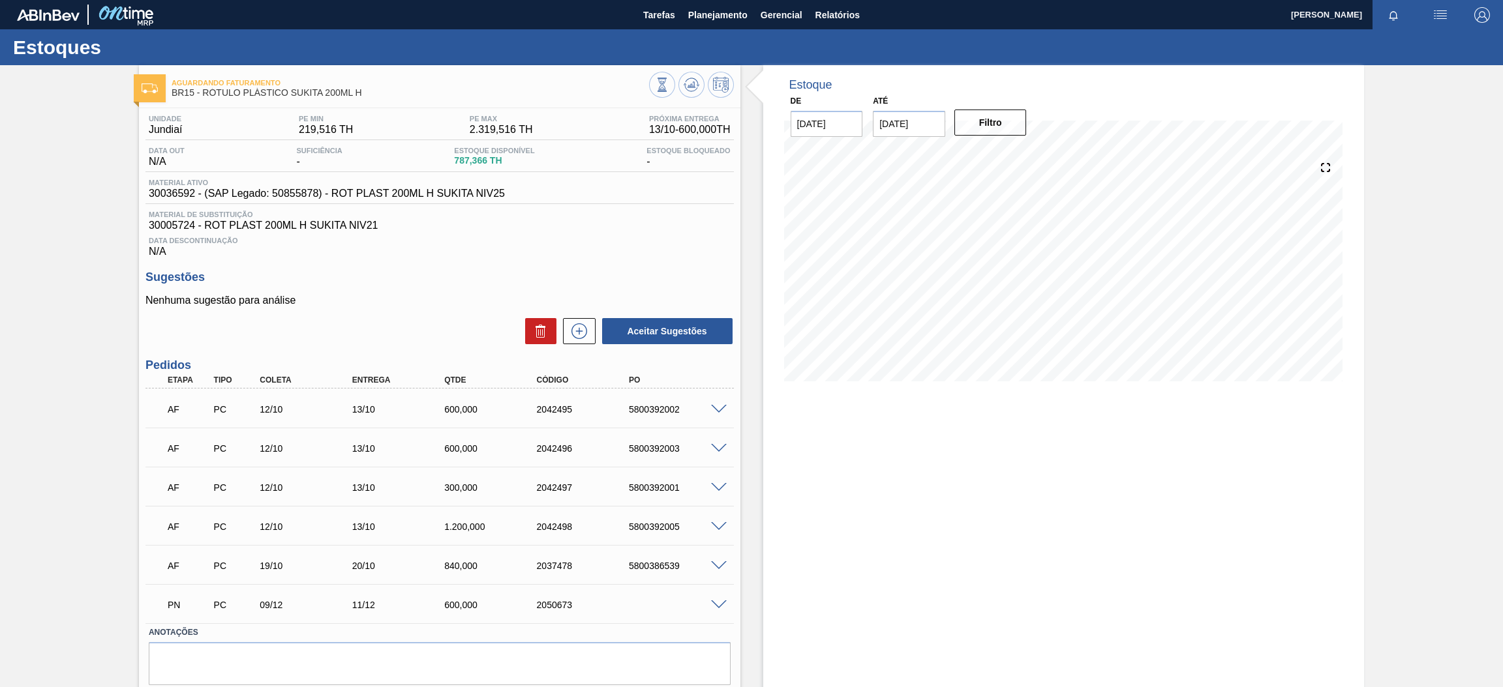
scroll to position [41, 0]
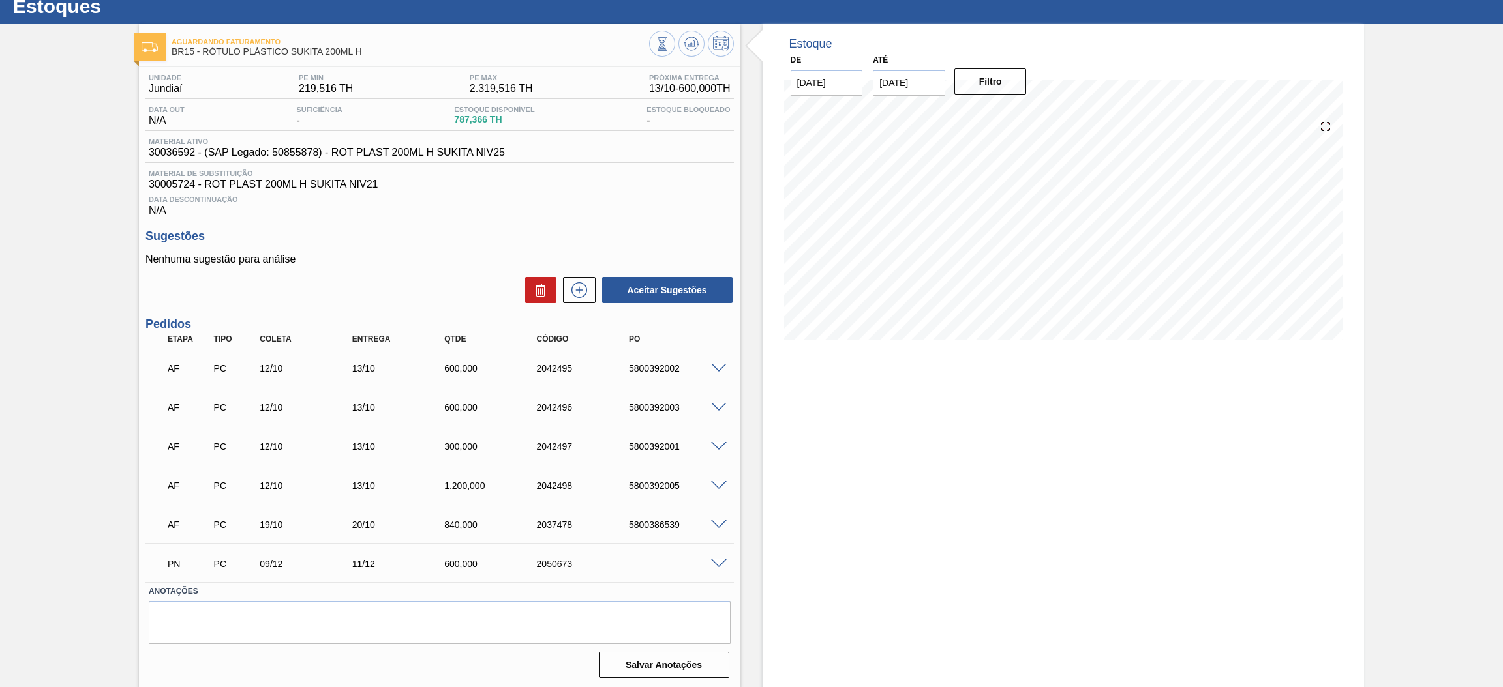
click at [713, 366] on span at bounding box center [719, 369] width 16 height 10
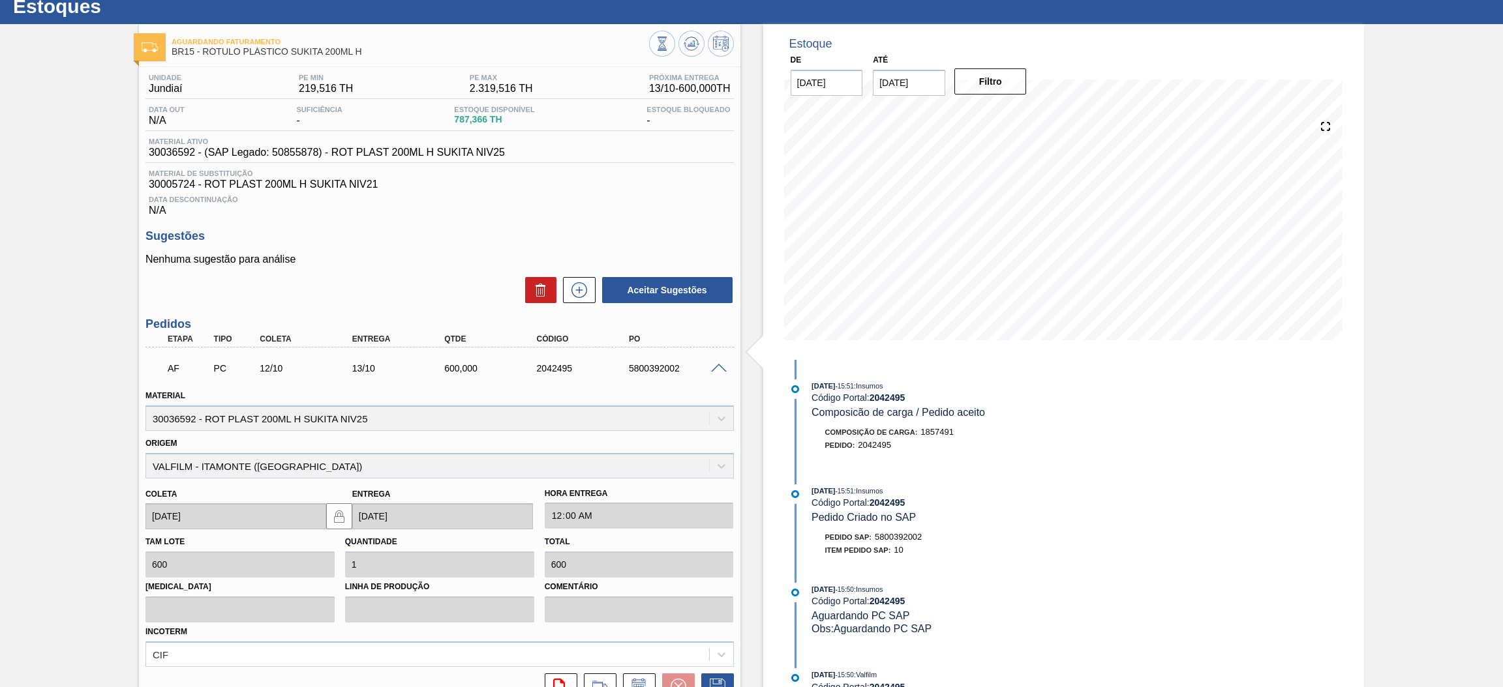
click at [713, 366] on span at bounding box center [719, 369] width 16 height 10
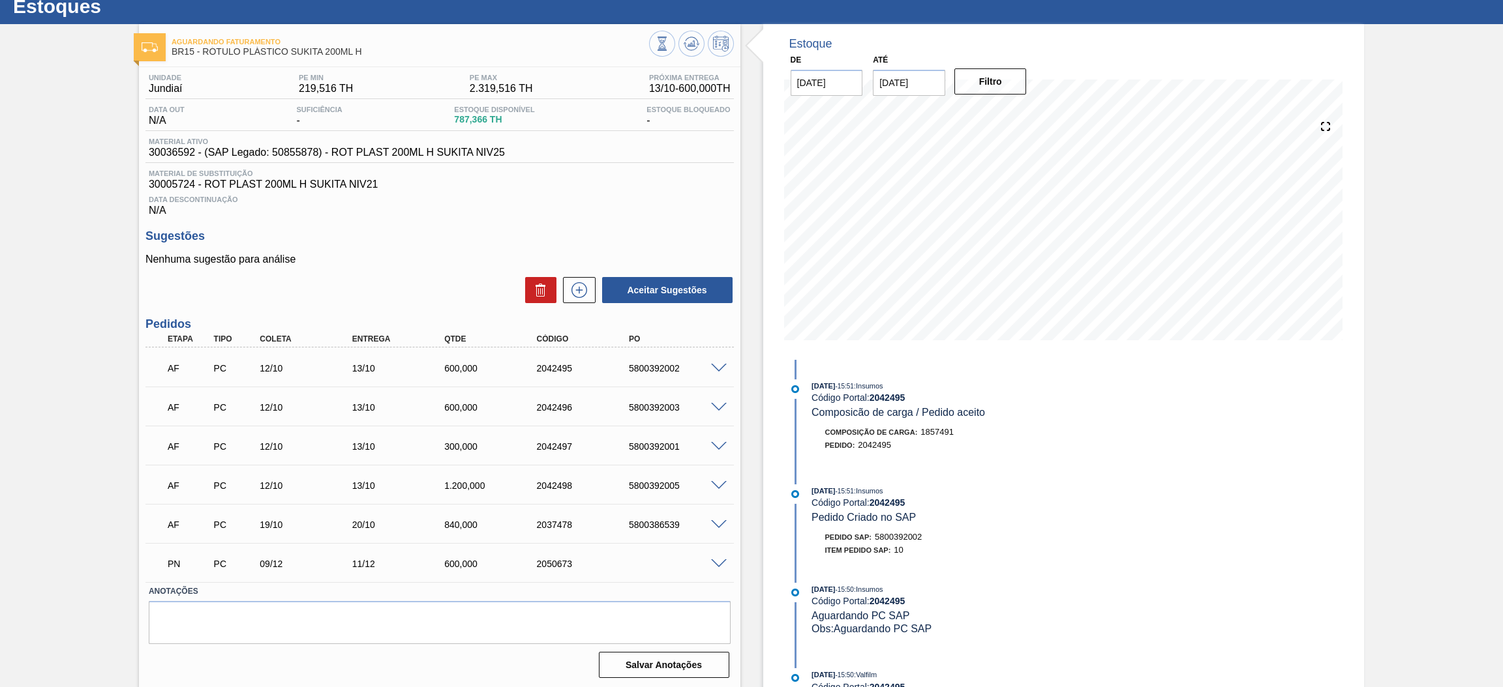
click at [715, 404] on span at bounding box center [719, 408] width 16 height 10
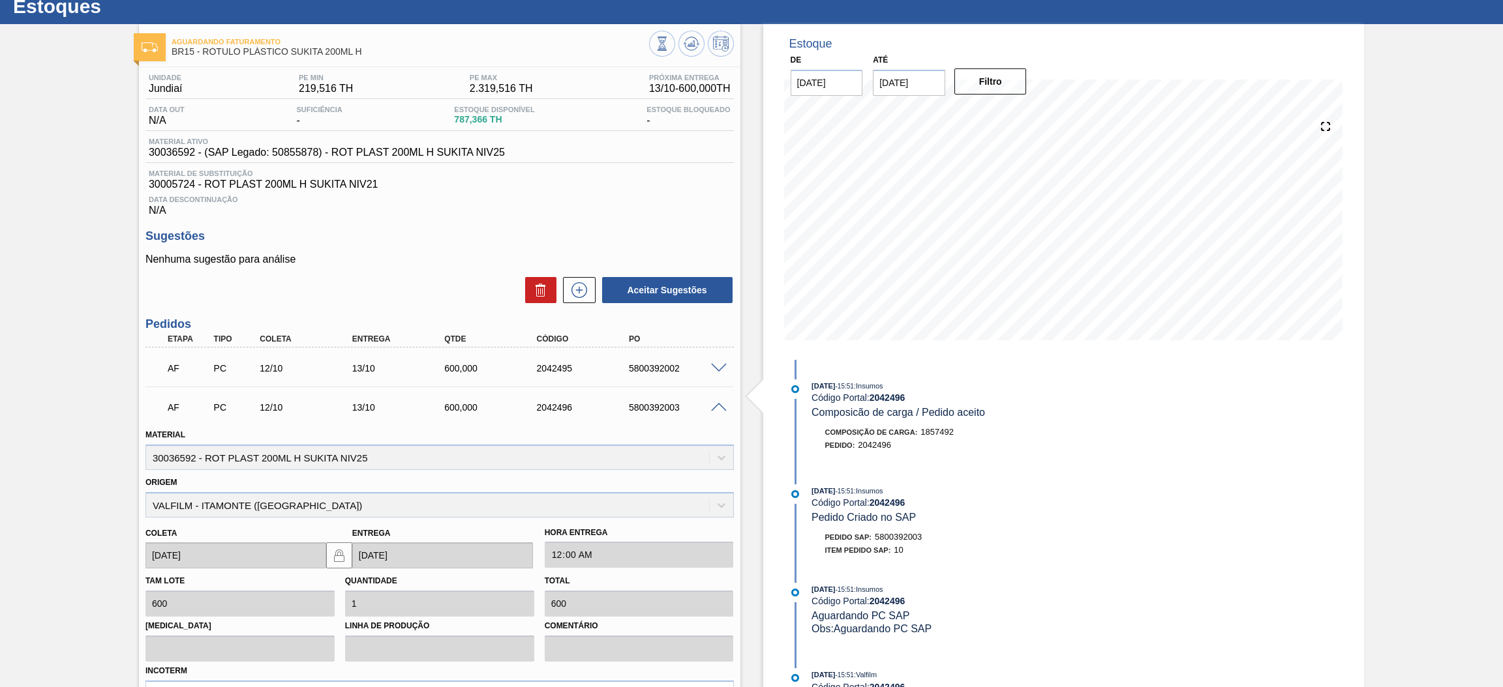
click at [715, 409] on span at bounding box center [719, 408] width 16 height 10
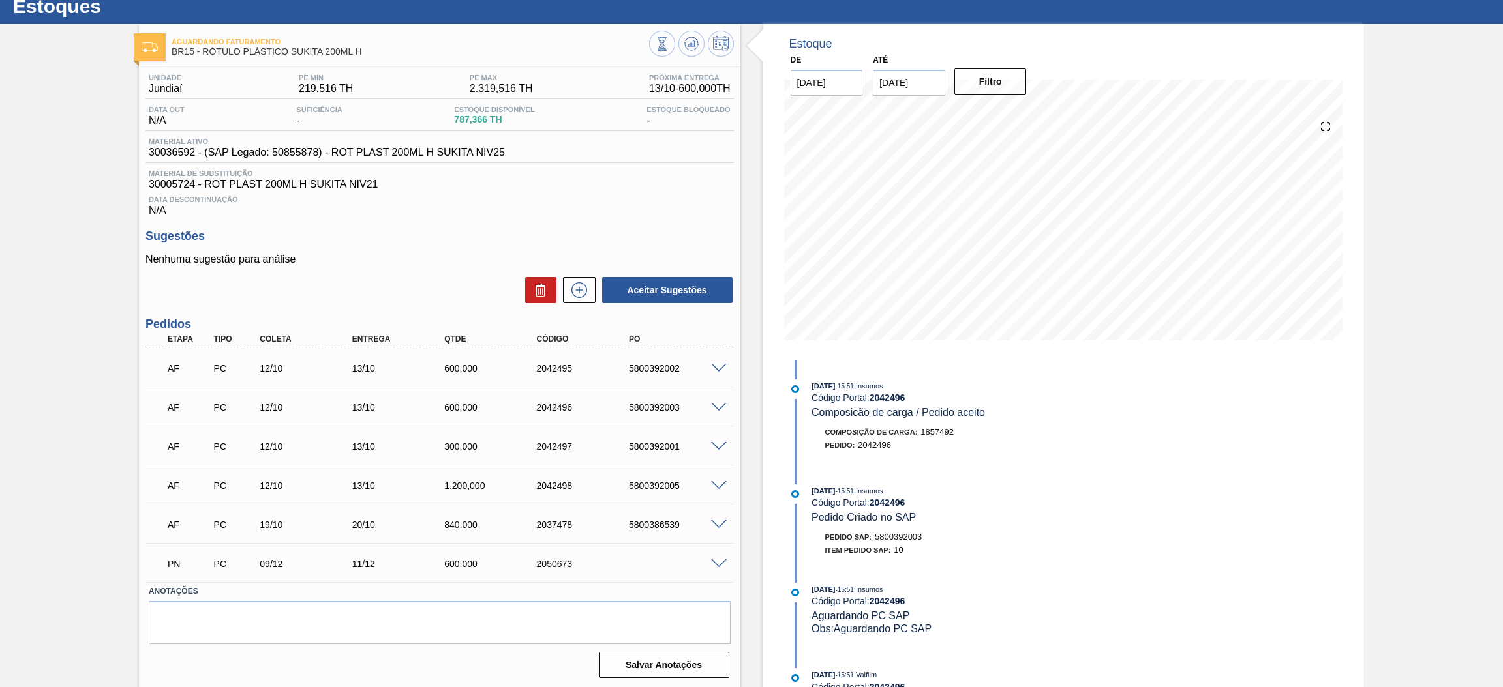
click at [715, 445] on span at bounding box center [719, 447] width 16 height 10
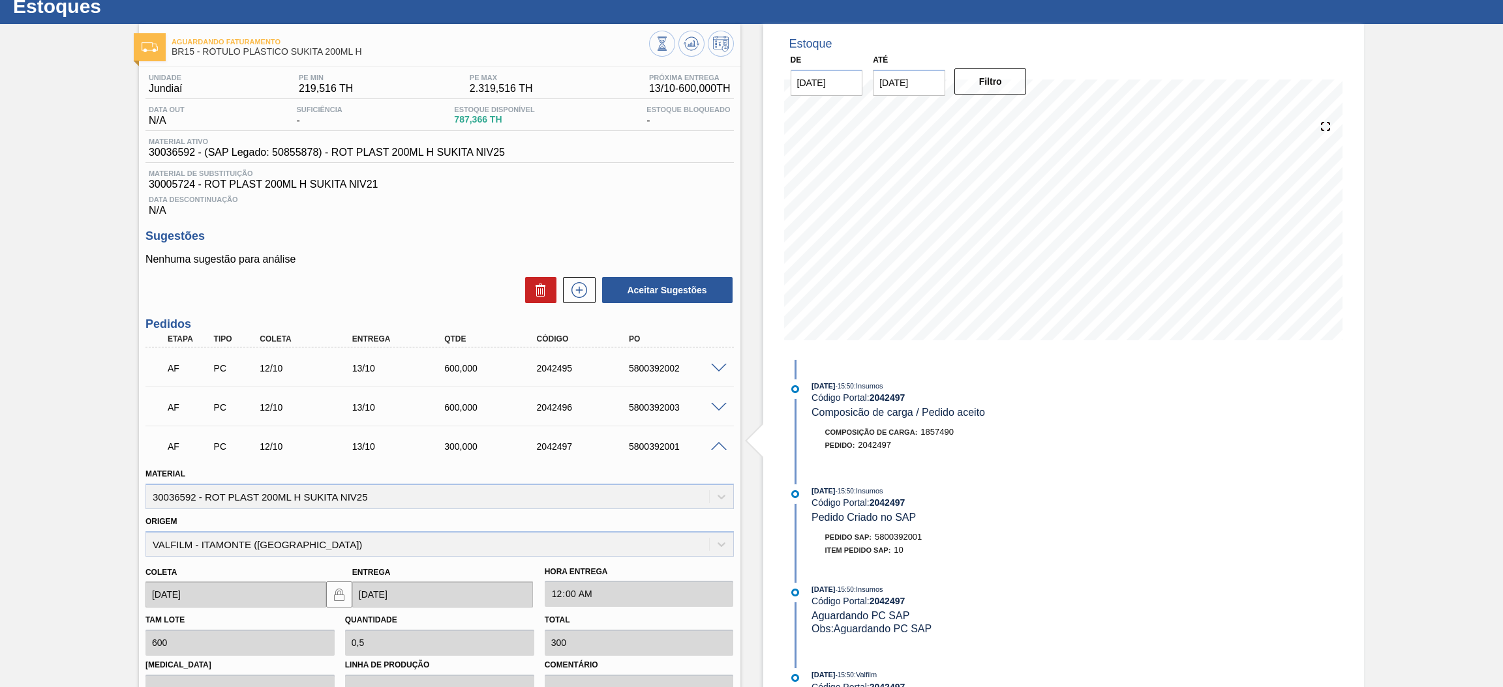
click at [715, 445] on span at bounding box center [719, 447] width 16 height 10
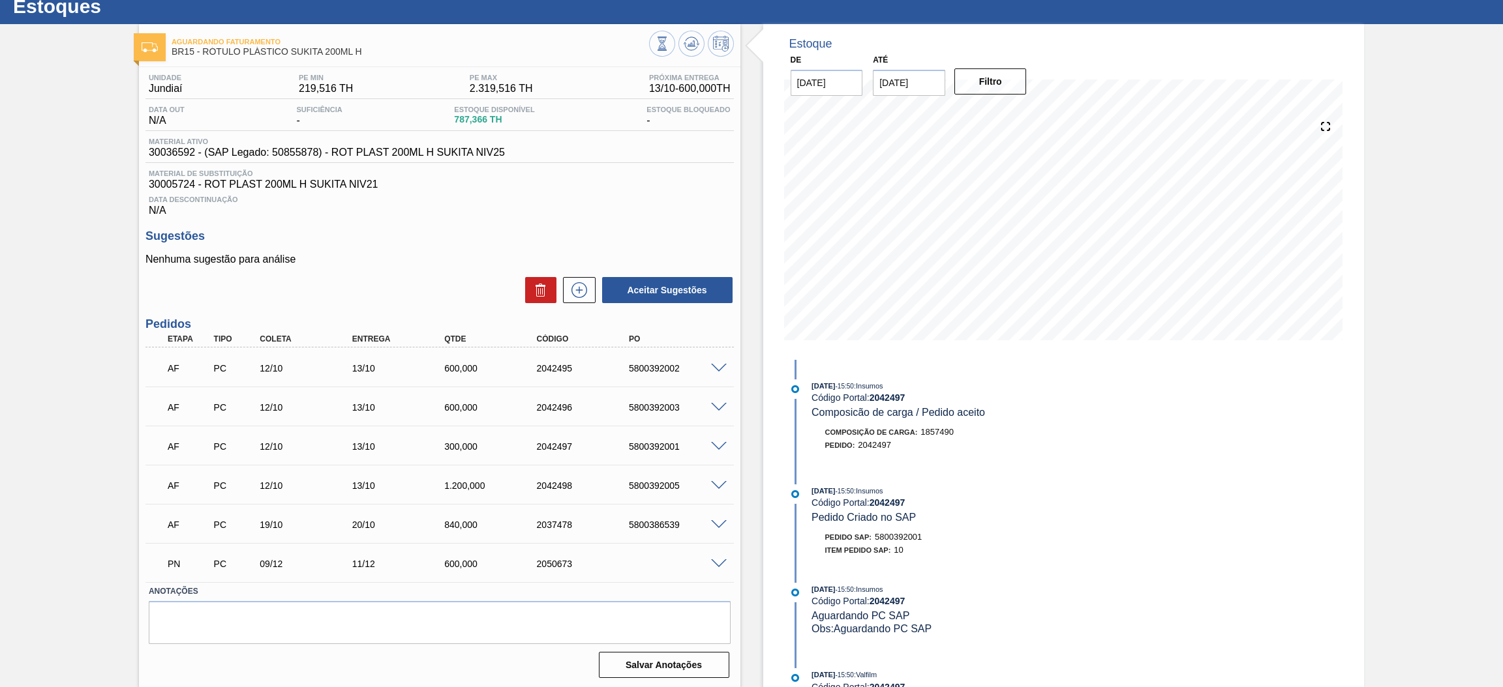
click at [718, 483] on span at bounding box center [719, 486] width 16 height 10
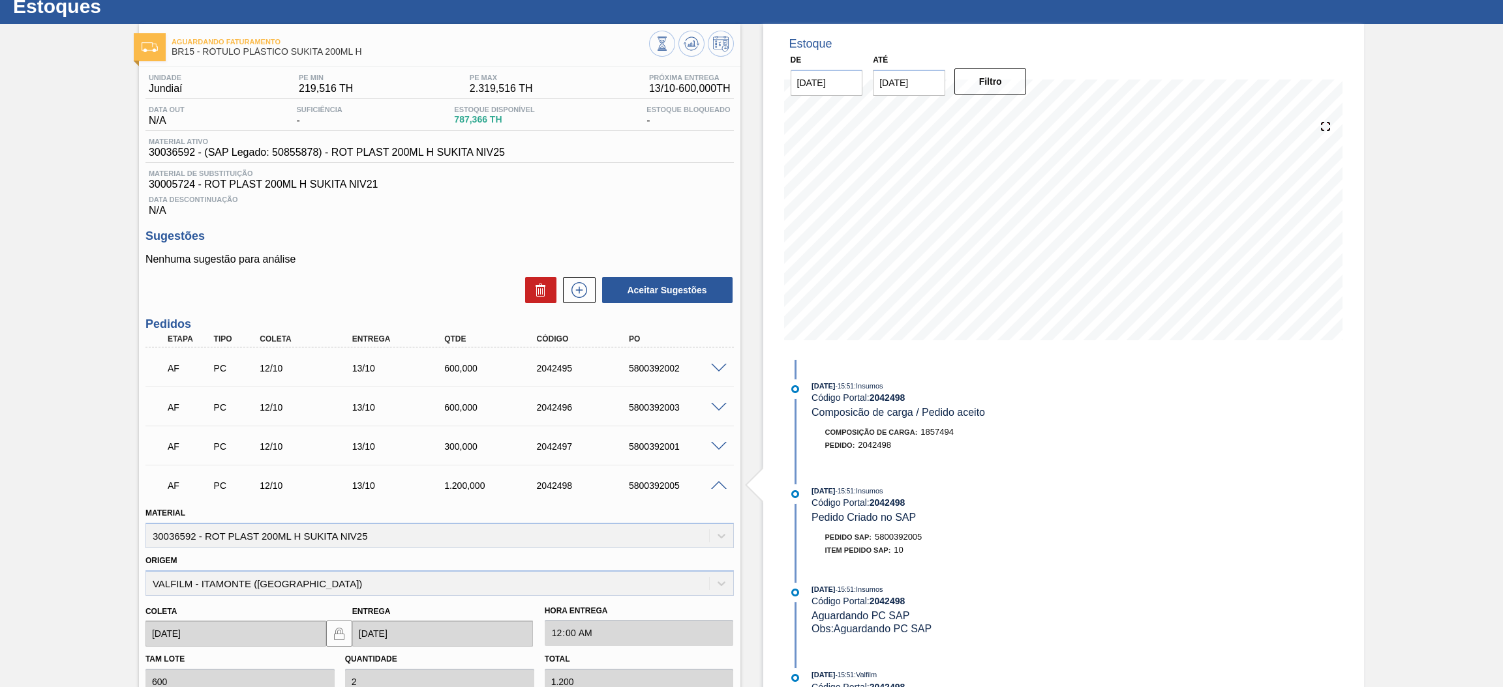
click at [718, 483] on span at bounding box center [719, 486] width 16 height 10
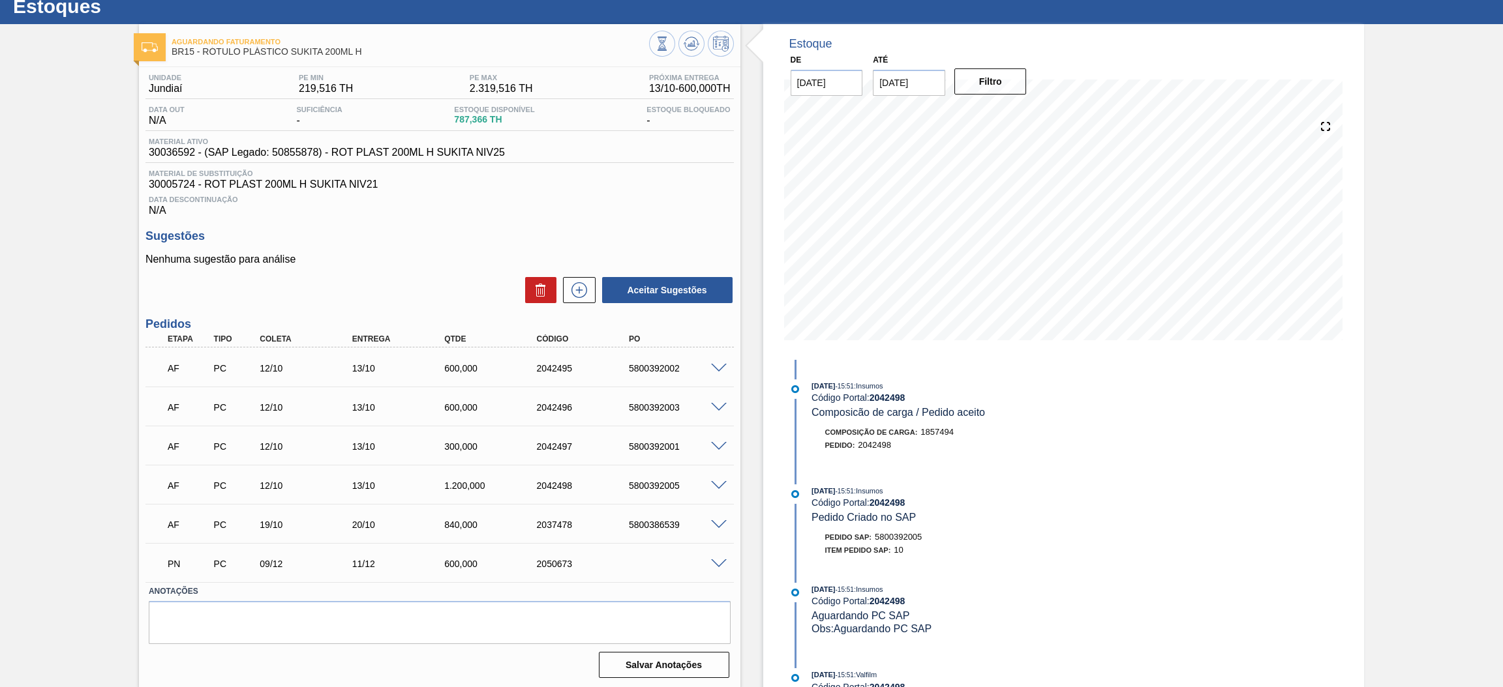
click at [714, 520] on span at bounding box center [719, 525] width 16 height 10
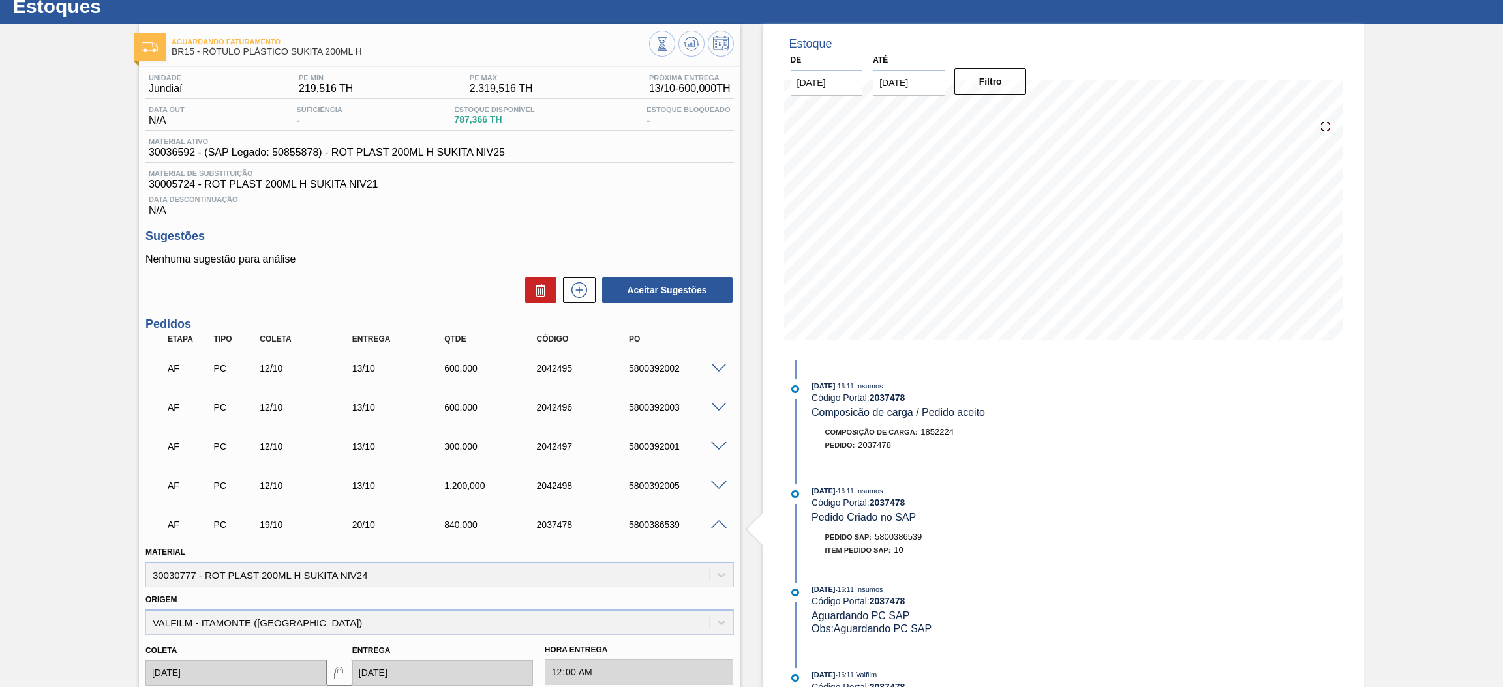
click at [714, 520] on span at bounding box center [719, 525] width 16 height 10
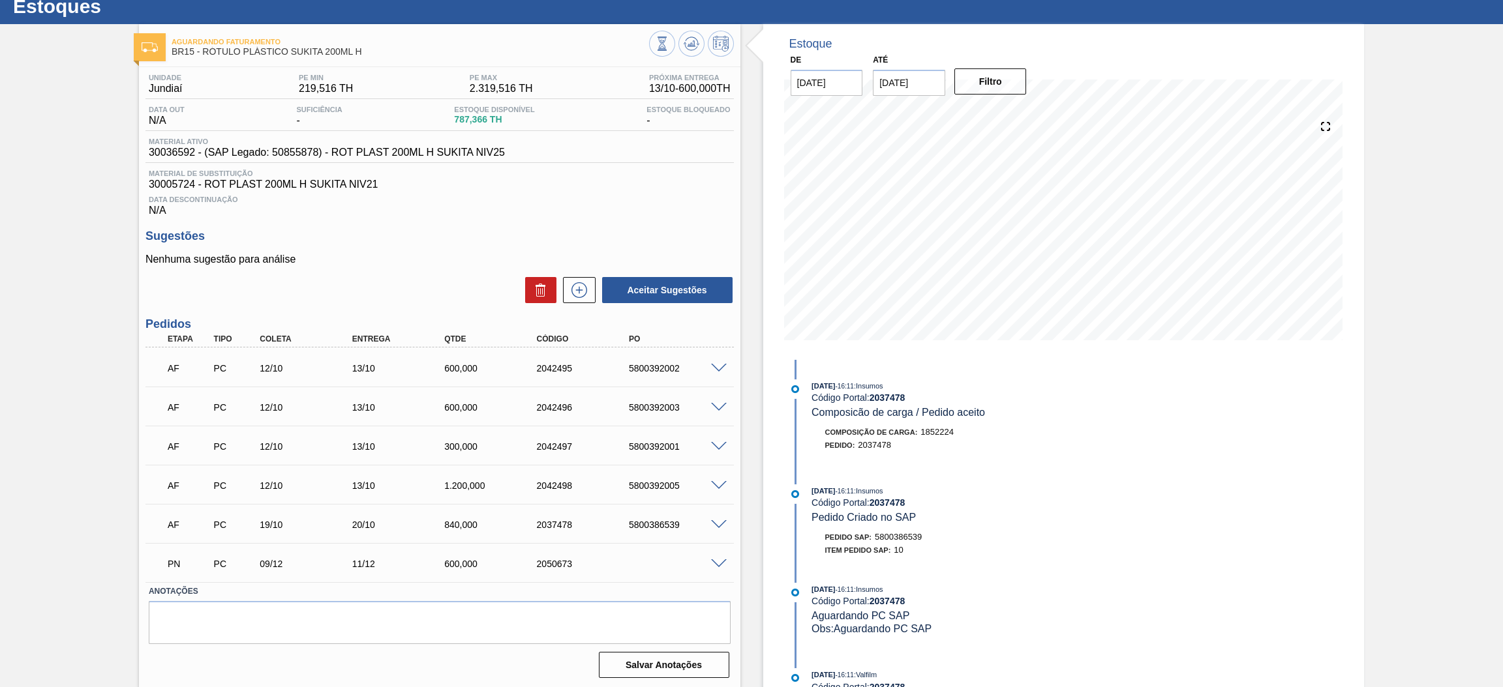
click at [719, 562] on span at bounding box center [719, 565] width 16 height 10
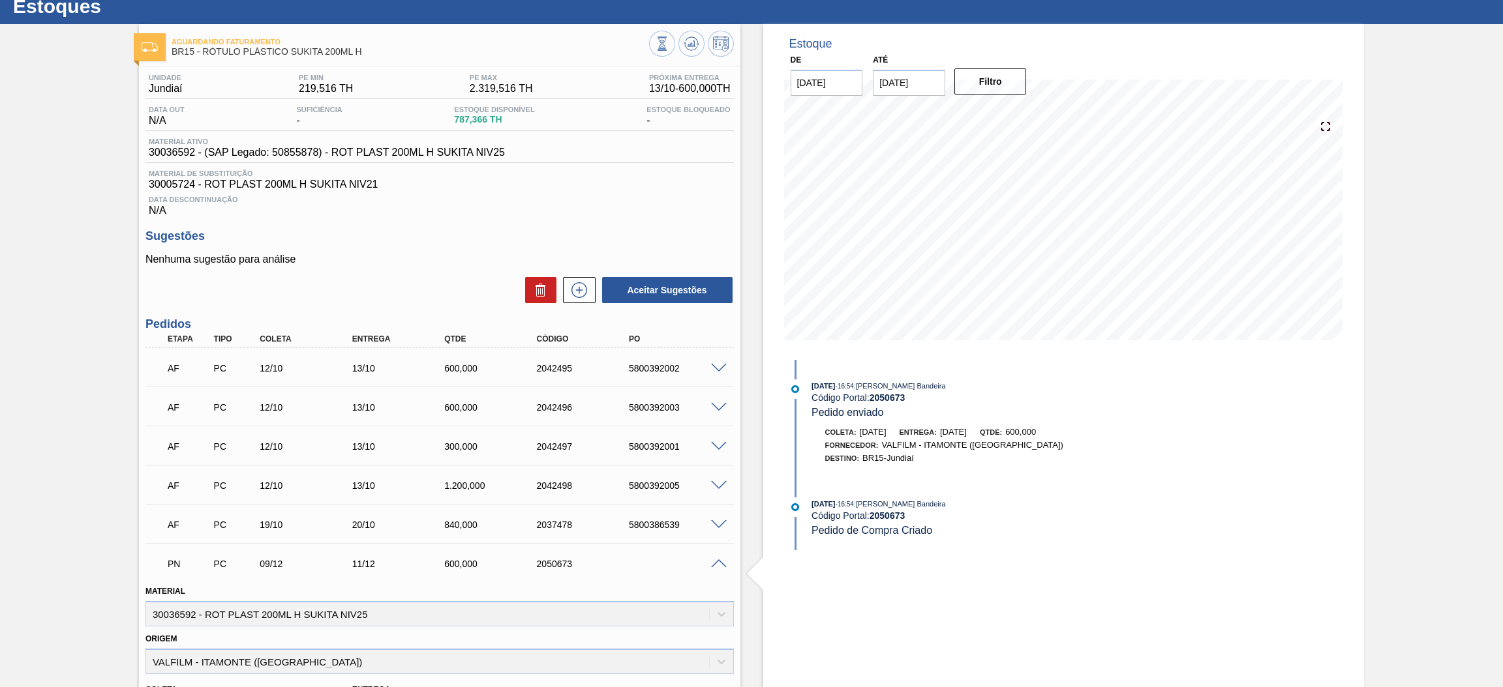
scroll to position [0, 0]
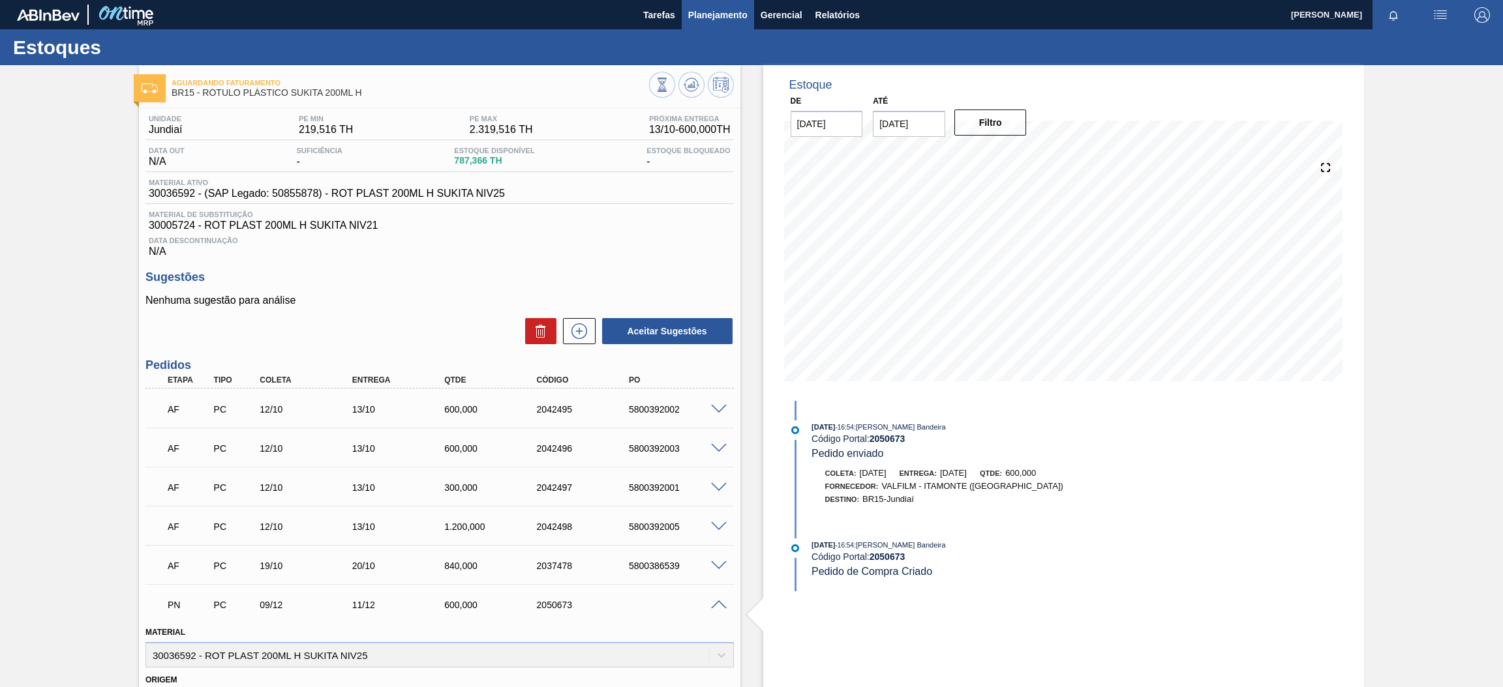
click at [730, 22] on span "Planejamento" at bounding box center [717, 15] width 59 height 16
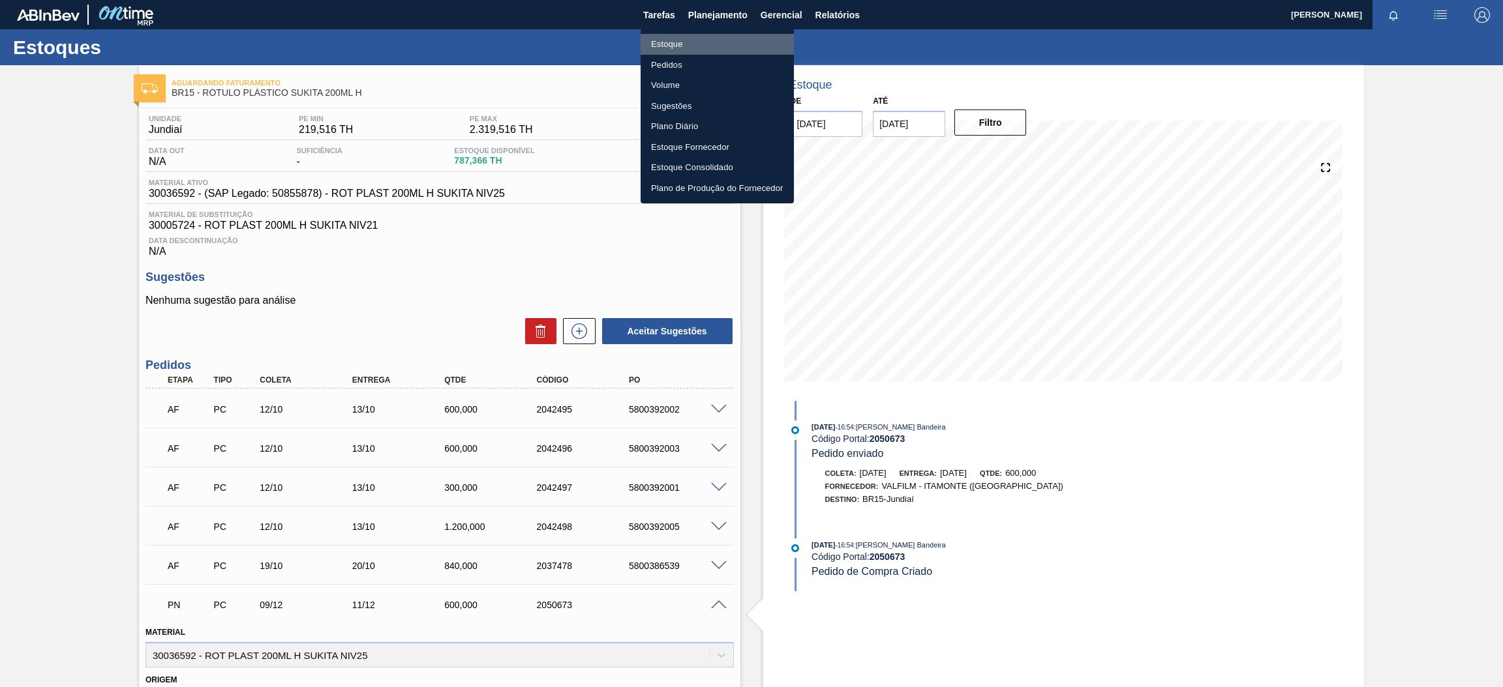
click at [723, 49] on li "Estoque" at bounding box center [716, 44] width 153 height 21
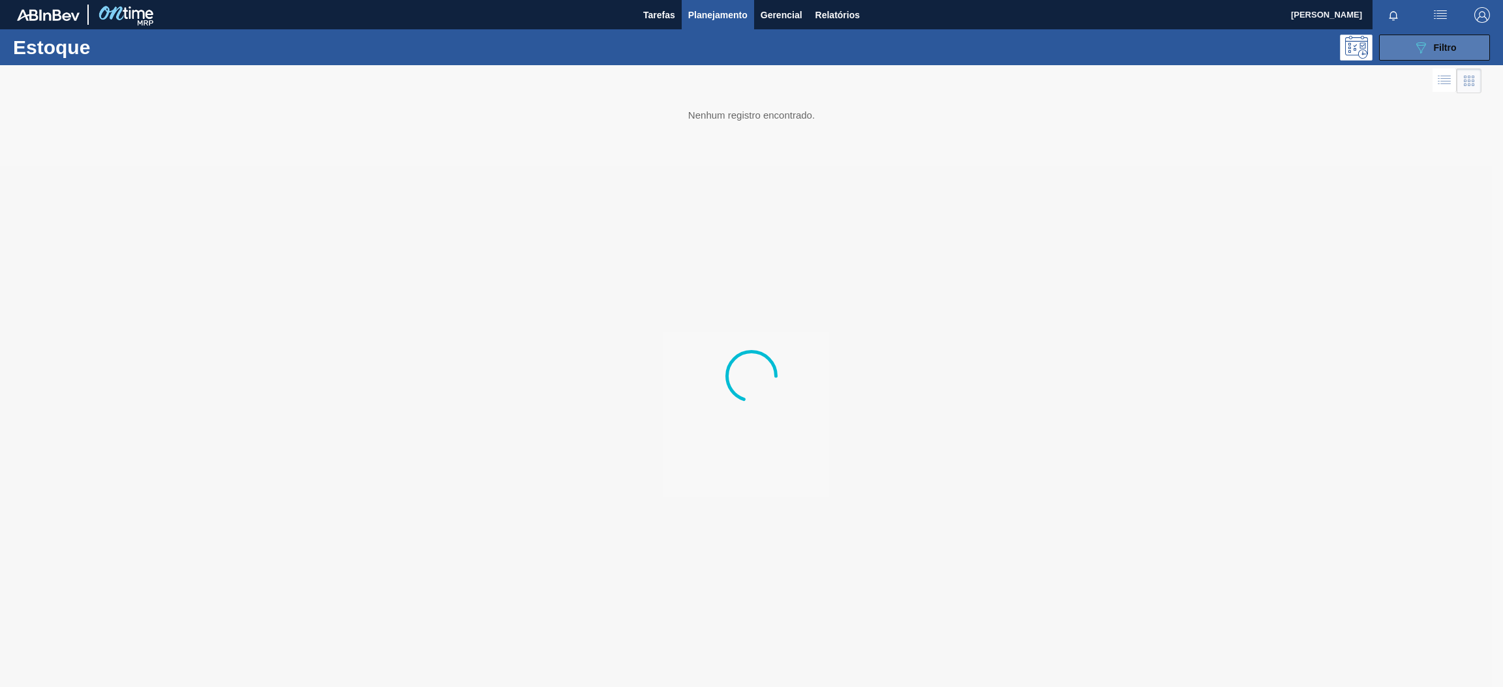
click at [1391, 50] on button "089F7B8B-B2A5-4AFE-B5C0-19BA573D28AC Filtro" at bounding box center [1434, 48] width 111 height 26
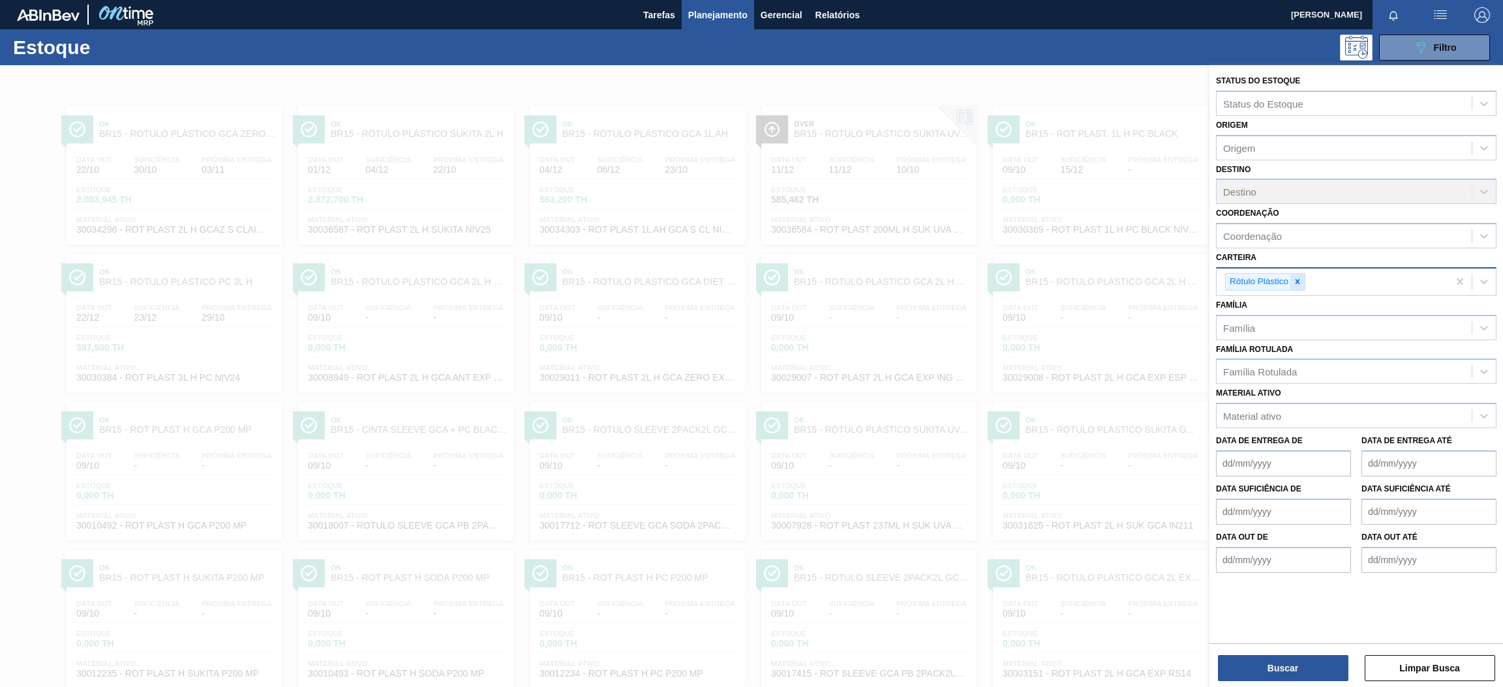
click at [1300, 277] on icon at bounding box center [1297, 281] width 9 height 9
click at [1306, 370] on div "Família Rotulada" at bounding box center [1343, 368] width 255 height 19
click at [1313, 348] on div "Família Rotulada Família Rotulada" at bounding box center [1356, 359] width 280 height 44
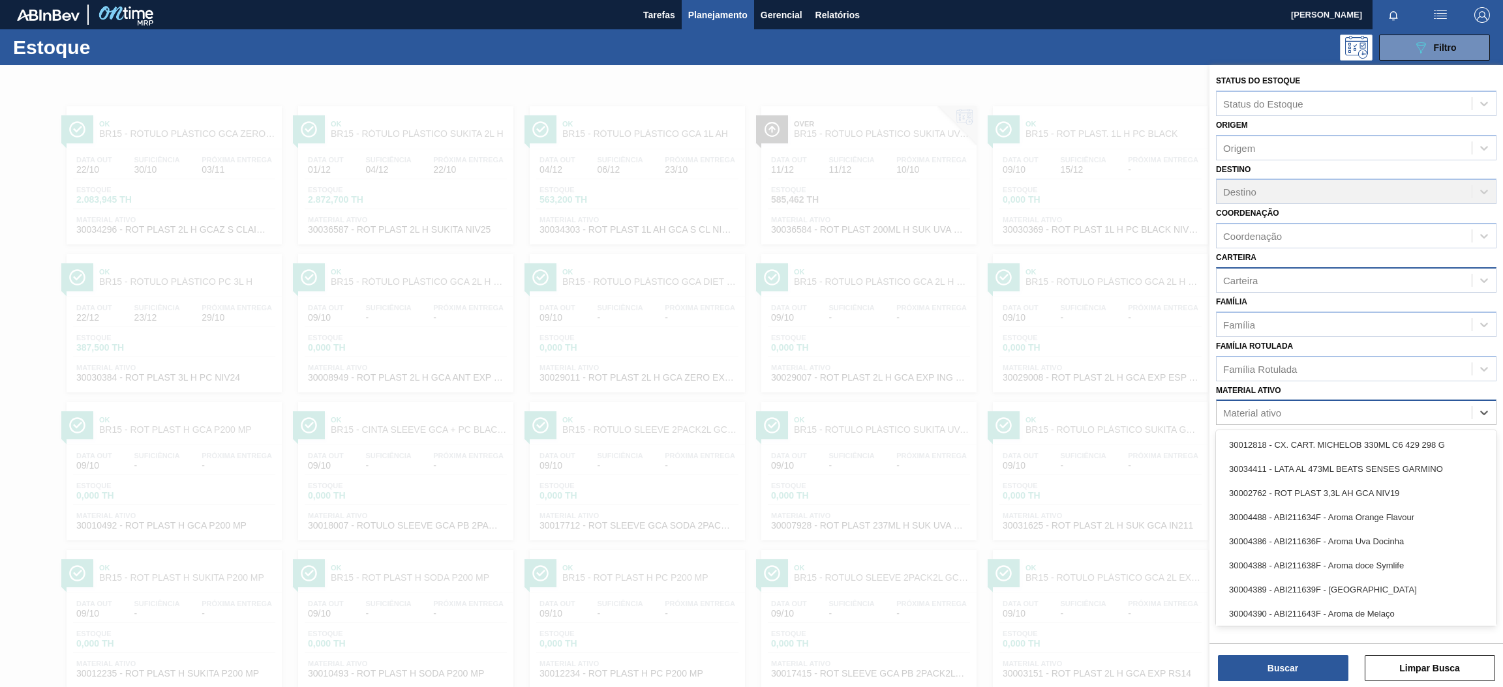
click at [1308, 413] on div "Material ativo" at bounding box center [1343, 413] width 255 height 19
paste ativo "30002824"
type ativo "30002824"
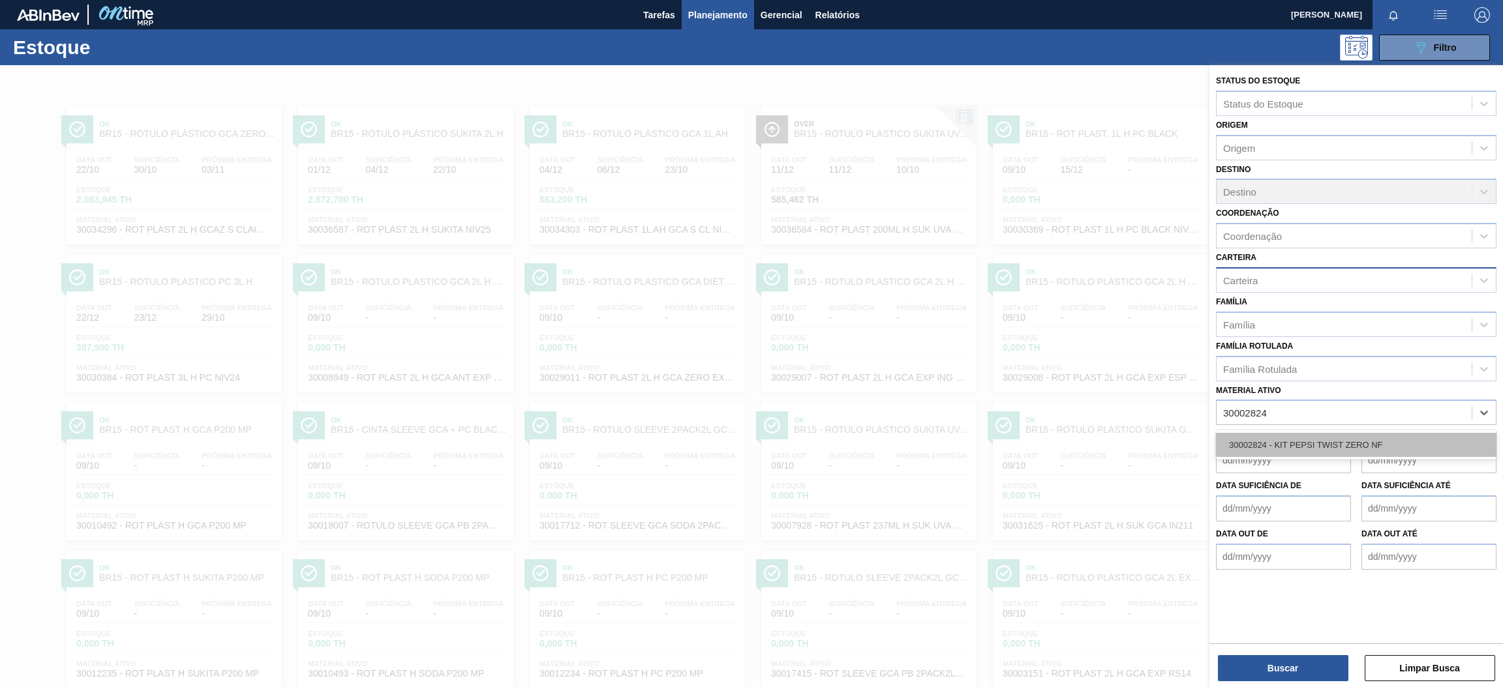
click at [1312, 445] on div "30002824 - KIT PEPSI TWIST ZERO NF" at bounding box center [1356, 445] width 280 height 24
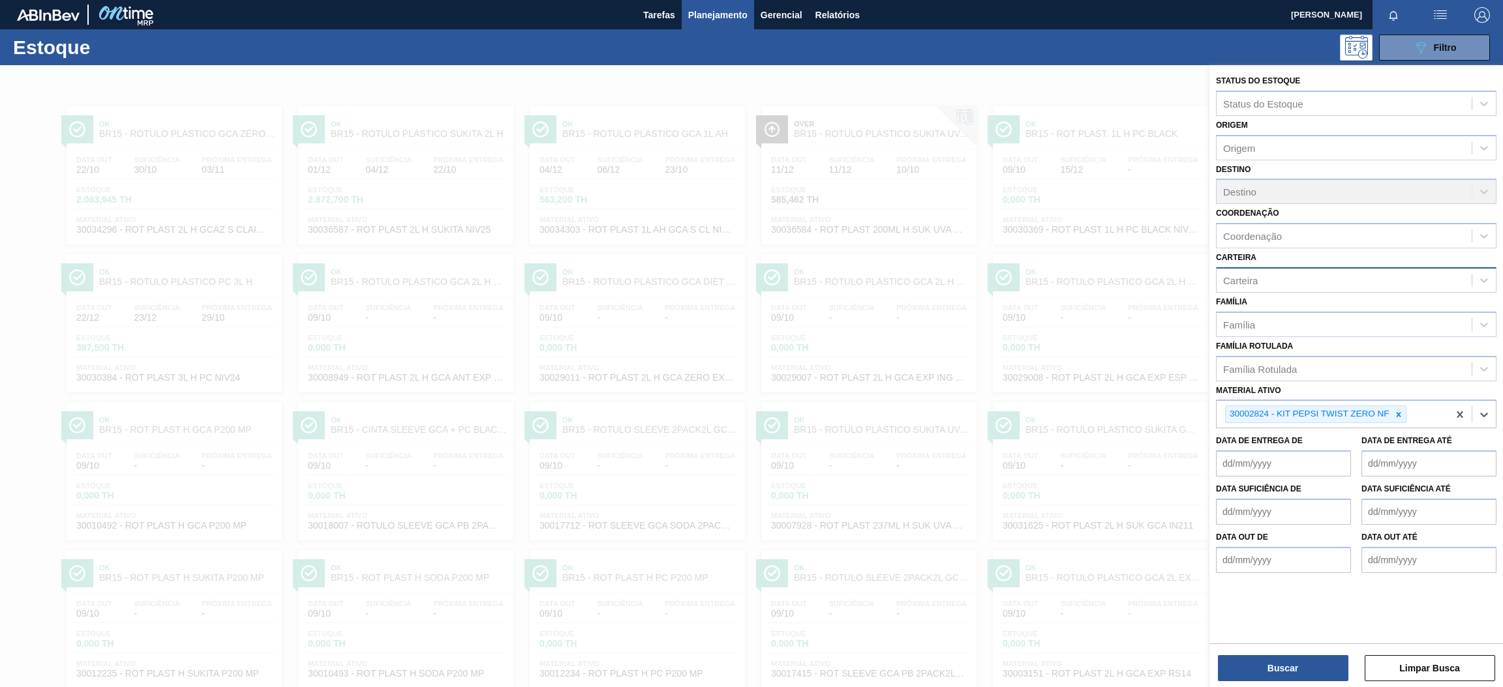
paste ativo "30029013"
type ativo "30029013"
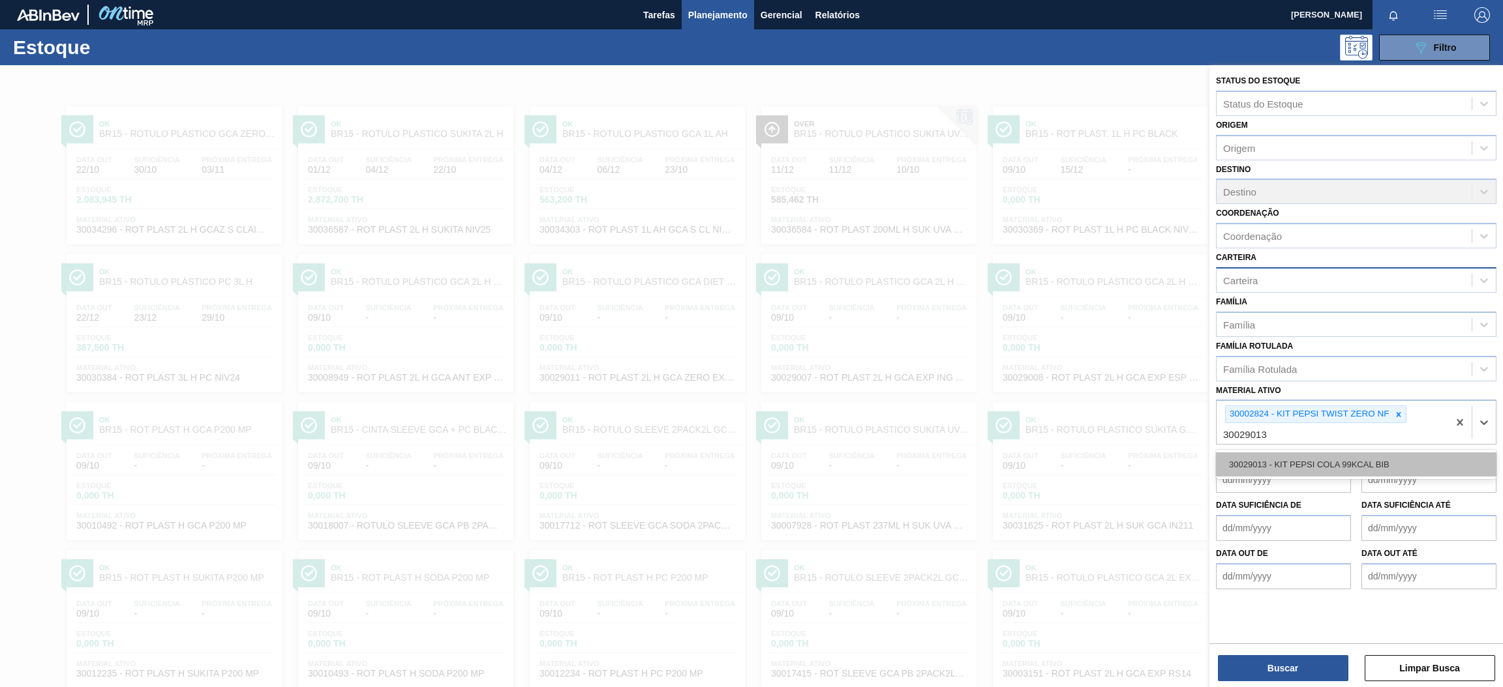
click at [1345, 467] on div "30029013 - KIT PEPSI COLA 99KCAL BIB" at bounding box center [1356, 465] width 280 height 24
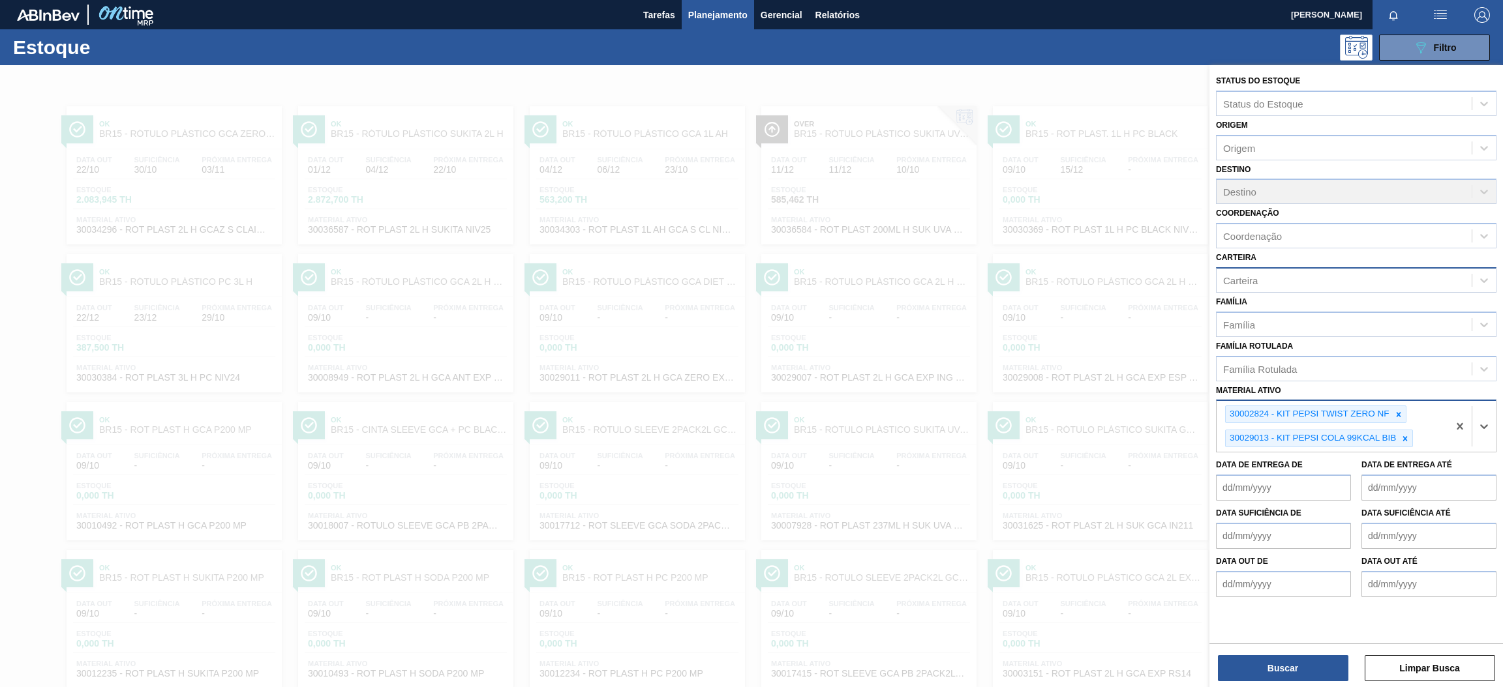
paste ativo "30002876"
type ativo "30002876"
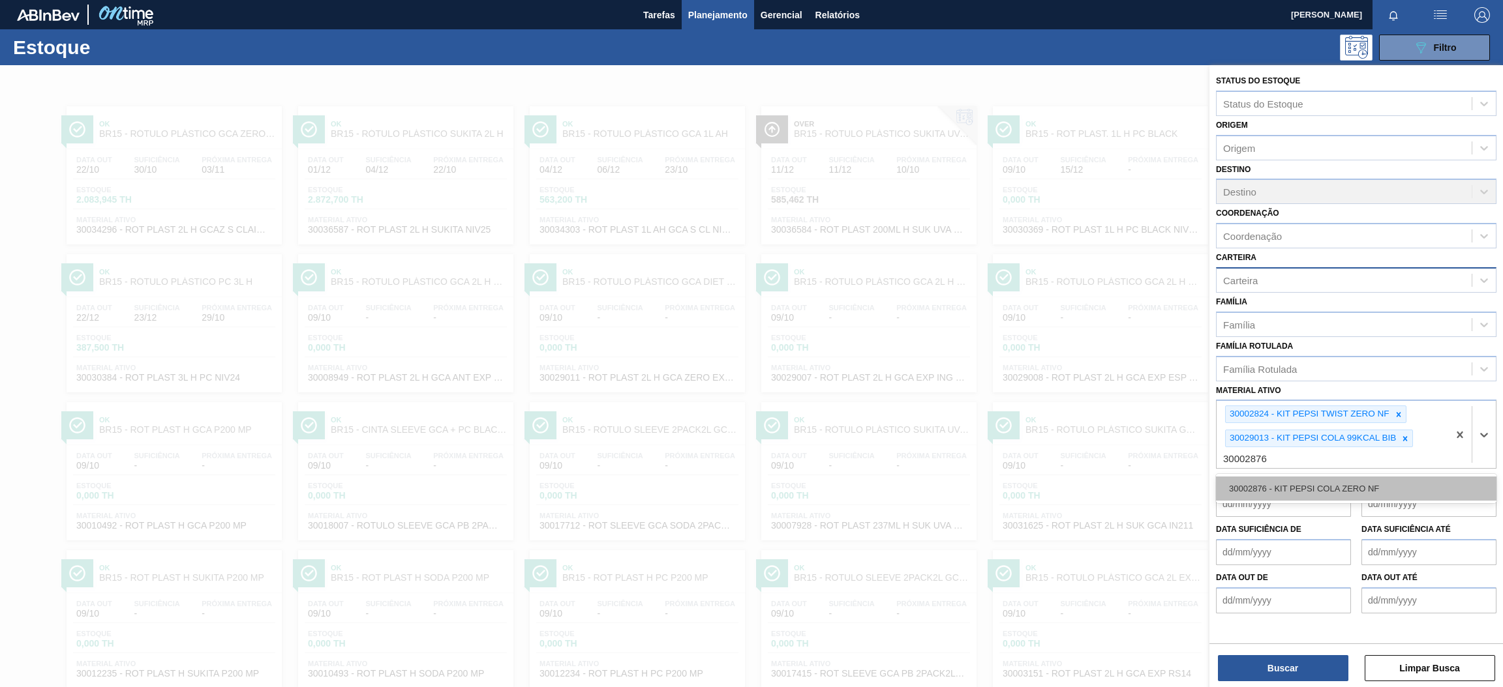
click at [1334, 479] on div "30002876 - KIT PEPSI COLA ZERO NF" at bounding box center [1356, 489] width 280 height 24
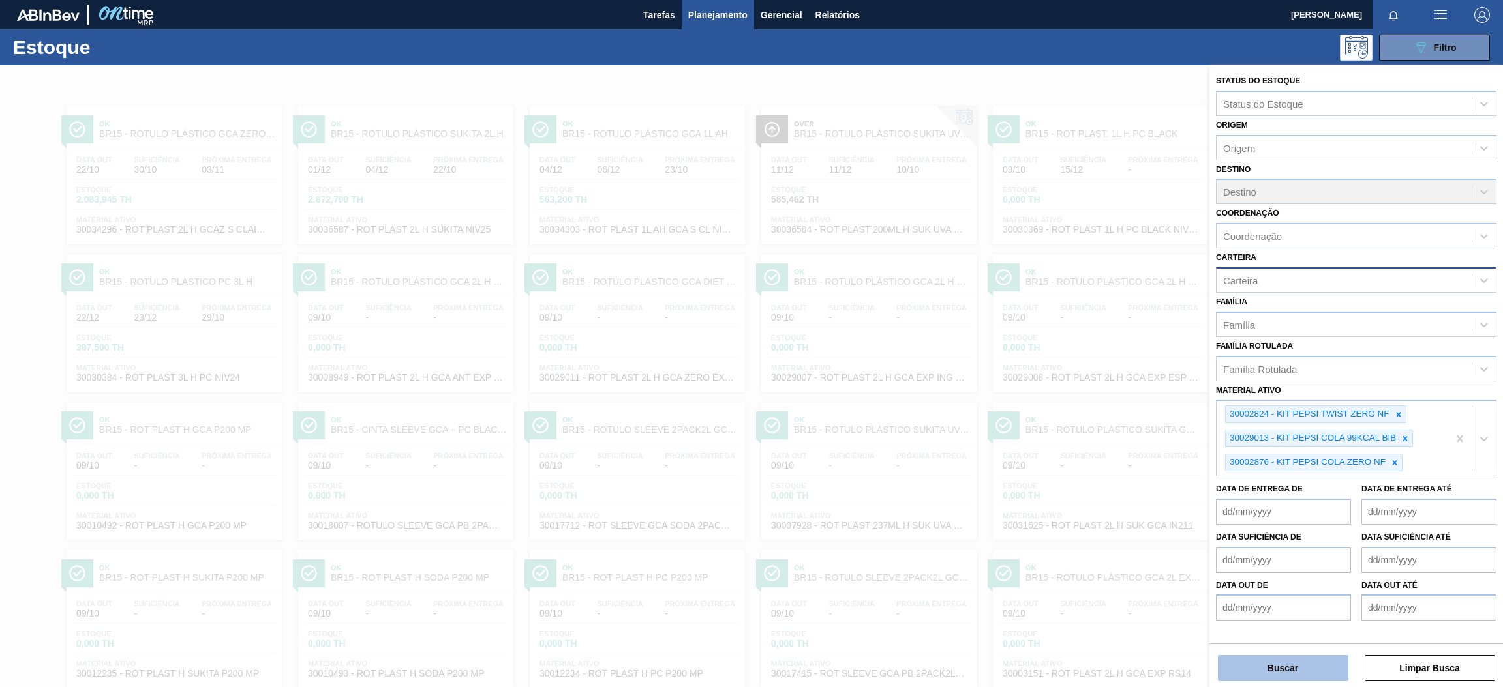
click at [1306, 669] on button "Buscar" at bounding box center [1283, 668] width 130 height 26
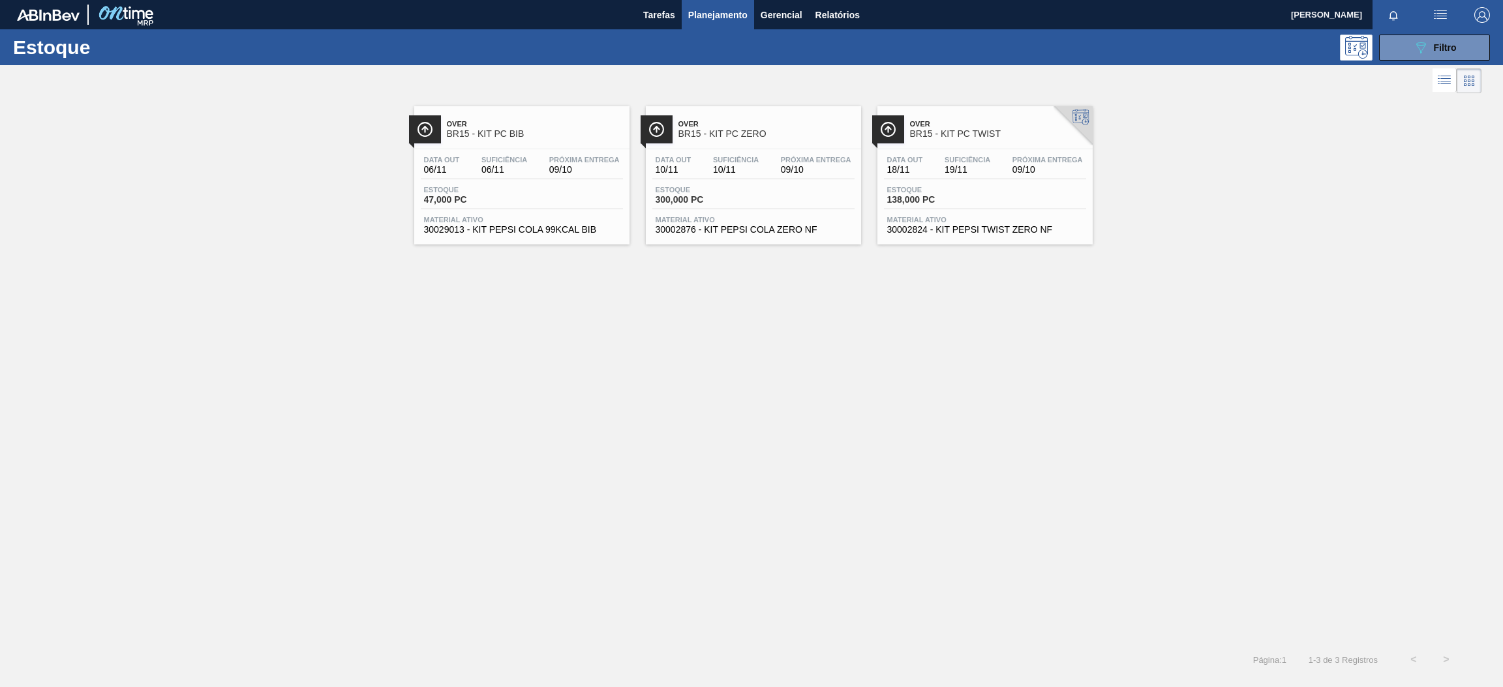
click at [573, 213] on div "Data [DATE] Suficiência 06/11 Próxima Entrega 09/10 Estoque 47,000 PC Material …" at bounding box center [521, 193] width 215 height 89
click at [813, 173] on span "09/10" at bounding box center [816, 170] width 70 height 10
click at [1002, 133] on span "BR15 - KIT PC TWIST" at bounding box center [998, 134] width 176 height 10
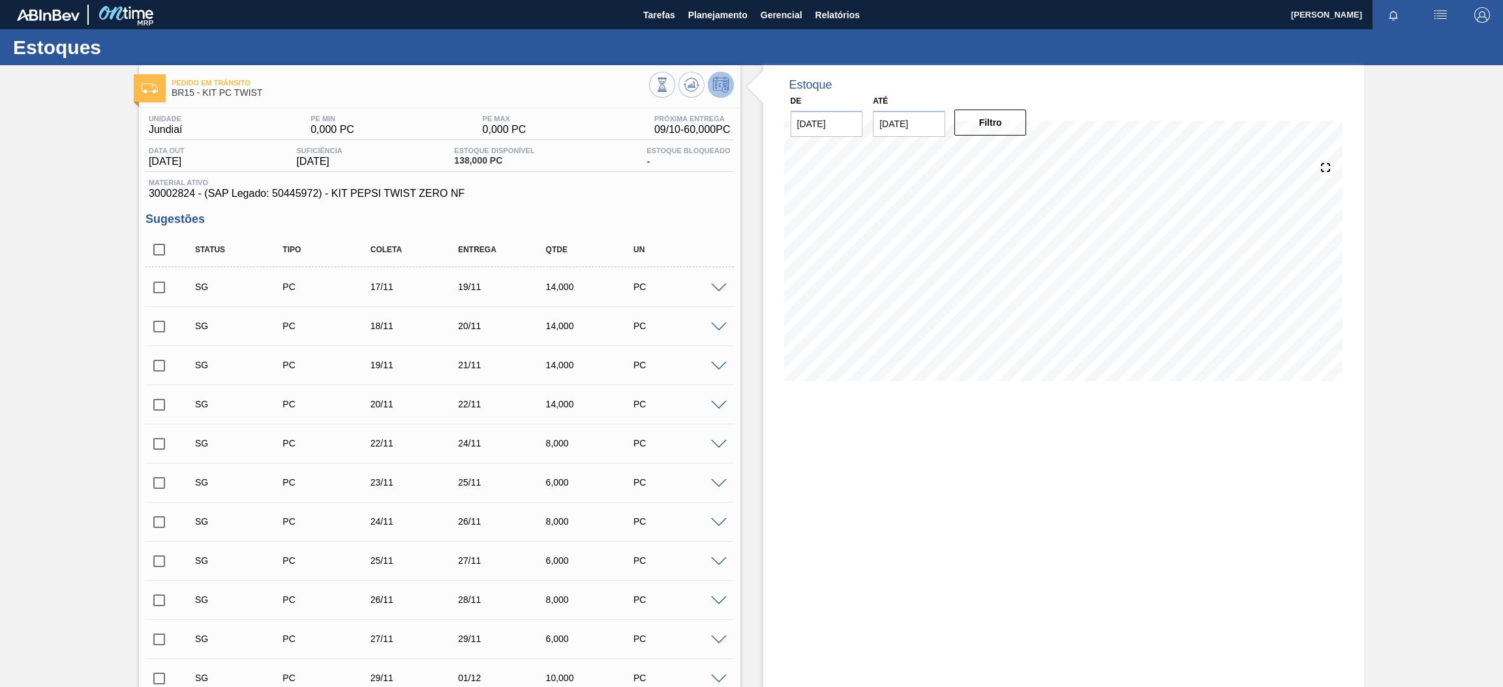
scroll to position [391, 0]
